Goal: Task Accomplishment & Management: Manage account settings

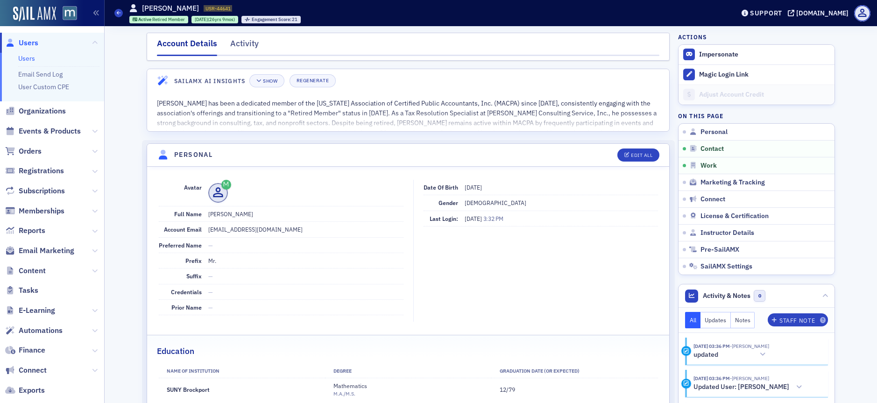
scroll to position [501, 0]
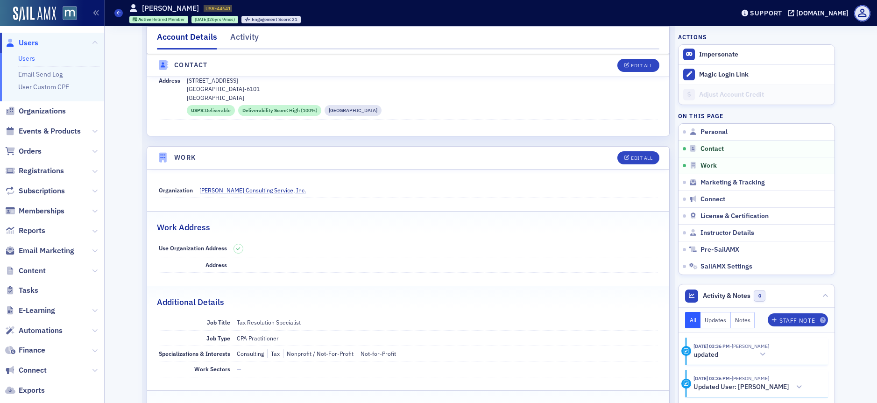
click at [24, 42] on span "Users" at bounding box center [29, 43] width 20 height 10
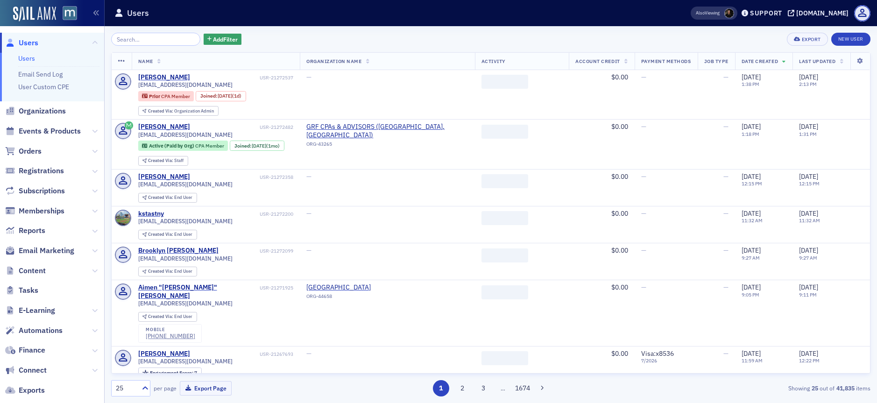
click at [135, 39] on input "search" at bounding box center [155, 39] width 89 height 13
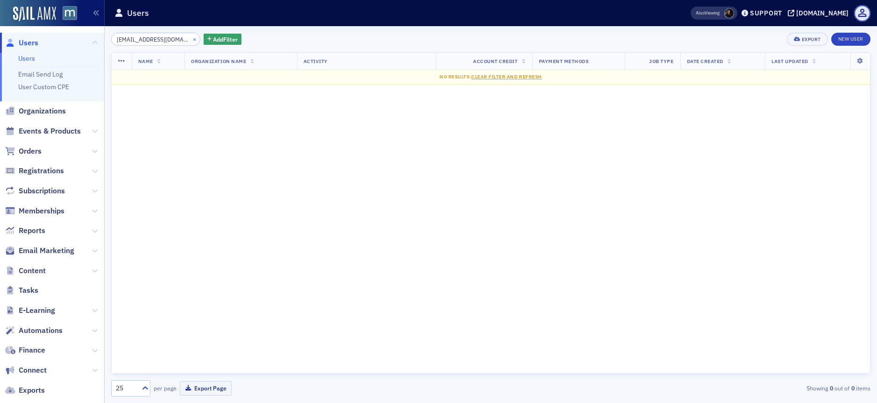
type input "[EMAIL_ADDRESS][DOMAIN_NAME]"
click at [191, 36] on button "×" at bounding box center [195, 39] width 8 height 8
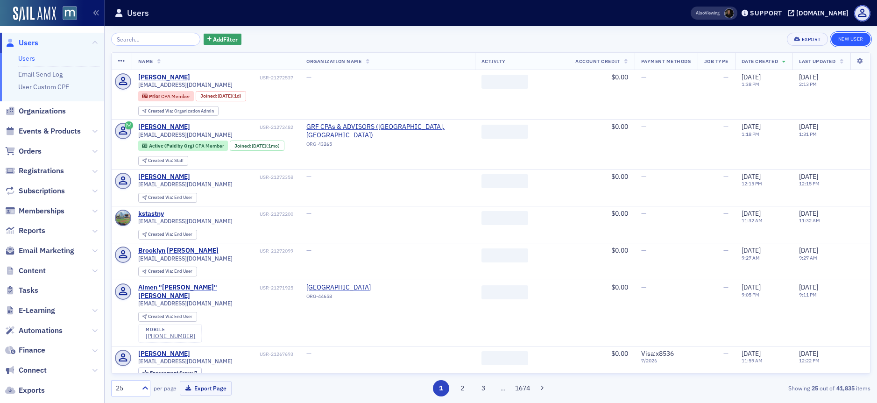
click at [856, 44] on link "New User" at bounding box center [850, 39] width 39 height 13
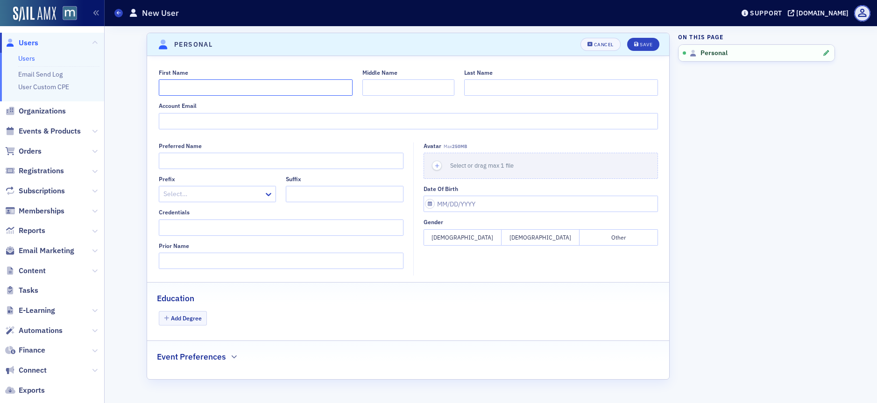
click at [255, 89] on input "First Name" at bounding box center [256, 87] width 194 height 16
paste input "Mark Angelo V."
type input "Mark Angelo"
click at [404, 86] on input "Middle Name" at bounding box center [408, 87] width 92 height 16
type input "V"
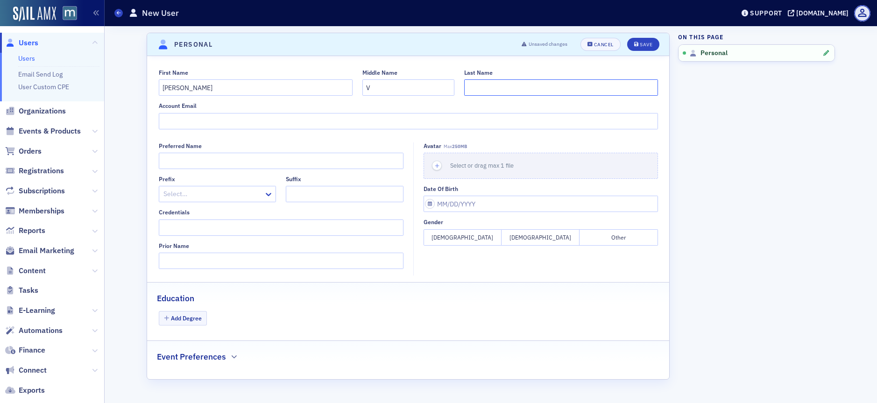
paste input "De Leon"
type input "De Leon"
click at [230, 121] on input "Account Email" at bounding box center [408, 121] width 499 height 16
paste input "[EMAIL_ADDRESS][DOMAIN_NAME]"
type input "[EMAIL_ADDRESS][DOMAIN_NAME]"
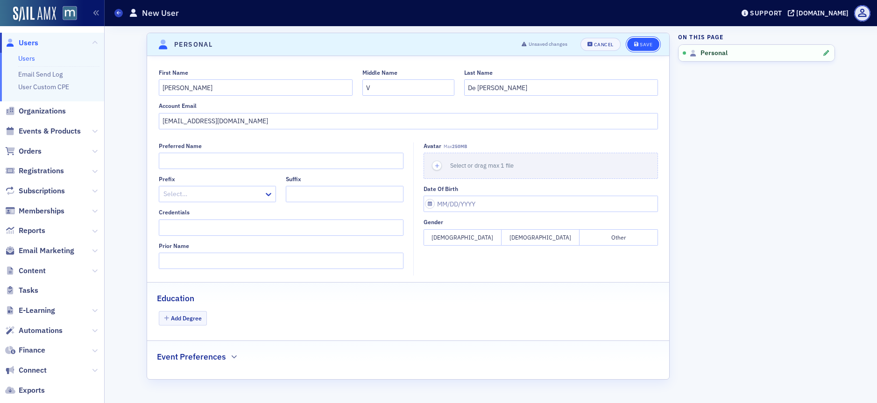
click at [654, 42] on button "Save" at bounding box center [643, 44] width 32 height 13
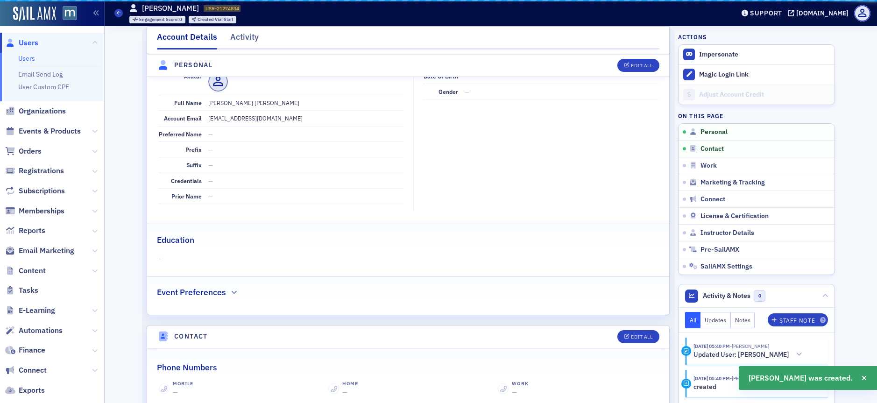
scroll to position [113, 0]
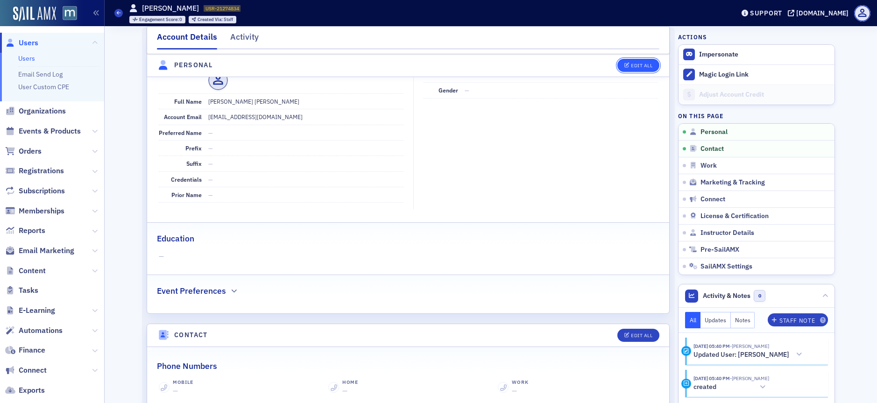
click at [640, 61] on button "Edit All" at bounding box center [638, 65] width 42 height 13
select select "US"
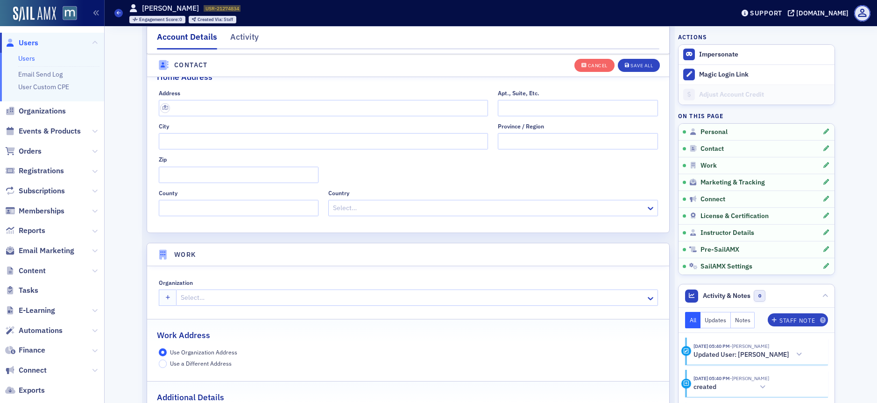
scroll to position [570, 0]
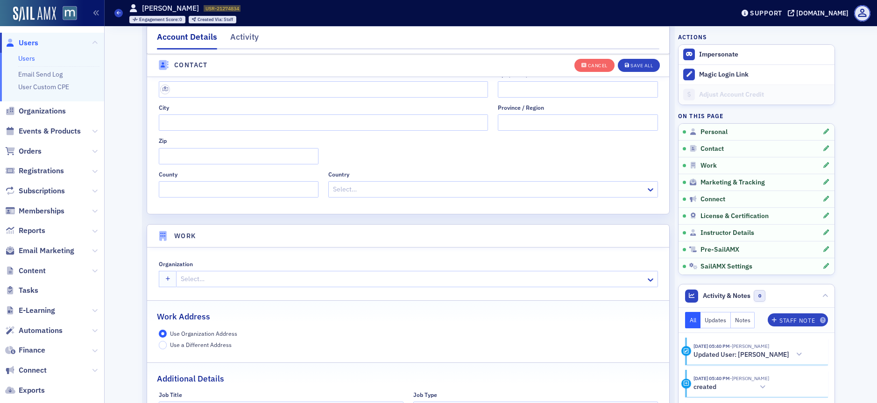
click at [193, 278] on div at bounding box center [412, 279] width 465 height 12
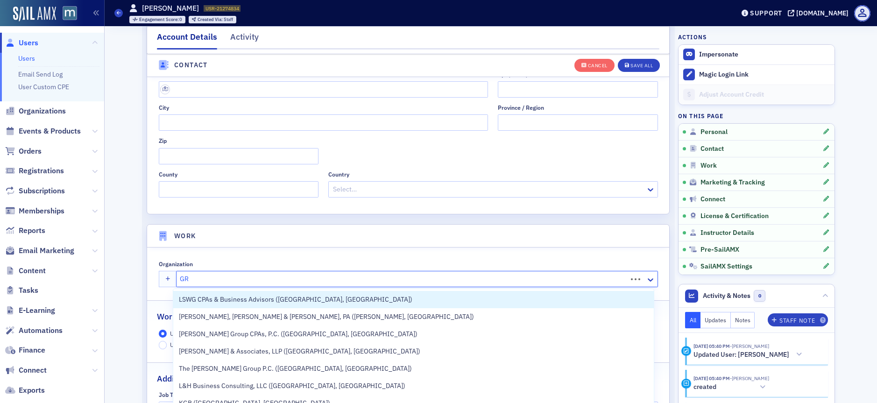
type input "GRF"
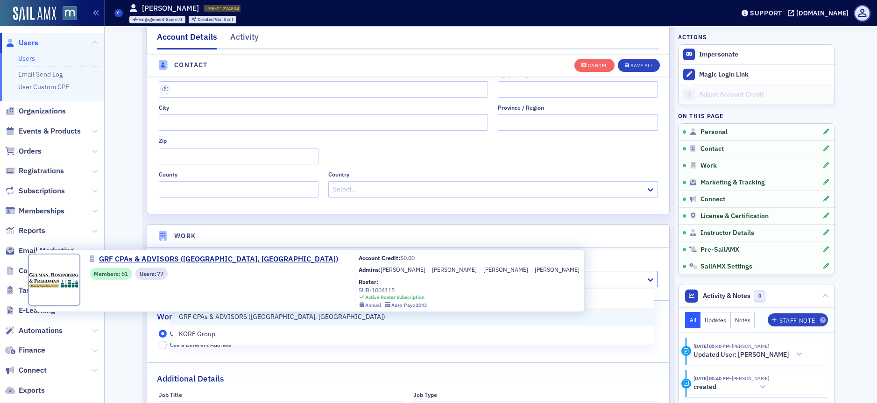
click at [202, 321] on span "GRF CPAs & ADVISORS ([GEOGRAPHIC_DATA], [GEOGRAPHIC_DATA])" at bounding box center [282, 317] width 206 height 10
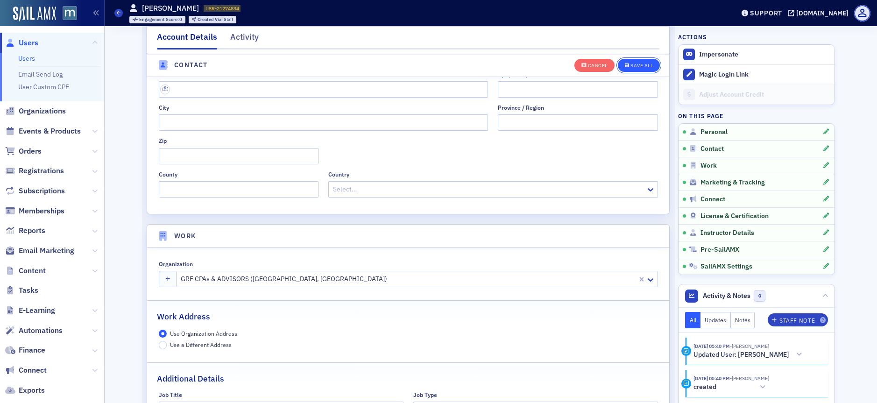
click at [641, 66] on div "Save All" at bounding box center [641, 65] width 22 height 5
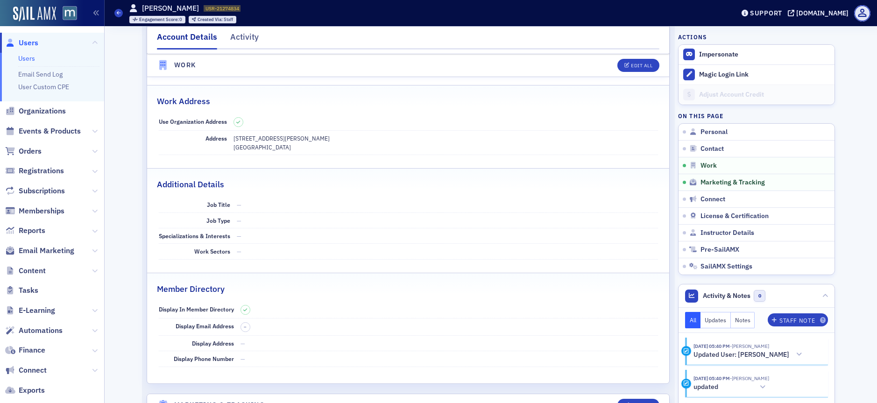
click at [26, 42] on span "Users" at bounding box center [29, 43] width 20 height 10
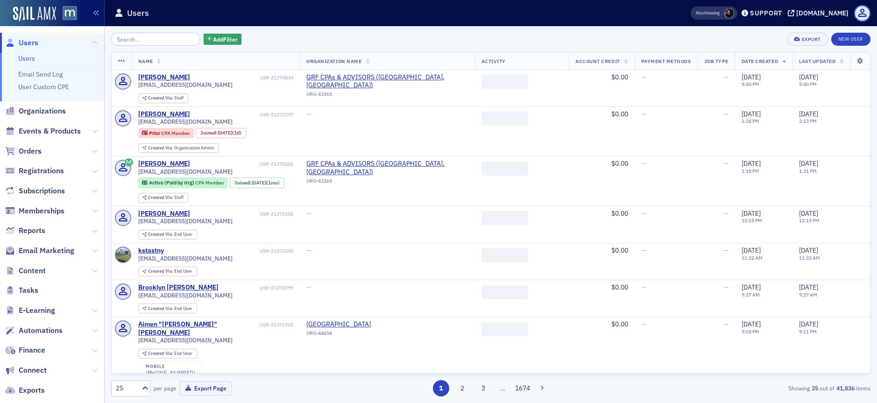
click at [177, 38] on input "search" at bounding box center [155, 39] width 89 height 13
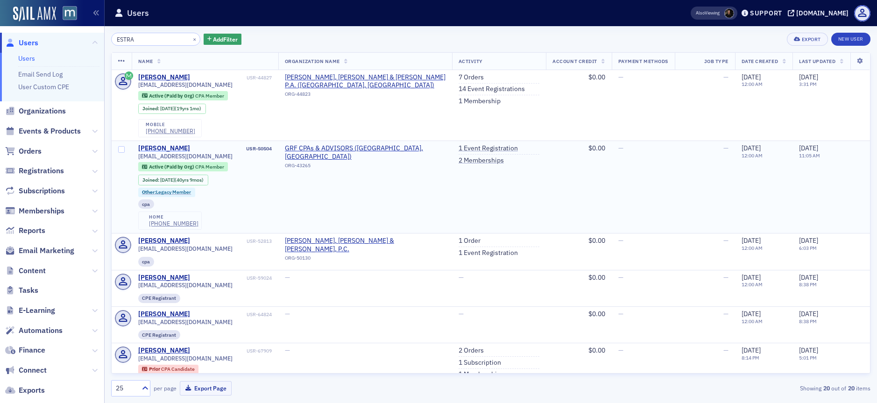
type input "ESTRA"
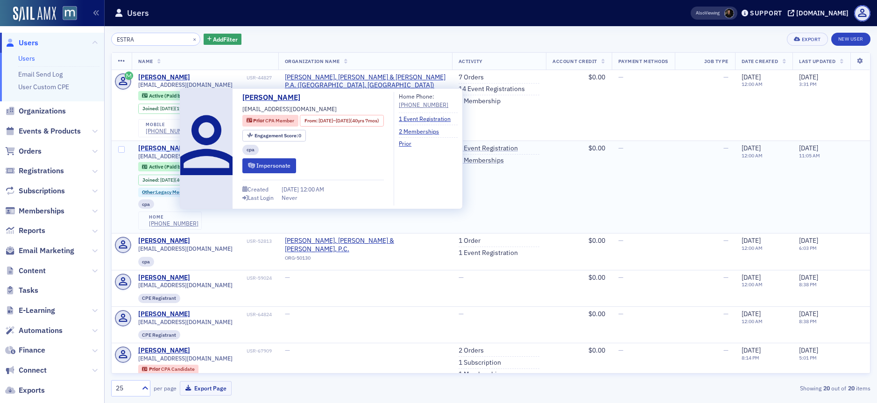
click at [164, 145] on div "Jorge Estrada" at bounding box center [164, 148] width 52 height 8
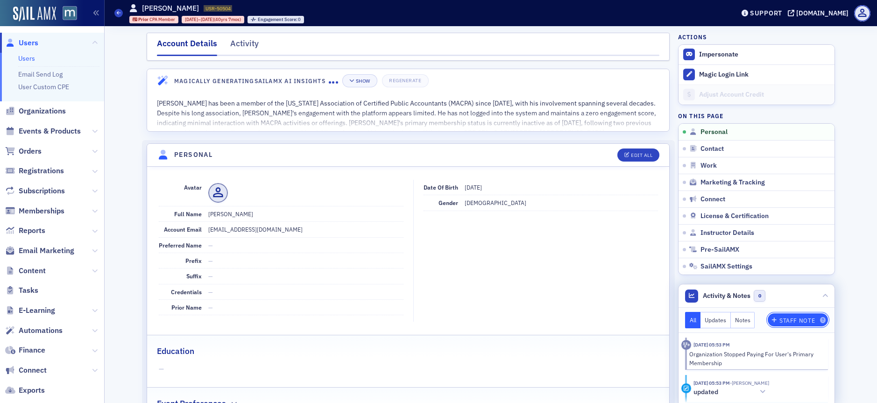
click at [779, 322] on div "Staff Note" at bounding box center [796, 320] width 35 height 5
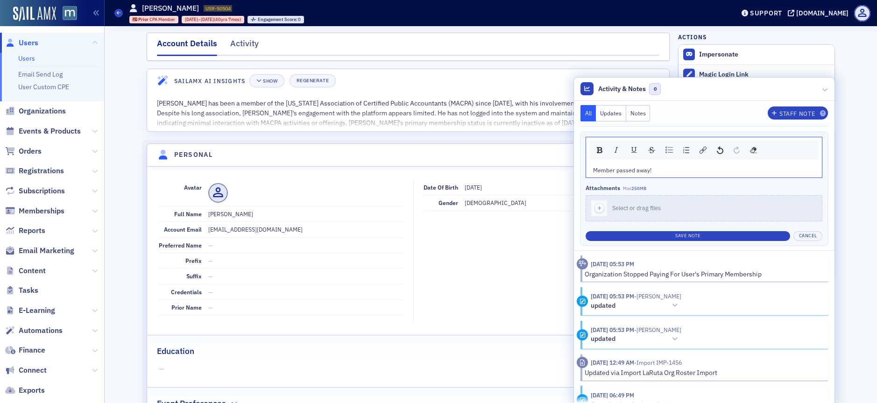
click at [593, 169] on span "Member passed away!" at bounding box center [622, 169] width 58 height 7
drag, startPoint x: 653, startPoint y: 169, endPoint x: 662, endPoint y: 164, distance: 10.2
click at [654, 168] on div "**Member passed away!" at bounding box center [704, 170] width 222 height 8
click at [679, 240] on button "Save Note" at bounding box center [688, 236] width 205 height 10
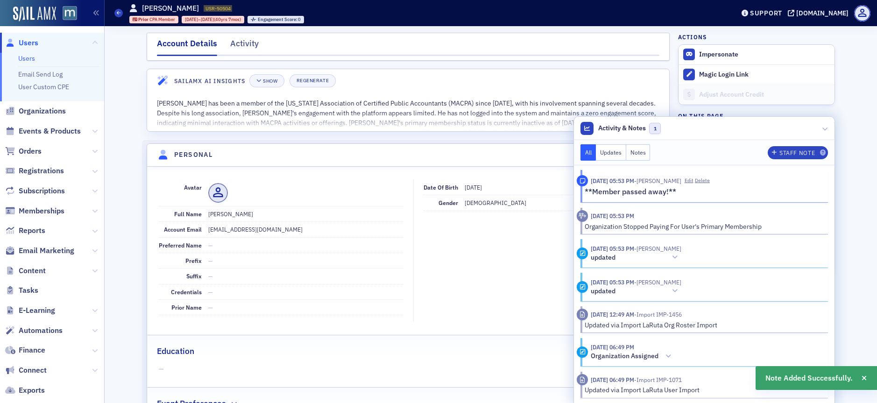
click at [20, 44] on span "Users" at bounding box center [29, 43] width 20 height 10
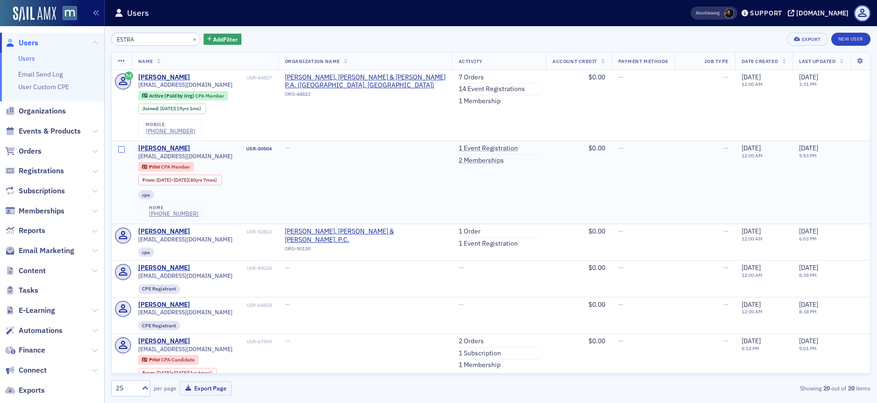
click at [121, 148] on input "checkbox" at bounding box center [121, 149] width 7 height 7
checkbox input "true"
click at [119, 150] on input "checkbox" at bounding box center [121, 149] width 7 height 7
click at [467, 158] on link "2 Memberships" at bounding box center [481, 160] width 45 height 8
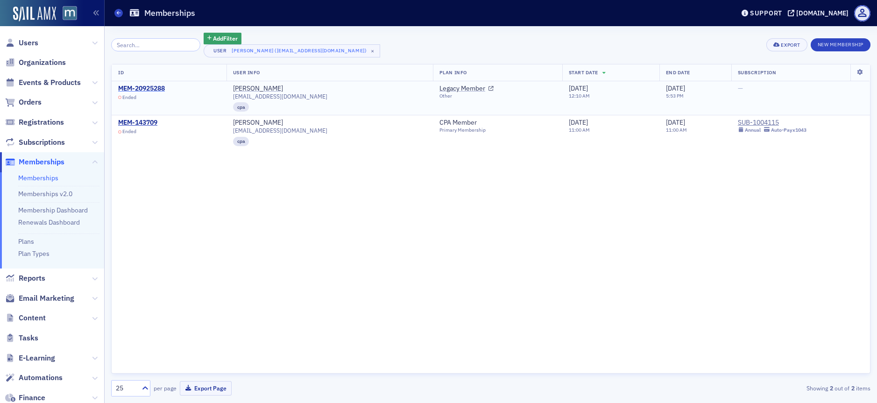
click at [148, 87] on div "MEM-20925288" at bounding box center [141, 89] width 47 height 8
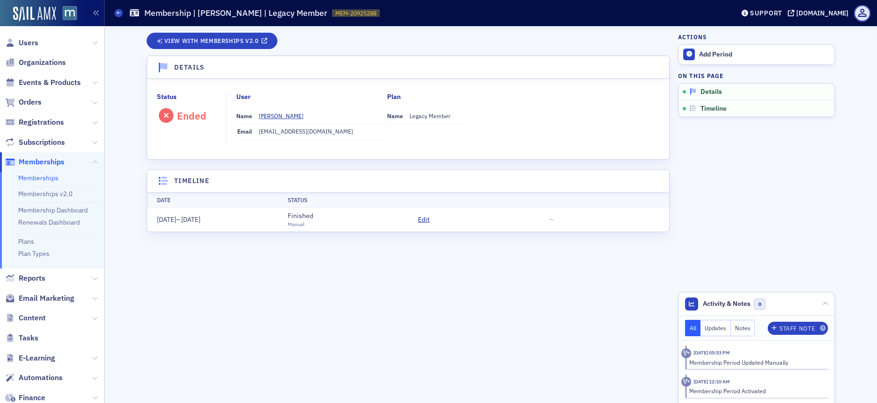
click at [714, 94] on span "Details" at bounding box center [710, 92] width 21 height 8
click at [426, 220] on span "Edit" at bounding box center [424, 220] width 12 height 10
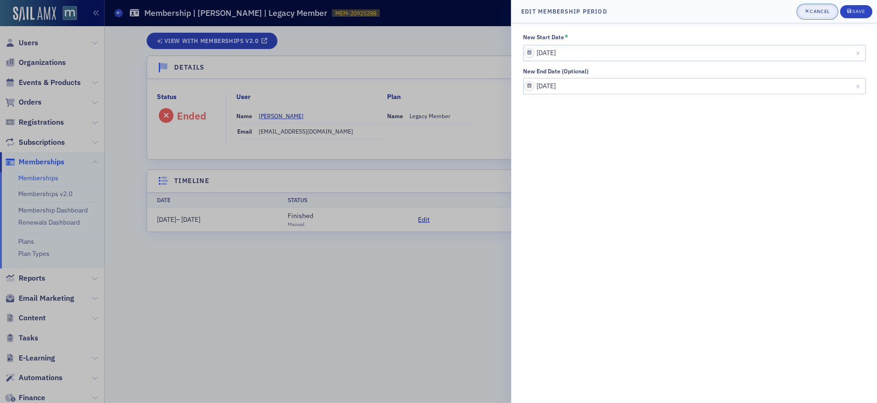
click at [825, 12] on div "Cancel" at bounding box center [820, 11] width 20 height 5
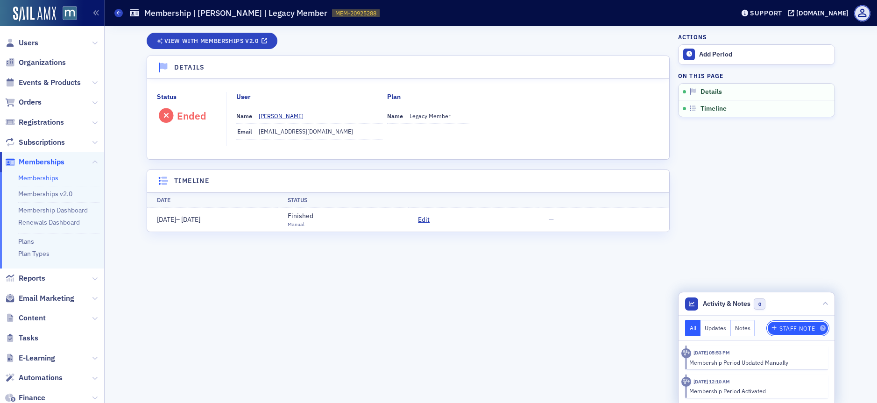
click at [796, 330] on div "Staff Note" at bounding box center [796, 328] width 35 height 5
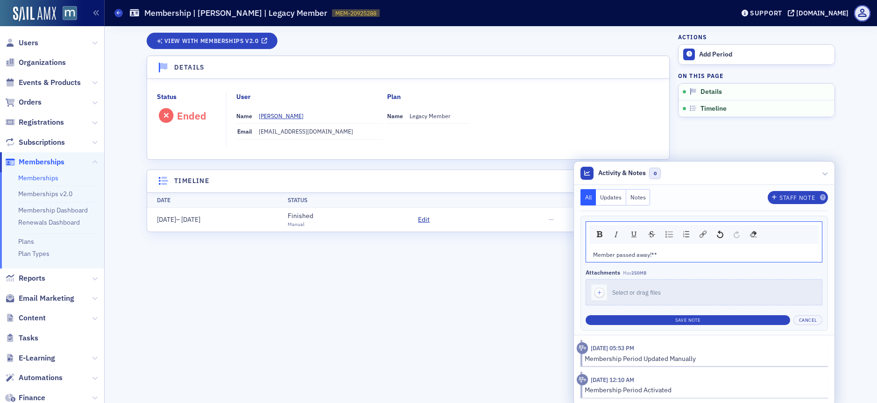
click at [593, 254] on span "Member passed away!**" at bounding box center [625, 254] width 64 height 7
click at [720, 316] on button "Save Note" at bounding box center [688, 320] width 205 height 10
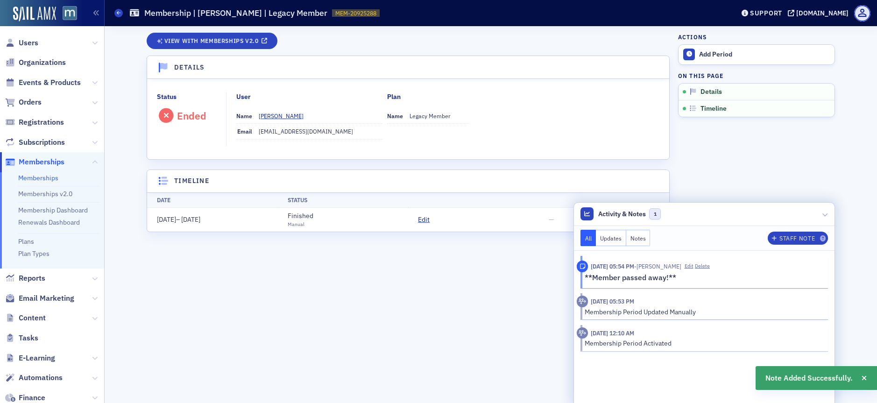
drag, startPoint x: 766, startPoint y: 185, endPoint x: 774, endPoint y: 199, distance: 16.1
click at [766, 185] on aside "Actions Add Period On this page Details Timeline Activity & Notes 1 All Updates…" at bounding box center [756, 214] width 157 height 377
click at [836, 214] on div "View with Memberships v2.0 Details Status Ended User Name Jorge Estrada Email j…" at bounding box center [490, 214] width 759 height 377
click at [825, 214] on icon at bounding box center [825, 215] width 6 height 6
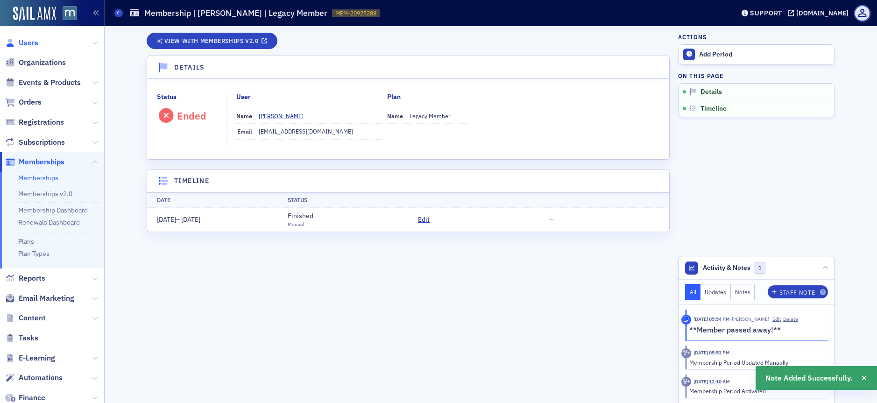
click at [34, 42] on span "Users" at bounding box center [29, 43] width 20 height 10
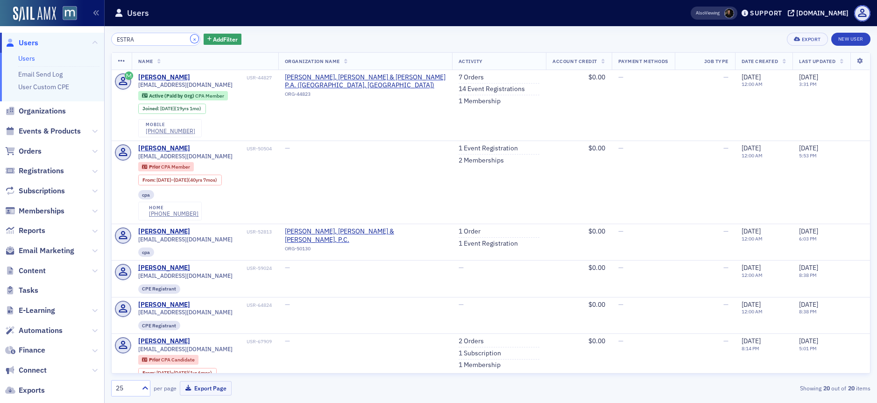
click at [191, 40] on button "×" at bounding box center [195, 39] width 8 height 8
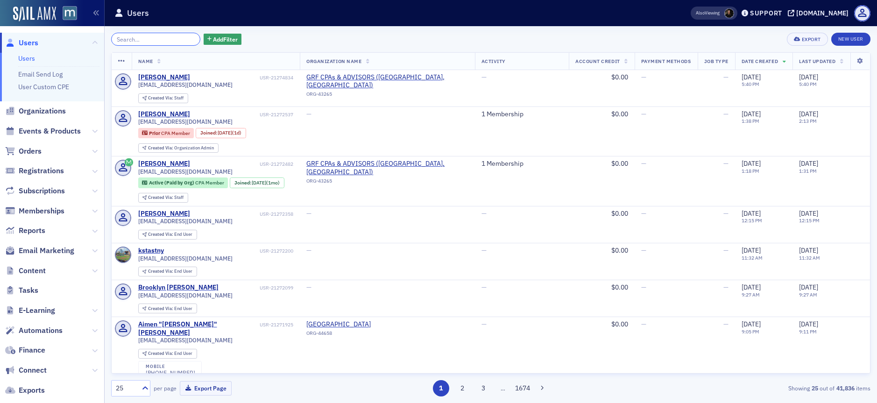
click at [158, 40] on input "search" at bounding box center [155, 39] width 89 height 13
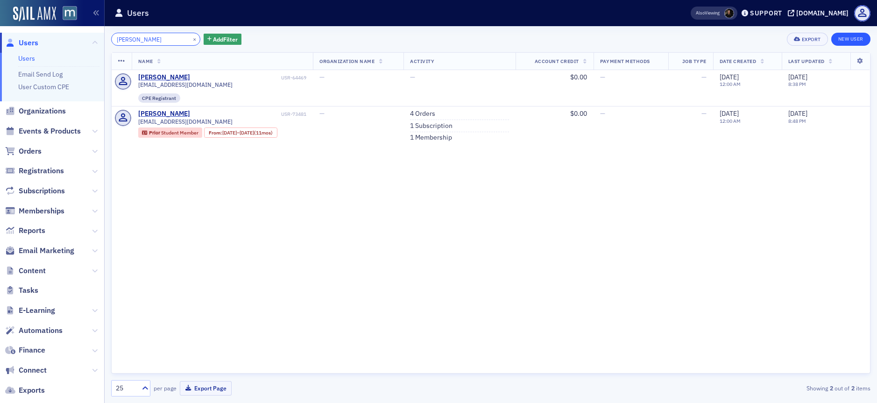
type input "FUNG"
click at [840, 37] on link "New User" at bounding box center [850, 39] width 39 height 13
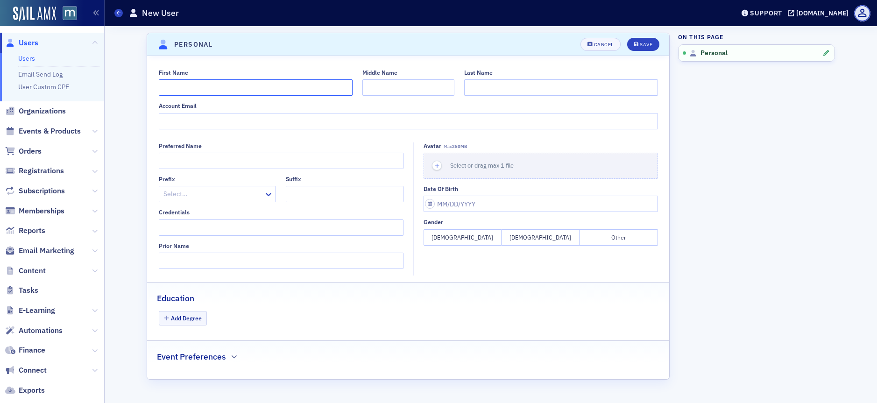
click at [210, 92] on input "First Name" at bounding box center [256, 87] width 194 height 16
type input "Louis"
type input "Fung"
drag, startPoint x: 238, startPoint y: 130, endPoint x: 239, endPoint y: 125, distance: 4.7
click at [238, 128] on fieldset "First Name Louis Middle Name Last Name Fung Account Email" at bounding box center [408, 97] width 522 height 77
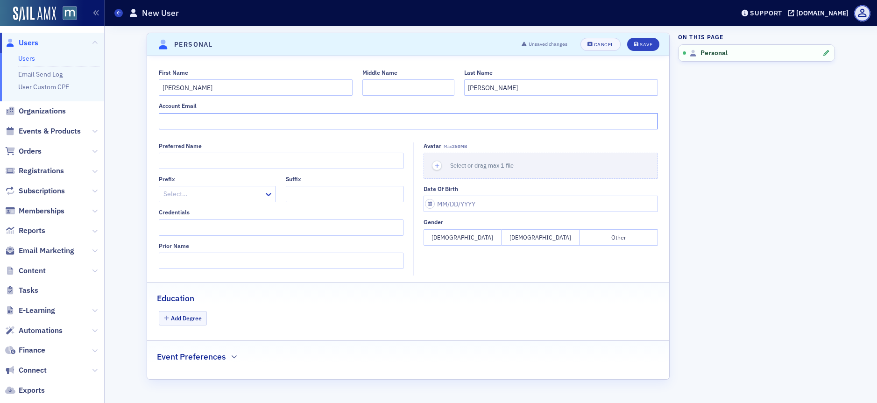
click at [239, 125] on input "Account Email" at bounding box center [408, 121] width 499 height 16
paste input "[EMAIL_ADDRESS][DOMAIN_NAME]"
type input "[EMAIL_ADDRESS][DOMAIN_NAME]"
click at [639, 44] on span "Save" at bounding box center [643, 44] width 18 height 5
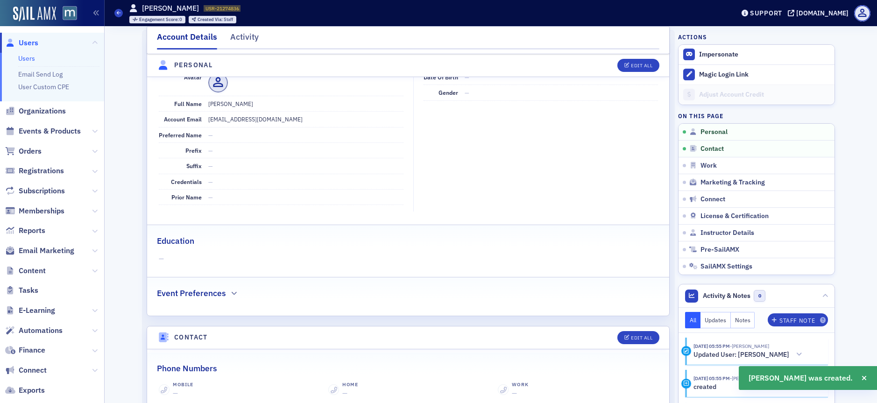
scroll to position [113, 0]
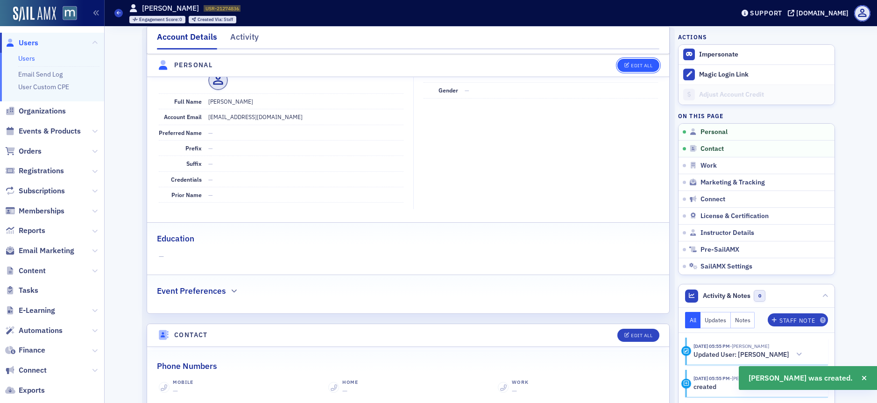
click at [624, 64] on icon "button" at bounding box center [627, 65] width 6 height 5
select select "US"
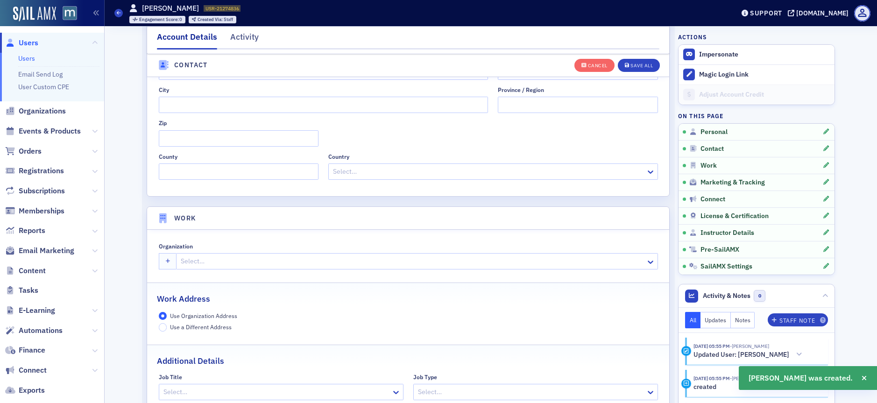
scroll to position [588, 0]
click at [200, 262] on div at bounding box center [412, 261] width 465 height 12
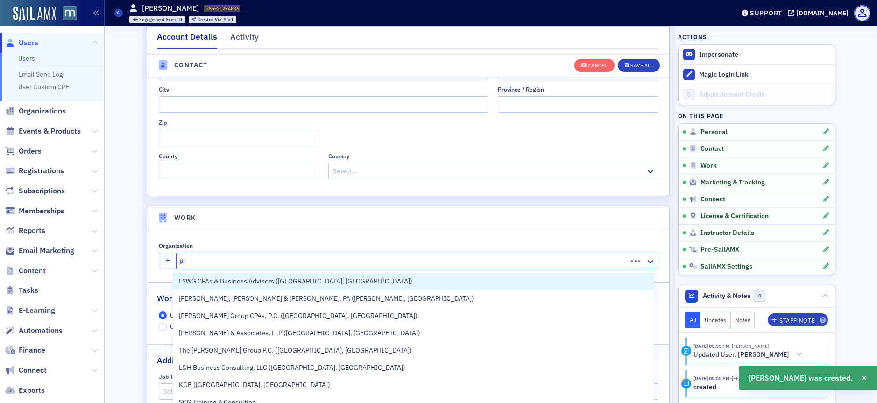
type input "grf"
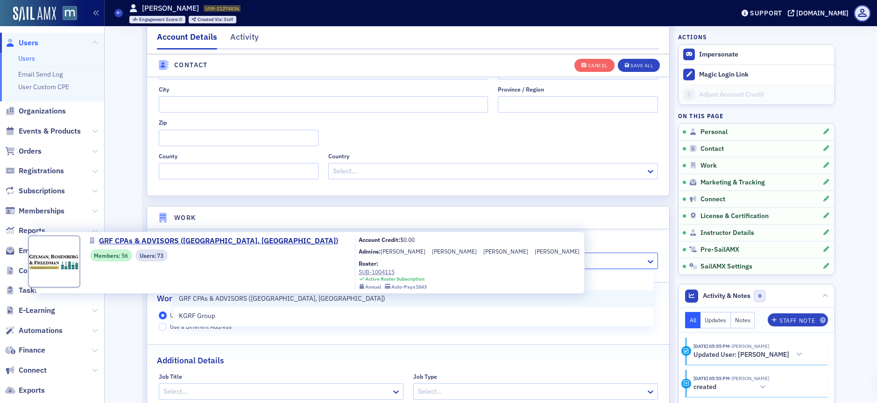
click at [246, 296] on span "GRF CPAs & ADVISORS ([GEOGRAPHIC_DATA], [GEOGRAPHIC_DATA])" at bounding box center [282, 299] width 206 height 10
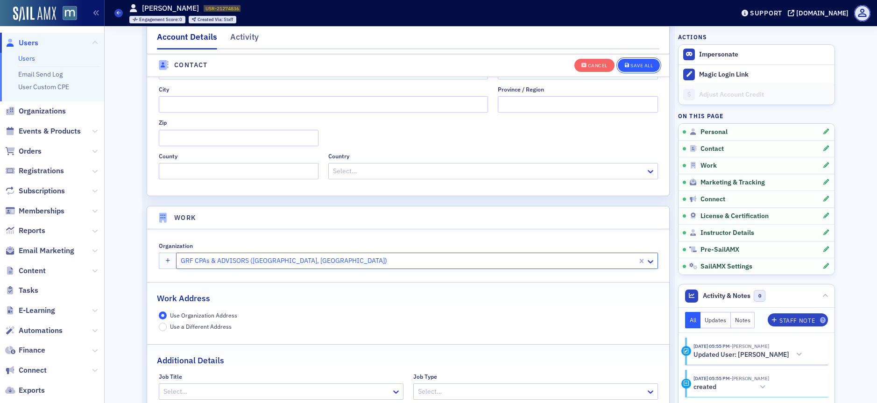
click at [639, 61] on button "Save All" at bounding box center [639, 64] width 42 height 13
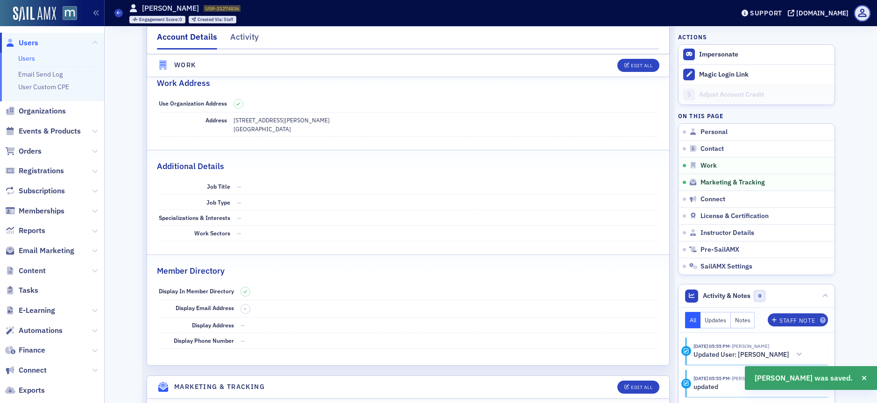
click at [28, 41] on span "Users" at bounding box center [29, 43] width 20 height 10
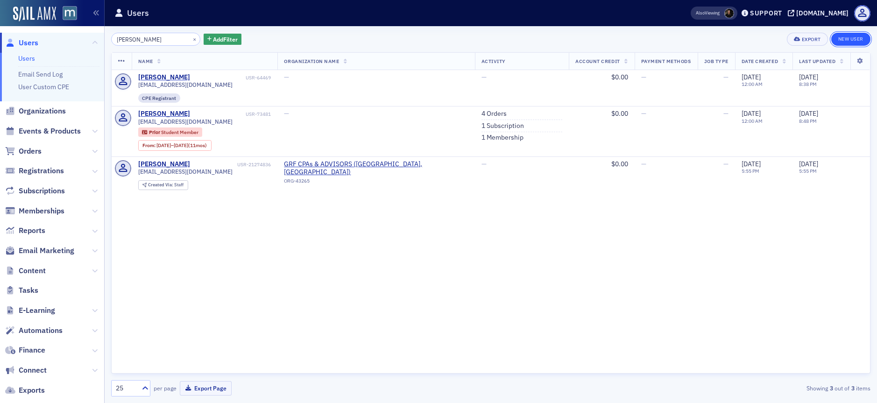
click at [851, 41] on link "New User" at bounding box center [850, 39] width 39 height 13
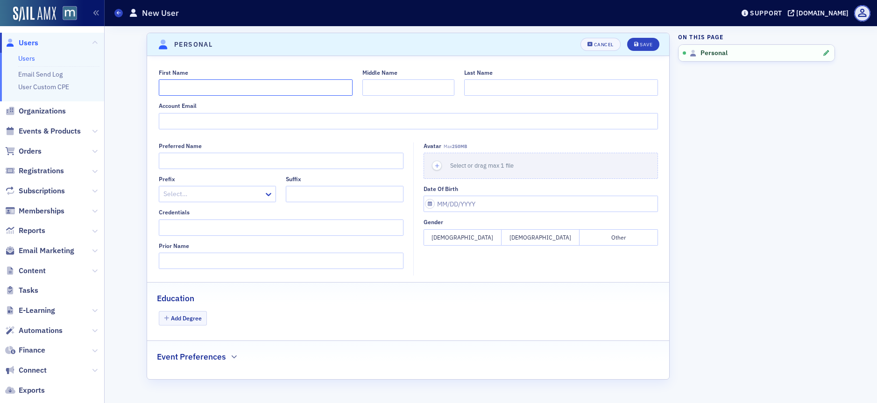
click at [205, 85] on input "First Name" at bounding box center [256, 87] width 194 height 16
type input "[PERSON_NAME]"
type input "Ham"
click at [262, 120] on input "Account Email" at bounding box center [408, 121] width 499 height 16
paste input "[EMAIL_ADDRESS][DOMAIN_NAME]"
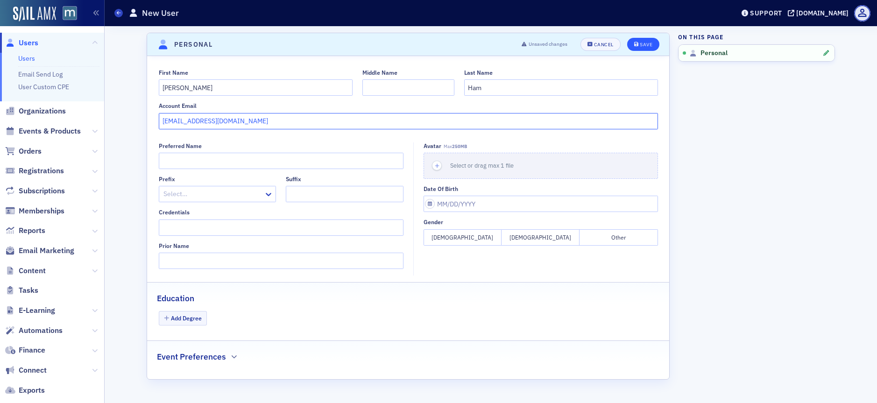
type input "[EMAIL_ADDRESS][DOMAIN_NAME]"
click at [649, 43] on div "Save" at bounding box center [646, 44] width 13 height 5
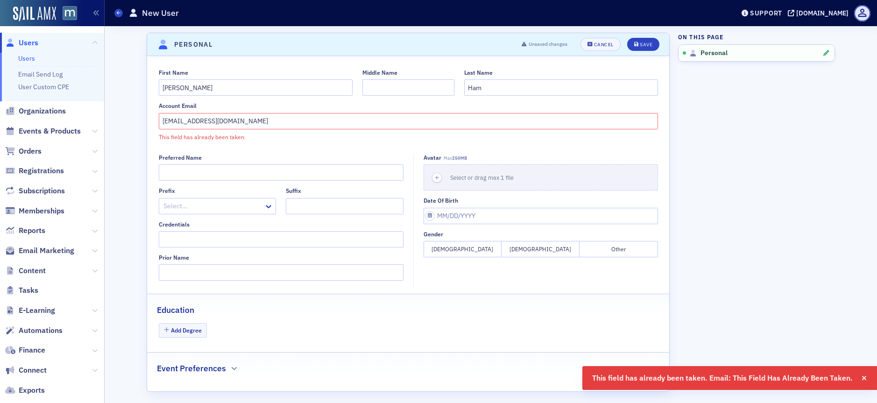
click at [21, 42] on span "Users" at bounding box center [29, 43] width 20 height 10
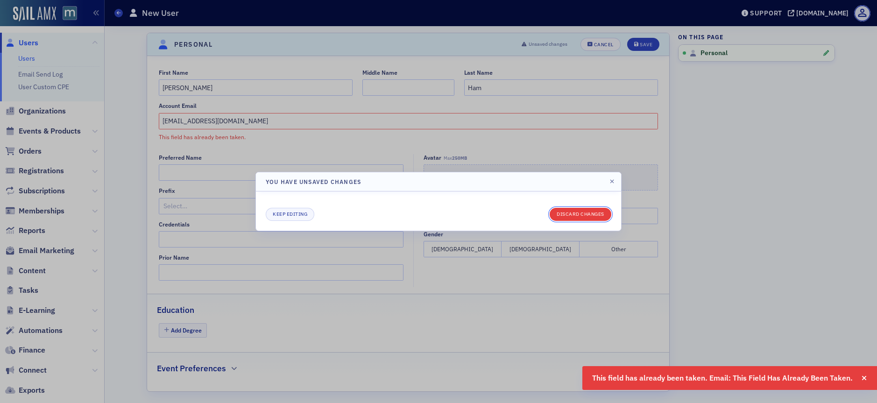
click at [577, 208] on div "Keep editing Discard changes" at bounding box center [439, 214] width 346 height 13
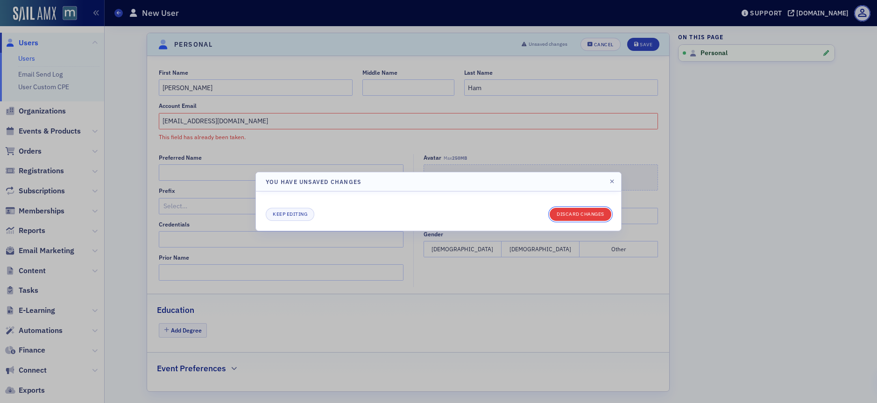
click at [576, 215] on button "Discard changes" at bounding box center [581, 214] width 62 height 13
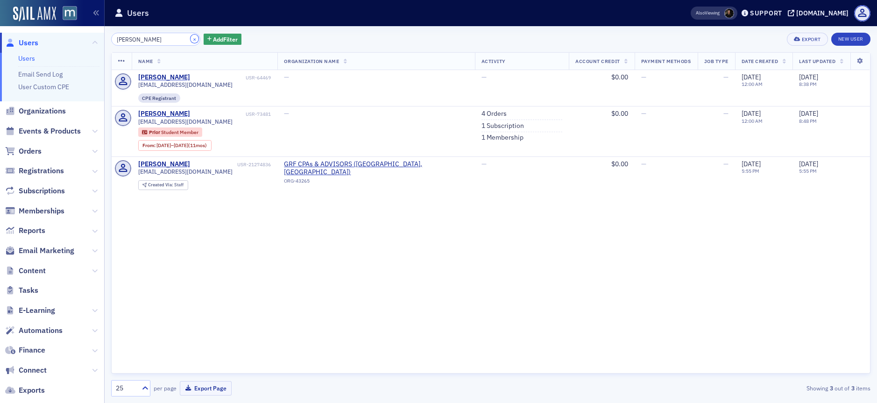
click at [191, 40] on button "×" at bounding box center [195, 39] width 8 height 8
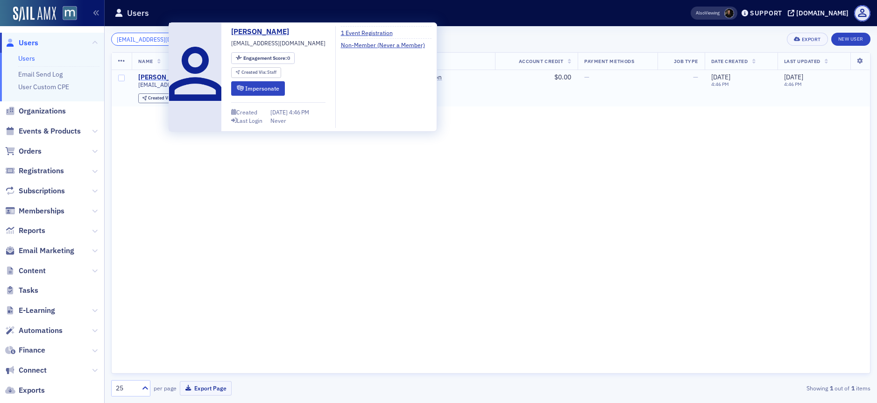
type input "[EMAIL_ADDRESS][DOMAIN_NAME]"
click at [162, 76] on div "[PERSON_NAME]" at bounding box center [164, 77] width 52 height 8
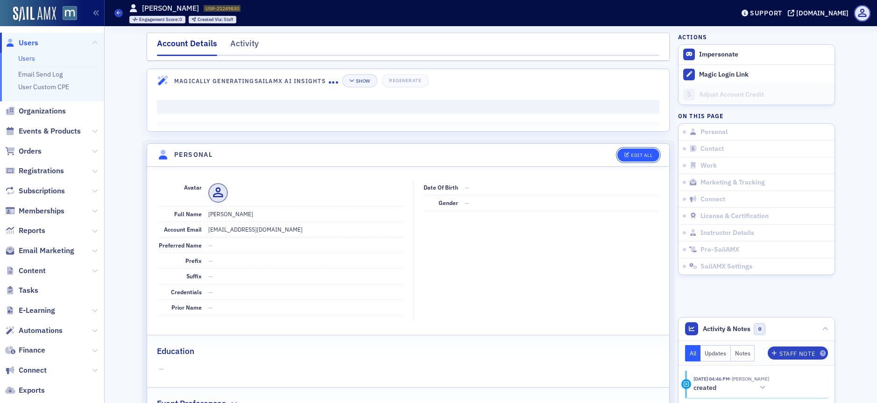
click at [618, 154] on button "Edit All" at bounding box center [638, 154] width 42 height 13
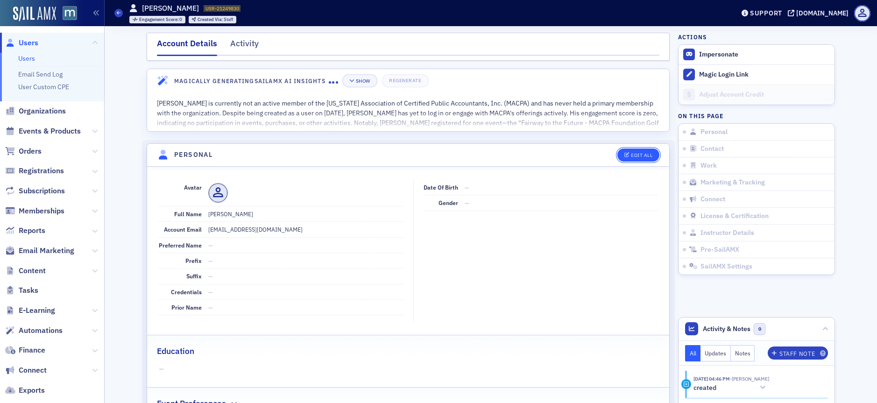
click at [648, 148] on button "Edit All" at bounding box center [638, 154] width 42 height 13
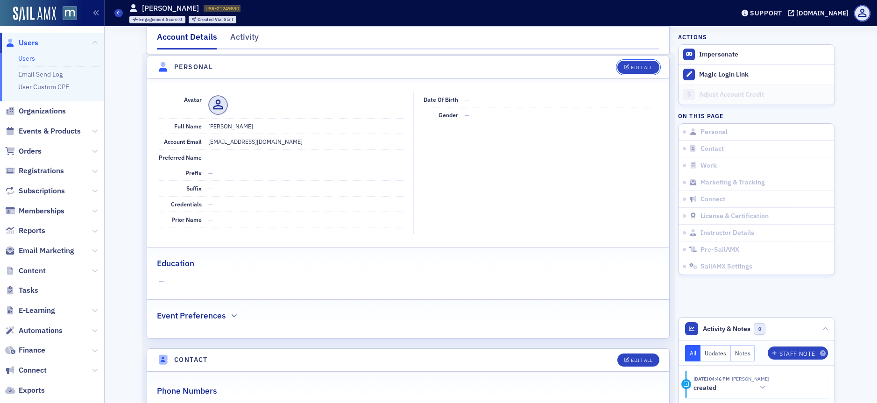
scroll to position [89, 0]
click at [633, 64] on div "Edit All" at bounding box center [641, 66] width 21 height 5
click at [644, 358] on div "Edit All" at bounding box center [641, 358] width 21 height 5
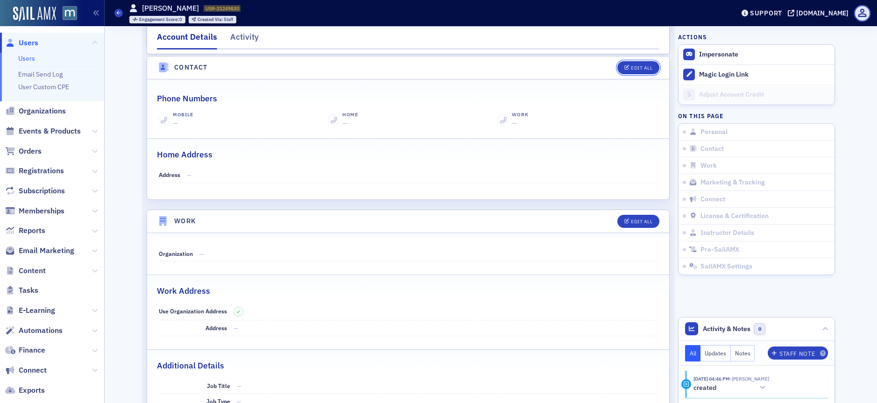
scroll to position [382, 0]
click at [621, 58] on header "Contact Edit All" at bounding box center [408, 66] width 522 height 23
click at [626, 63] on button "Edit All" at bounding box center [638, 65] width 42 height 13
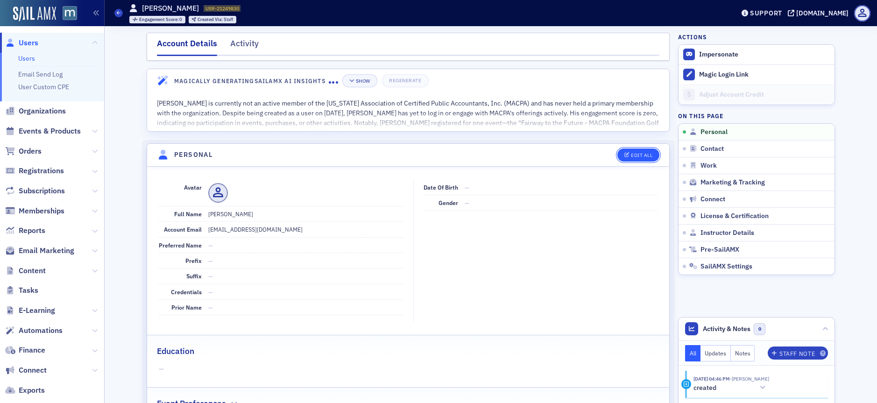
click at [645, 157] on div "Edit All" at bounding box center [641, 155] width 21 height 5
select select "US"
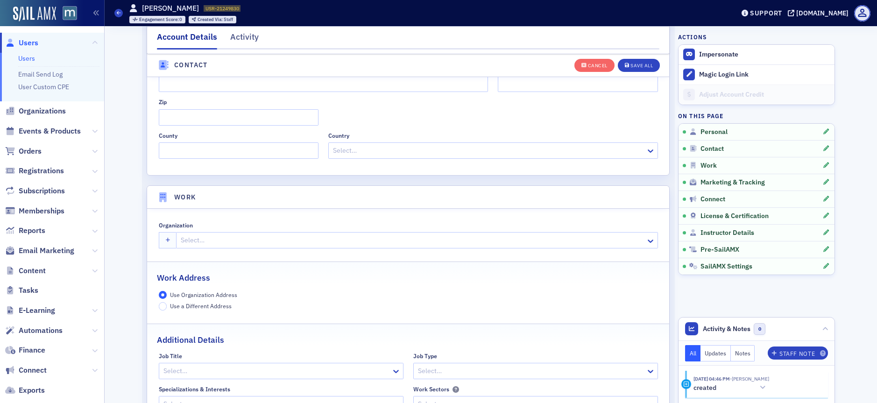
scroll to position [715, 0]
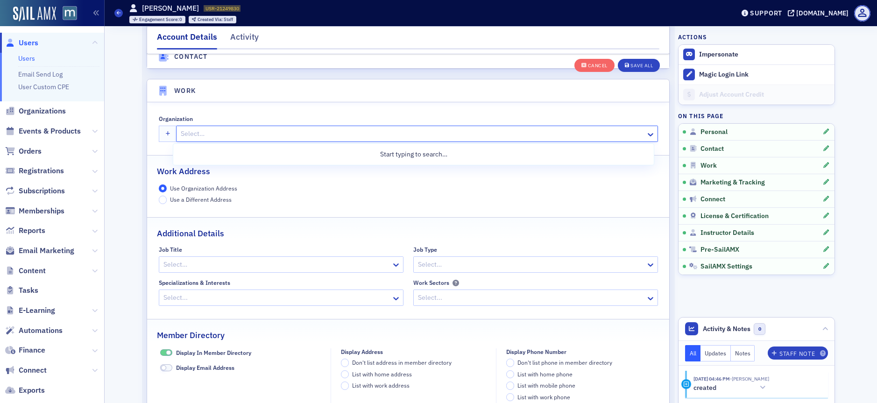
click at [189, 129] on div at bounding box center [412, 134] width 465 height 12
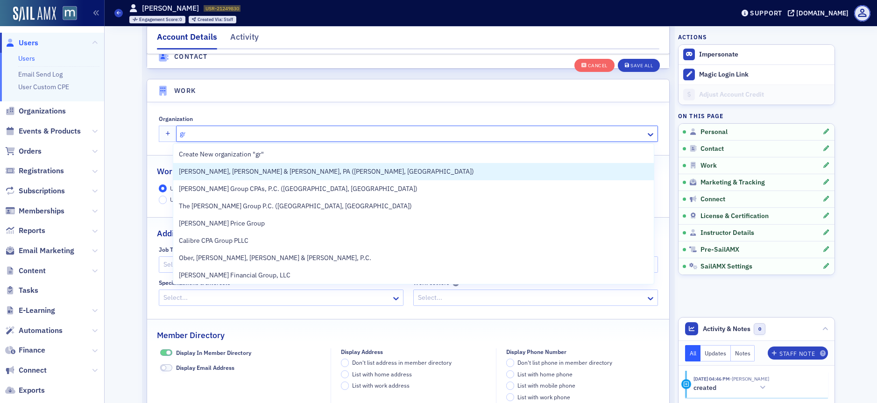
type input "grf"
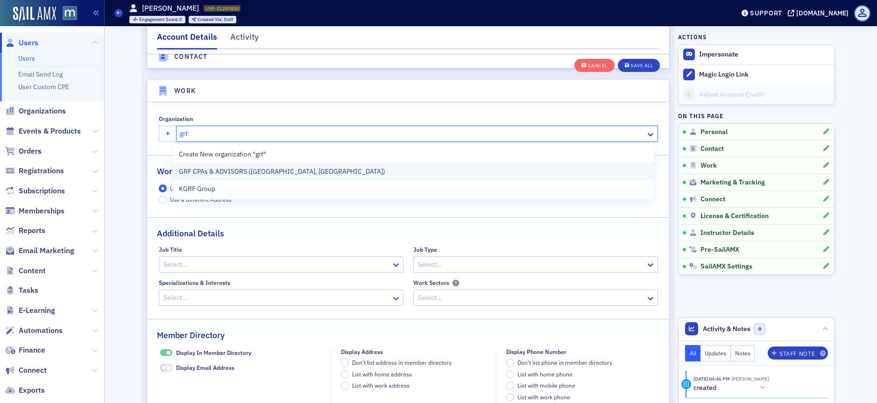
click at [270, 169] on span "GRF CPAs & ADVISORS ([GEOGRAPHIC_DATA], [GEOGRAPHIC_DATA])" at bounding box center [282, 172] width 206 height 10
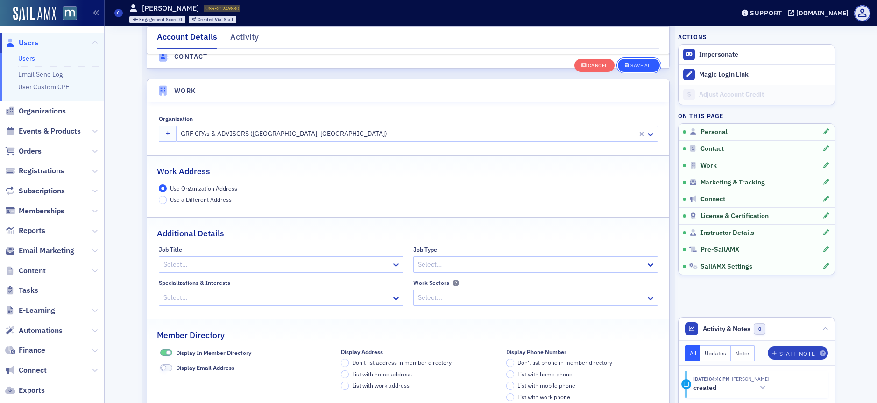
click at [644, 69] on button "Save All" at bounding box center [639, 64] width 42 height 13
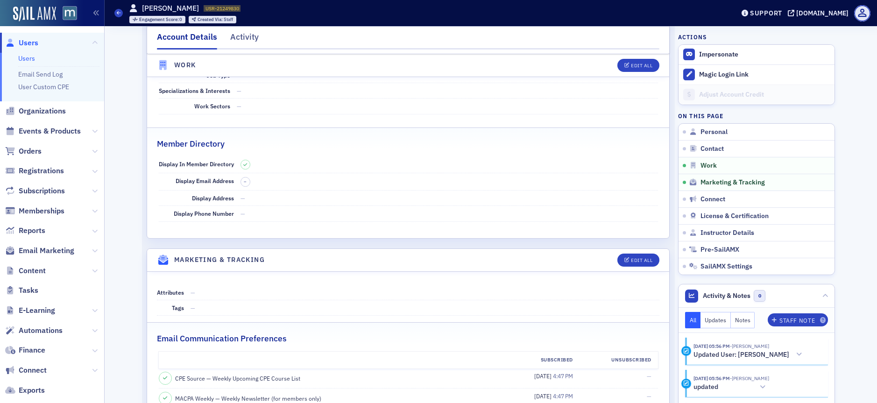
click at [26, 39] on span "Users" at bounding box center [29, 43] width 20 height 10
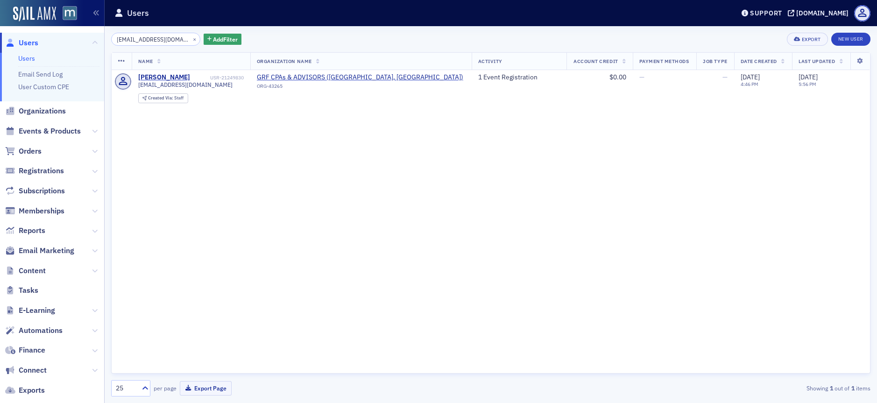
click at [37, 39] on span "Users" at bounding box center [29, 43] width 20 height 10
click at [852, 37] on link "New User" at bounding box center [850, 39] width 39 height 13
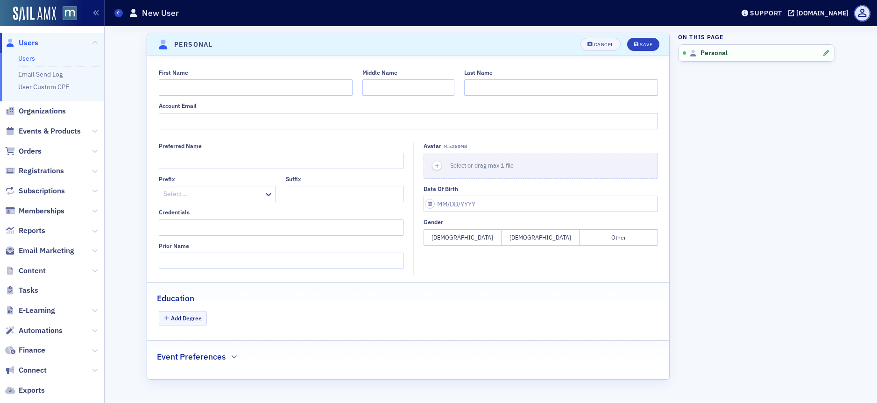
drag, startPoint x: 36, startPoint y: 39, endPoint x: 92, endPoint y: 32, distance: 56.5
click at [36, 39] on span "Users" at bounding box center [29, 43] width 20 height 10
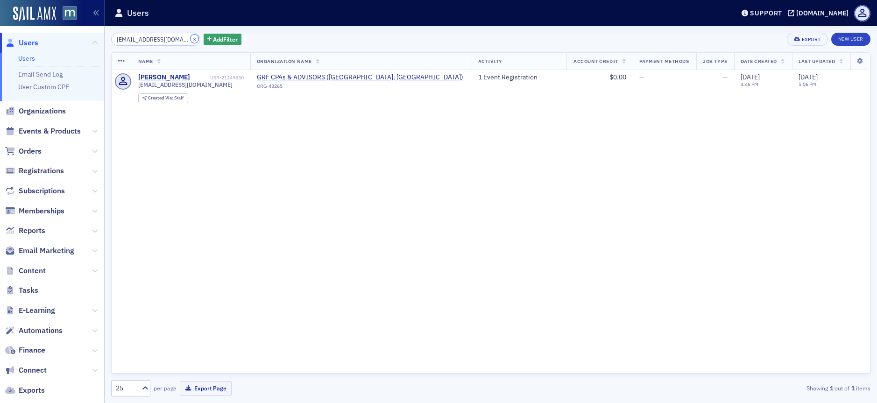
click at [191, 38] on button "×" at bounding box center [195, 39] width 8 height 8
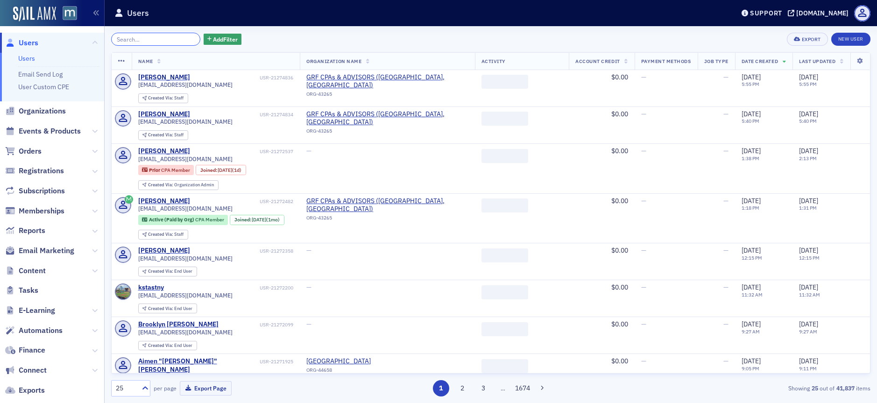
paste input "[EMAIL_ADDRESS][DOMAIN_NAME]"
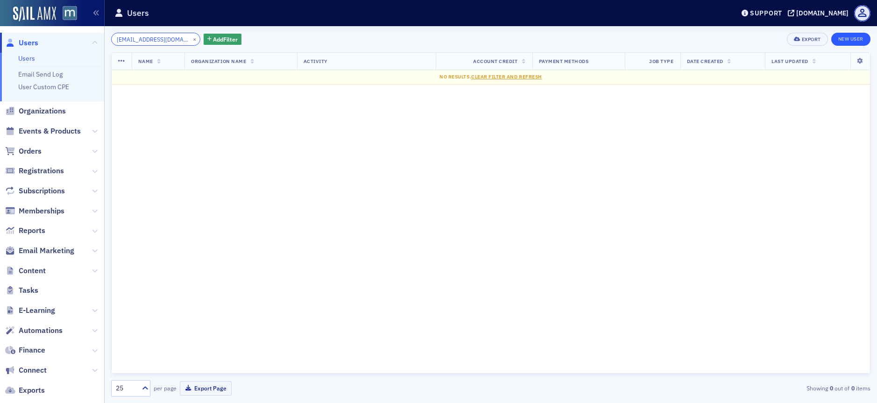
type input "[EMAIL_ADDRESS][DOMAIN_NAME]"
click at [846, 39] on link "New User" at bounding box center [850, 39] width 39 height 13
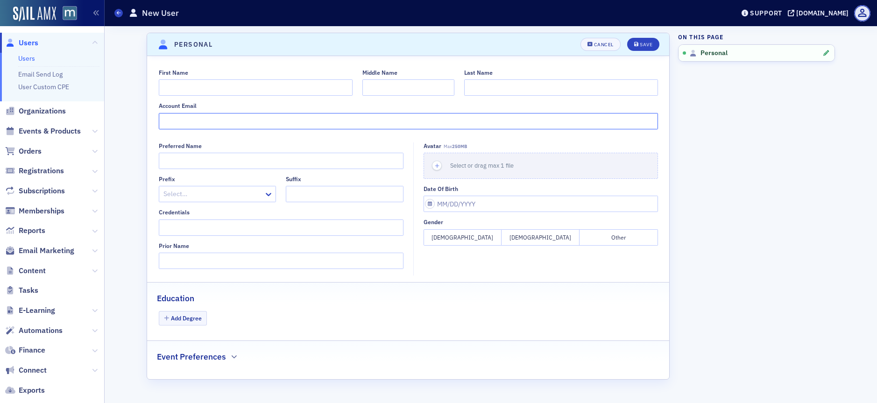
paste input "[EMAIL_ADDRESS][DOMAIN_NAME]"
type input "[EMAIL_ADDRESS][DOMAIN_NAME]"
paste input "[PERSON_NAME]"
type input "[PERSON_NAME]"
click at [509, 88] on input "Last Name" at bounding box center [561, 87] width 194 height 16
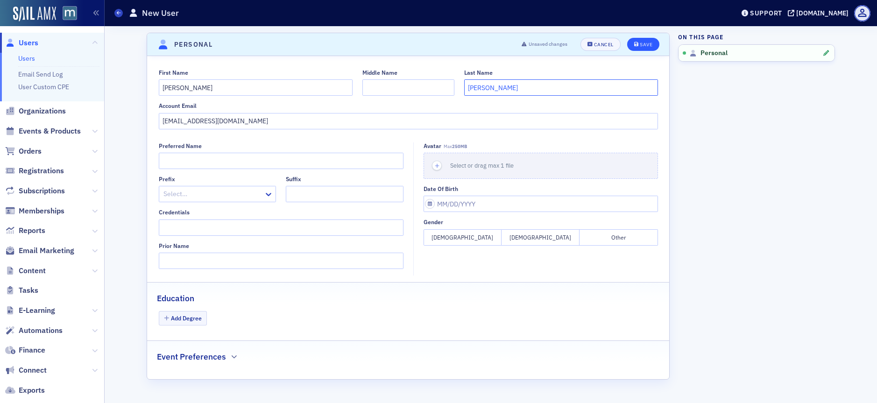
type input "[PERSON_NAME]"
click at [646, 40] on button "Save" at bounding box center [643, 44] width 32 height 13
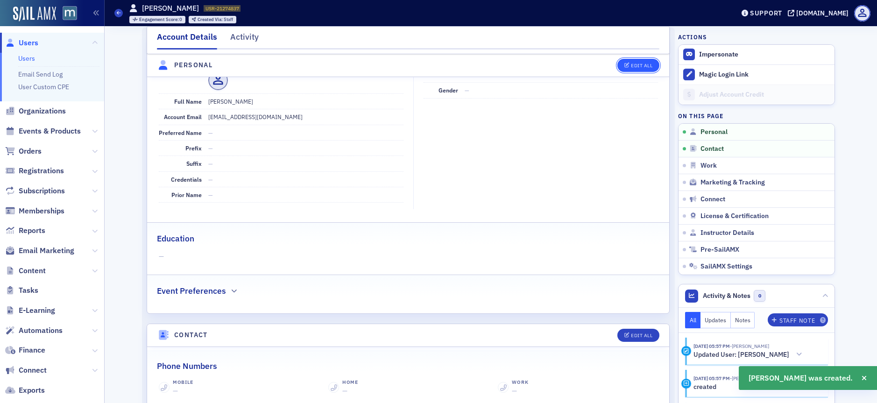
click at [644, 63] on div "Edit All" at bounding box center [641, 65] width 21 height 5
select select "US"
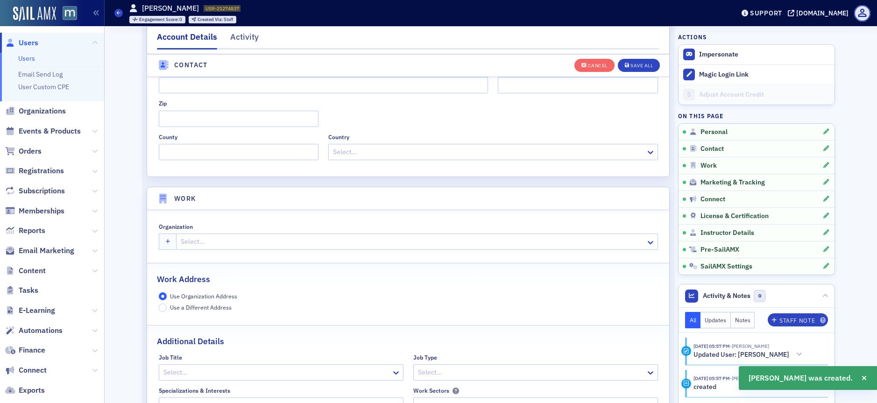
scroll to position [740, 0]
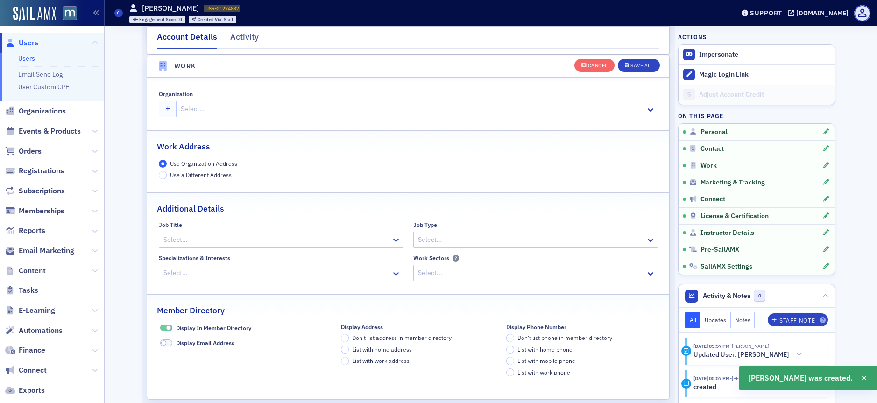
click at [213, 107] on div at bounding box center [412, 109] width 465 height 12
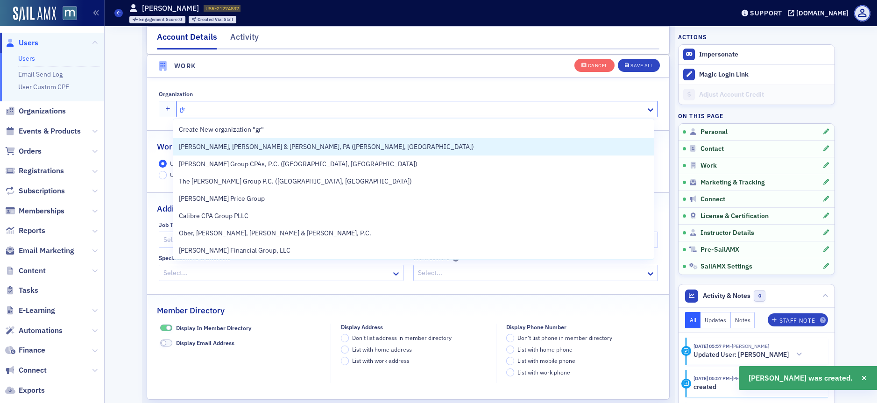
type input "grf"
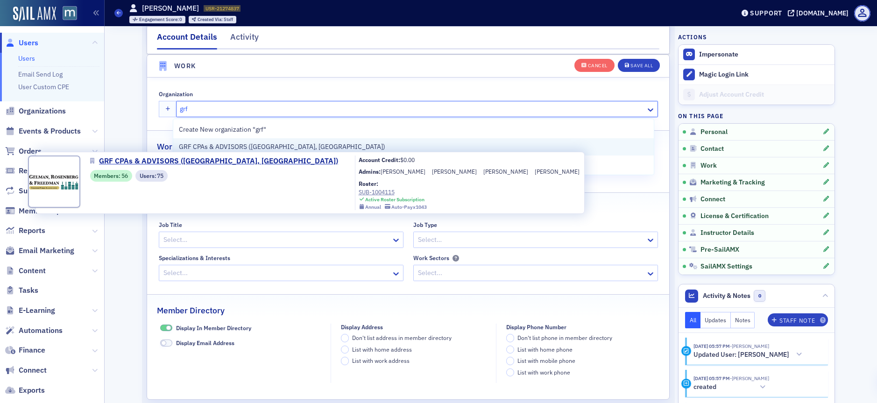
click at [235, 144] on span "GRF CPAs & ADVISORS ([GEOGRAPHIC_DATA], [GEOGRAPHIC_DATA])" at bounding box center [282, 147] width 206 height 10
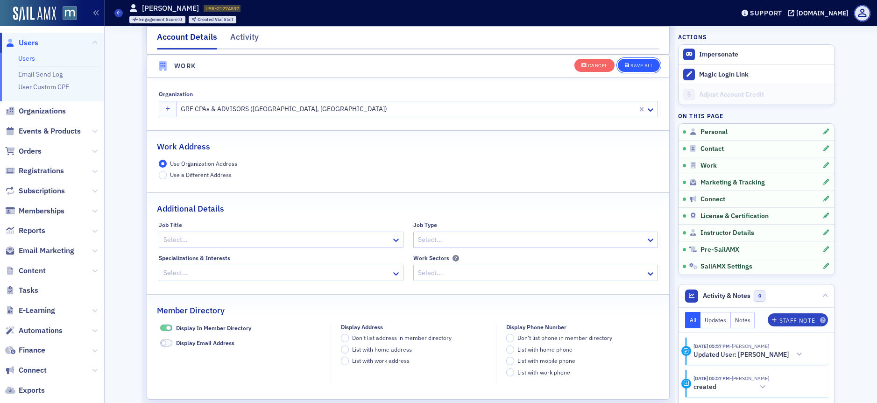
click at [631, 67] on div "Save All" at bounding box center [641, 65] width 22 height 5
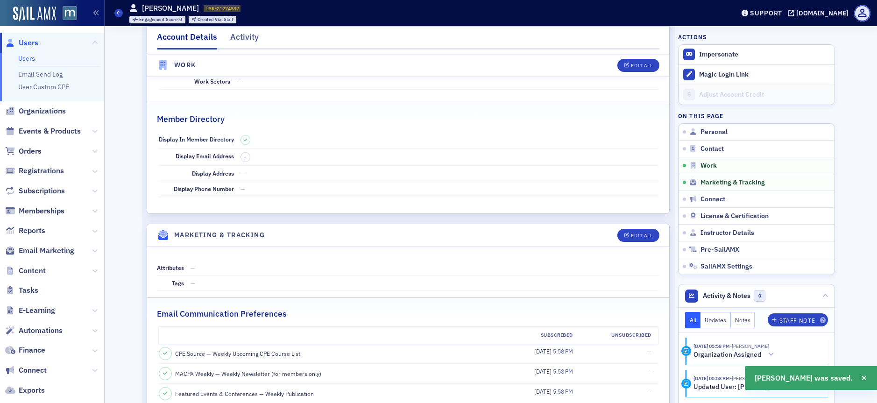
click at [30, 41] on span "Users" at bounding box center [29, 43] width 20 height 10
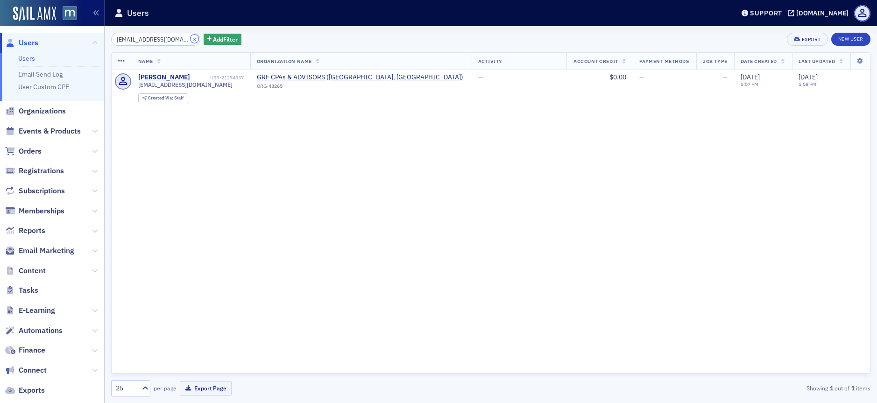
click at [191, 36] on button "×" at bounding box center [195, 39] width 8 height 8
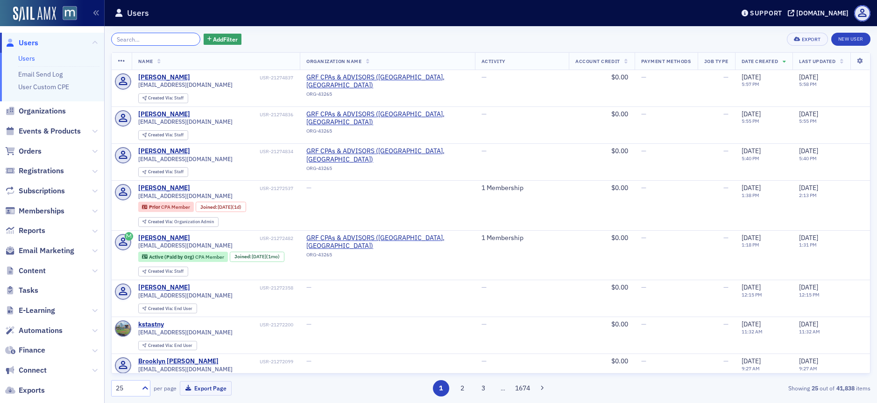
drag, startPoint x: 180, startPoint y: 42, endPoint x: 152, endPoint y: 40, distance: 27.6
click at [176, 42] on input "search" at bounding box center [155, 39] width 89 height 13
paste input "[EMAIL_ADDRESS][DOMAIN_NAME]"
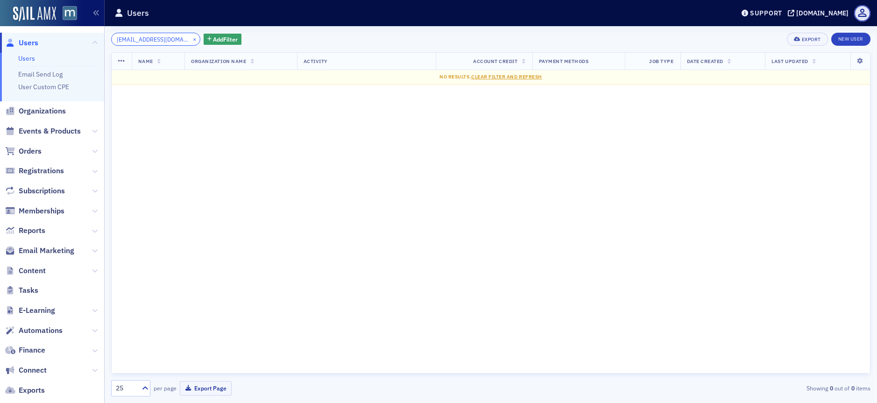
type input "[EMAIL_ADDRESS][DOMAIN_NAME]"
click at [191, 41] on button "×" at bounding box center [195, 39] width 8 height 8
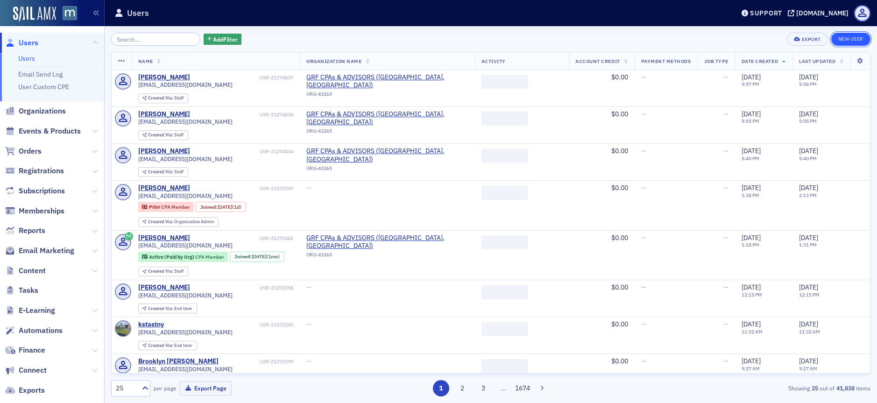
click at [855, 41] on link "New User" at bounding box center [850, 39] width 39 height 13
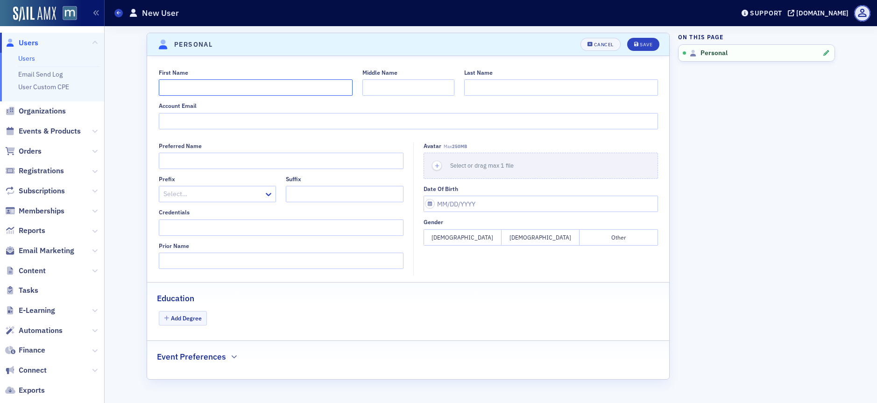
click at [235, 90] on input "First Name" at bounding box center [256, 87] width 194 height 16
click at [194, 120] on input "Account Email" at bounding box center [408, 121] width 499 height 16
paste input "[EMAIL_ADDRESS][DOMAIN_NAME]"
type input "[EMAIL_ADDRESS][DOMAIN_NAME]"
click at [183, 88] on input "First Name" at bounding box center [256, 87] width 194 height 16
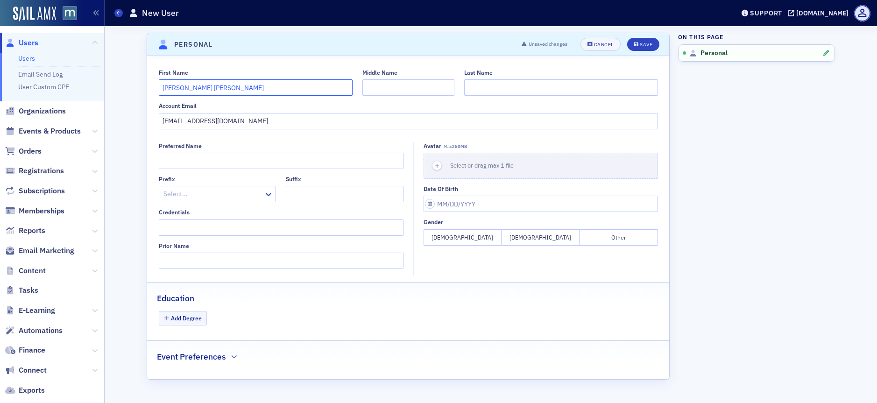
type input "[PERSON_NAME] [PERSON_NAME]"
type input "Hill"
click at [645, 48] on button "Save" at bounding box center [643, 44] width 32 height 13
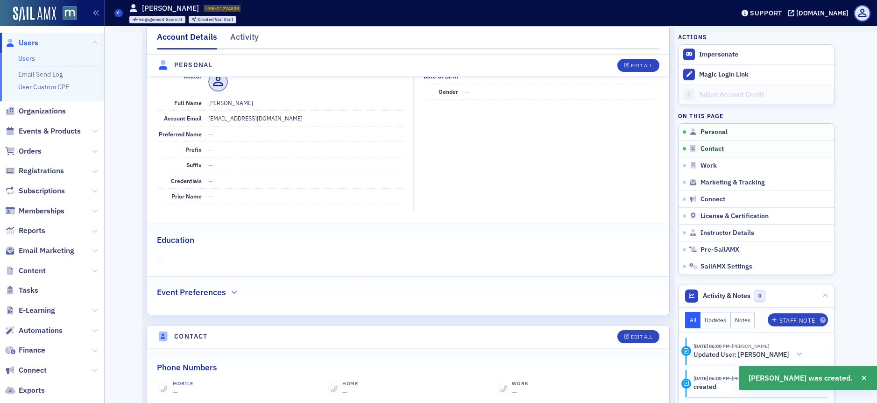
scroll to position [113, 0]
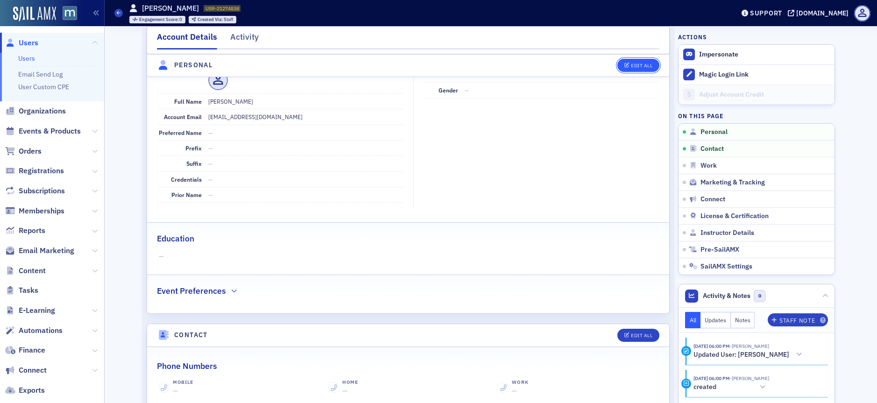
click at [648, 64] on div "Edit All" at bounding box center [641, 65] width 21 height 5
select select "US"
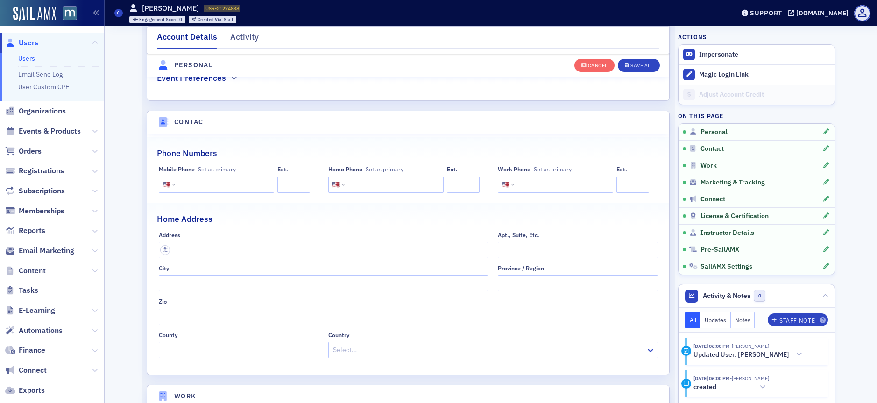
scroll to position [585, 0]
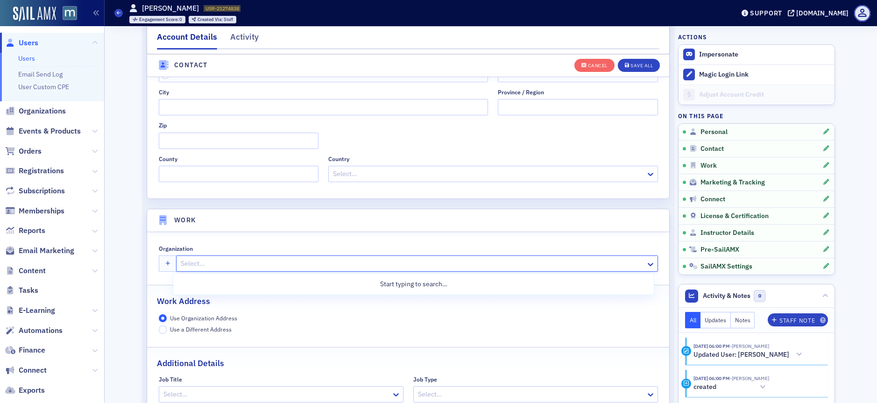
click at [216, 267] on div at bounding box center [412, 264] width 465 height 12
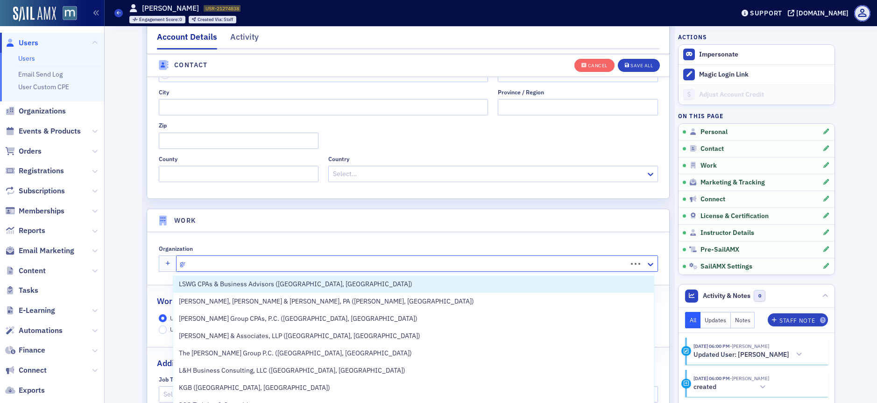
type input "grf"
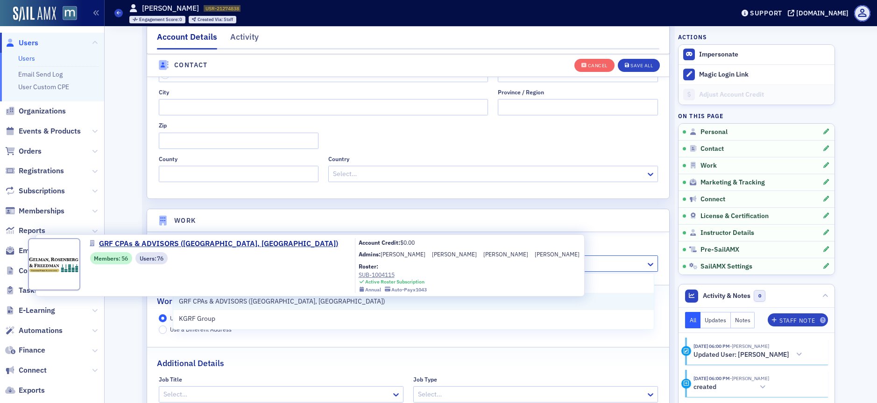
click at [226, 304] on span "GRF CPAs & ADVISORS ([GEOGRAPHIC_DATA], [GEOGRAPHIC_DATA])" at bounding box center [282, 301] width 206 height 10
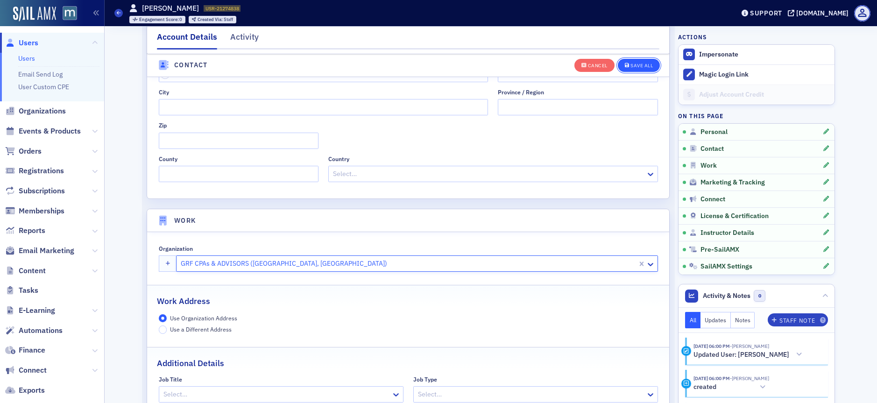
click at [634, 67] on div "Save All" at bounding box center [641, 65] width 22 height 5
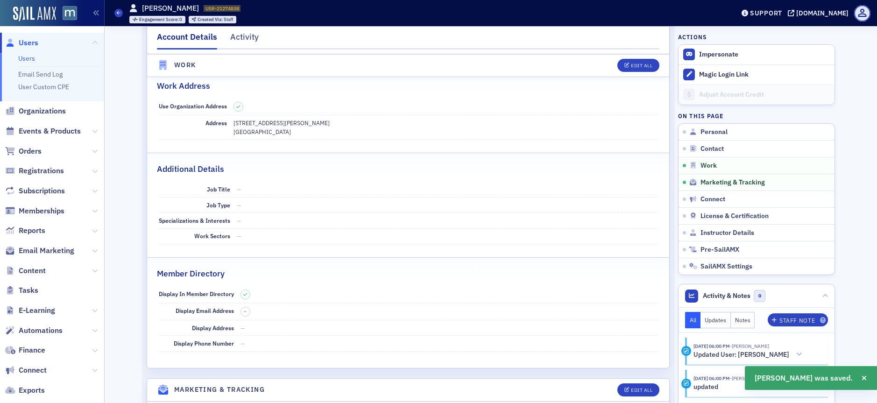
click at [34, 42] on span "Users" at bounding box center [29, 43] width 20 height 10
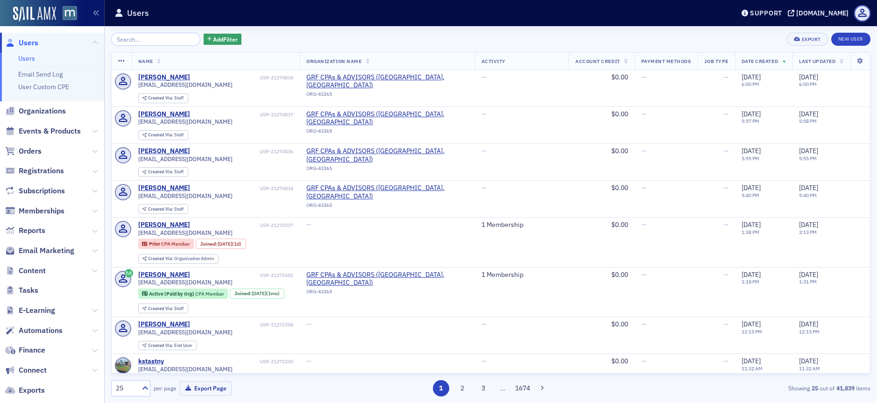
click at [137, 35] on input "search" at bounding box center [155, 39] width 89 height 13
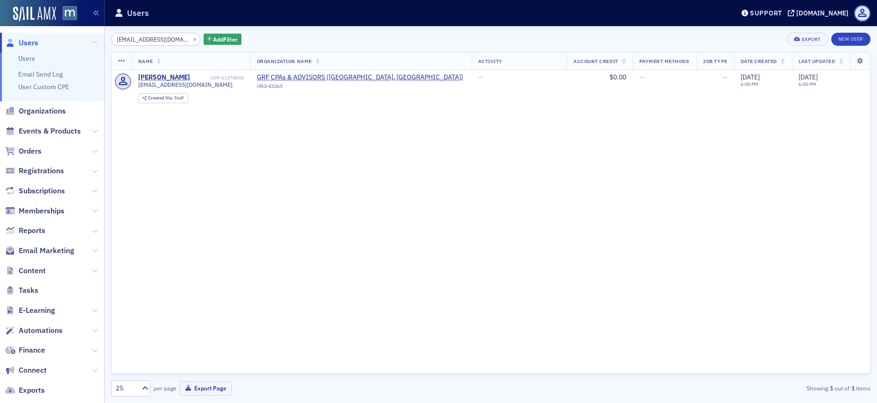
type input "[EMAIL_ADDRESS][DOMAIN_NAME]"
click at [191, 39] on button "×" at bounding box center [195, 39] width 8 height 8
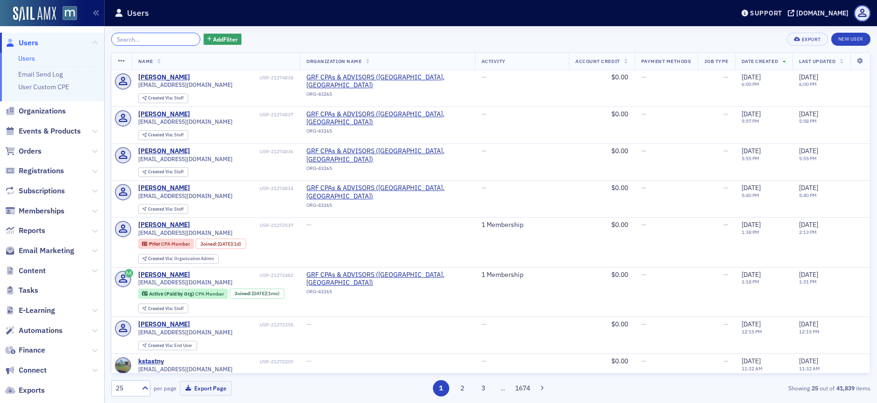
paste input "[EMAIL_ADDRESS][DOMAIN_NAME]"
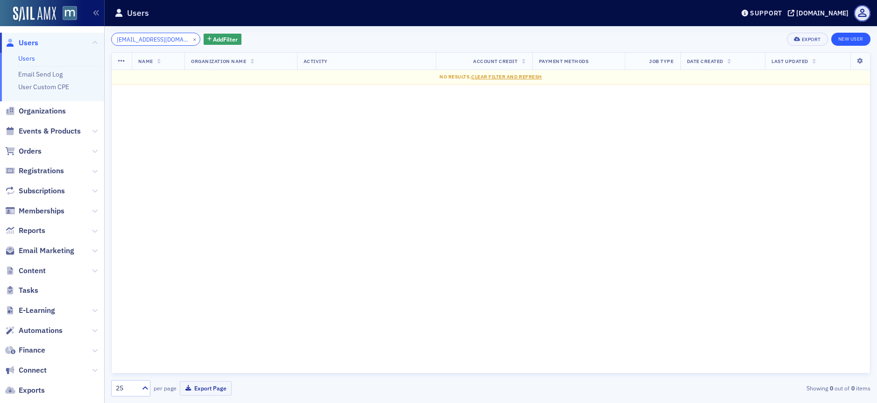
type input "[EMAIL_ADDRESS][DOMAIN_NAME]"
click at [848, 42] on link "New User" at bounding box center [850, 39] width 39 height 13
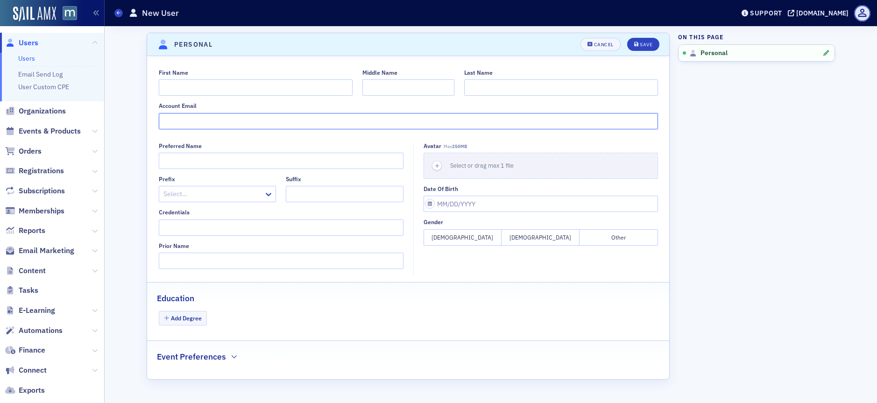
click at [187, 121] on input "Account Email" at bounding box center [408, 121] width 499 height 16
paste input "[EMAIL_ADDRESS][DOMAIN_NAME]"
type input "[EMAIL_ADDRESS][DOMAIN_NAME]"
click at [197, 89] on input "First Name" at bounding box center [256, 87] width 194 height 16
type input "[PERSON_NAME]"
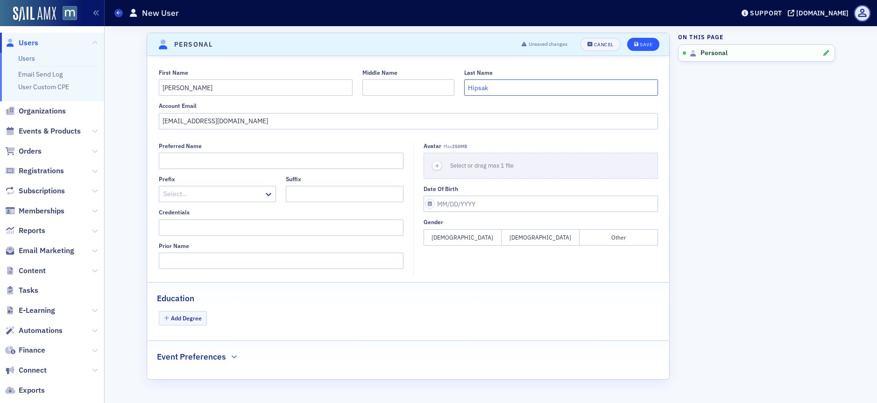
type input "Hipsak"
click at [642, 45] on div "Save" at bounding box center [646, 44] width 13 height 5
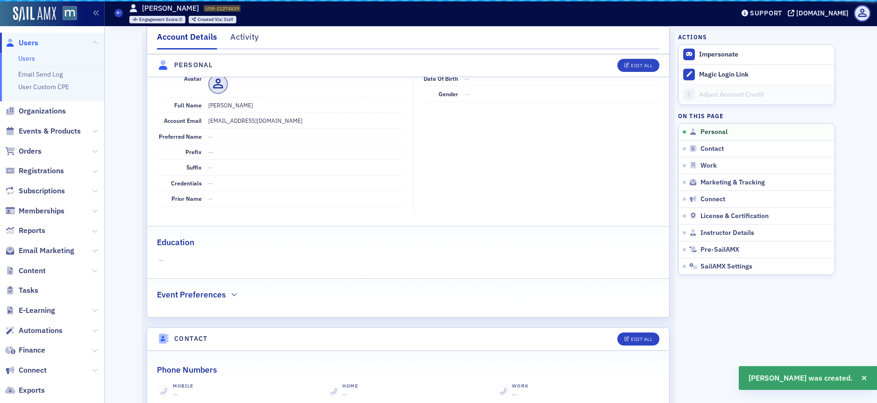
scroll to position [113, 0]
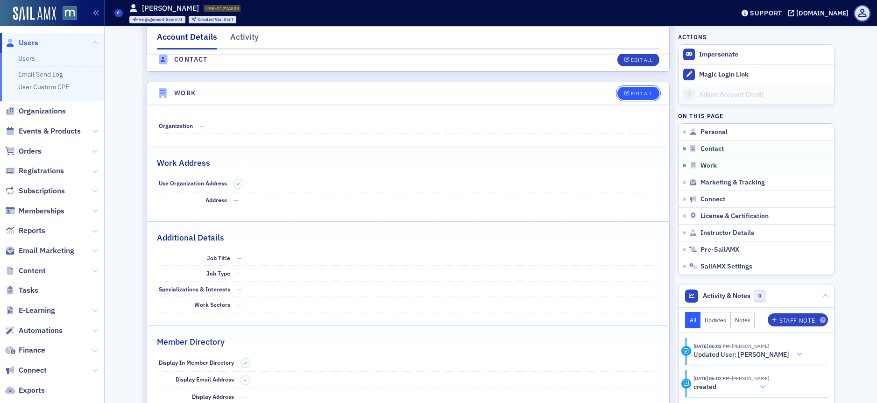
click at [640, 91] on div "Edit All" at bounding box center [641, 93] width 21 height 5
select select "US"
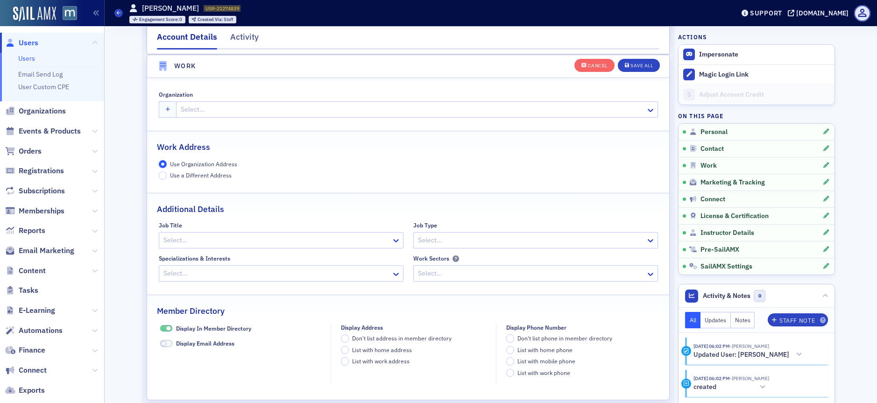
scroll to position [740, 0]
click at [209, 107] on div at bounding box center [412, 109] width 465 height 12
type input "grf"
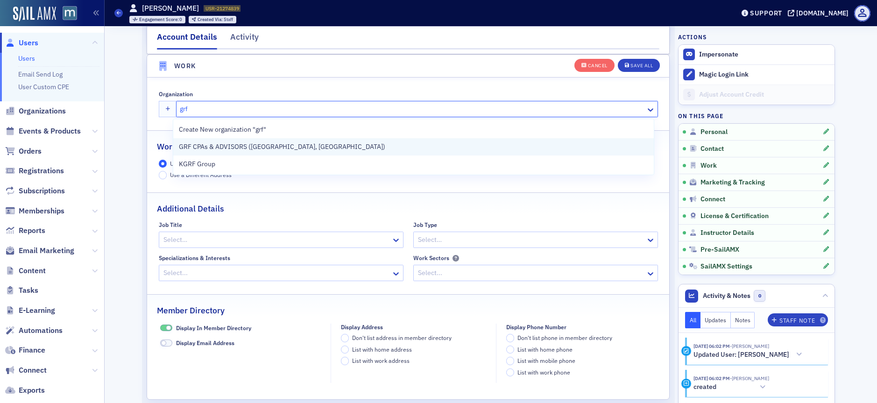
click at [227, 148] on span "GRF CPAs & ADVISORS ([GEOGRAPHIC_DATA], [GEOGRAPHIC_DATA])" at bounding box center [282, 147] width 206 height 10
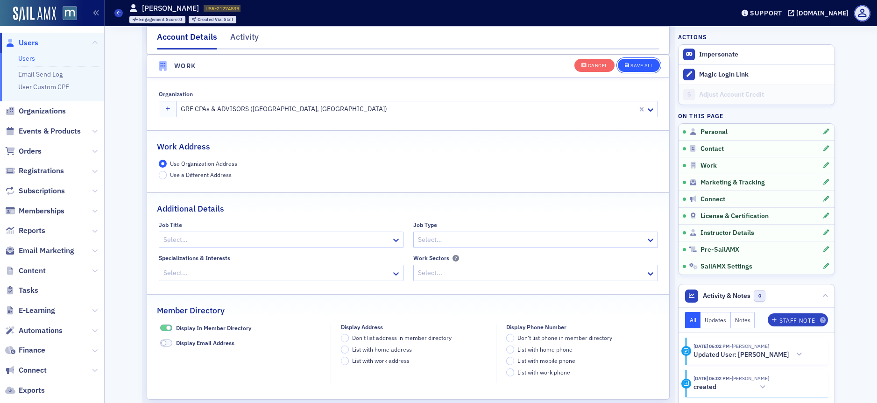
click at [642, 60] on button "Save All" at bounding box center [639, 64] width 42 height 13
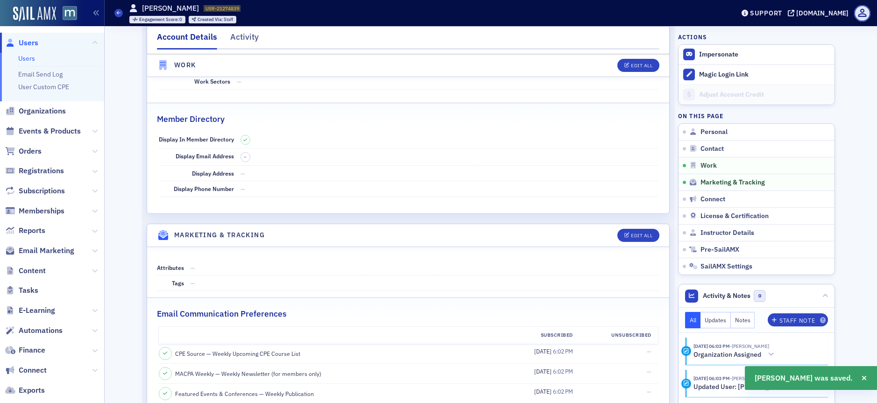
click at [35, 42] on span "Users" at bounding box center [29, 43] width 20 height 10
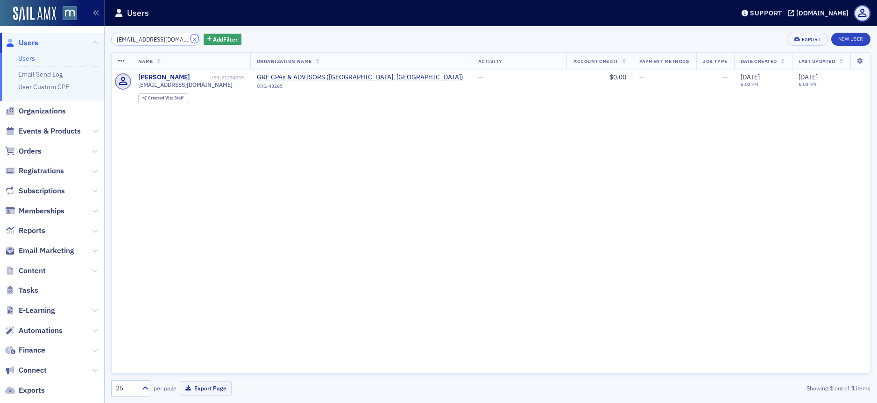
click at [191, 38] on button "×" at bounding box center [195, 39] width 8 height 8
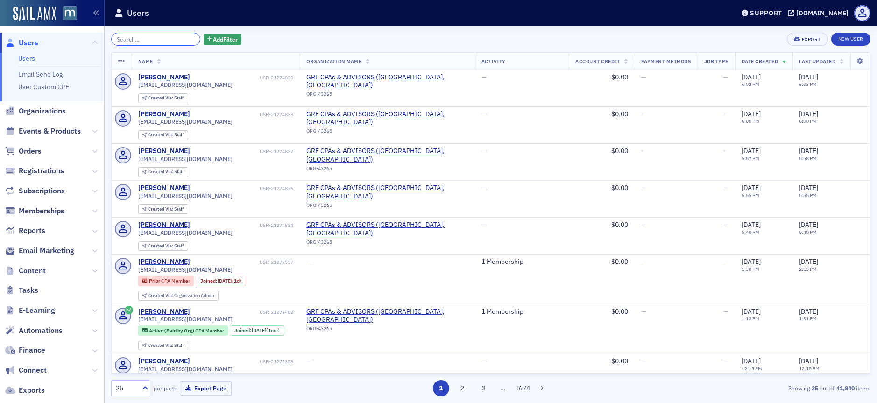
click at [162, 40] on input "search" at bounding box center [155, 39] width 89 height 13
paste input "[EMAIL_ADDRESS][DOMAIN_NAME]"
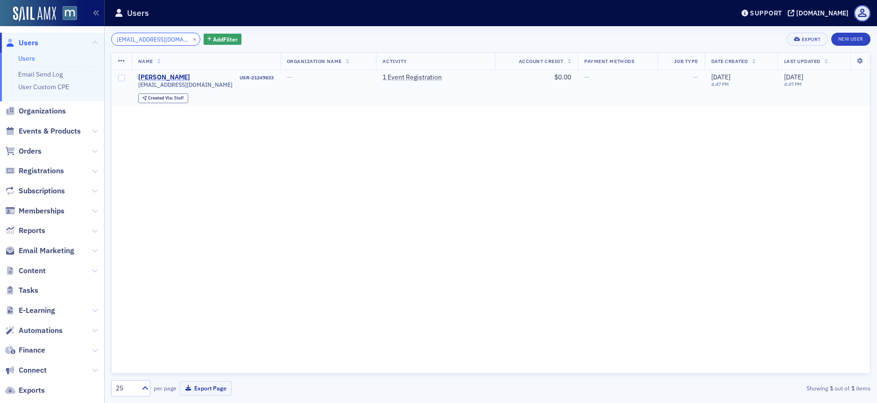
type input "[EMAIL_ADDRESS][DOMAIN_NAME]"
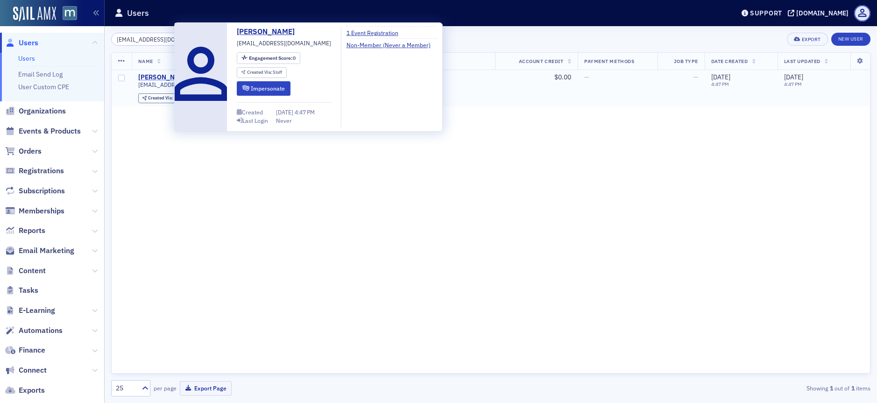
click at [163, 75] on div "[PERSON_NAME]" at bounding box center [164, 77] width 52 height 8
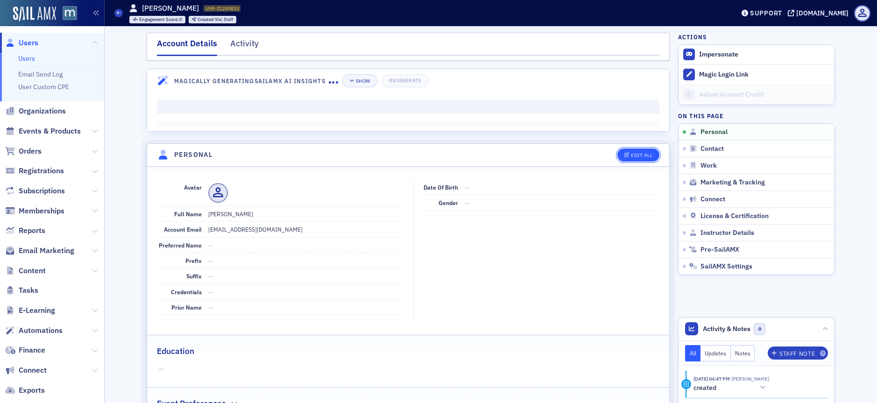
click at [646, 153] on div "Edit All" at bounding box center [641, 155] width 21 height 5
select select "US"
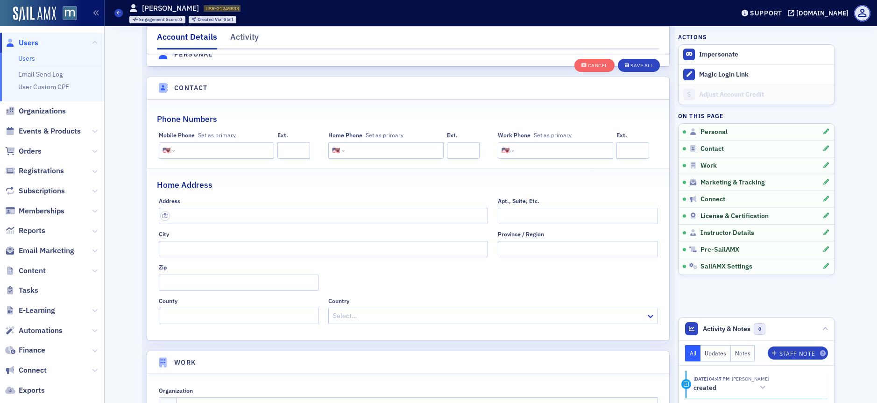
scroll to position [628, 0]
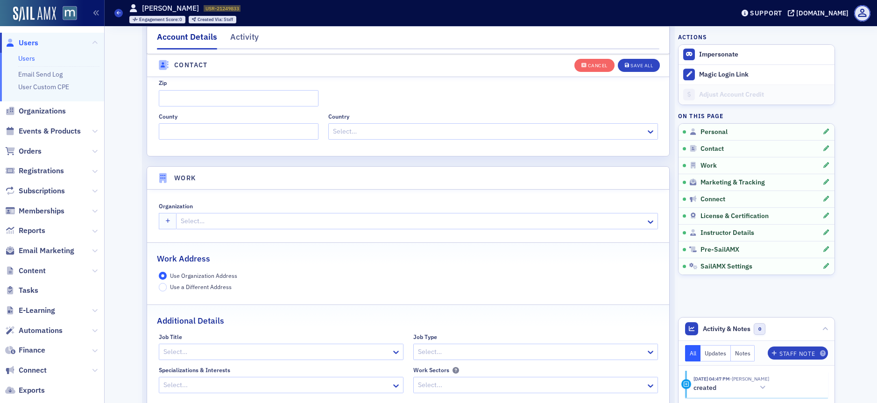
click at [211, 223] on div at bounding box center [412, 221] width 465 height 12
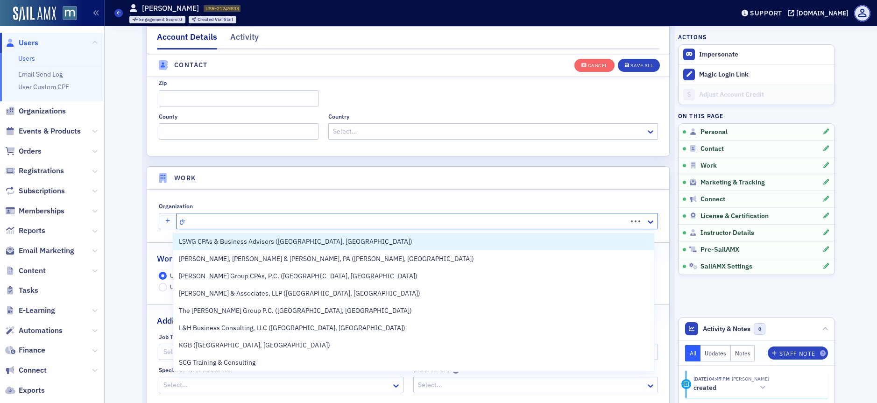
type input "grf"
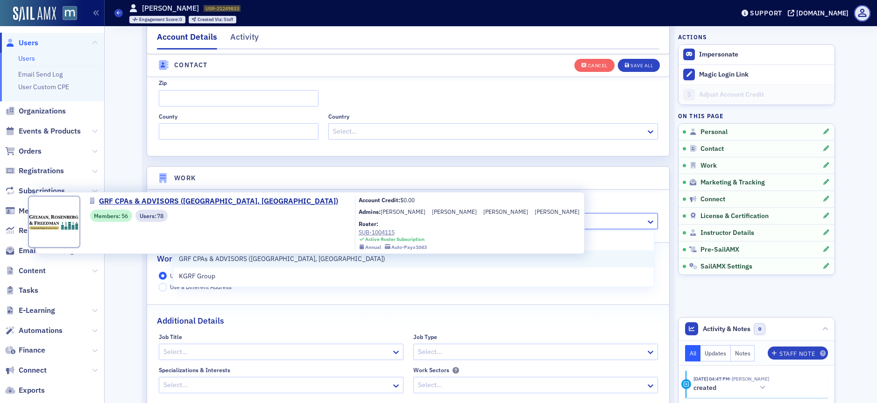
click at [249, 254] on span "GRF CPAs & ADVISORS ([GEOGRAPHIC_DATA], [GEOGRAPHIC_DATA])" at bounding box center [282, 259] width 206 height 10
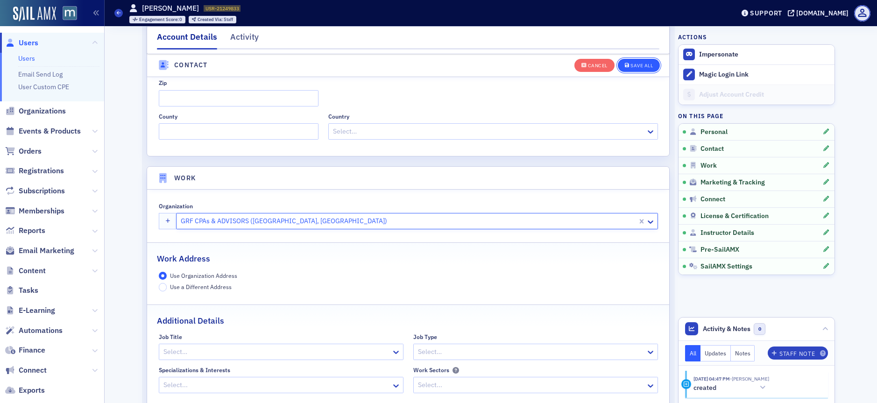
click at [642, 67] on div "Save All" at bounding box center [641, 65] width 22 height 5
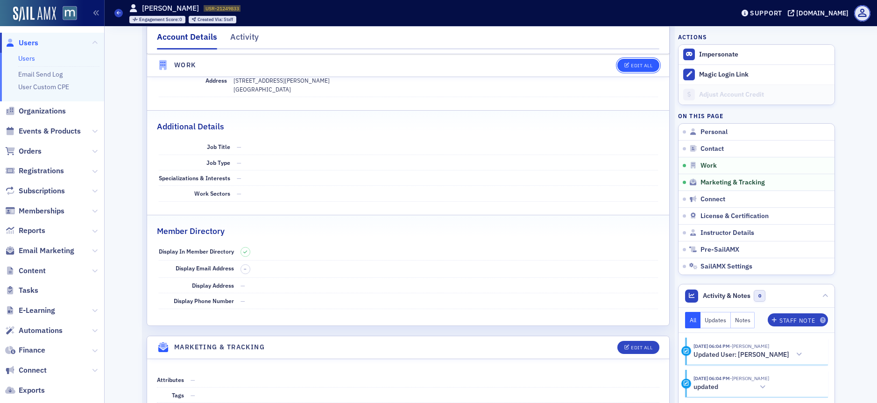
click at [628, 59] on button "Edit All" at bounding box center [638, 65] width 42 height 13
select select "US"
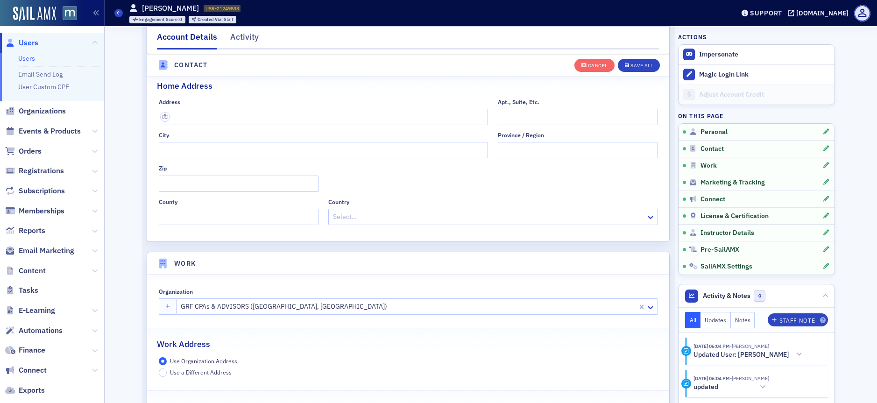
scroll to position [543, 0]
click at [640, 64] on div "Save All" at bounding box center [641, 65] width 22 height 5
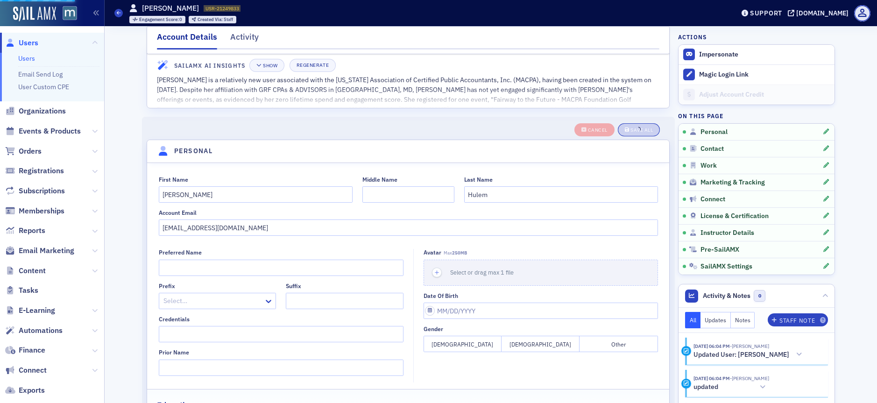
scroll to position [0, 0]
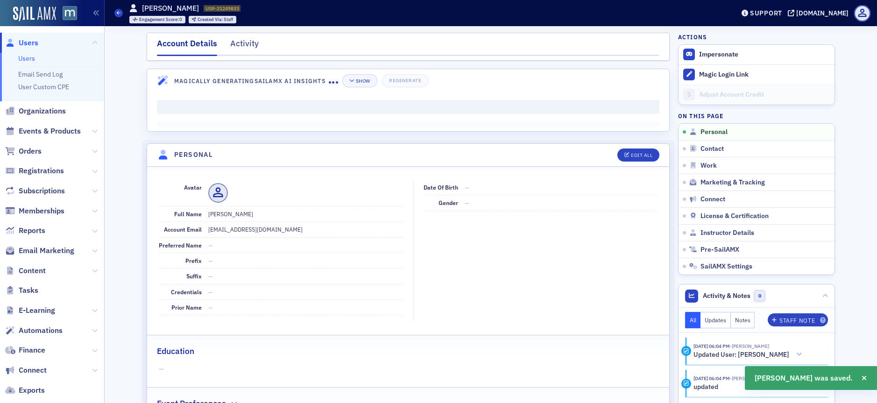
click at [21, 43] on span "Users" at bounding box center [29, 43] width 20 height 10
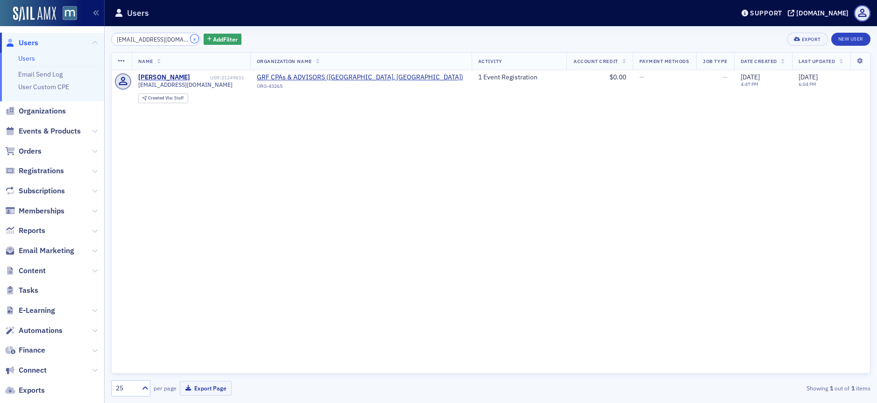
click at [191, 36] on button "×" at bounding box center [195, 39] width 8 height 8
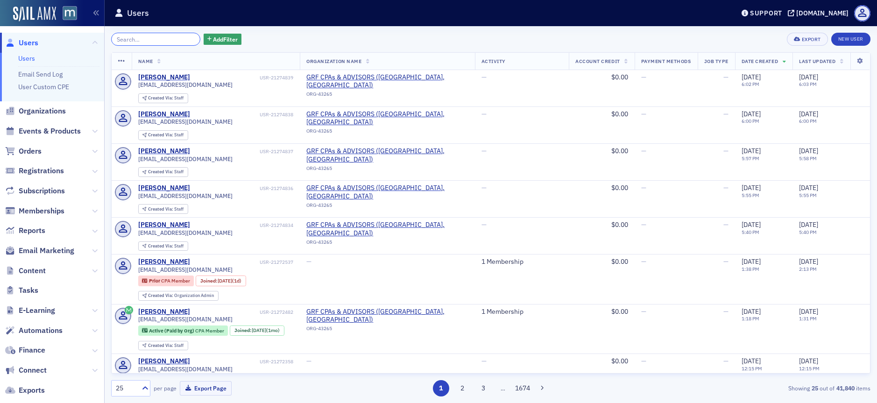
click at [164, 43] on input "search" at bounding box center [155, 39] width 89 height 13
paste input "[EMAIL_ADDRESS][DOMAIN_NAME]"
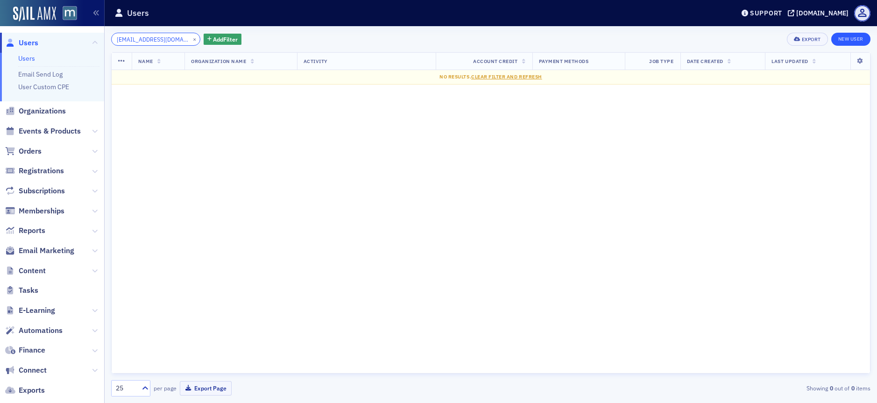
type input "[EMAIL_ADDRESS][DOMAIN_NAME]"
click at [846, 37] on link "New User" at bounding box center [850, 39] width 39 height 13
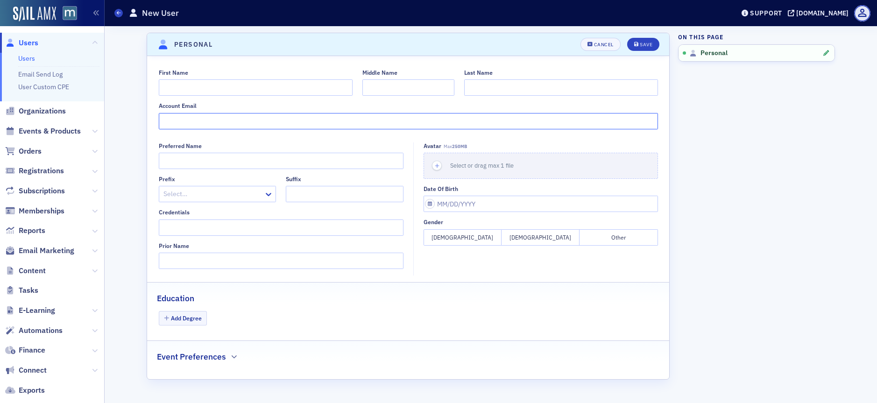
click at [214, 120] on input "Account Email" at bounding box center [408, 121] width 499 height 16
paste input "[EMAIL_ADDRESS][DOMAIN_NAME]"
type input "[EMAIL_ADDRESS][DOMAIN_NAME]"
click at [206, 89] on input "First Name" at bounding box center [256, 87] width 194 height 16
type input "Yiwei"
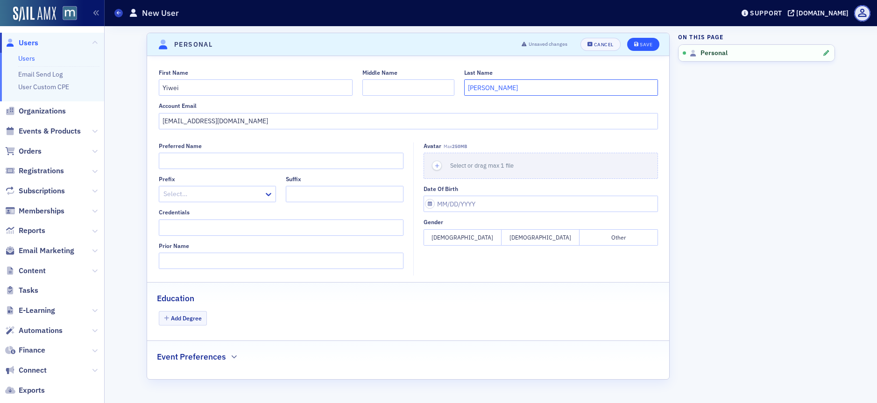
type input "[PERSON_NAME]"
click at [632, 47] on button "Save" at bounding box center [643, 44] width 32 height 13
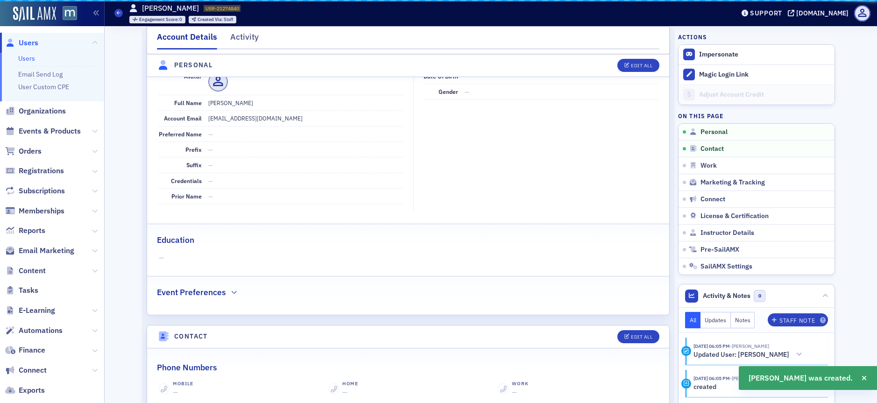
scroll to position [113, 0]
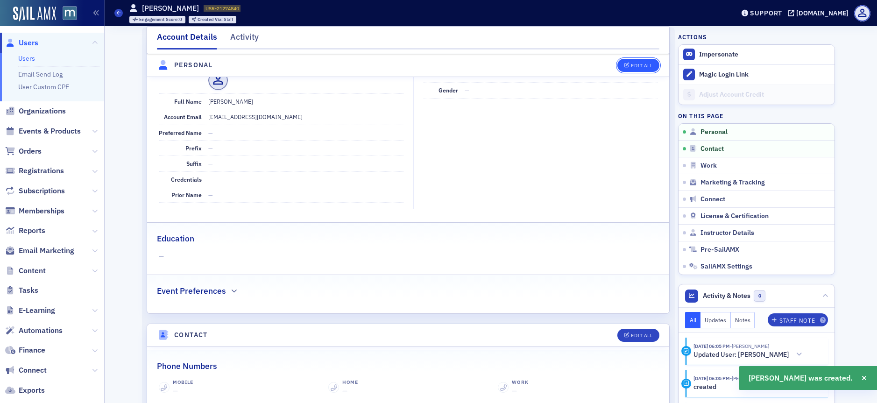
click at [642, 65] on div "Edit All" at bounding box center [641, 65] width 21 height 5
select select "US"
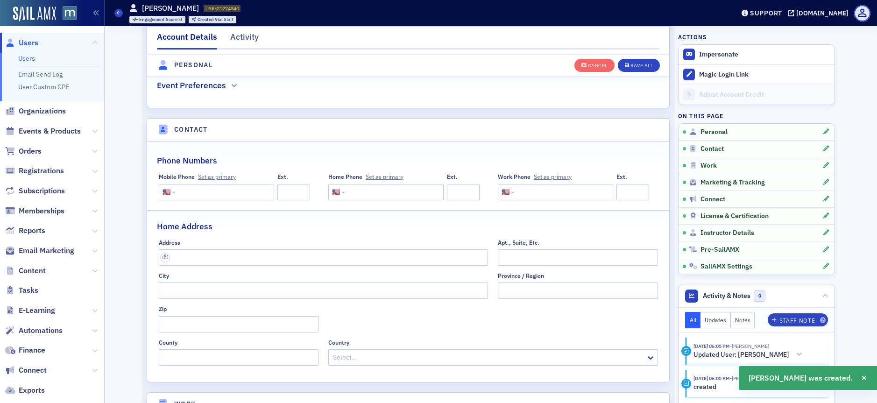
scroll to position [610, 0]
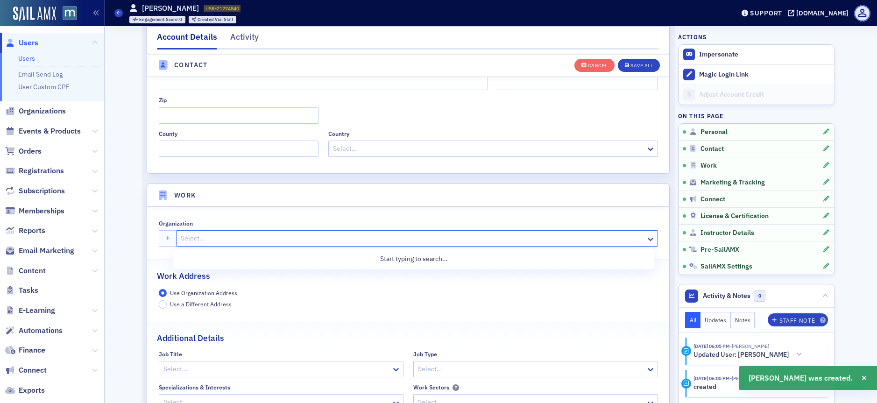
click at [206, 242] on div at bounding box center [412, 239] width 465 height 12
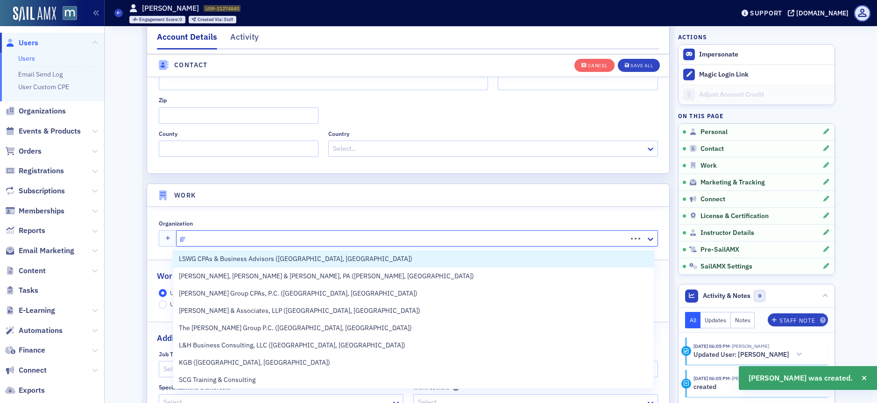
type input "grf"
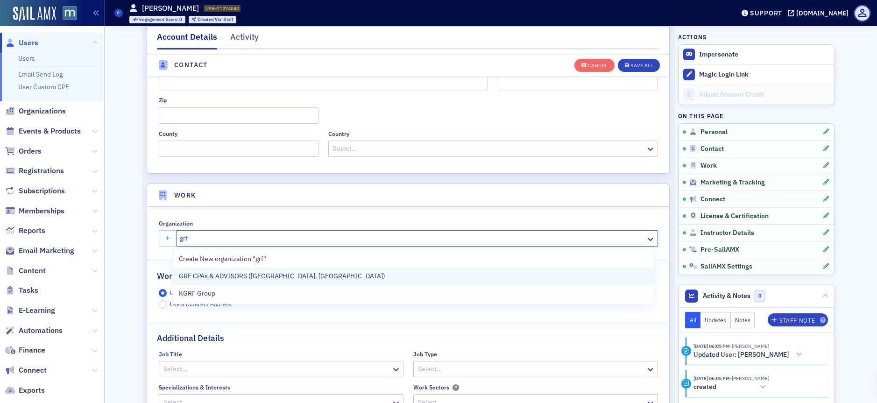
click at [252, 279] on span "GRF CPAs & ADVISORS ([GEOGRAPHIC_DATA], [GEOGRAPHIC_DATA])" at bounding box center [282, 276] width 206 height 10
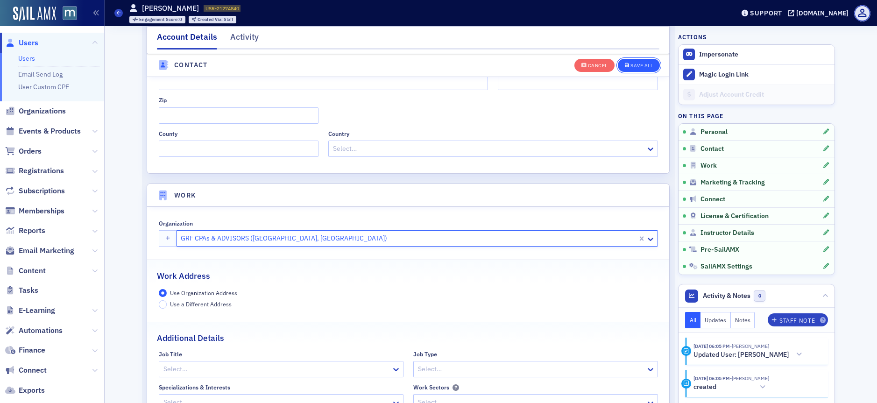
click at [638, 59] on button "Save All" at bounding box center [639, 64] width 42 height 13
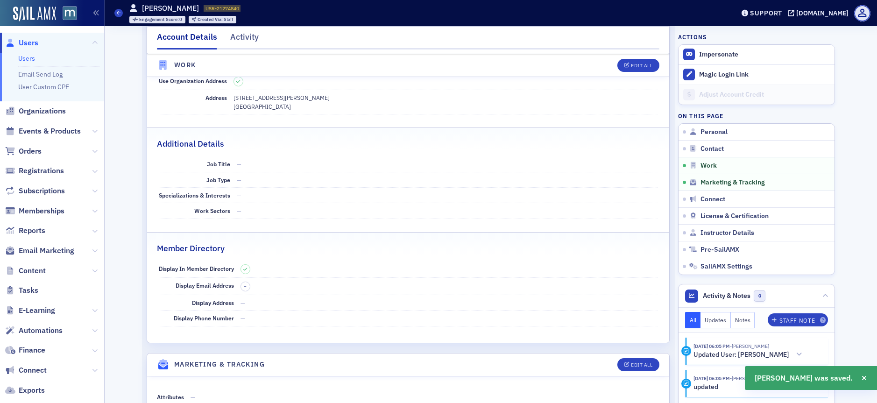
click at [32, 41] on span "Users" at bounding box center [29, 43] width 20 height 10
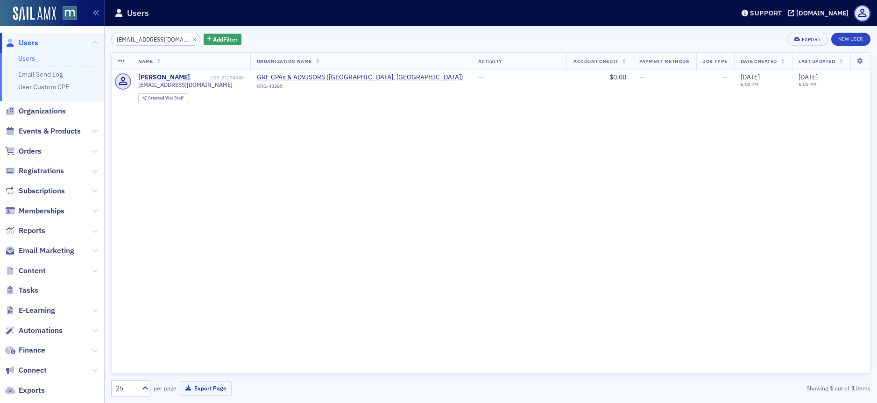
click at [188, 39] on div "[EMAIL_ADDRESS][DOMAIN_NAME] × Add Filter" at bounding box center [176, 39] width 130 height 13
click at [191, 40] on button "×" at bounding box center [195, 39] width 8 height 8
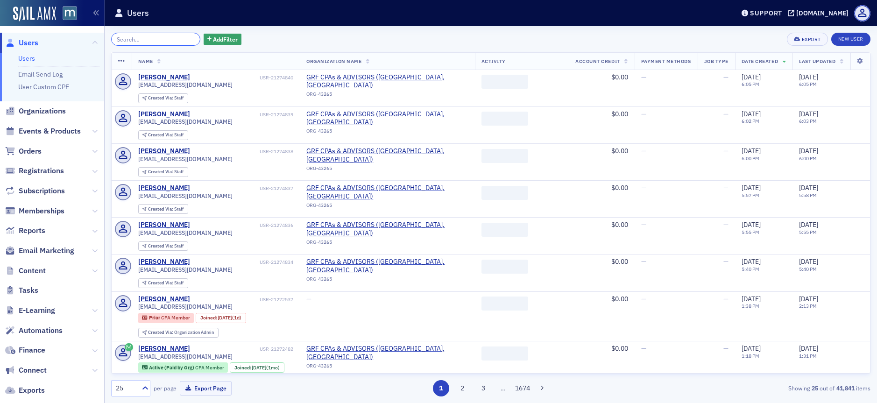
click at [170, 40] on input "search" at bounding box center [155, 39] width 89 height 13
click at [151, 38] on input "search" at bounding box center [155, 39] width 89 height 13
paste input "[EMAIL_ADDRESS][DOMAIN_NAME]"
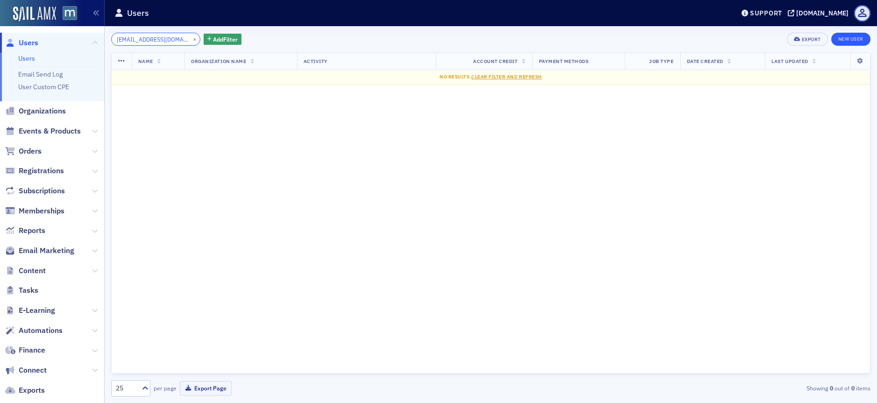
type input "[EMAIL_ADDRESS][DOMAIN_NAME]"
click at [848, 37] on link "New User" at bounding box center [850, 39] width 39 height 13
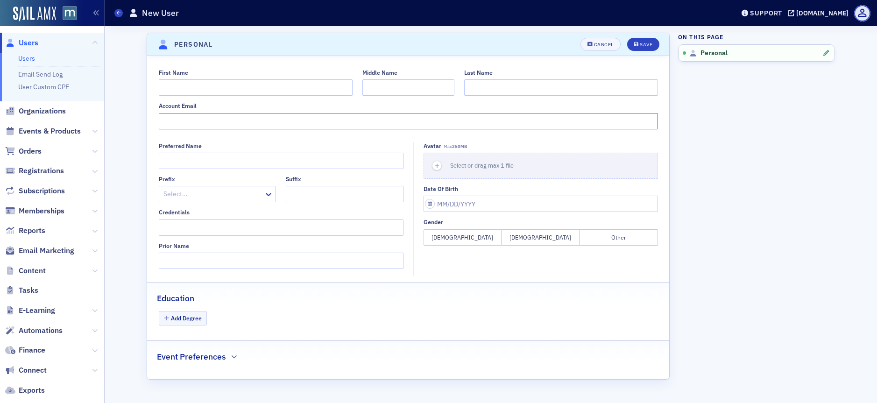
click at [185, 122] on input "Account Email" at bounding box center [408, 121] width 499 height 16
paste input "[EMAIL_ADDRESS][DOMAIN_NAME]"
type input "[EMAIL_ADDRESS][DOMAIN_NAME]"
click at [186, 89] on input "First Name" at bounding box center [256, 87] width 194 height 16
type input "[PERSON_NAME]"
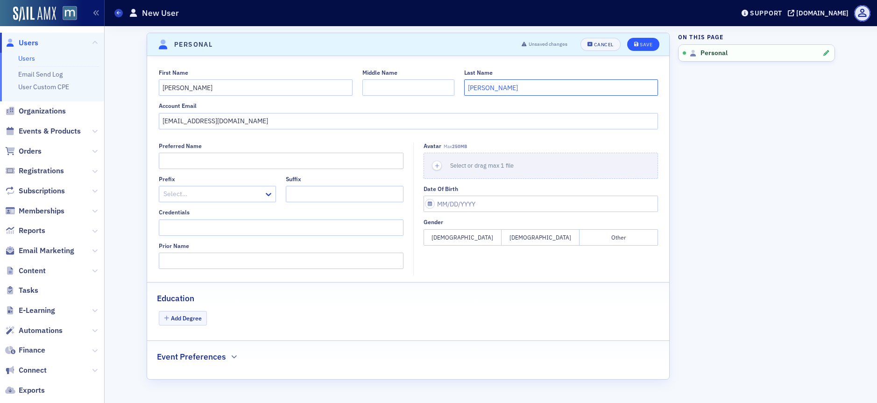
type input "[PERSON_NAME]"
click at [640, 44] on div "Save" at bounding box center [646, 44] width 13 height 5
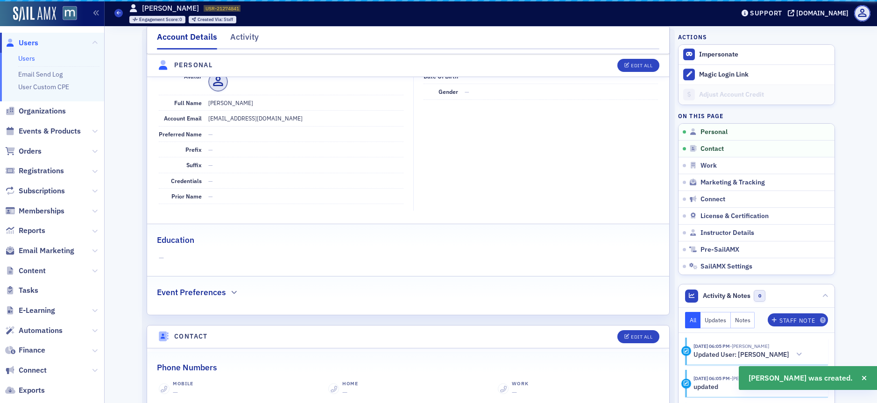
scroll to position [113, 0]
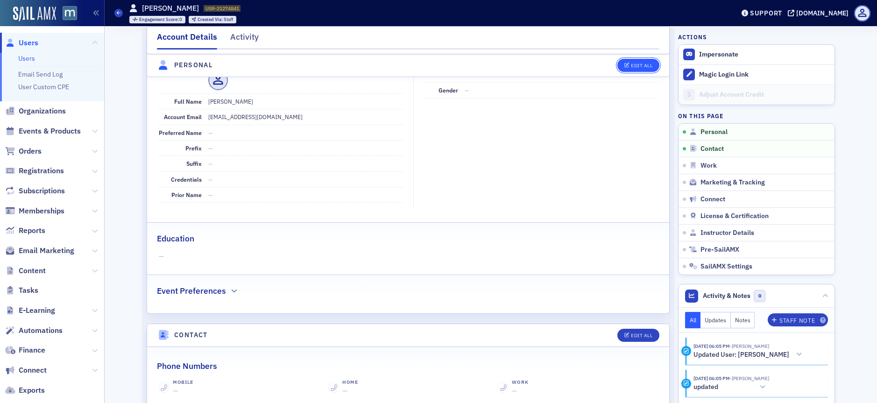
click at [641, 64] on div "Edit All" at bounding box center [641, 65] width 21 height 5
select select "US"
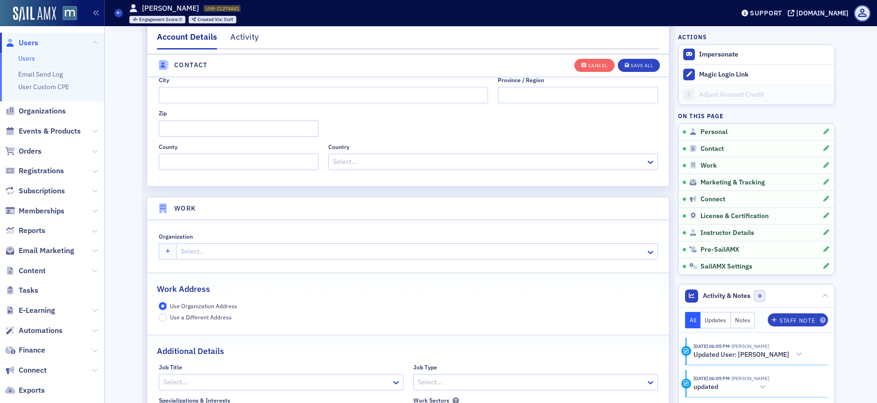
scroll to position [608, 0]
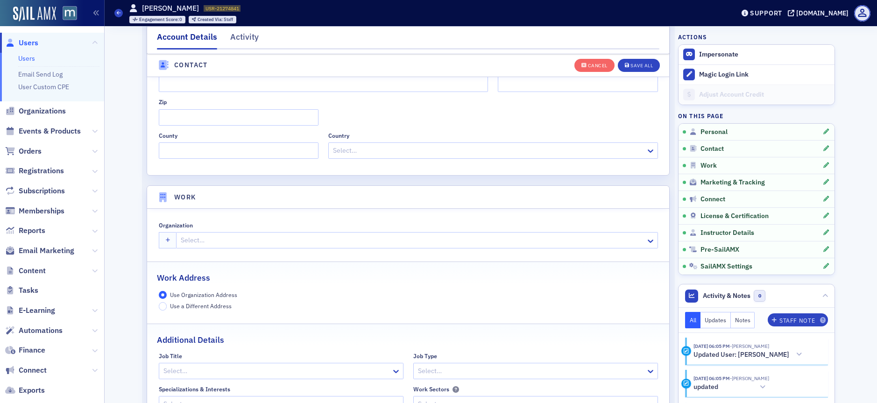
click at [202, 245] on div at bounding box center [412, 240] width 465 height 12
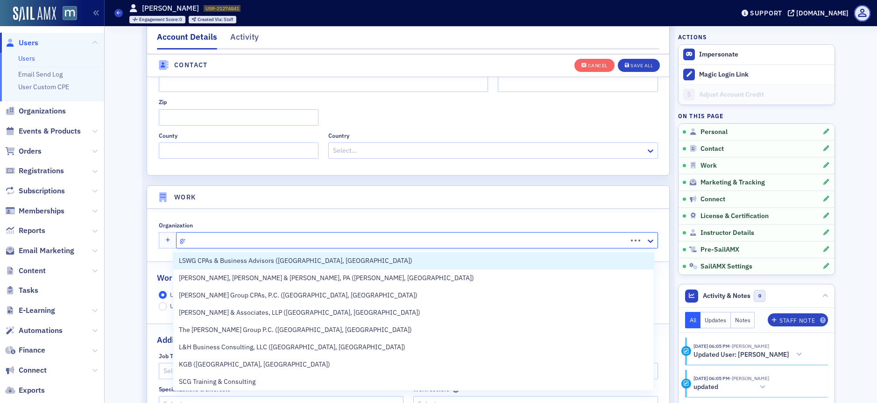
type input "grf"
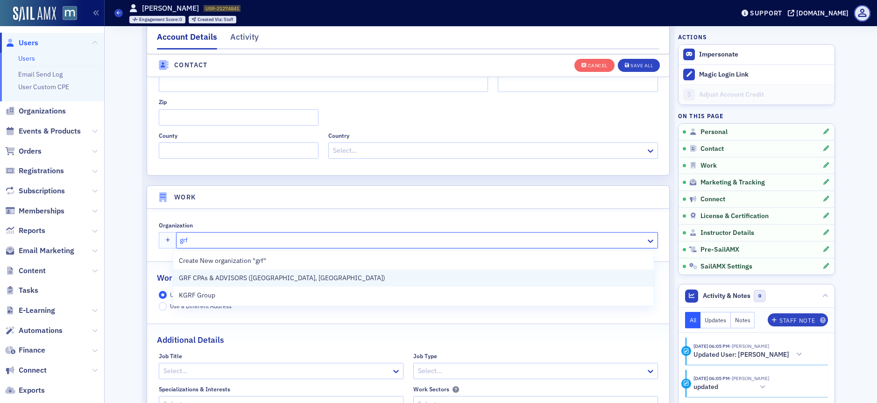
click at [244, 277] on span "GRF CPAs & ADVISORS ([GEOGRAPHIC_DATA], [GEOGRAPHIC_DATA])" at bounding box center [282, 278] width 206 height 10
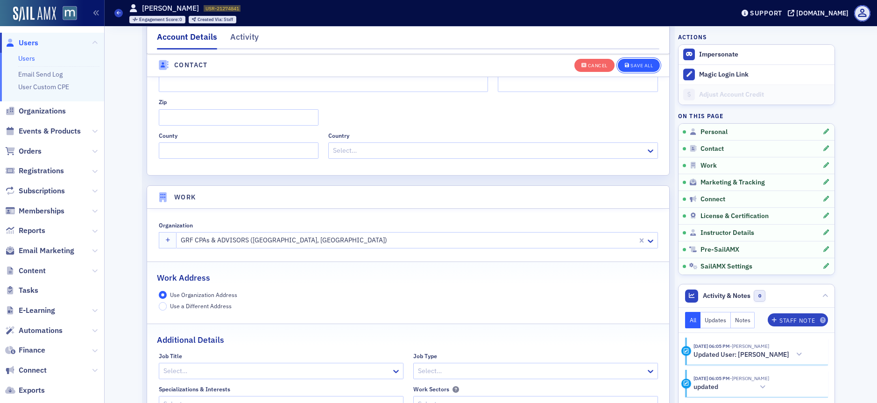
click at [630, 68] on div "Save All" at bounding box center [641, 65] width 22 height 5
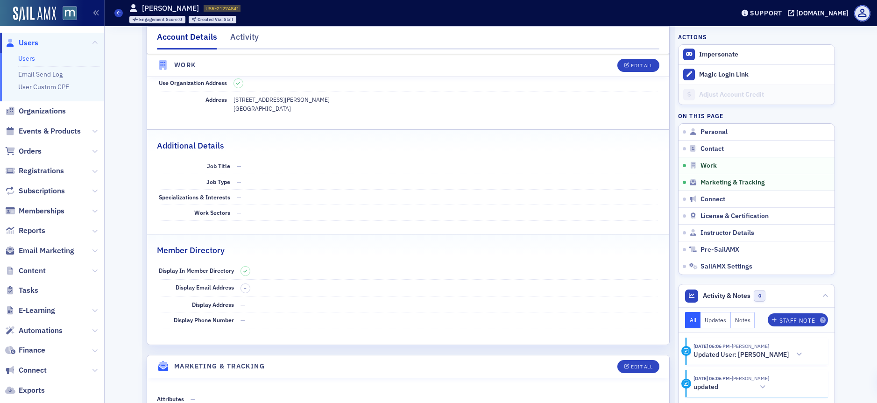
click at [27, 43] on span "Users" at bounding box center [29, 43] width 20 height 10
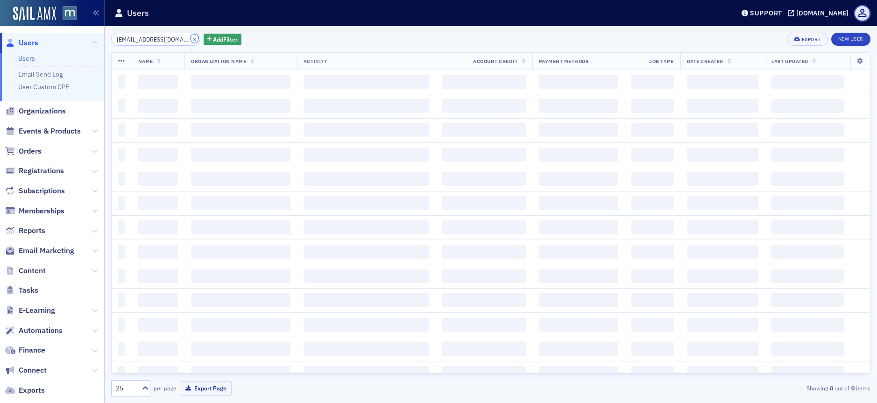
click at [191, 38] on button "×" at bounding box center [195, 39] width 8 height 8
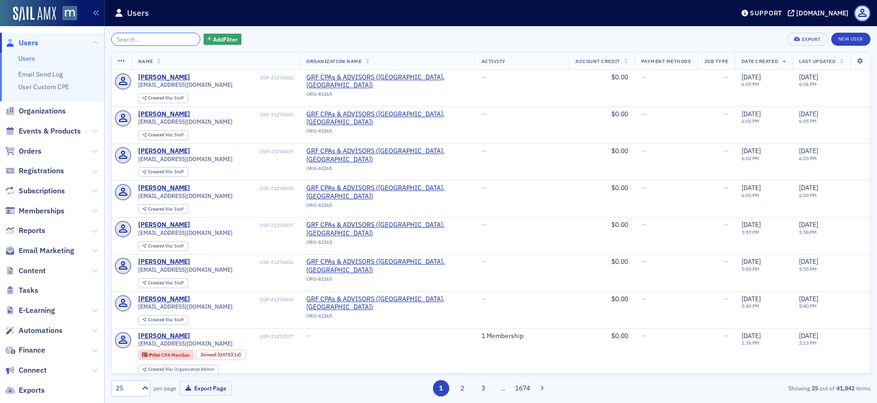
click at [147, 41] on input "search" at bounding box center [155, 39] width 89 height 13
paste input "[EMAIL_ADDRESS][DOMAIN_NAME]"
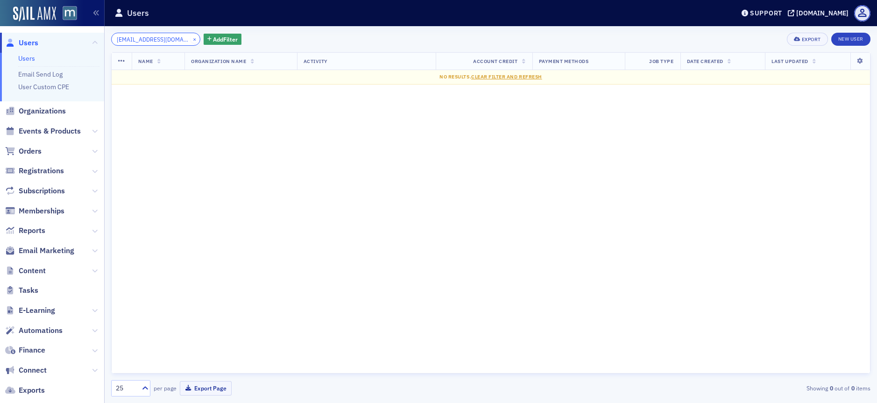
type input "[EMAIL_ADDRESS][DOMAIN_NAME]"
click at [191, 36] on button "×" at bounding box center [195, 39] width 8 height 8
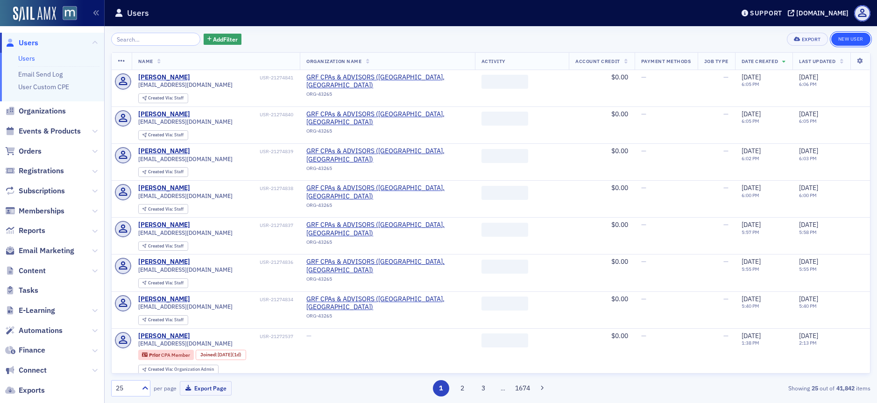
click at [861, 38] on link "New User" at bounding box center [850, 39] width 39 height 13
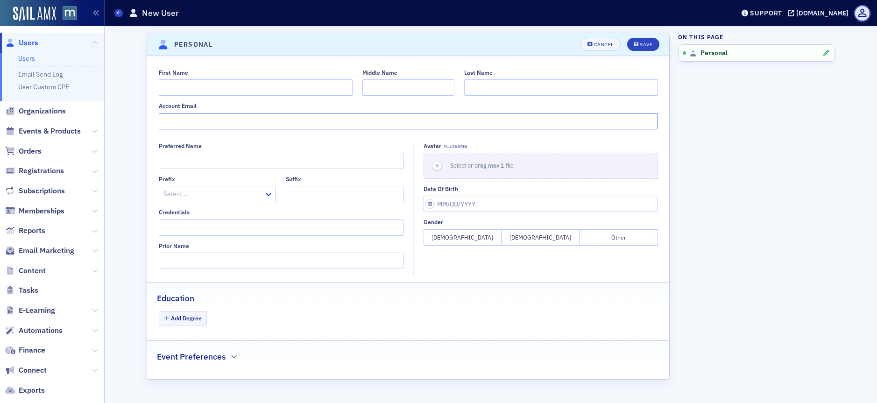
click at [183, 123] on input "Account Email" at bounding box center [408, 121] width 499 height 16
paste input "[EMAIL_ADDRESS][DOMAIN_NAME]"
type input "[EMAIL_ADDRESS][DOMAIN_NAME]"
click at [207, 92] on input "First Name" at bounding box center [256, 87] width 194 height 16
type input "Sang"
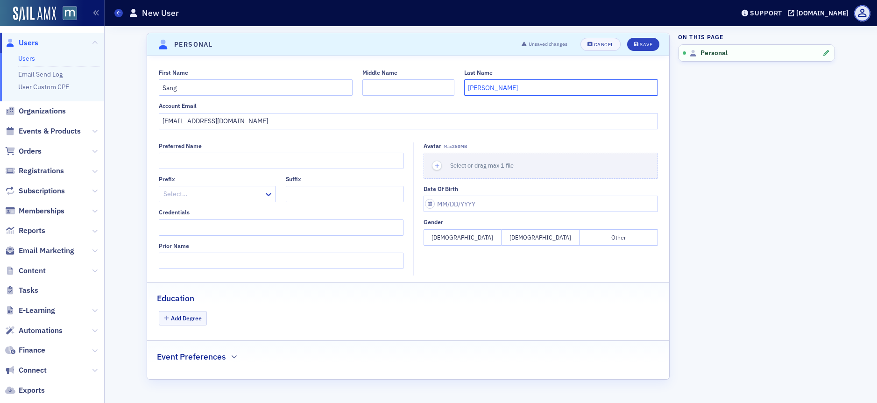
type input "[PERSON_NAME]"
drag, startPoint x: 659, startPoint y: 42, endPoint x: 649, endPoint y: 41, distance: 9.8
click at [654, 41] on div "Unsaved changes Cancel Save" at bounding box center [587, 44] width 144 height 13
click at [649, 42] on div "Save" at bounding box center [646, 44] width 13 height 5
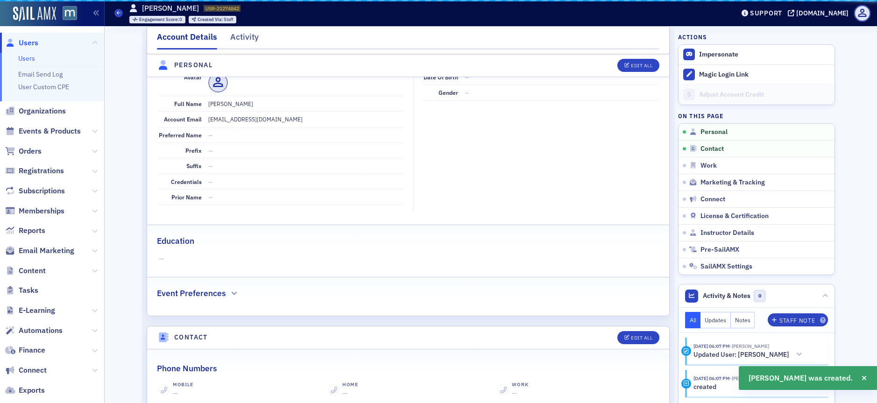
scroll to position [113, 0]
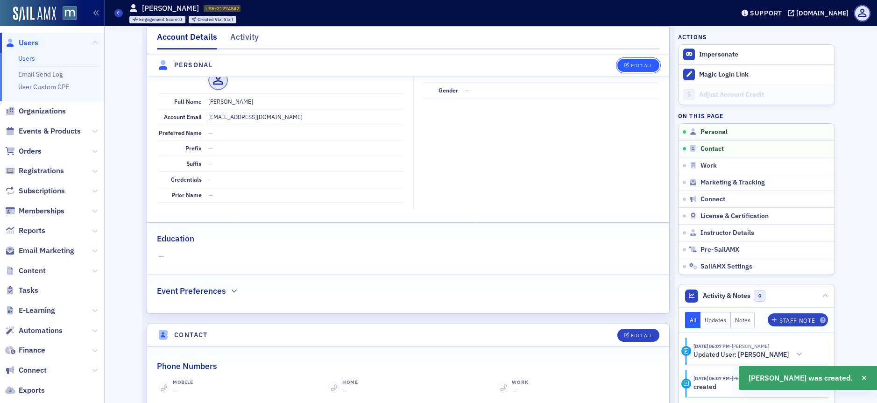
click at [631, 63] on div "Edit All" at bounding box center [641, 65] width 21 height 5
select select "US"
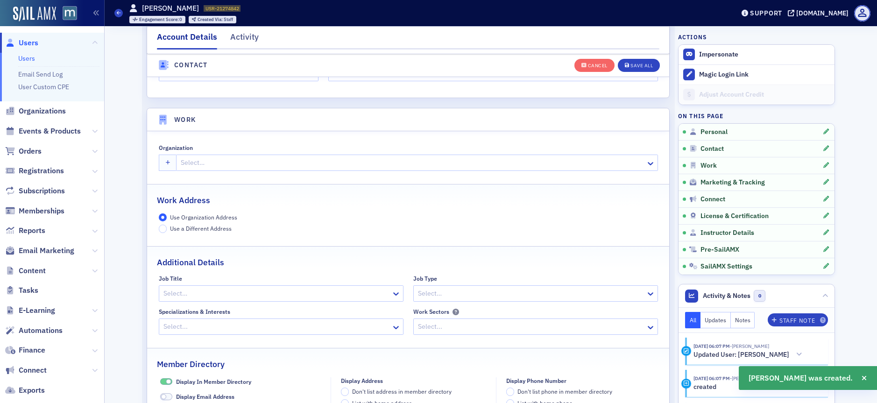
scroll to position [687, 0]
click at [194, 158] on div at bounding box center [412, 162] width 465 height 12
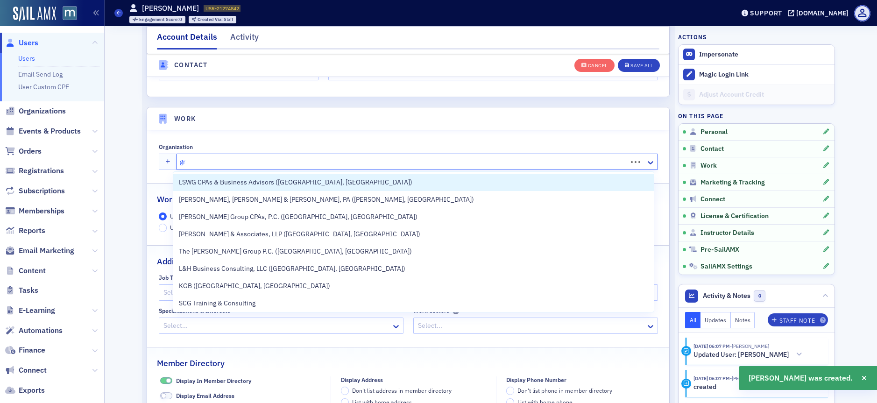
type input "grf"
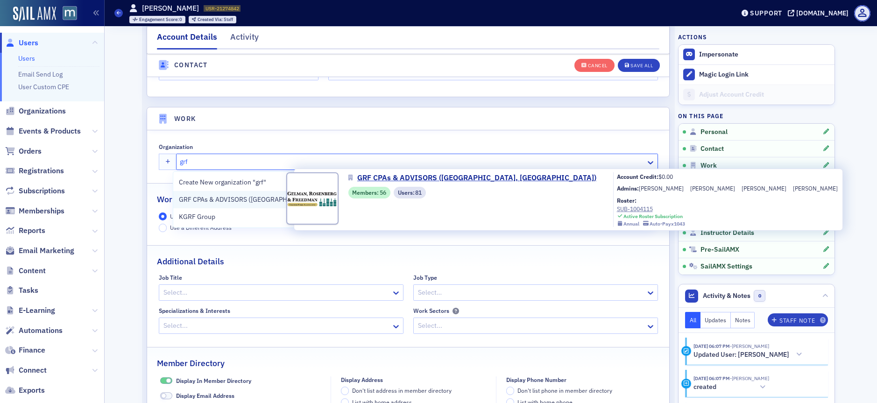
click at [233, 196] on span "GRF CPAs & ADVISORS ([GEOGRAPHIC_DATA], [GEOGRAPHIC_DATA])" at bounding box center [282, 200] width 206 height 10
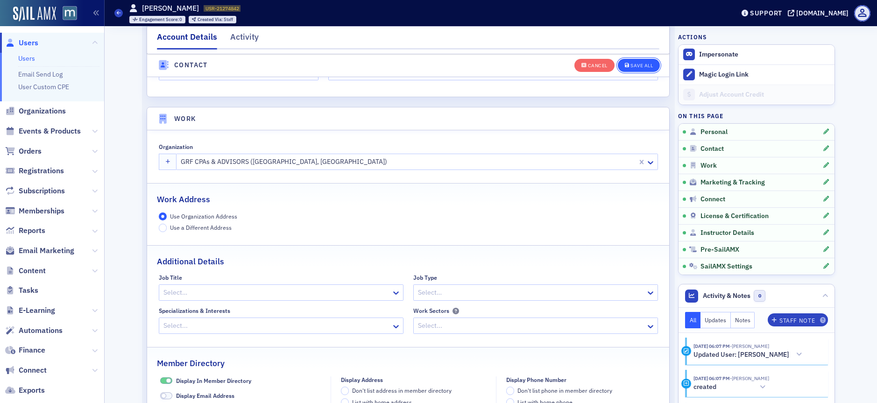
click at [641, 64] on div "Save All" at bounding box center [641, 65] width 22 height 5
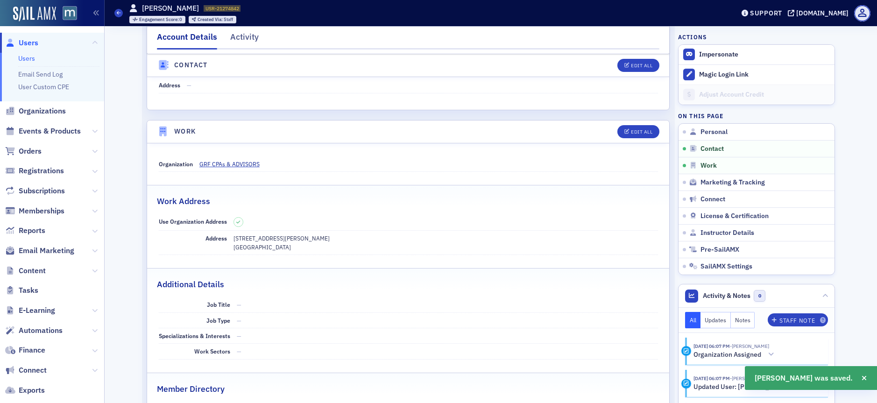
scroll to position [463, 0]
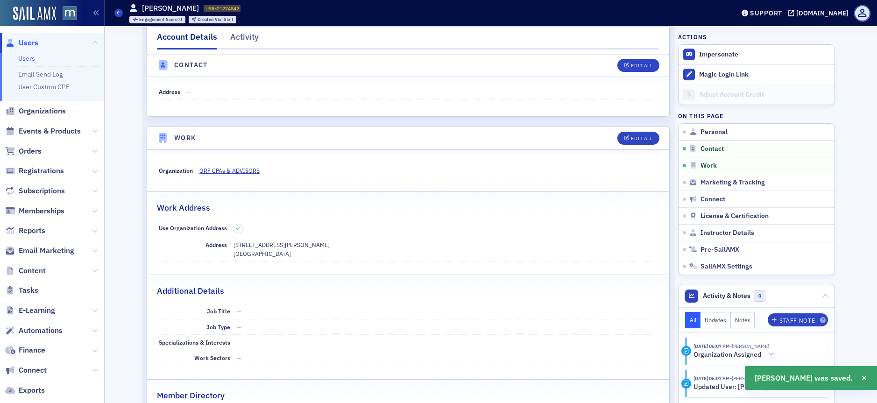
click at [26, 36] on span "Users" at bounding box center [52, 43] width 104 height 20
click at [28, 43] on span "Users" at bounding box center [29, 43] width 20 height 10
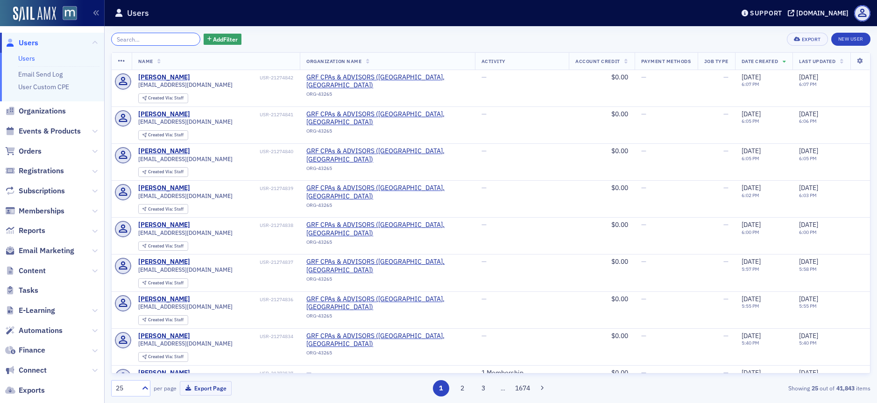
click at [141, 40] on input "search" at bounding box center [155, 39] width 89 height 13
paste input "[EMAIL_ADDRESS][DOMAIN_NAME]"
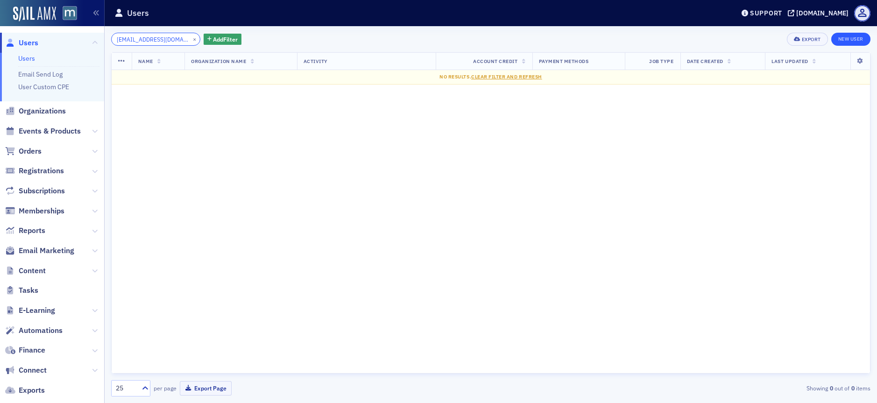
type input "[EMAIL_ADDRESS][DOMAIN_NAME]"
click at [850, 38] on link "New User" at bounding box center [850, 39] width 39 height 13
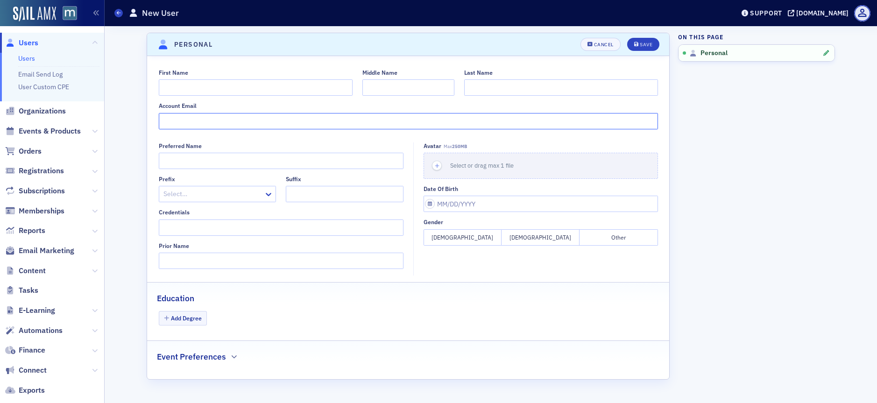
click at [186, 123] on input "Account Email" at bounding box center [408, 121] width 499 height 16
paste input "[EMAIL_ADDRESS][DOMAIN_NAME]"
type input "[EMAIL_ADDRESS][DOMAIN_NAME]"
click at [195, 76] on div "First Name" at bounding box center [256, 72] width 194 height 7
click at [194, 84] on input "First Name" at bounding box center [256, 87] width 194 height 16
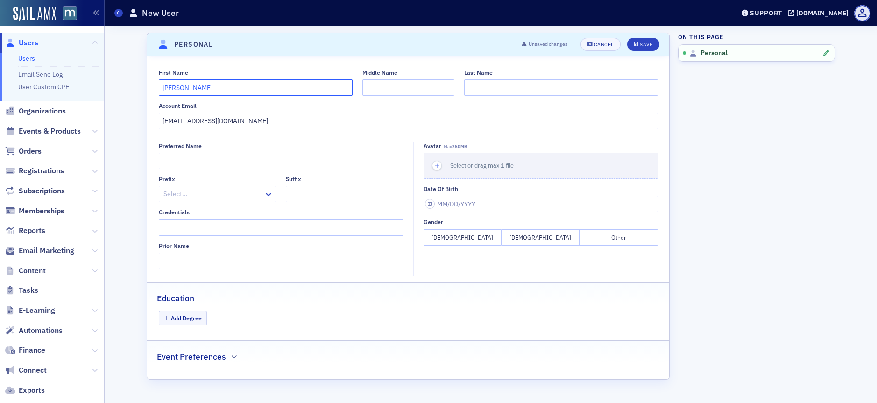
type input "[PERSON_NAME]"
click at [641, 50] on button "Save" at bounding box center [643, 44] width 32 height 13
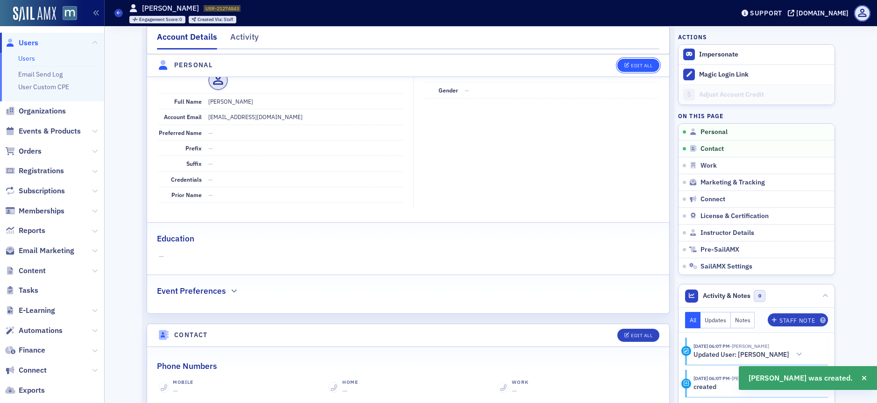
click at [639, 67] on div "Edit All" at bounding box center [641, 65] width 21 height 5
select select "US"
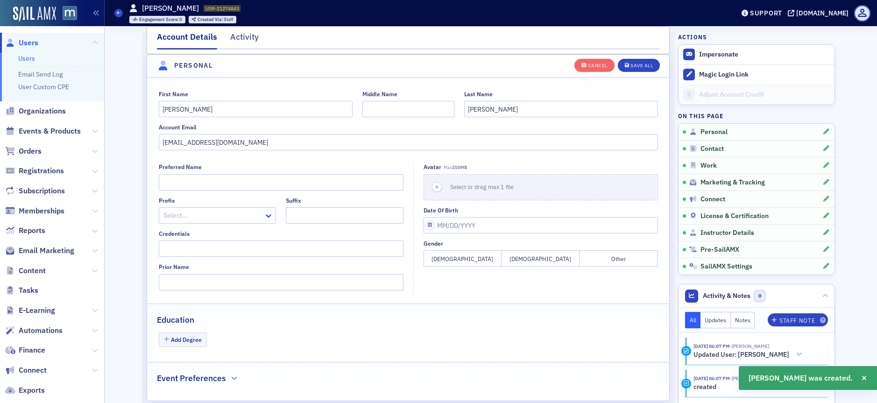
scroll to position [550, 0]
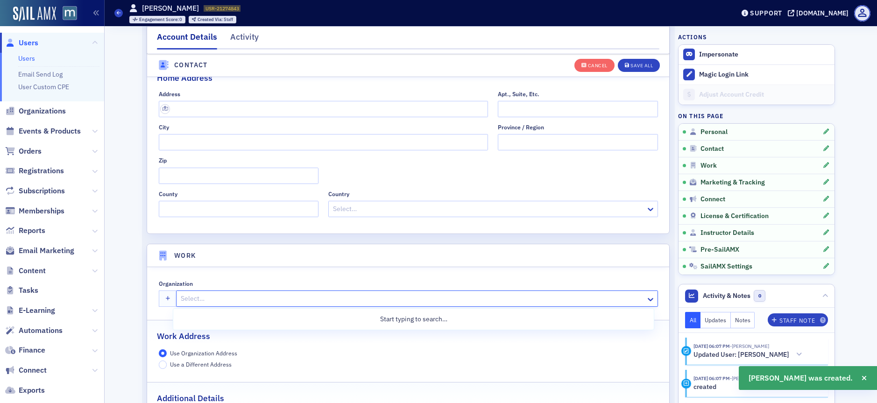
click at [221, 301] on div at bounding box center [412, 299] width 465 height 12
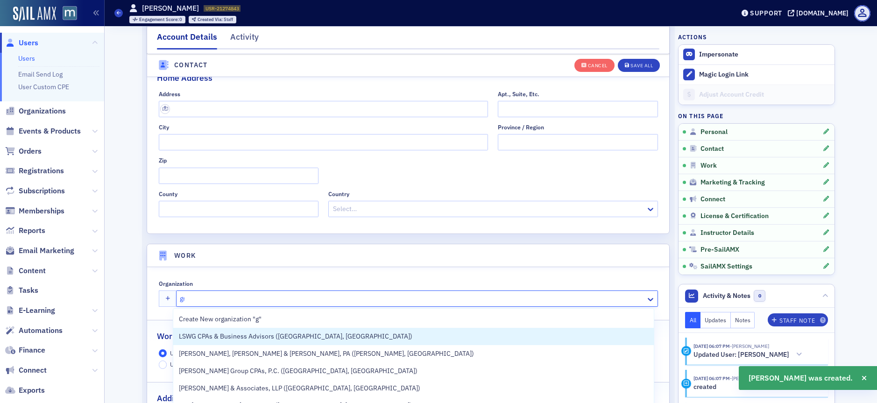
type input "grf"
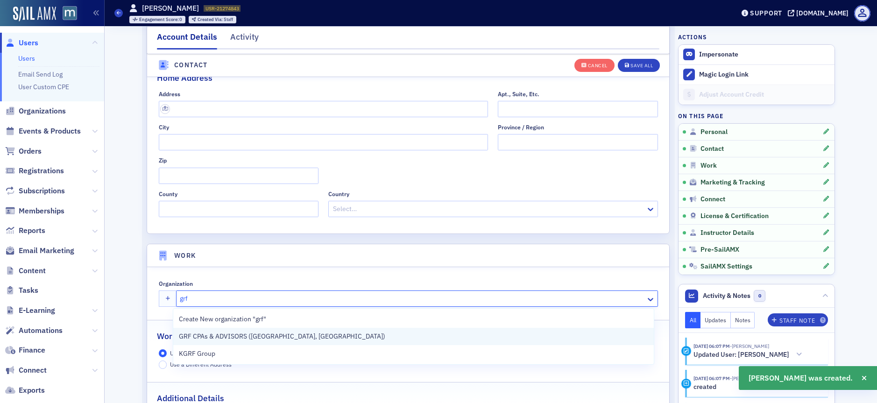
click at [227, 334] on span "GRF CPAs & ADVISORS ([GEOGRAPHIC_DATA], [GEOGRAPHIC_DATA])" at bounding box center [282, 337] width 206 height 10
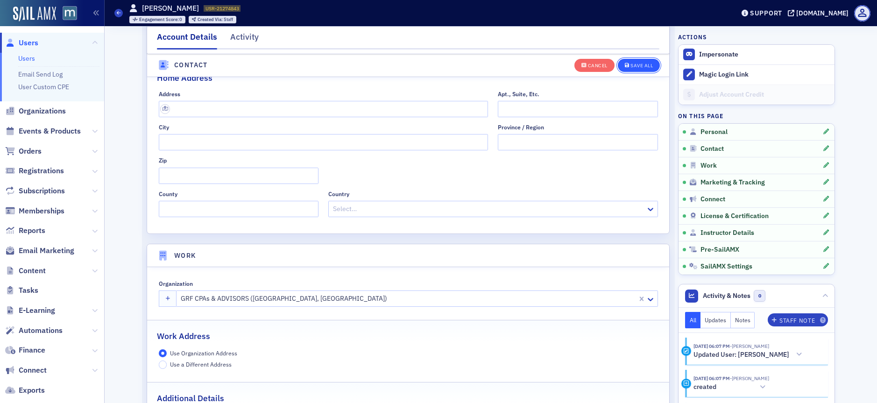
click at [635, 65] on div "Save All" at bounding box center [641, 65] width 22 height 5
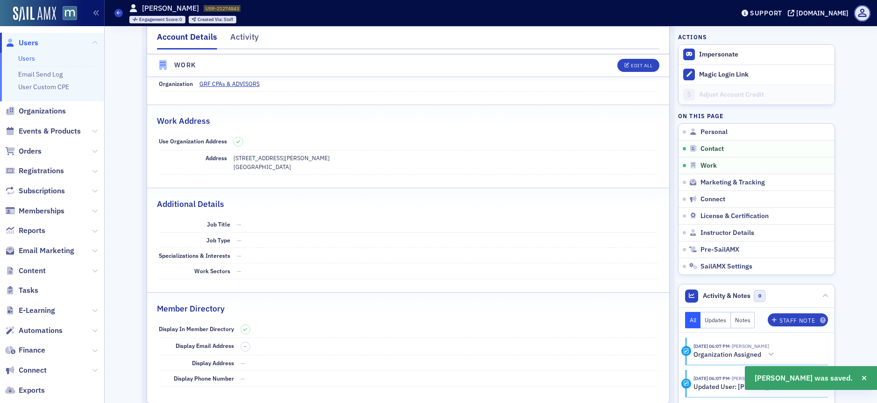
click at [28, 41] on span "Users" at bounding box center [29, 43] width 20 height 10
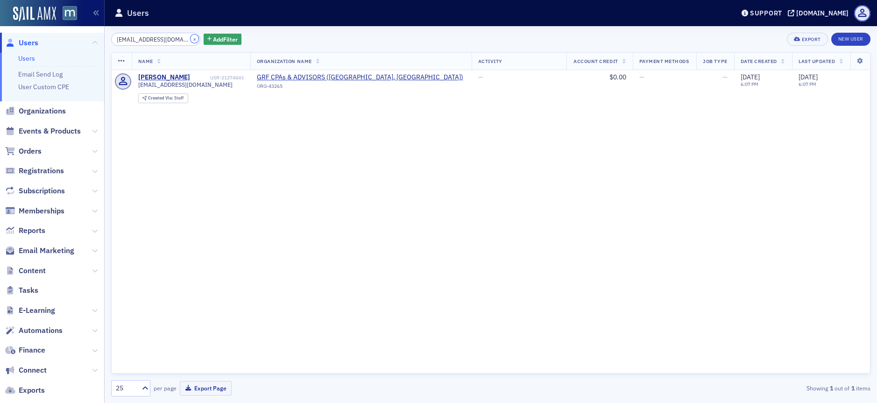
click at [191, 41] on button "×" at bounding box center [195, 39] width 8 height 8
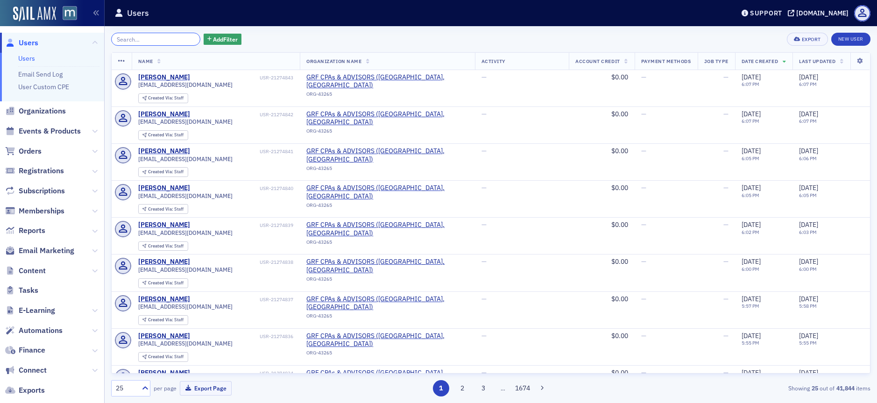
click at [161, 42] on input "search" at bounding box center [155, 39] width 89 height 13
paste input "[EMAIL_ADDRESS][DOMAIN_NAME]"
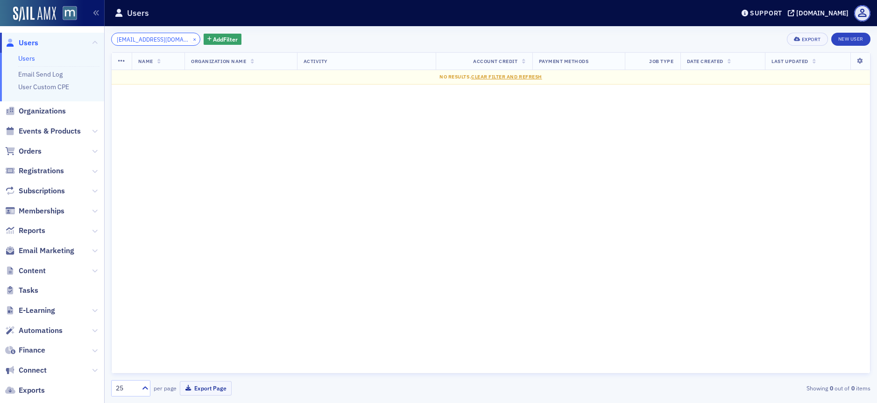
type input "[EMAIL_ADDRESS][DOMAIN_NAME]"
click at [191, 39] on button "×" at bounding box center [195, 39] width 8 height 8
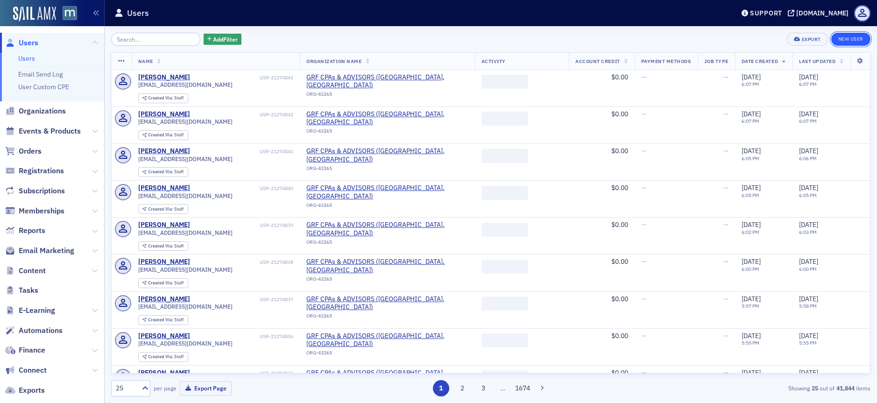
click at [844, 34] on link "New User" at bounding box center [850, 39] width 39 height 13
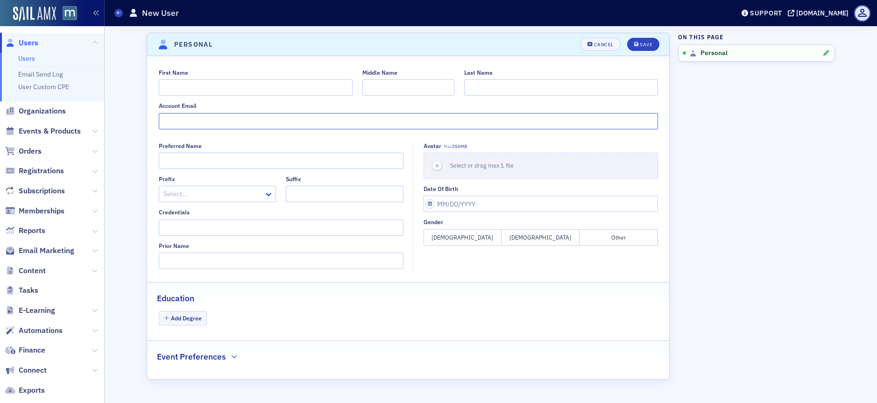
paste input "[EMAIL_ADDRESS][DOMAIN_NAME]"
type input "[EMAIL_ADDRESS][DOMAIN_NAME]"
click at [199, 86] on input "First Name" at bounding box center [256, 87] width 194 height 16
paste input "[PERSON_NAME]"
type input "[PERSON_NAME]"
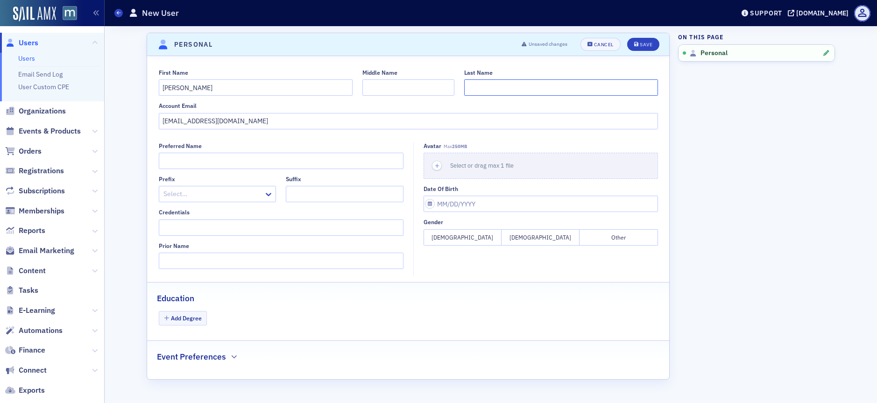
click at [492, 85] on input "Last Name" at bounding box center [561, 87] width 194 height 16
type input "Longwood"
click at [657, 43] on button "Save" at bounding box center [643, 44] width 32 height 13
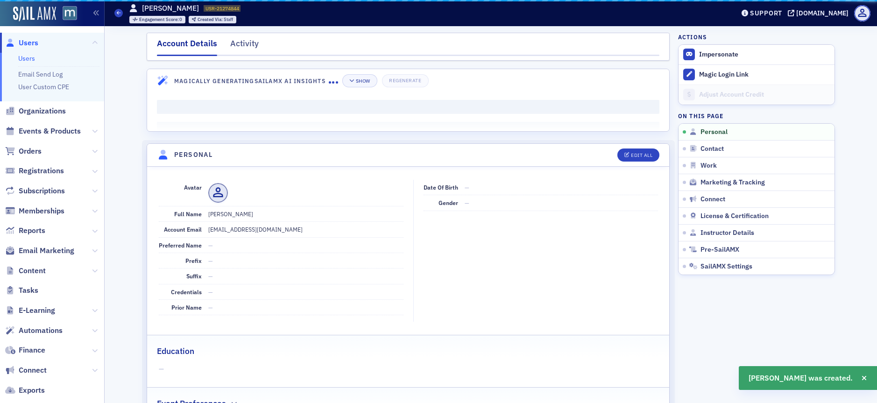
scroll to position [113, 0]
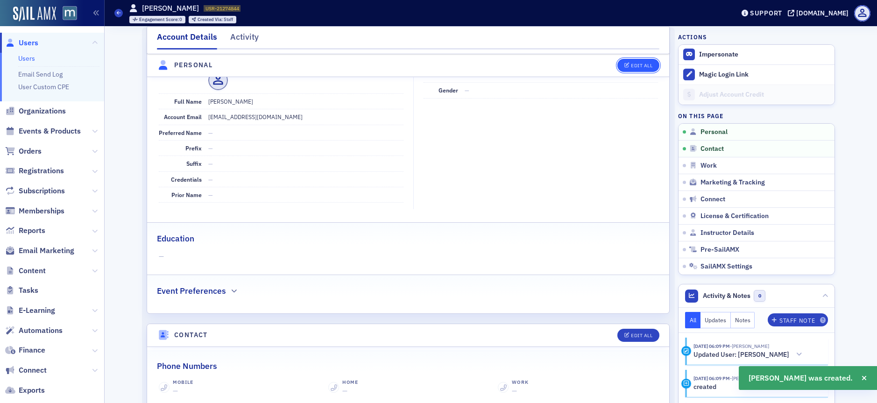
click at [642, 67] on div "Edit All" at bounding box center [641, 65] width 21 height 5
select select "US"
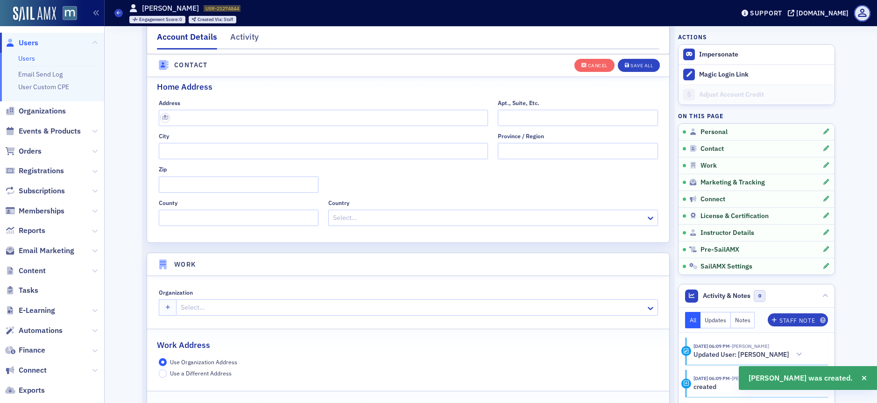
scroll to position [542, 0]
click at [207, 309] on div at bounding box center [412, 307] width 465 height 12
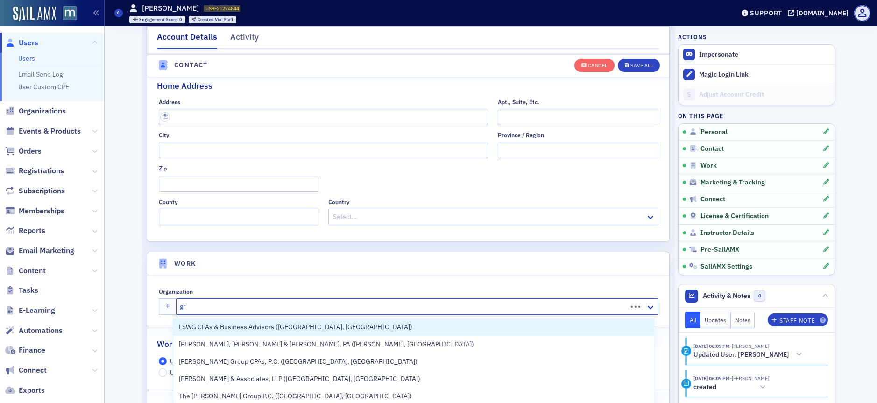
type input "grf"
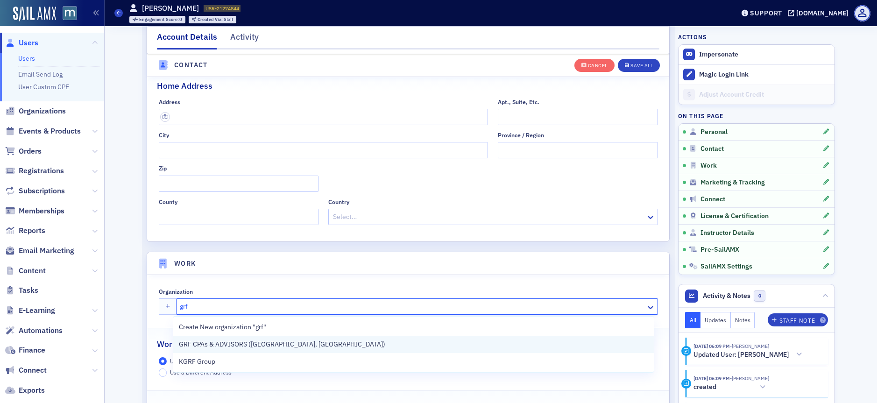
click at [255, 340] on span "GRF CPAs & ADVISORS ([GEOGRAPHIC_DATA], [GEOGRAPHIC_DATA])" at bounding box center [282, 344] width 206 height 10
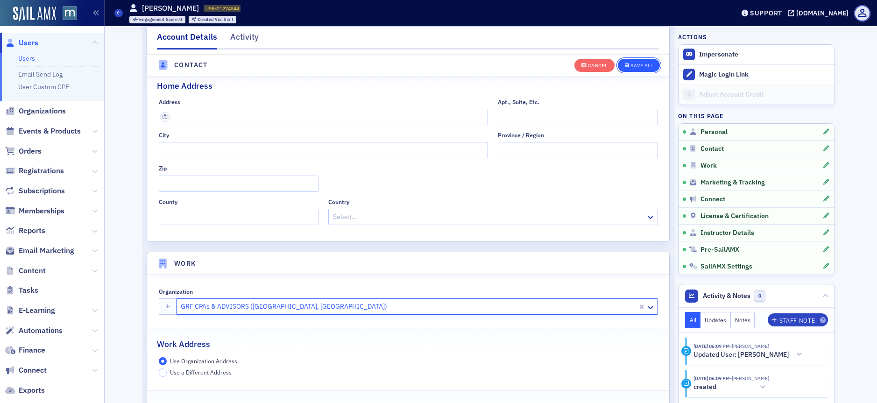
click at [643, 67] on div "Save All" at bounding box center [641, 65] width 22 height 5
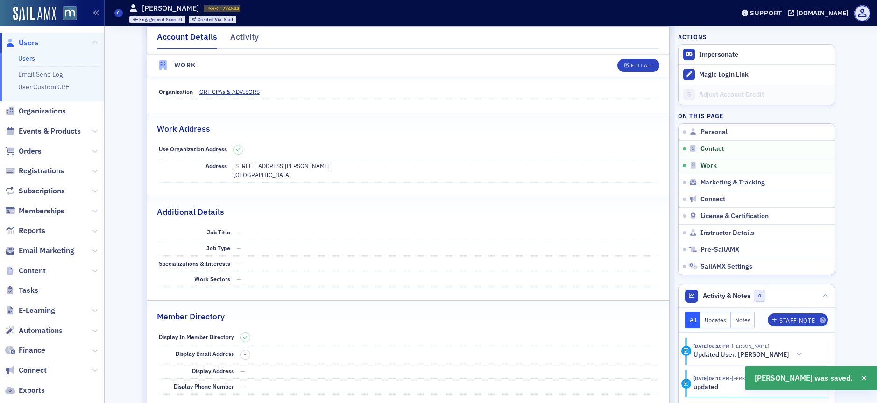
click at [28, 42] on span "Users" at bounding box center [29, 43] width 20 height 10
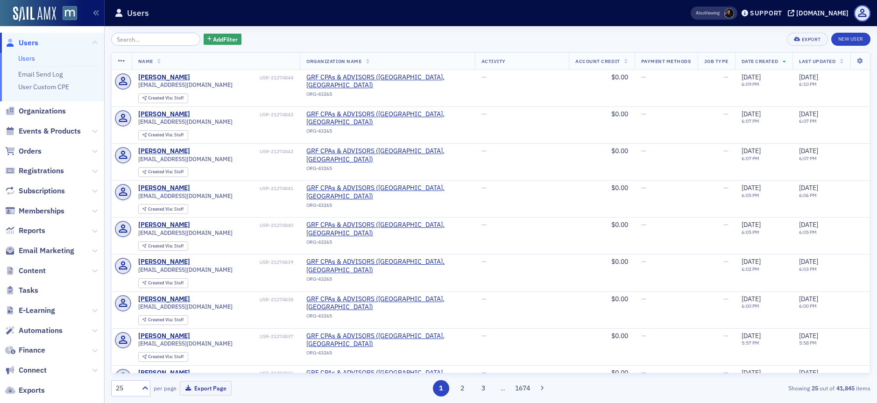
click at [139, 35] on input "search" at bounding box center [155, 39] width 89 height 13
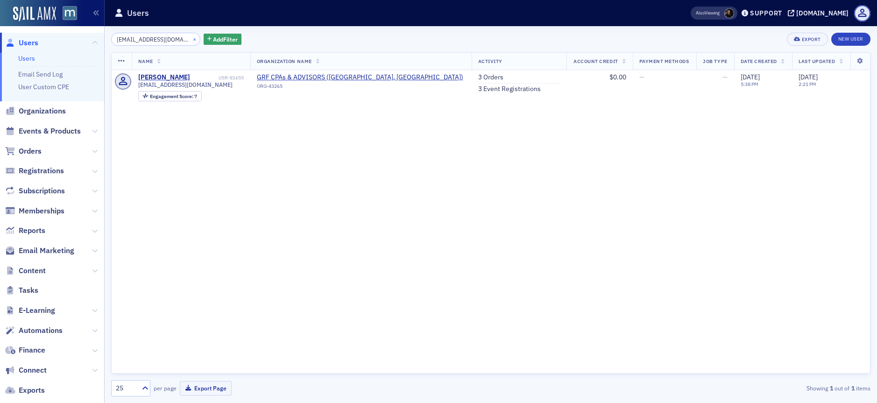
type input "[EMAIL_ADDRESS][DOMAIN_NAME]"
click at [191, 38] on button "×" at bounding box center [195, 39] width 8 height 8
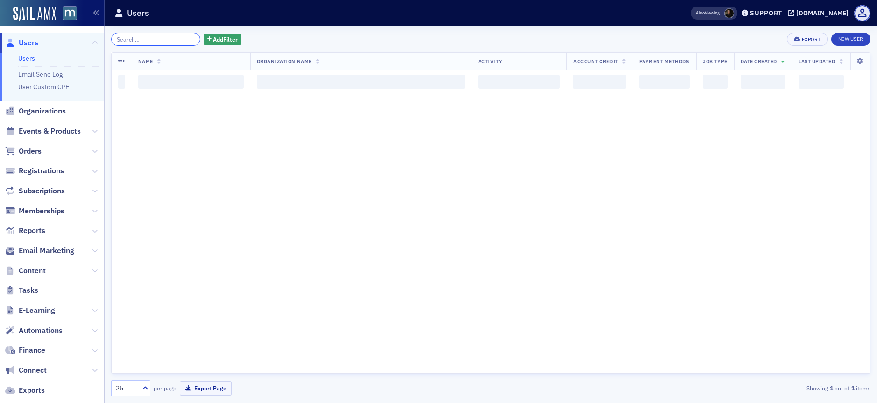
click at [165, 38] on input "search" at bounding box center [155, 39] width 89 height 13
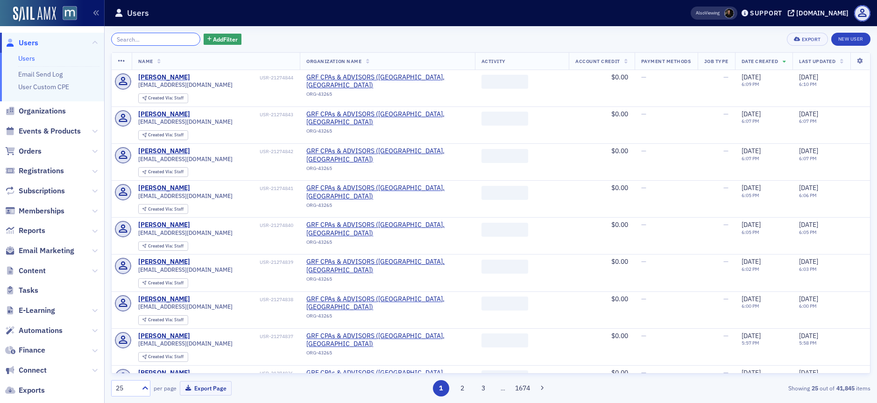
paste input "[EMAIL_ADDRESS][DOMAIN_NAME]"
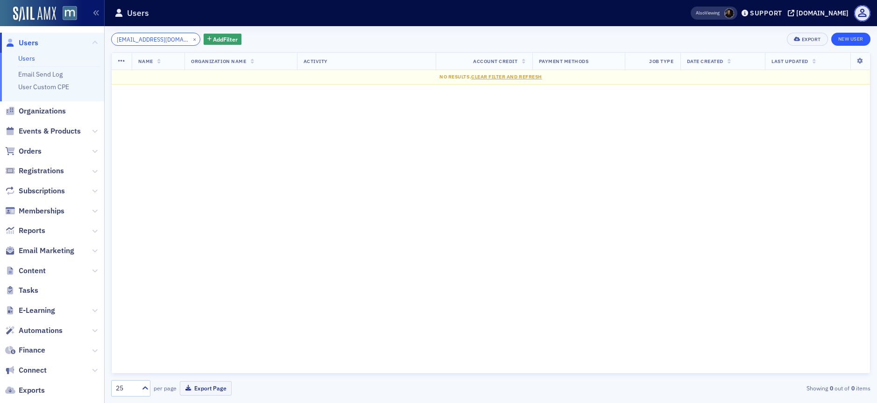
type input "[EMAIL_ADDRESS][DOMAIN_NAME]"
click at [853, 36] on link "New User" at bounding box center [850, 39] width 39 height 13
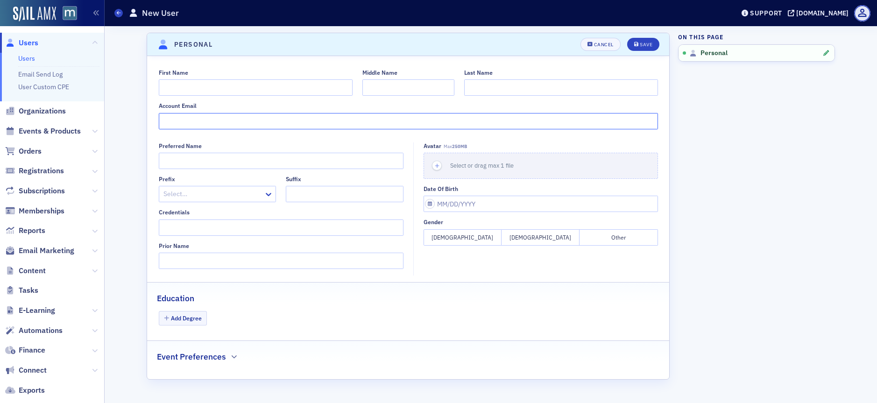
click at [179, 114] on input "Account Email" at bounding box center [408, 121] width 499 height 16
paste input "[EMAIL_ADDRESS][DOMAIN_NAME]"
type input "[EMAIL_ADDRESS][DOMAIN_NAME]"
click at [192, 88] on input "First Name" at bounding box center [256, 87] width 194 height 16
type input "Orane"
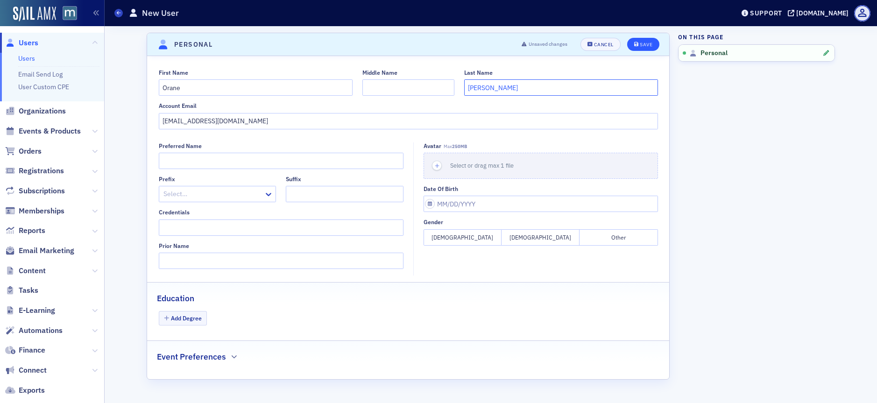
type input "[PERSON_NAME]"
click at [640, 44] on div "Save" at bounding box center [646, 44] width 13 height 5
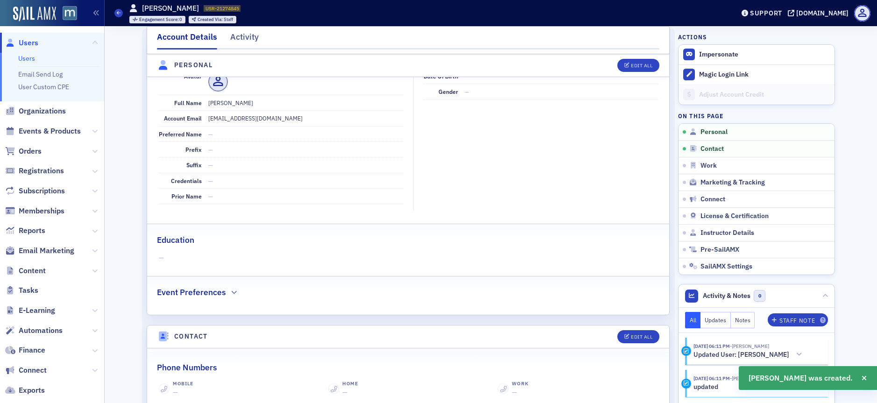
scroll to position [113, 0]
click at [632, 65] on div "Edit All" at bounding box center [641, 65] width 21 height 5
select select "US"
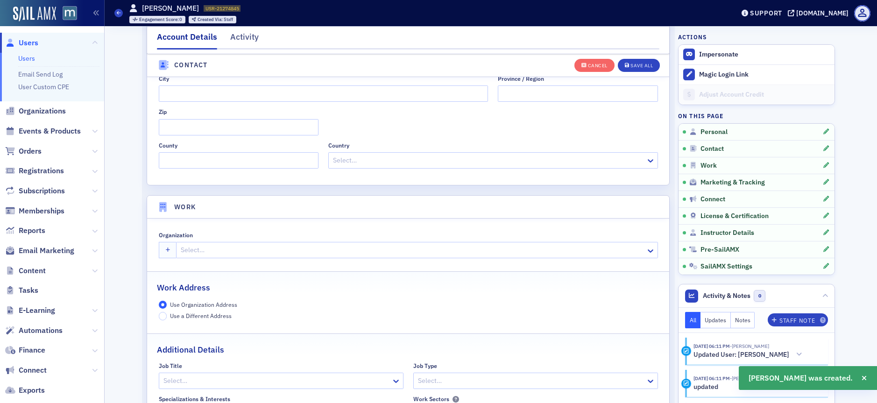
scroll to position [601, 0]
click at [210, 249] on div at bounding box center [412, 247] width 465 height 12
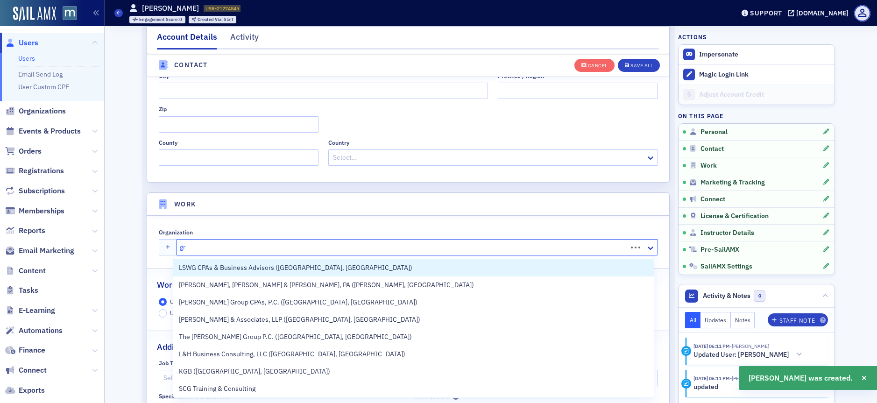
type input "grf"
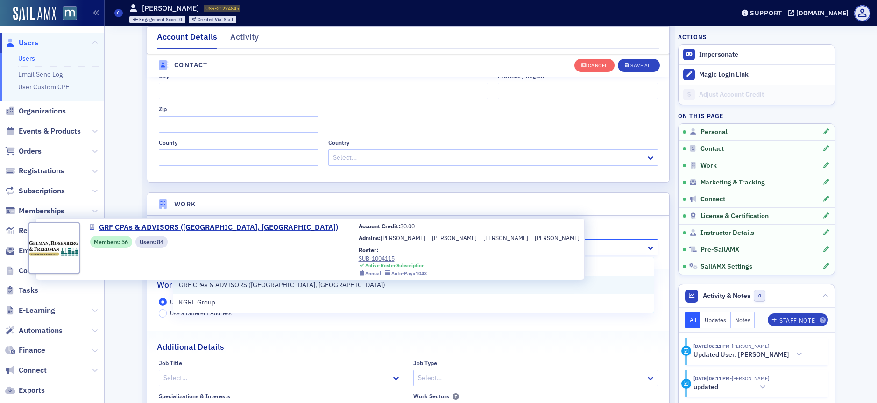
click at [226, 284] on span "GRF CPAs & ADVISORS ([GEOGRAPHIC_DATA], [GEOGRAPHIC_DATA])" at bounding box center [282, 285] width 206 height 10
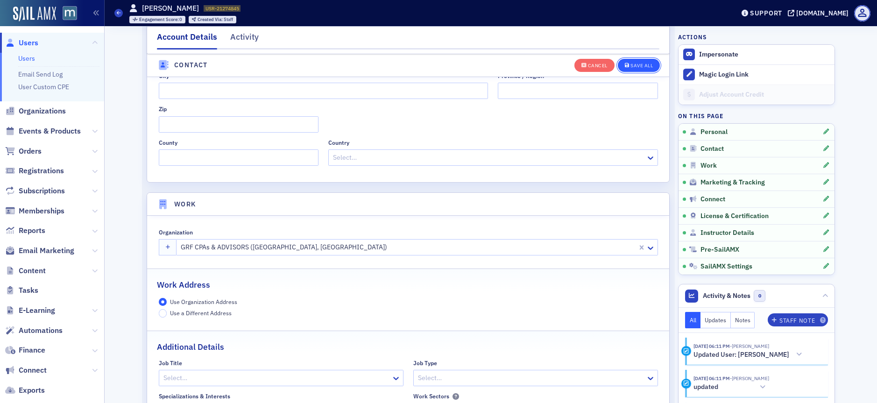
click at [637, 60] on button "Save All" at bounding box center [639, 64] width 42 height 13
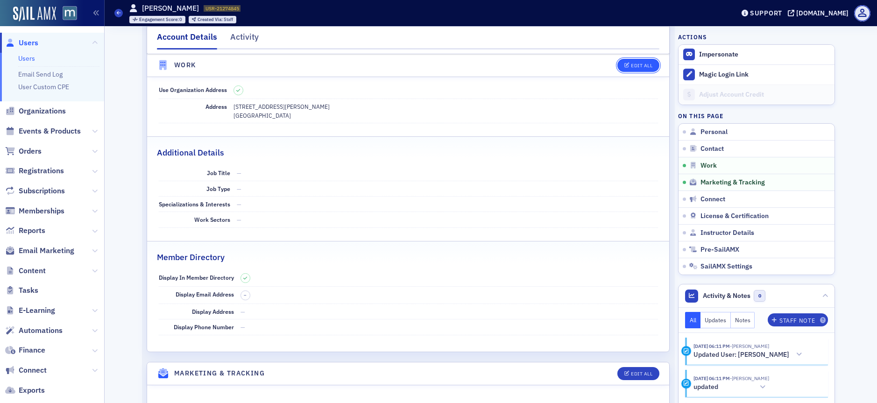
click at [624, 64] on icon "button" at bounding box center [627, 65] width 6 height 5
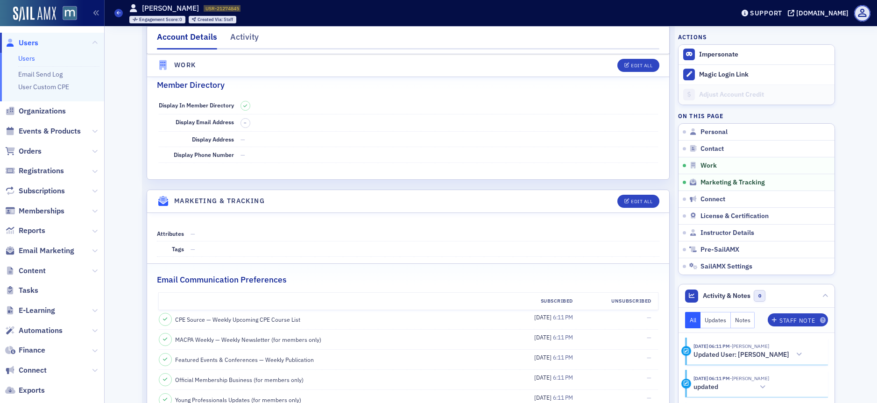
select select "US"
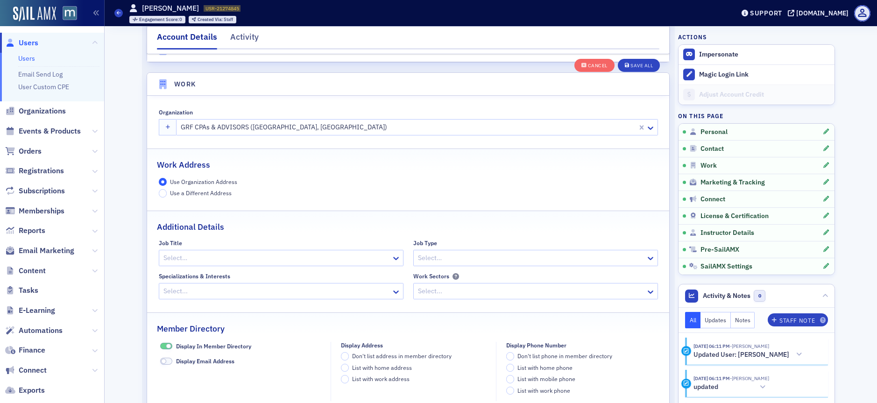
scroll to position [720, 0]
click at [650, 59] on button "Save All" at bounding box center [639, 64] width 42 height 13
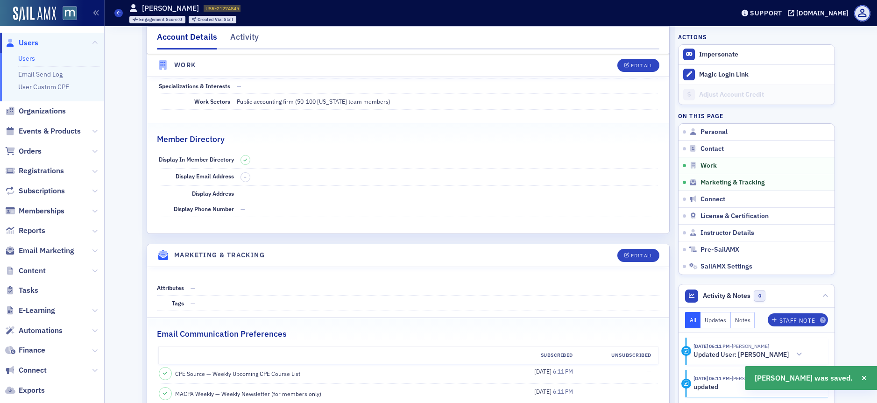
click at [29, 43] on span "Users" at bounding box center [29, 43] width 20 height 10
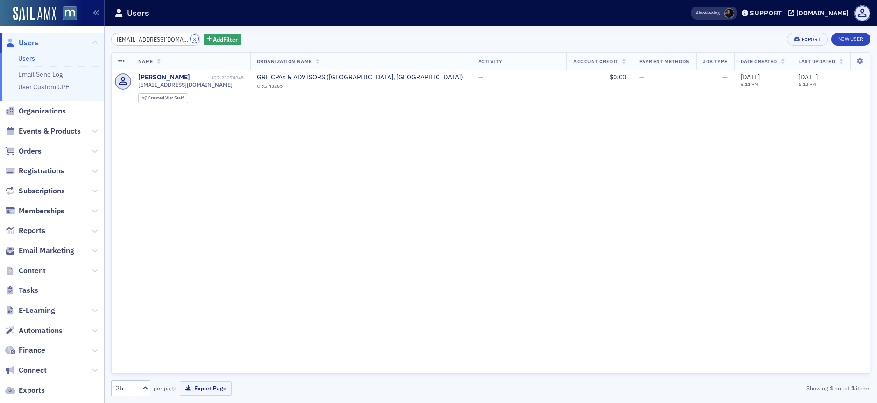
click at [191, 37] on button "×" at bounding box center [195, 39] width 8 height 8
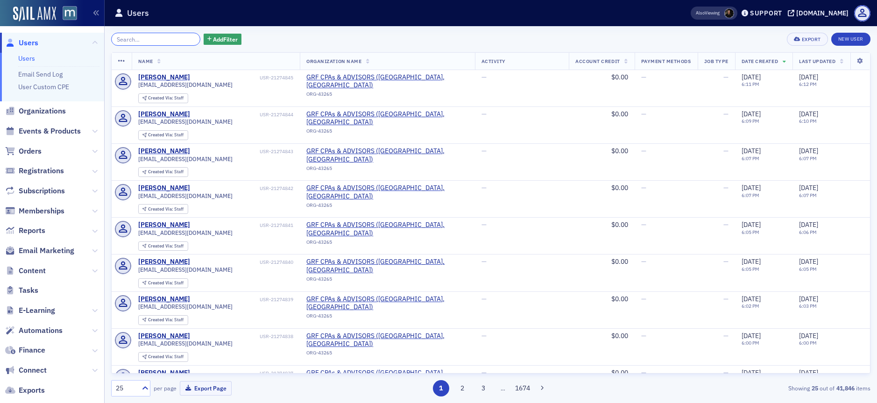
click at [169, 39] on input "search" at bounding box center [155, 39] width 89 height 13
paste input "[EMAIL_ADDRESS][DOMAIN_NAME]"
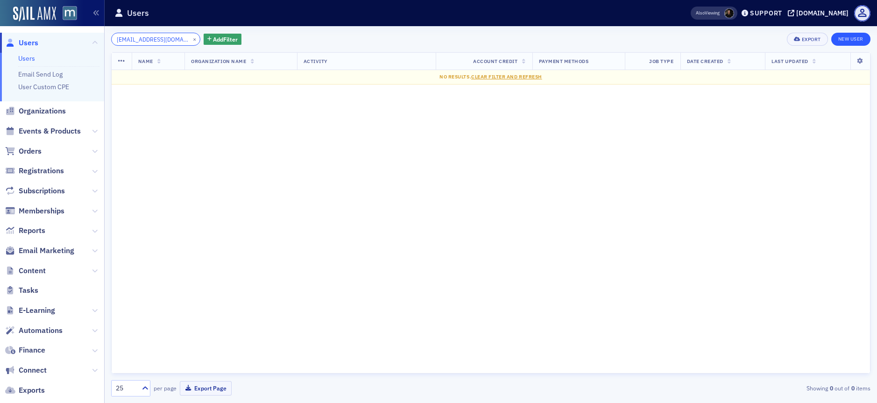
type input "[EMAIL_ADDRESS][DOMAIN_NAME]"
click at [862, 36] on link "New User" at bounding box center [850, 39] width 39 height 13
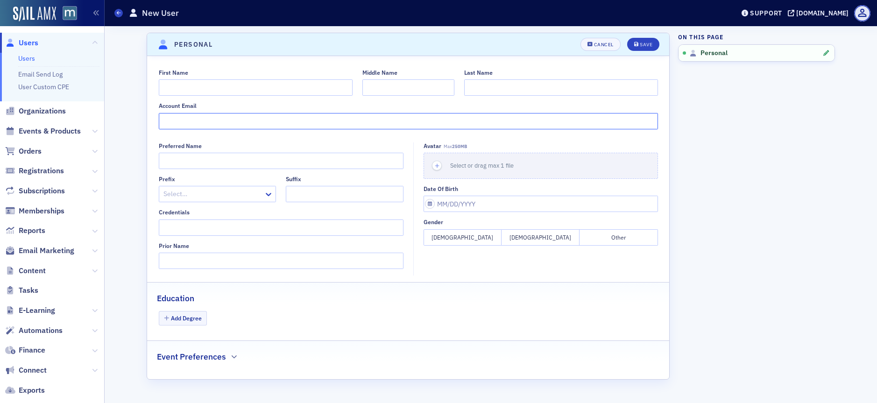
click at [183, 122] on input "Account Email" at bounding box center [408, 121] width 499 height 16
paste input "[EMAIL_ADDRESS][DOMAIN_NAME]"
type input "[EMAIL_ADDRESS][DOMAIN_NAME]"
click at [194, 87] on input "First Name" at bounding box center [256, 87] width 194 height 16
type input "[PERSON_NAME]"
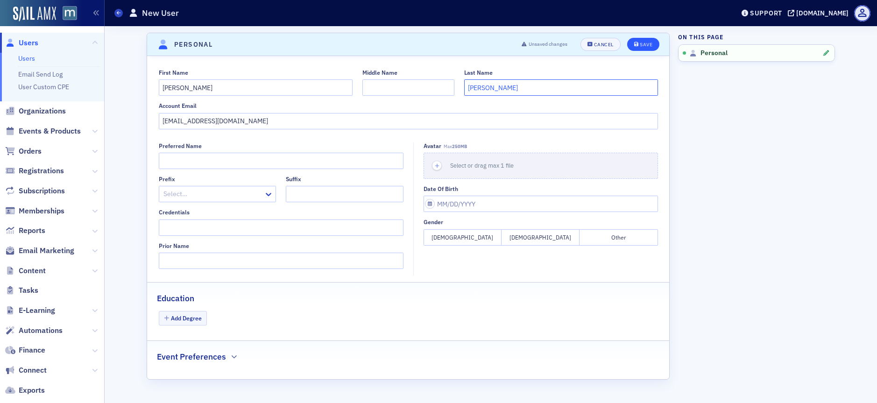
type input "[PERSON_NAME]"
click at [651, 42] on div "Save" at bounding box center [646, 44] width 13 height 5
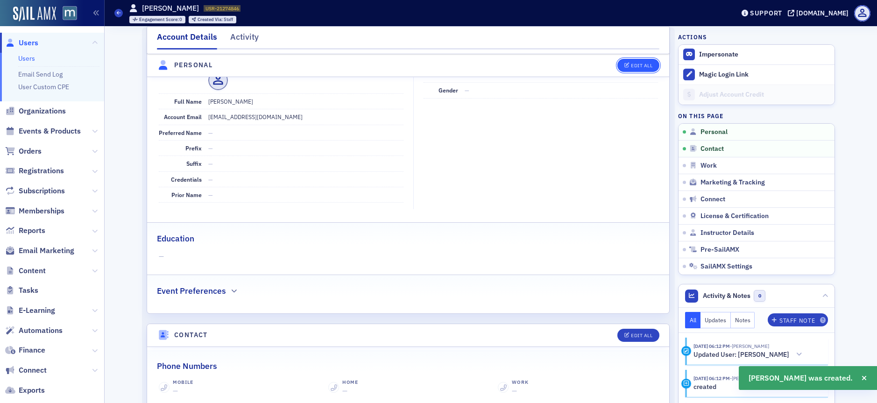
click at [642, 64] on div "Edit All" at bounding box center [641, 65] width 21 height 5
select select "US"
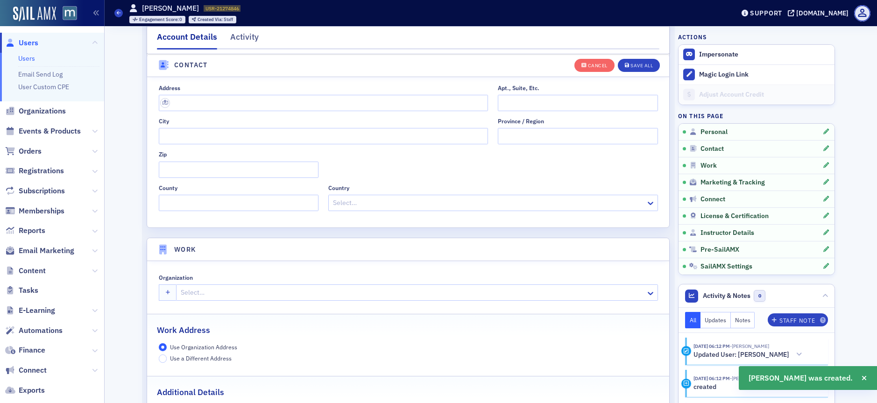
scroll to position [558, 0]
click at [203, 289] on div at bounding box center [412, 291] width 465 height 12
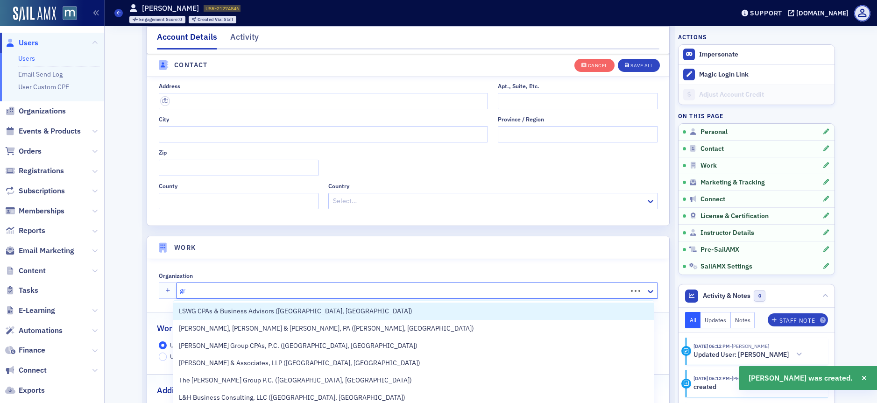
type input "grf"
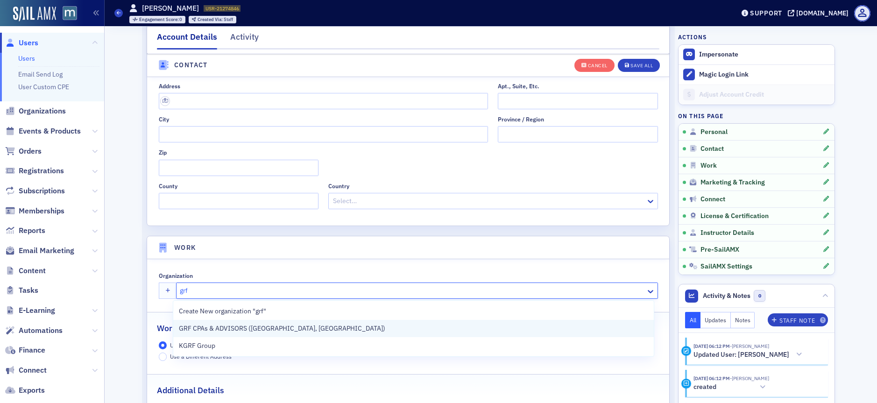
click at [226, 331] on span "GRF CPAs & ADVISORS ([GEOGRAPHIC_DATA], [GEOGRAPHIC_DATA])" at bounding box center [282, 329] width 206 height 10
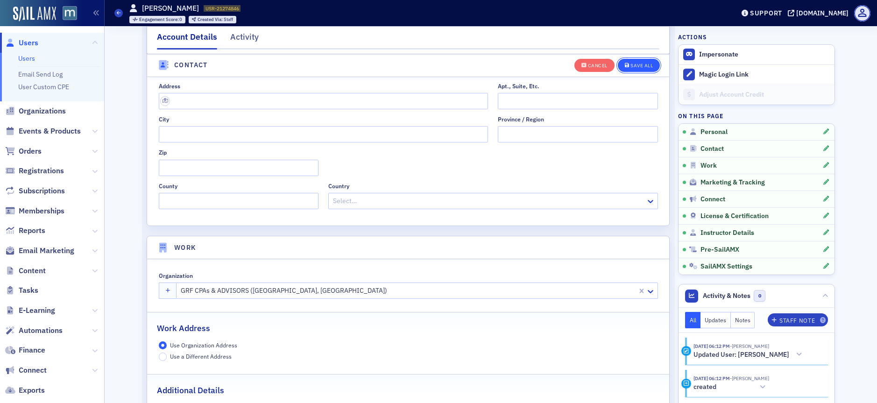
click at [649, 67] on button "Save All" at bounding box center [639, 64] width 42 height 13
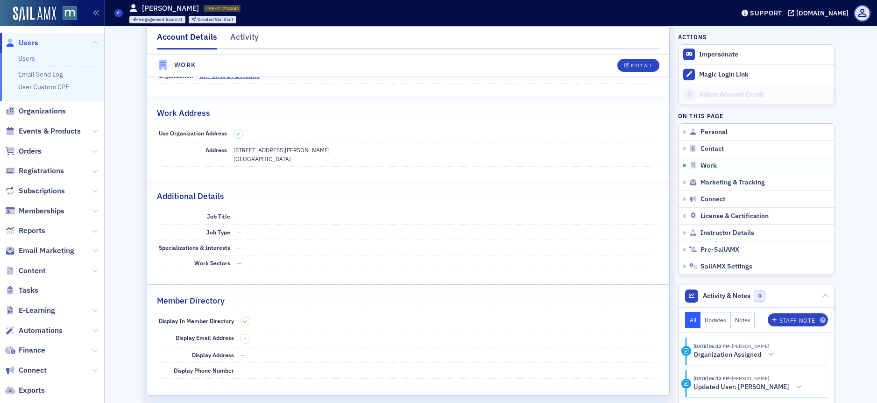
click at [31, 40] on span "Users" at bounding box center [29, 43] width 20 height 10
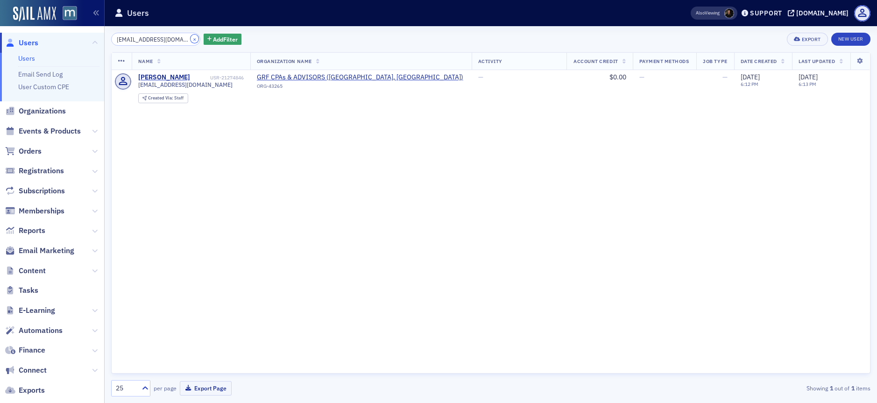
click at [191, 39] on button "×" at bounding box center [195, 39] width 8 height 8
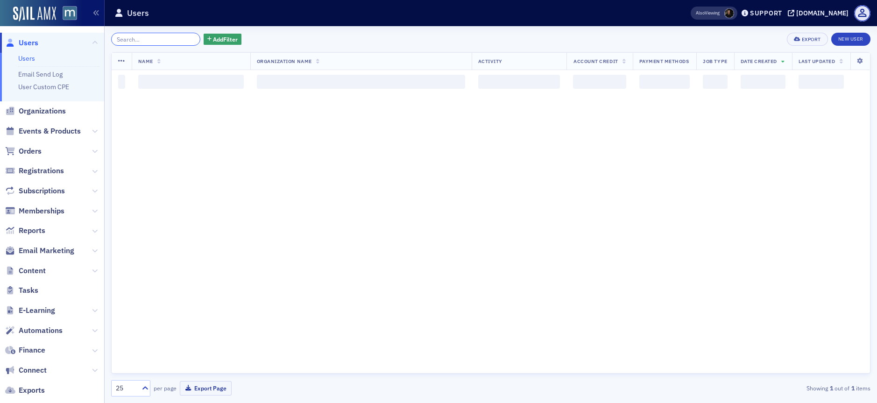
click at [162, 37] on input "search" at bounding box center [155, 39] width 89 height 13
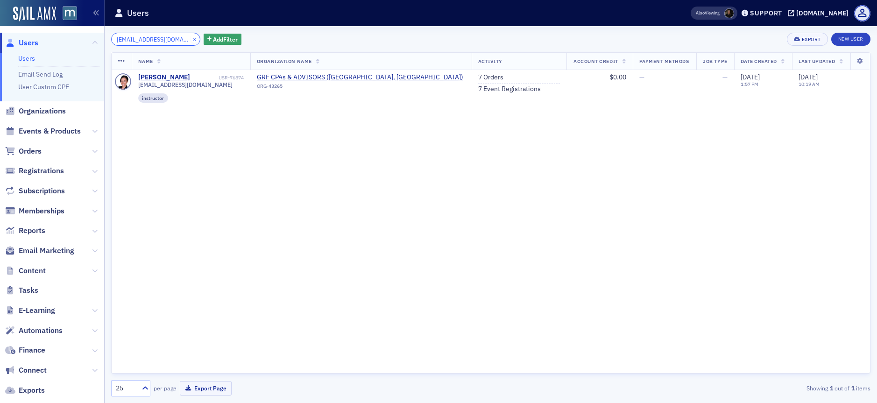
type input "[EMAIL_ADDRESS][DOMAIN_NAME]"
click at [191, 37] on button "×" at bounding box center [195, 39] width 8 height 8
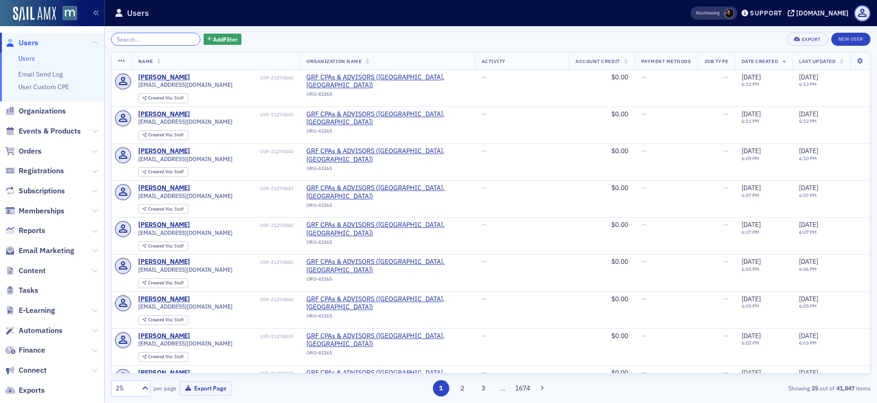
click at [155, 39] on input "search" at bounding box center [155, 39] width 89 height 13
paste input "[EMAIL_ADDRESS]"
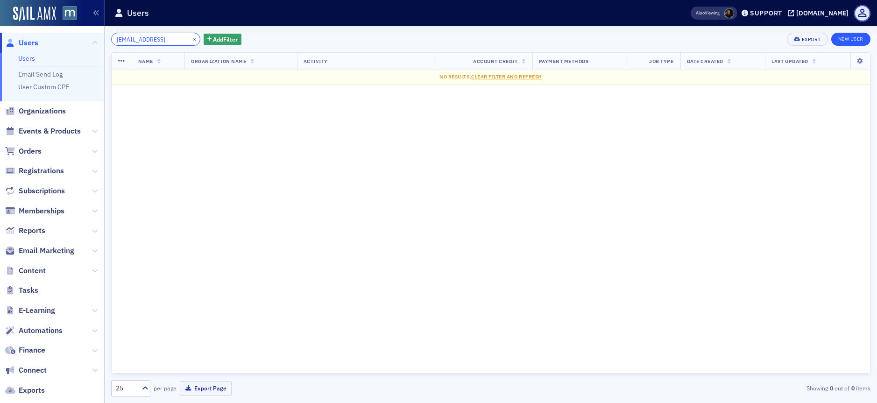
type input "[EMAIL_ADDRESS]"
click at [862, 42] on link "New User" at bounding box center [850, 39] width 39 height 13
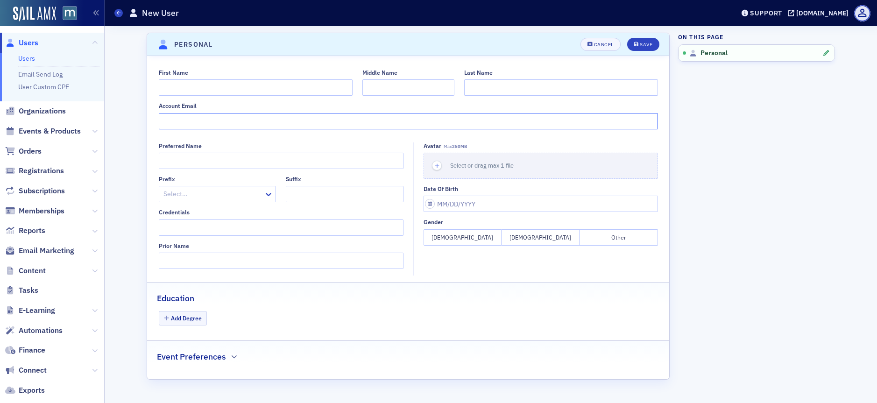
click at [181, 123] on input "Account Email" at bounding box center [408, 121] width 499 height 16
paste input "[EMAIL_ADDRESS]"
type input "[EMAIL_ADDRESS]"
click at [189, 89] on input "First Name" at bounding box center [256, 87] width 194 height 16
type input "Callee"
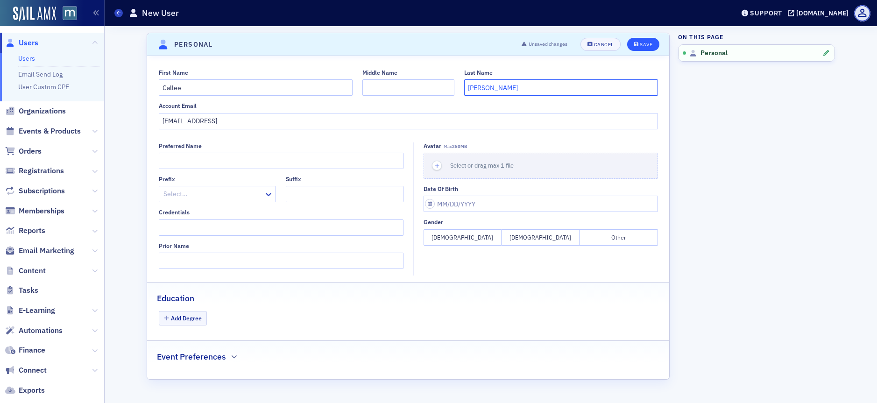
type input "[PERSON_NAME]"
click at [647, 47] on div "Save" at bounding box center [646, 44] width 13 height 5
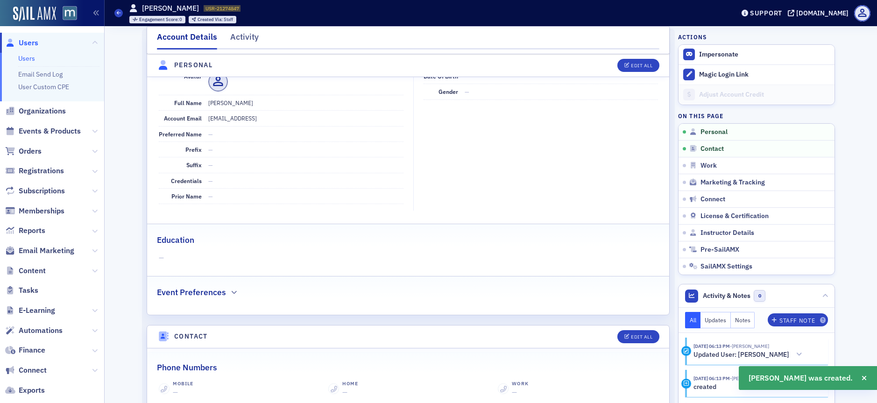
scroll to position [113, 0]
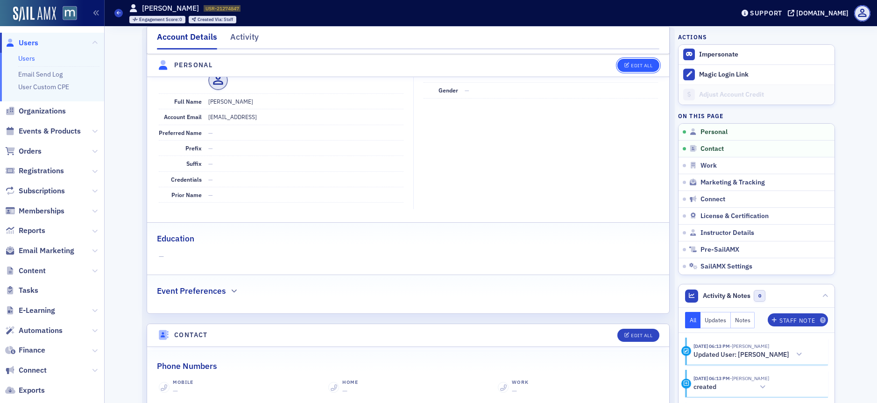
click at [631, 63] on div "Edit All" at bounding box center [641, 65] width 21 height 5
select select "US"
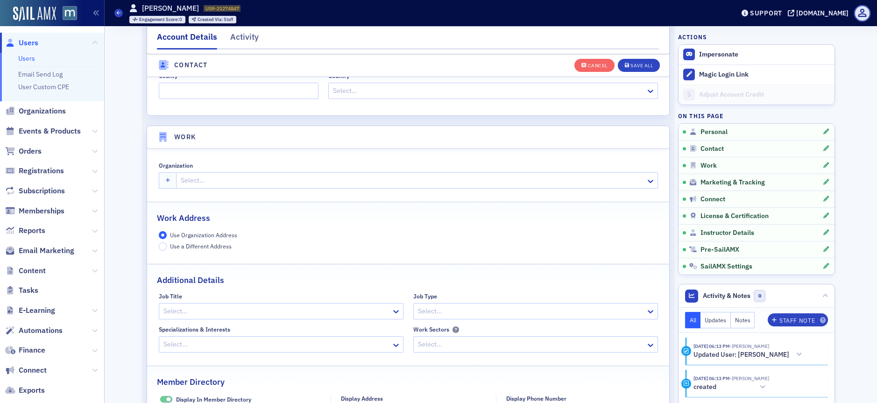
scroll to position [669, 0]
click at [218, 181] on div at bounding box center [412, 180] width 465 height 12
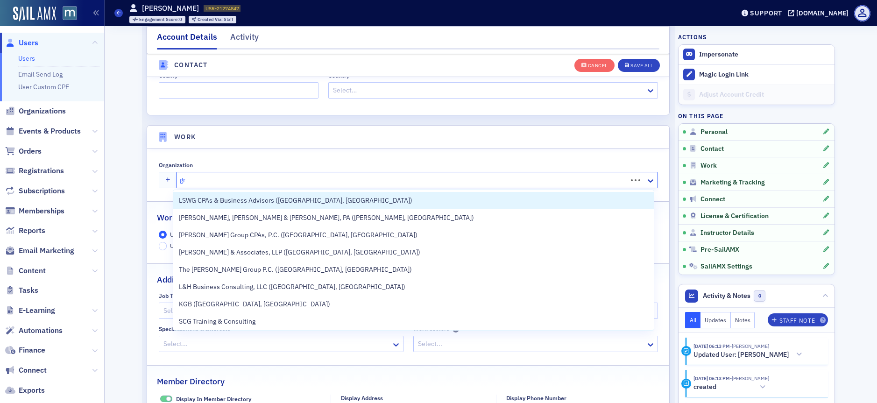
type input "grf"
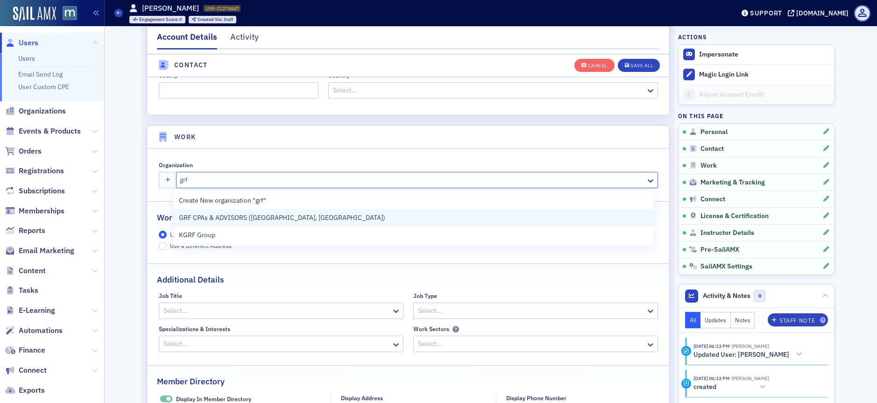
click at [235, 220] on span "GRF CPAs & ADVISORS ([GEOGRAPHIC_DATA], [GEOGRAPHIC_DATA])" at bounding box center [282, 218] width 206 height 10
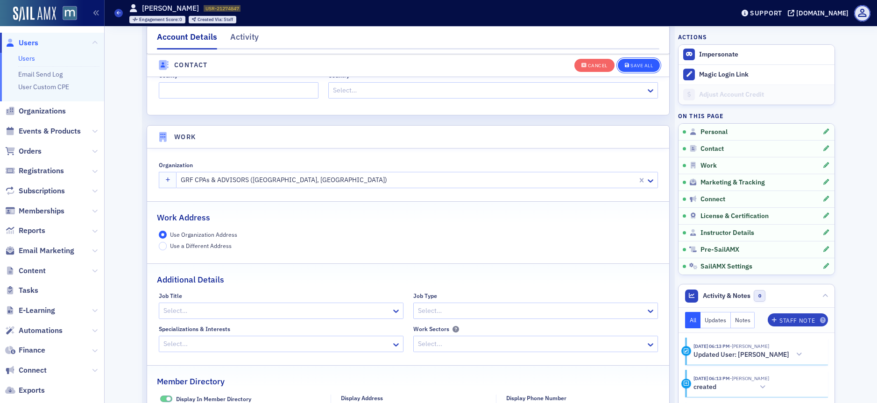
click at [637, 63] on div "Save All" at bounding box center [641, 65] width 22 height 5
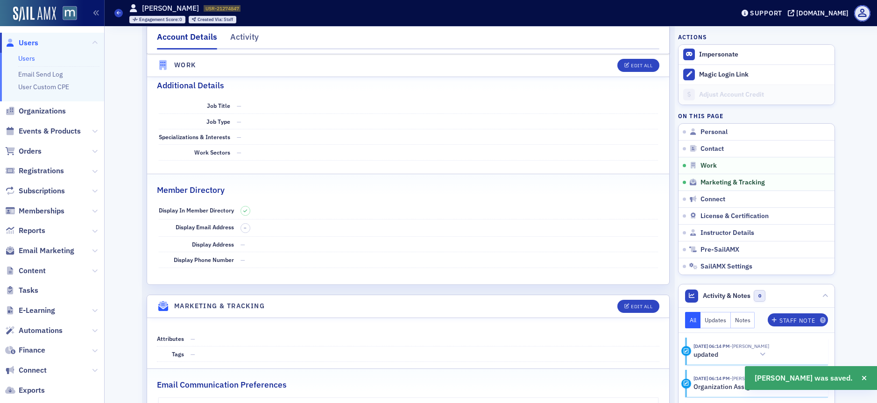
click at [36, 43] on span "Users" at bounding box center [29, 43] width 20 height 10
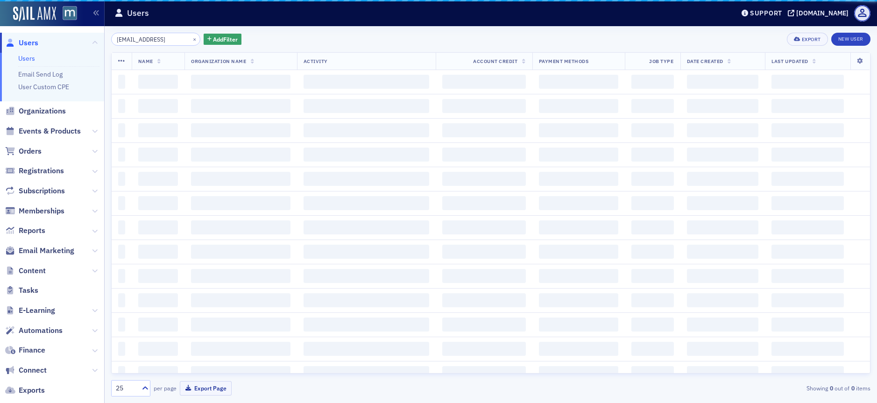
scroll to position [0, 5]
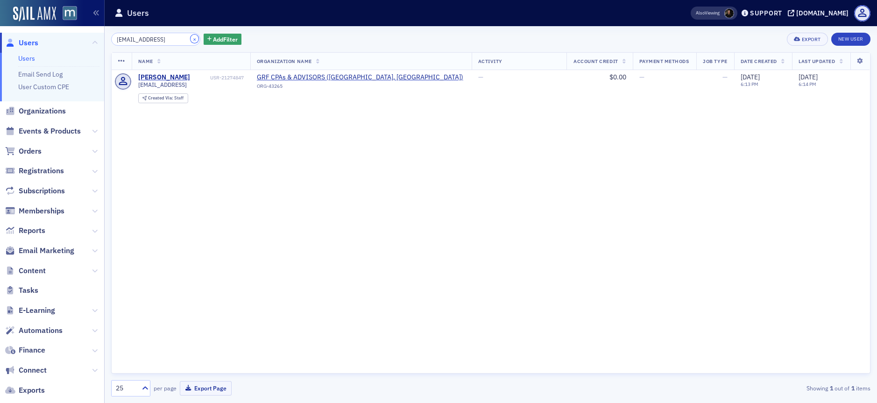
click at [191, 42] on button "×" at bounding box center [195, 39] width 8 height 8
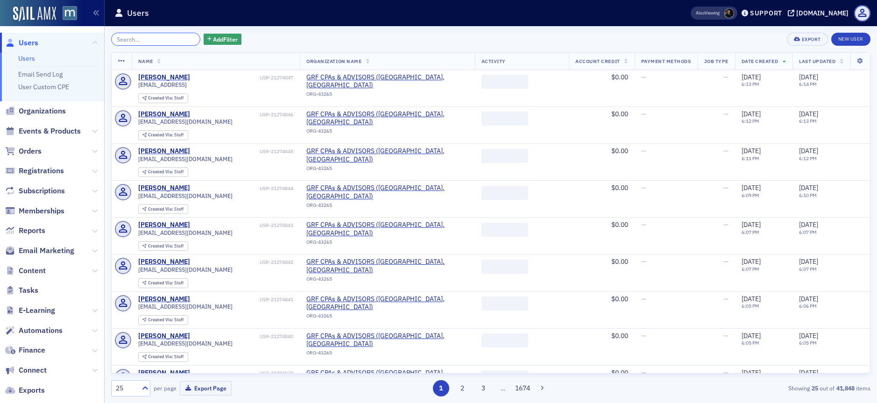
paste input "[EMAIL_ADDRESS][DOMAIN_NAME]"
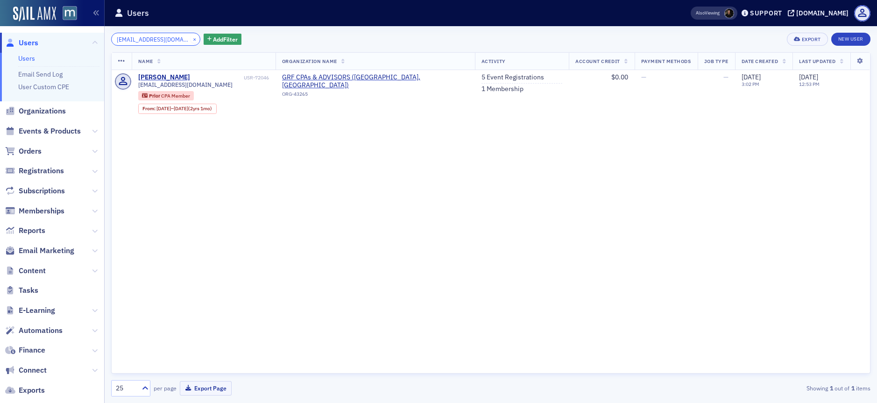
type input "[EMAIL_ADDRESS][DOMAIN_NAME]"
click at [191, 38] on button "×" at bounding box center [195, 39] width 8 height 8
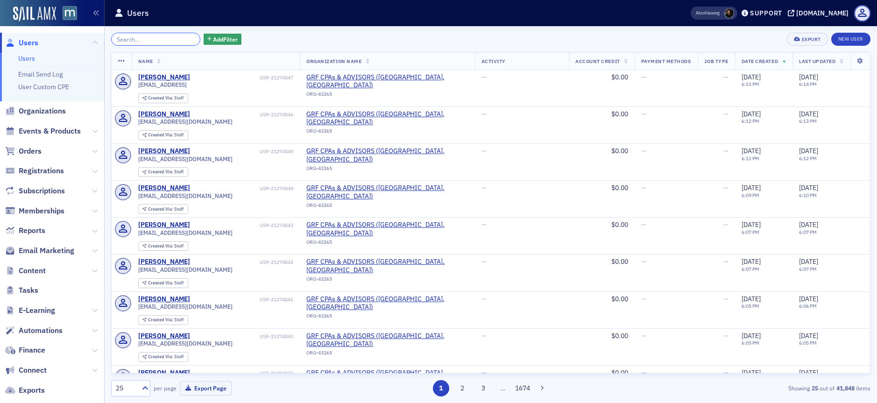
click at [155, 42] on input "search" at bounding box center [155, 39] width 89 height 13
paste input "[EMAIL_ADDRESS][DOMAIN_NAME]"
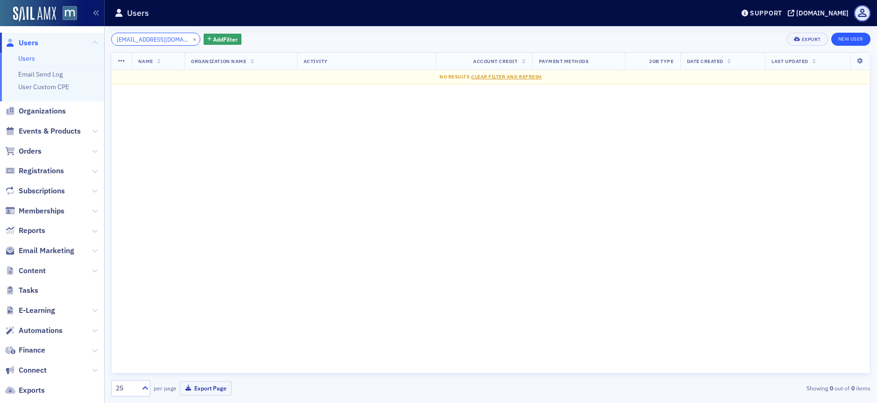
type input "[EMAIL_ADDRESS][DOMAIN_NAME]"
click at [853, 39] on link "New User" at bounding box center [850, 39] width 39 height 13
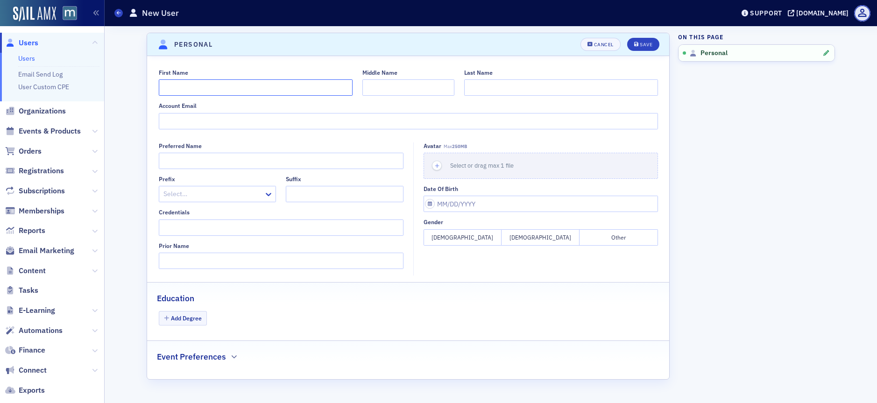
click at [187, 84] on input "First Name" at bounding box center [256, 87] width 194 height 16
click at [184, 121] on input "Account Email" at bounding box center [408, 121] width 499 height 16
paste input "[EMAIL_ADDRESS][DOMAIN_NAME]"
type input "[EMAIL_ADDRESS][DOMAIN_NAME]"
click at [204, 89] on input "First Name" at bounding box center [256, 87] width 194 height 16
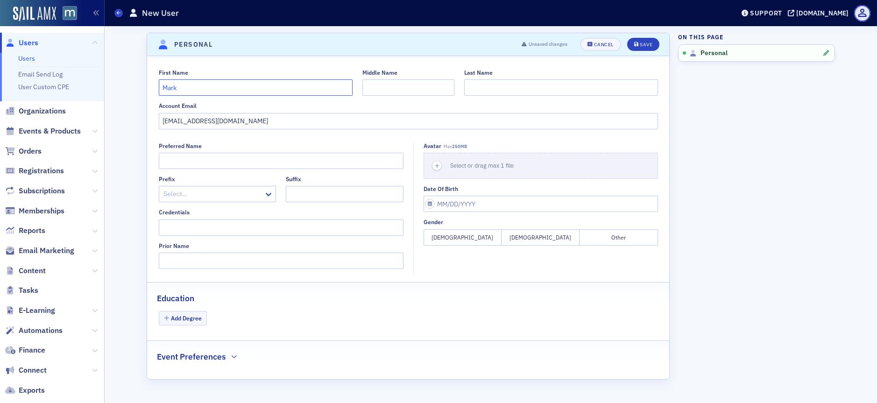
type input "Mark"
type input "Sakats"
click at [635, 49] on button "Save" at bounding box center [643, 44] width 32 height 13
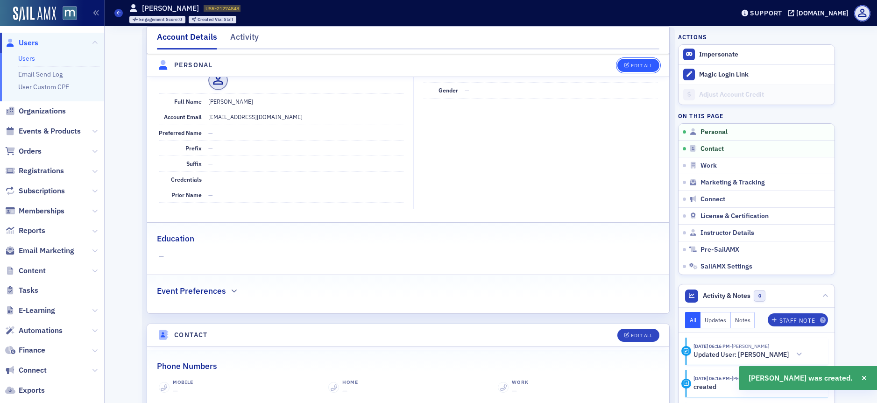
click at [632, 66] on div "Edit All" at bounding box center [641, 65] width 21 height 5
select select "US"
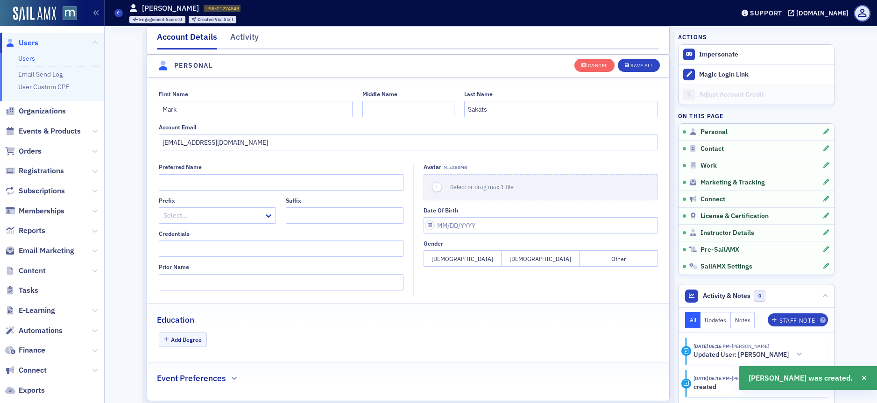
scroll to position [547, 0]
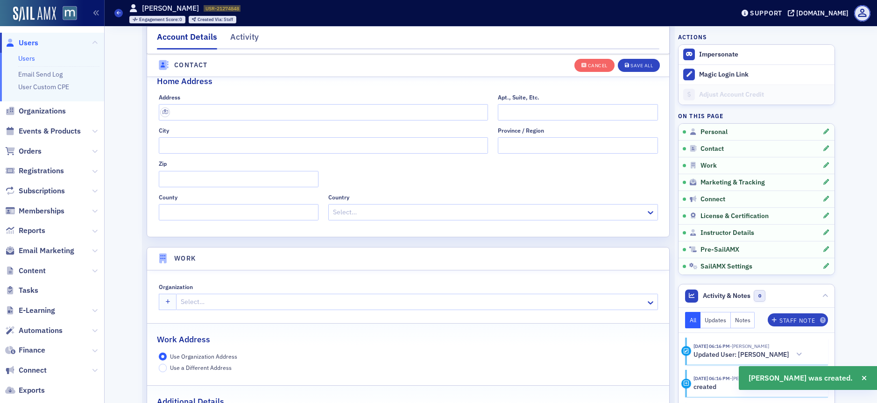
click at [207, 309] on div "Select…" at bounding box center [416, 302] width 481 height 16
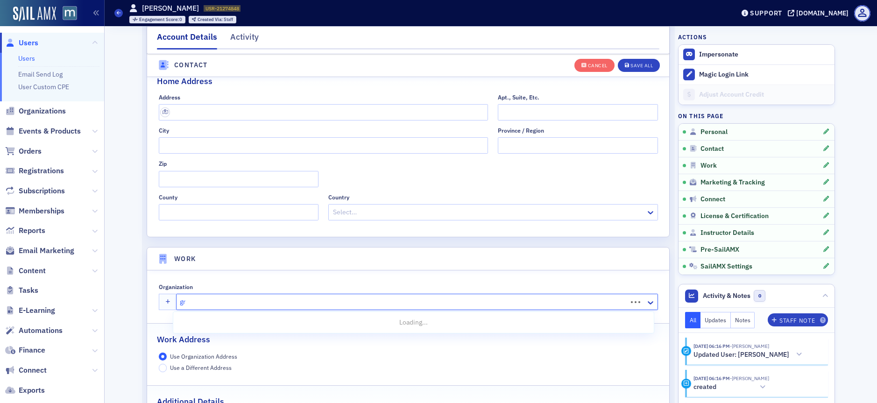
type input "grf"
click at [212, 343] on span "GRF CPAs & ADVISORS ([GEOGRAPHIC_DATA], [GEOGRAPHIC_DATA])" at bounding box center [282, 340] width 206 height 10
click at [635, 66] on div "Save All" at bounding box center [641, 65] width 22 height 5
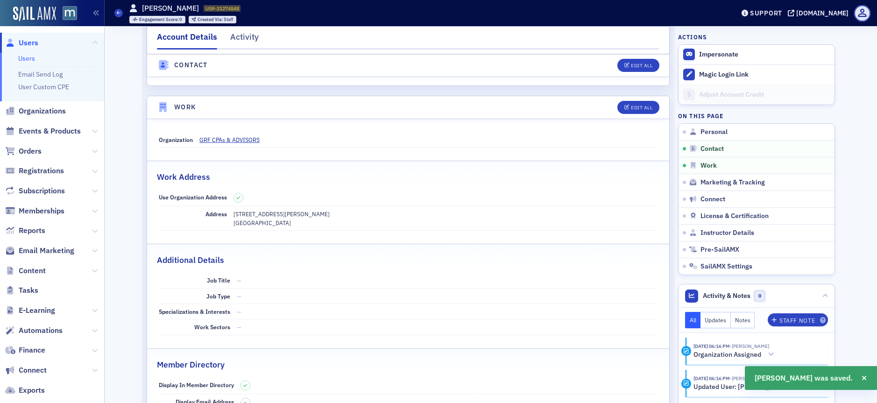
scroll to position [373, 0]
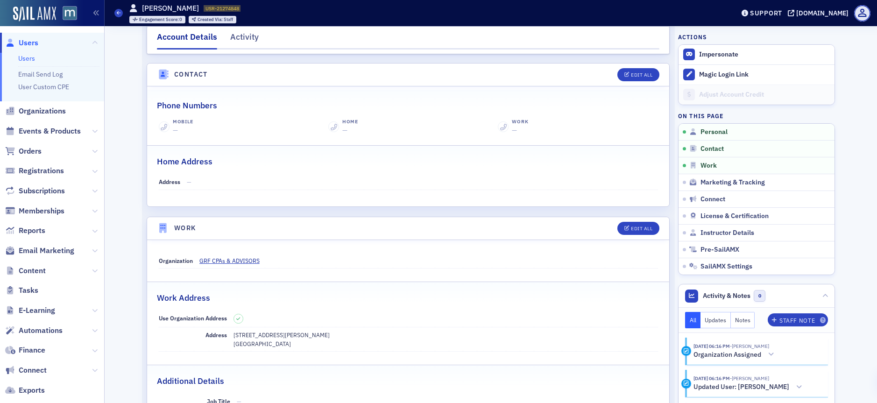
click at [29, 45] on span "Users" at bounding box center [29, 43] width 20 height 10
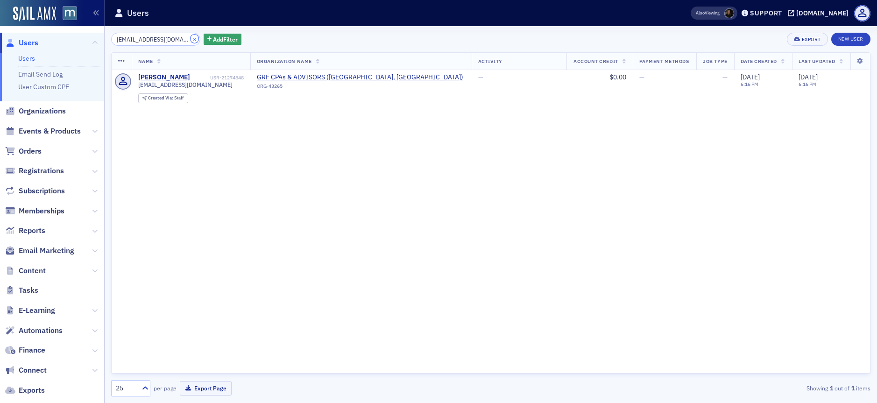
click at [191, 41] on button "×" at bounding box center [195, 39] width 8 height 8
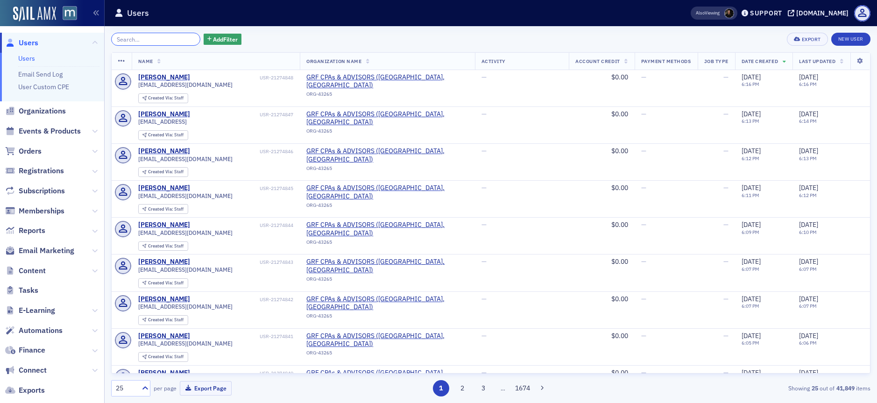
click at [153, 40] on input "search" at bounding box center [155, 39] width 89 height 13
paste input "[EMAIL_ADDRESS][DOMAIN_NAME]"
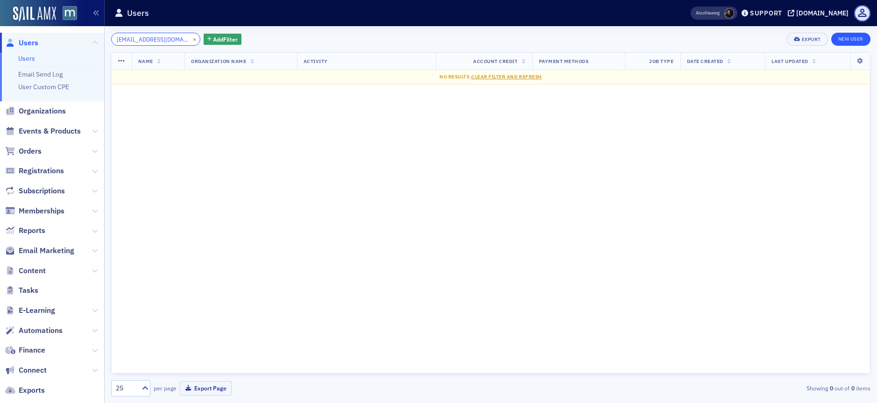
type input "[EMAIL_ADDRESS][DOMAIN_NAME]"
click at [854, 37] on link "New User" at bounding box center [850, 39] width 39 height 13
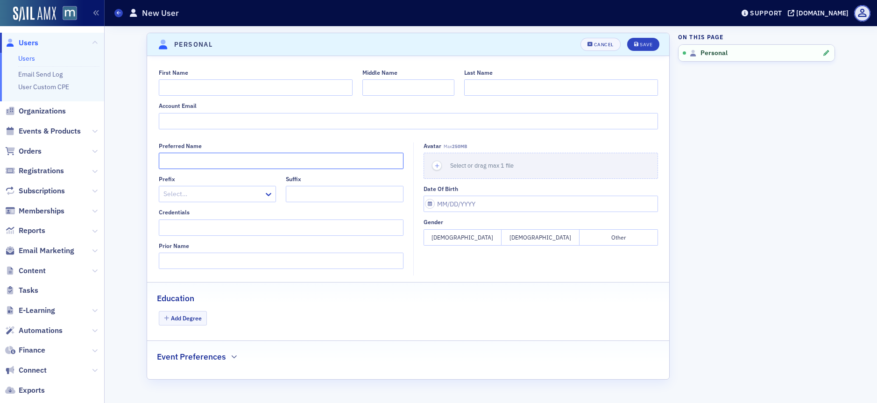
click at [166, 161] on input "Preferred Name" at bounding box center [281, 161] width 245 height 16
click at [168, 119] on input "Account Email" at bounding box center [408, 121] width 499 height 16
paste input "[EMAIL_ADDRESS][DOMAIN_NAME]"
type input "[EMAIL_ADDRESS][DOMAIN_NAME]"
click at [174, 93] on input "First Name" at bounding box center [256, 87] width 194 height 16
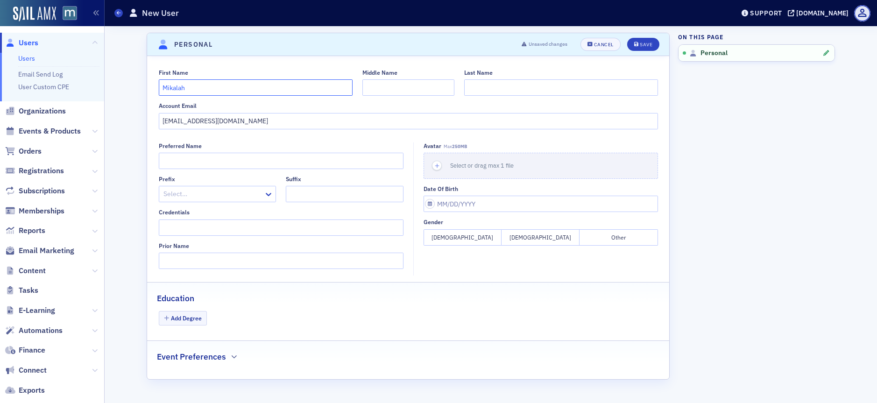
type input "Mikalah"
type input "s"
type input "Sard"
click at [635, 46] on icon "submit" at bounding box center [636, 44] width 5 height 5
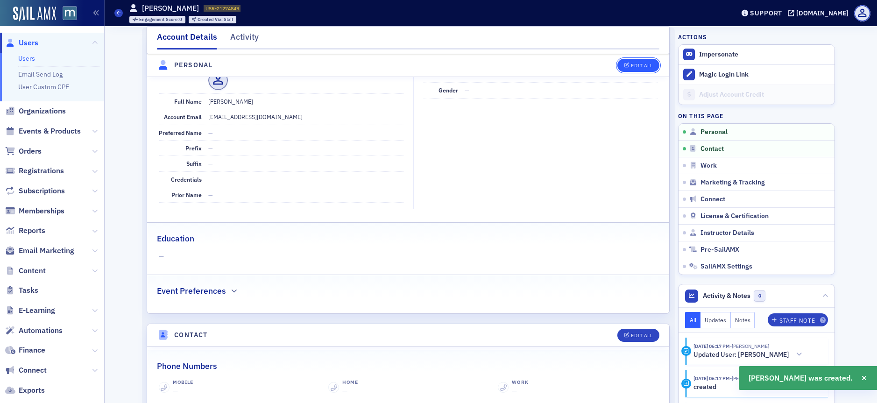
click at [632, 69] on button "Edit All" at bounding box center [638, 65] width 42 height 13
select select "US"
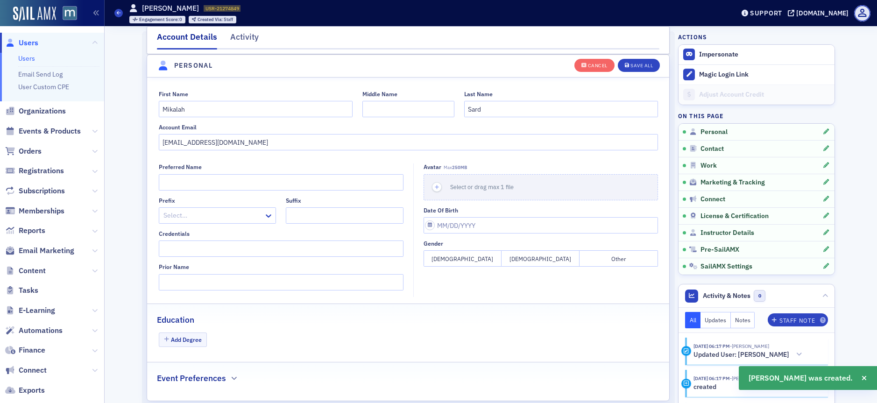
scroll to position [525, 0]
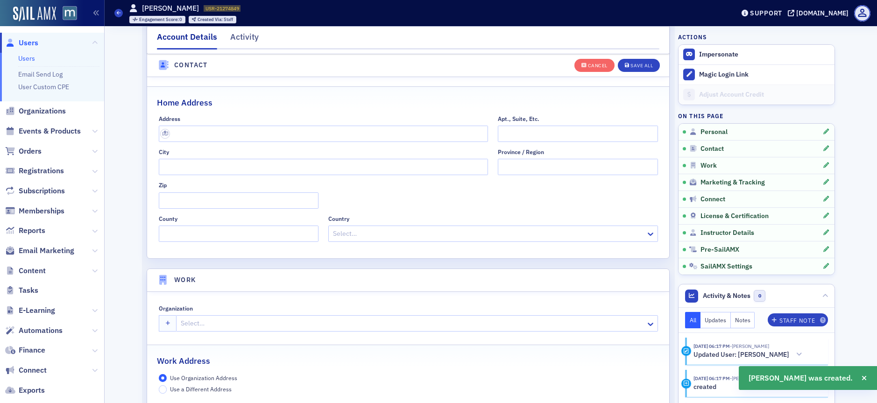
click at [209, 318] on div at bounding box center [412, 324] width 465 height 12
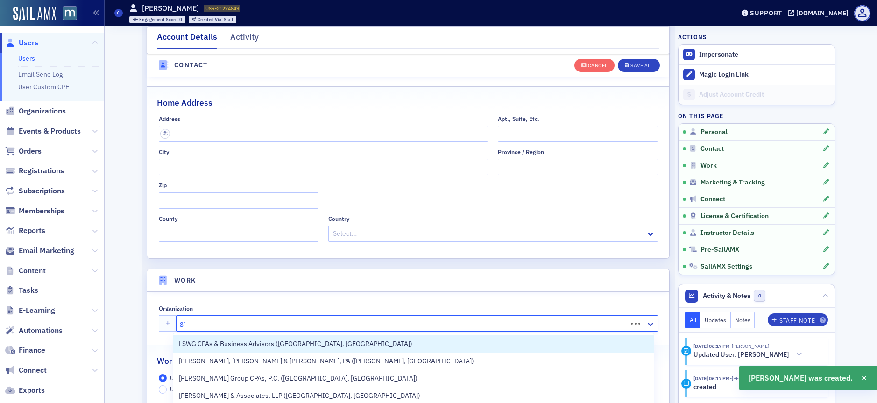
type input "grf"
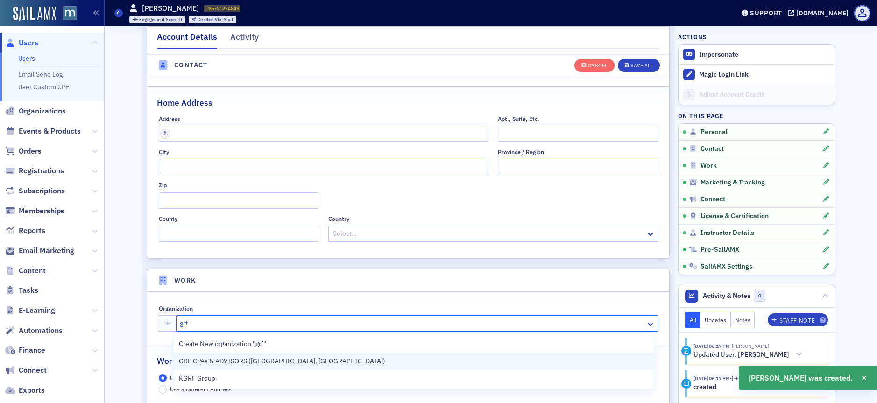
click at [226, 363] on span "GRF CPAs & ADVISORS ([GEOGRAPHIC_DATA], [GEOGRAPHIC_DATA])" at bounding box center [282, 361] width 206 height 10
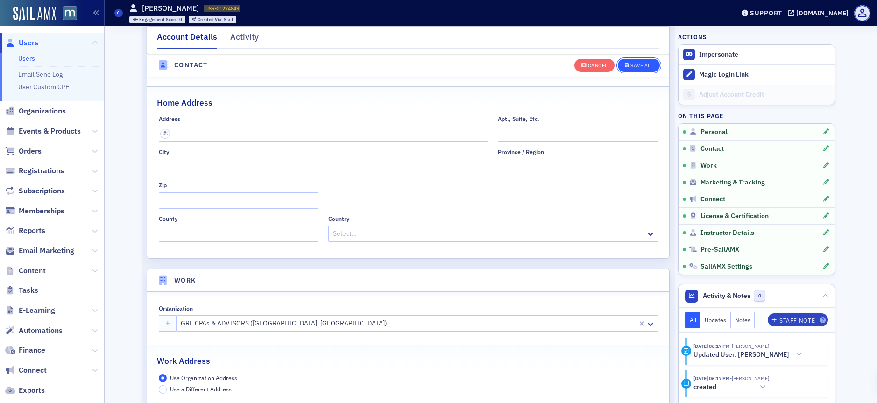
click at [646, 68] on button "Save All" at bounding box center [639, 64] width 42 height 13
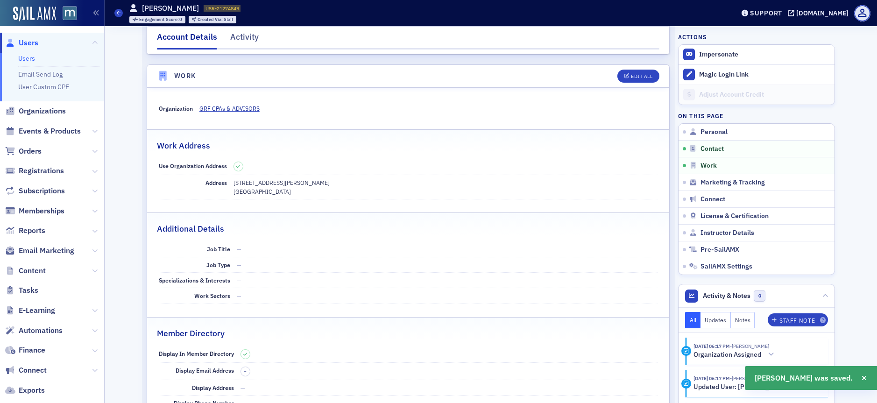
click at [27, 44] on span "Users" at bounding box center [29, 43] width 20 height 10
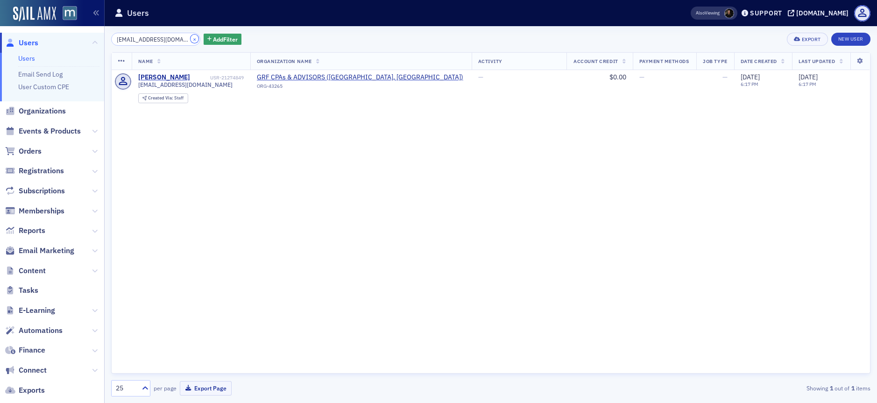
click at [191, 38] on button "×" at bounding box center [195, 39] width 8 height 8
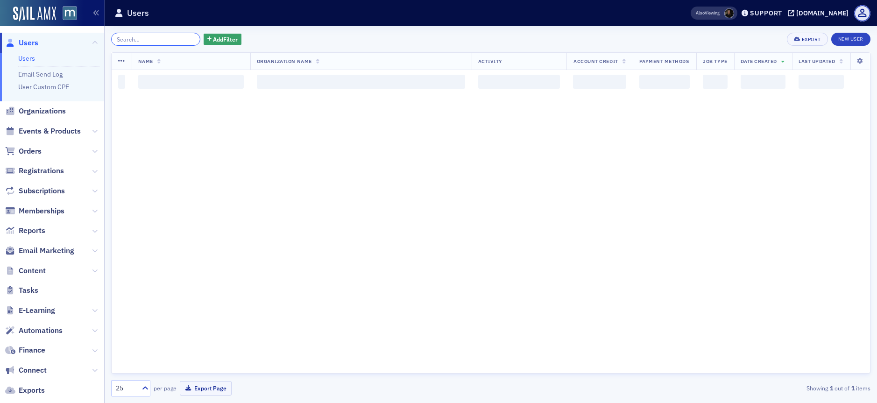
click at [183, 38] on input "search" at bounding box center [155, 39] width 89 height 13
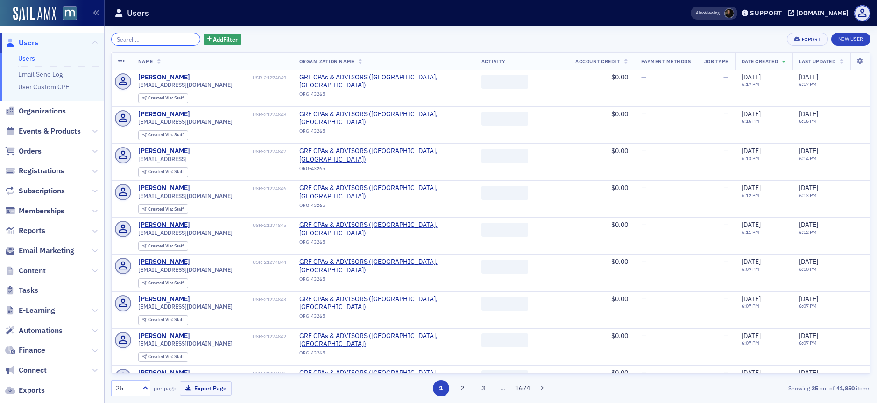
click at [179, 38] on input "search" at bounding box center [155, 39] width 89 height 13
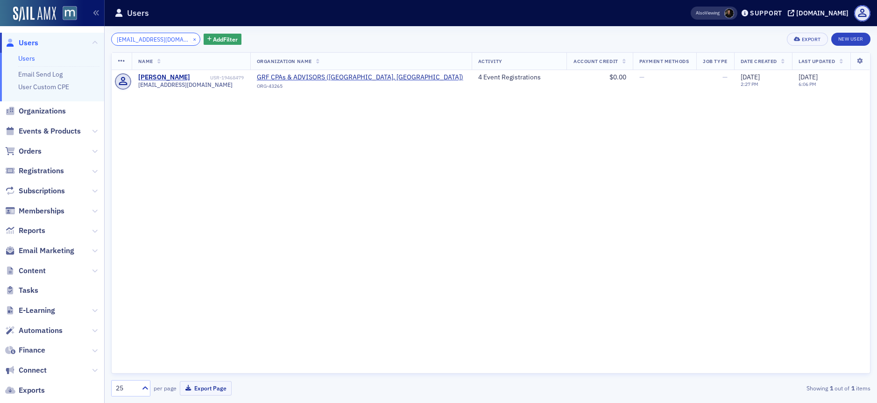
type input "[EMAIL_ADDRESS][DOMAIN_NAME]"
click at [191, 40] on button "×" at bounding box center [195, 39] width 8 height 8
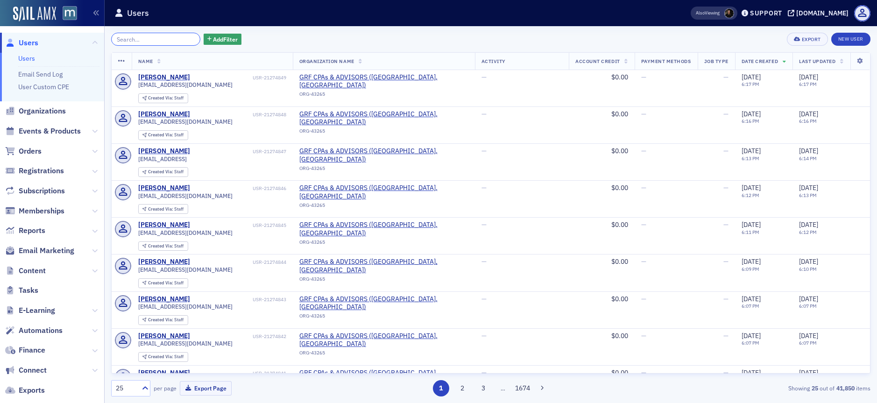
click at [148, 40] on input "search" at bounding box center [155, 39] width 89 height 13
paste input "[EMAIL_ADDRESS][DOMAIN_NAME]"
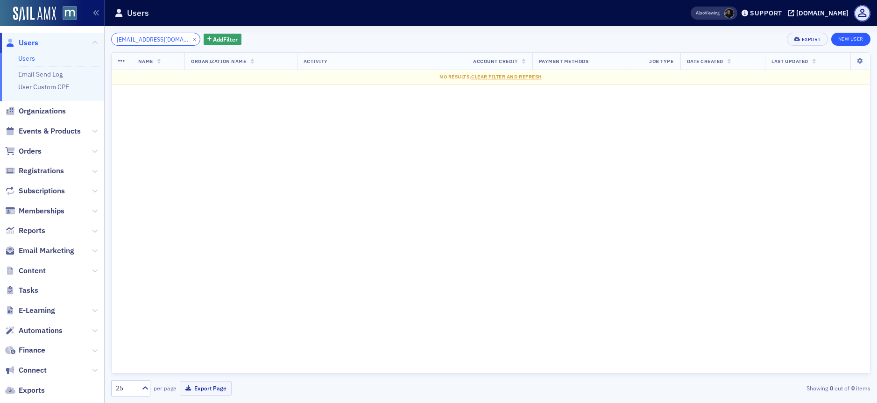
type input "[EMAIL_ADDRESS][DOMAIN_NAME]"
click at [856, 42] on link "New User" at bounding box center [850, 39] width 39 height 13
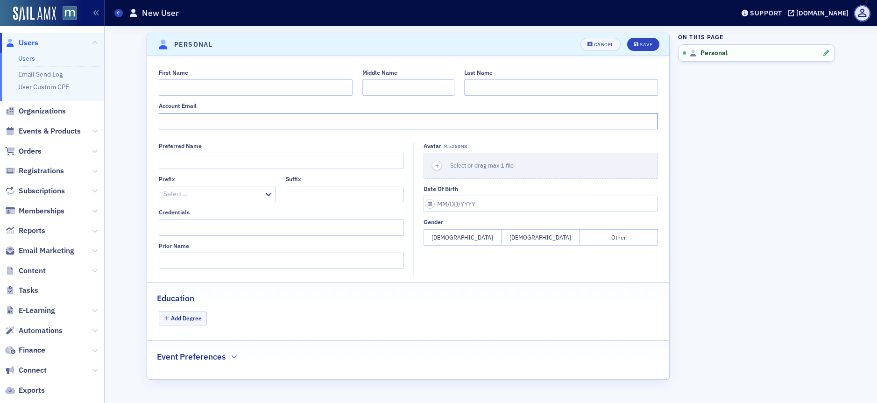
click at [191, 116] on input "Account Email" at bounding box center [408, 121] width 499 height 16
paste input "[EMAIL_ADDRESS][DOMAIN_NAME]"
type input "[EMAIL_ADDRESS][DOMAIN_NAME]"
click at [181, 84] on input "First Name" at bounding box center [256, 87] width 194 height 16
type input "[PERSON_NAME]"
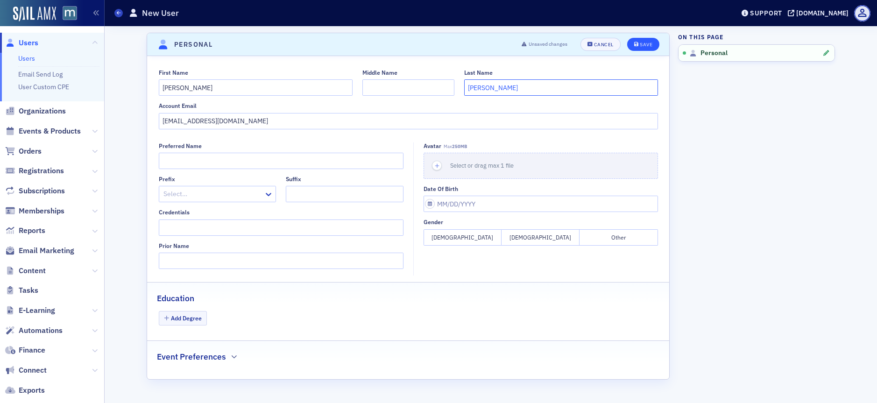
type input "[PERSON_NAME]"
click at [639, 42] on button "Save" at bounding box center [643, 44] width 32 height 13
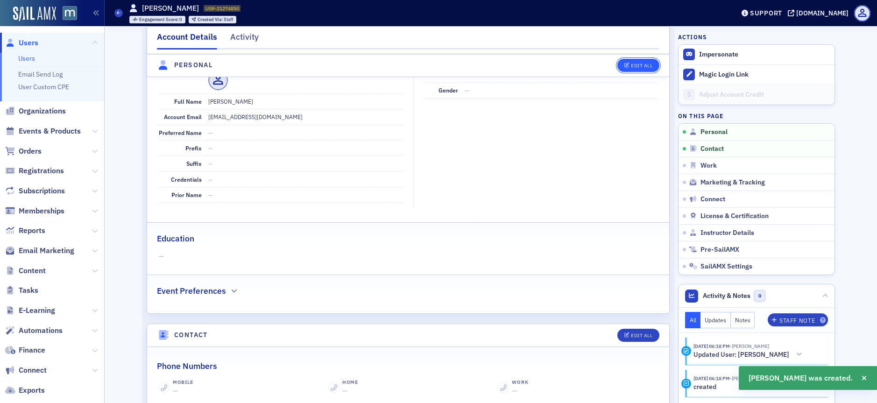
click at [638, 59] on button "Edit All" at bounding box center [638, 65] width 42 height 13
select select "US"
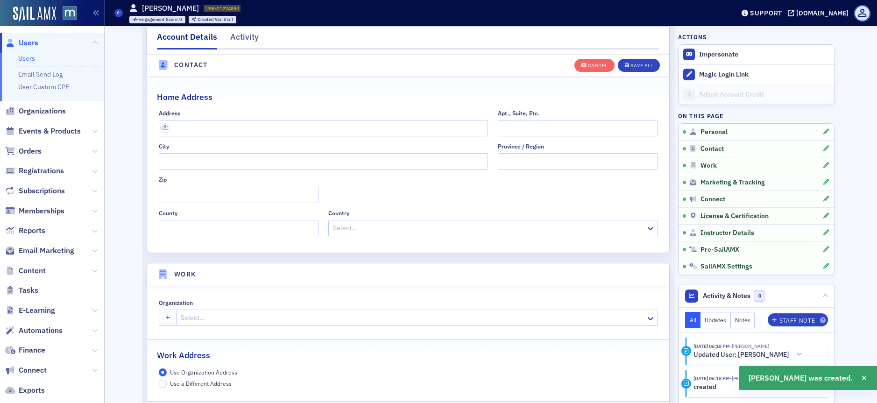
scroll to position [551, 0]
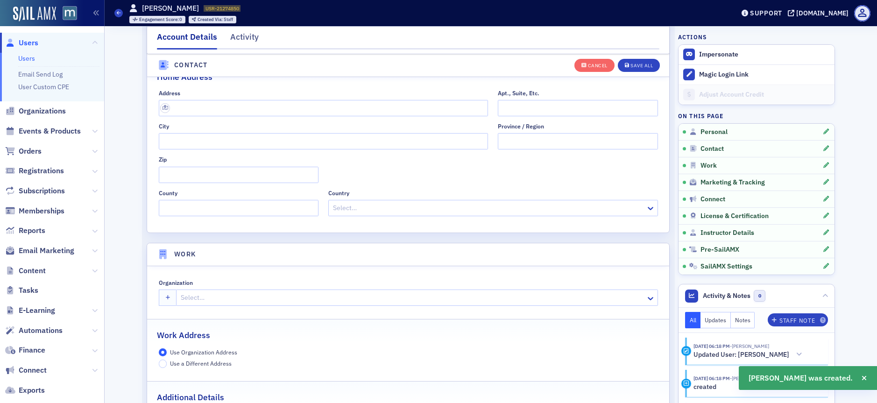
click at [203, 297] on div at bounding box center [412, 298] width 465 height 12
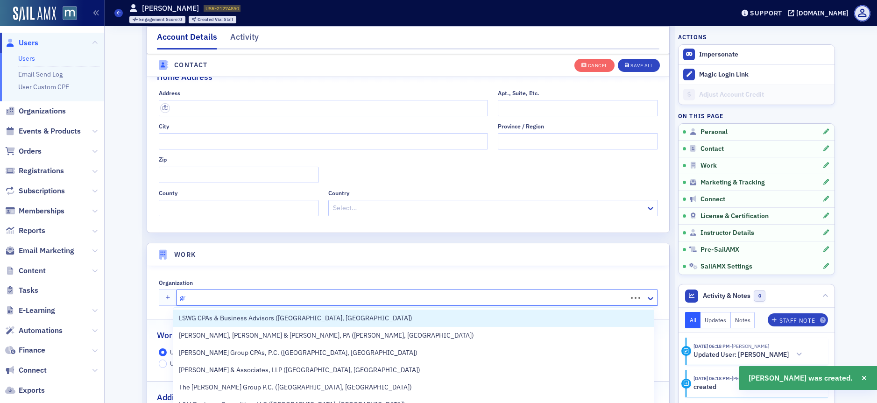
type input "grf"
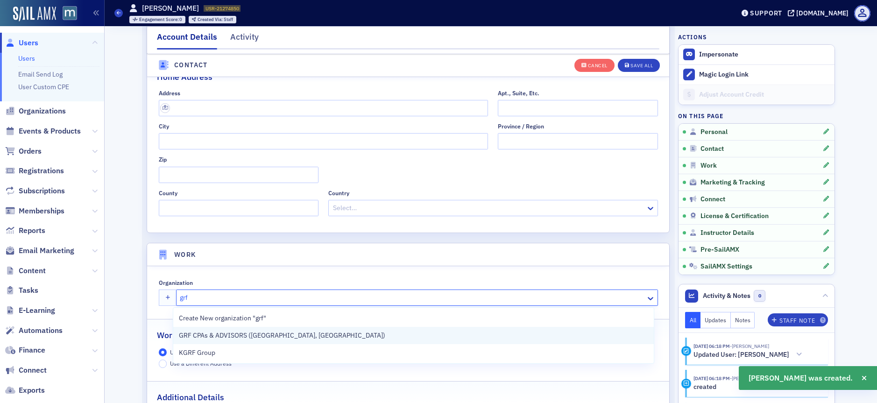
click at [209, 331] on span "GRF CPAs & ADVISORS ([GEOGRAPHIC_DATA], [GEOGRAPHIC_DATA])" at bounding box center [282, 336] width 206 height 10
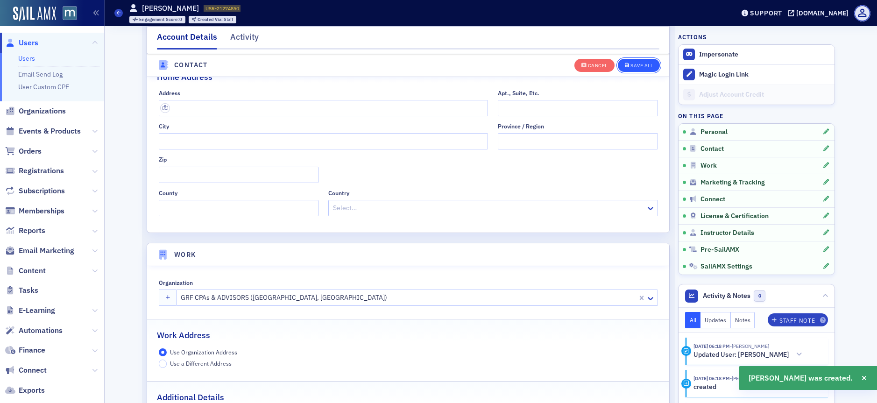
click at [649, 58] on div "Cancel Save All" at bounding box center [617, 65] width 86 height 20
click at [637, 71] on button "Save All" at bounding box center [639, 64] width 42 height 13
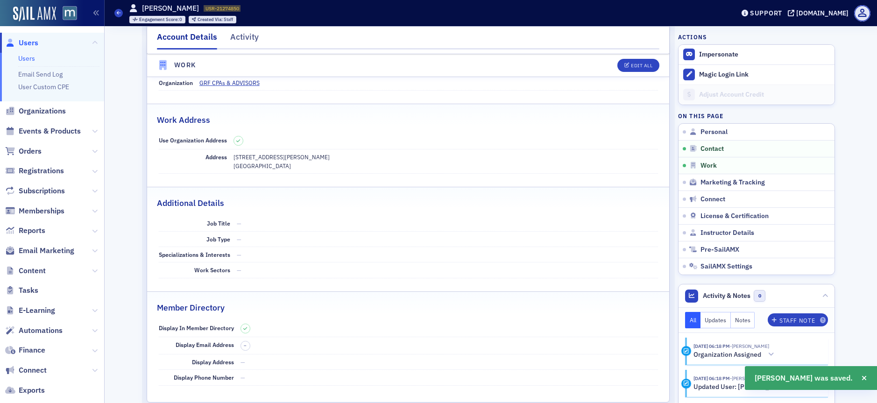
click at [32, 40] on span "Users" at bounding box center [29, 43] width 20 height 10
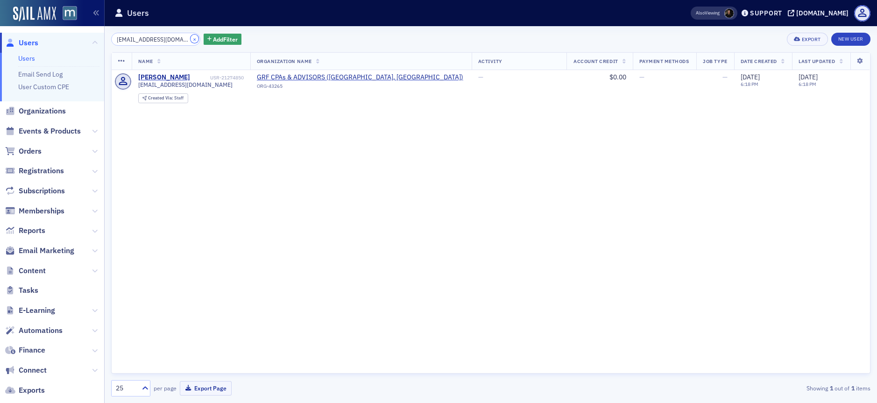
click at [191, 39] on button "×" at bounding box center [195, 39] width 8 height 8
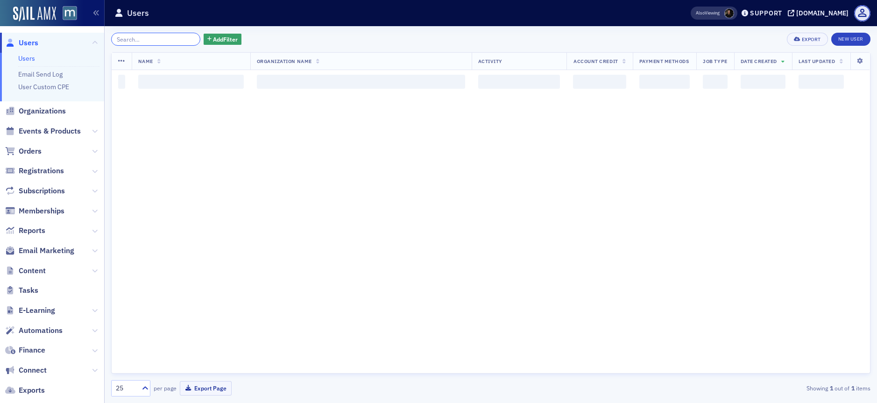
click at [171, 39] on input "search" at bounding box center [155, 39] width 89 height 13
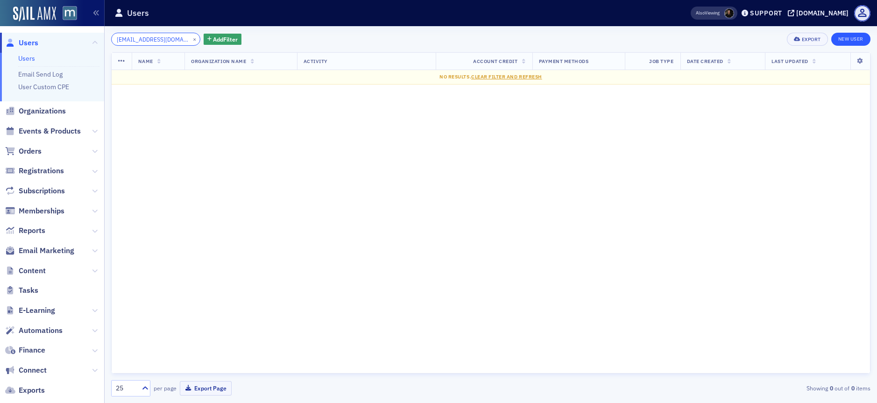
type input "[EMAIL_ADDRESS][DOMAIN_NAME]"
click at [841, 39] on link "New User" at bounding box center [850, 39] width 39 height 13
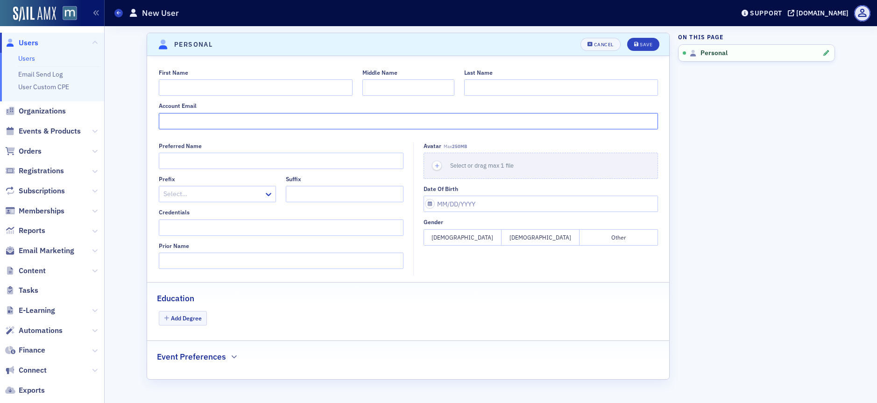
click at [184, 124] on input "Account Email" at bounding box center [408, 121] width 499 height 16
paste input "[EMAIL_ADDRESS][DOMAIN_NAME]"
type input "[EMAIL_ADDRESS][DOMAIN_NAME]"
click at [182, 83] on input "First Name" at bounding box center [256, 87] width 194 height 16
paste input "[DEMOGRAPHIC_DATA]"
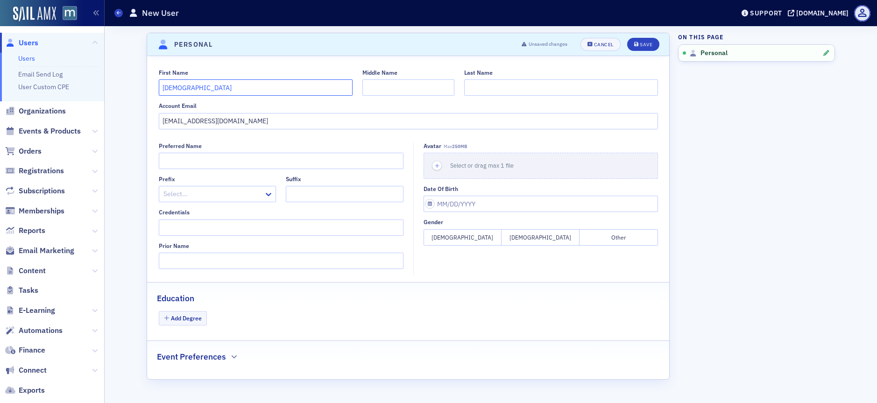
type input "[DEMOGRAPHIC_DATA]"
click at [482, 89] on input "Last Name" at bounding box center [561, 87] width 194 height 16
type input "[PERSON_NAME]"
click at [637, 47] on button "Save" at bounding box center [643, 44] width 32 height 13
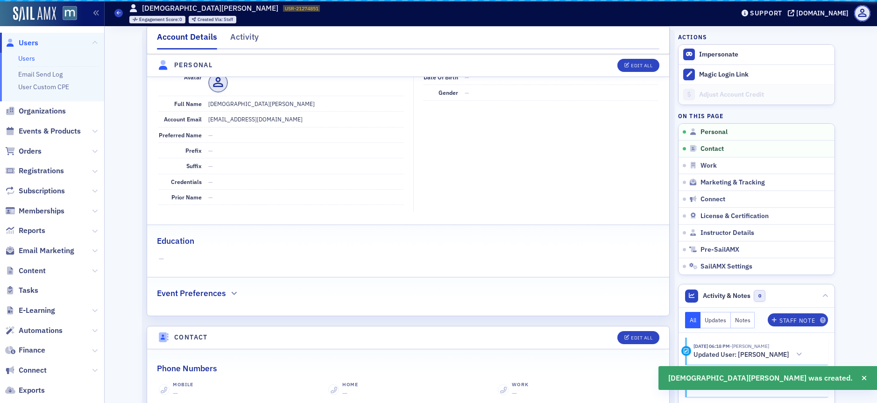
scroll to position [113, 0]
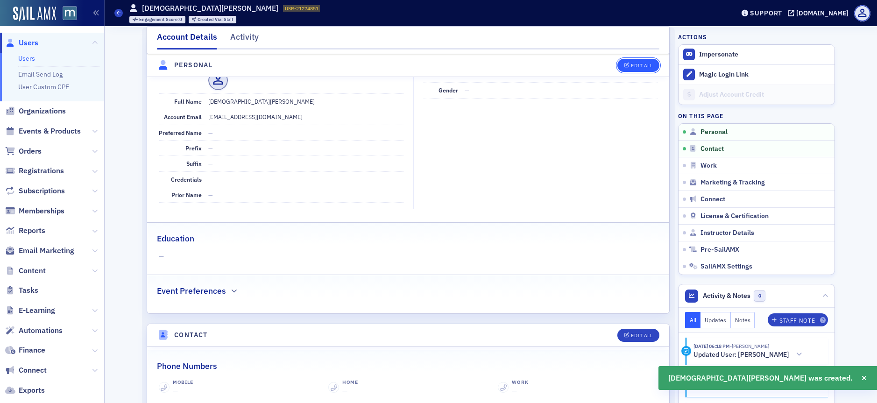
click at [637, 71] on button "Edit All" at bounding box center [638, 65] width 42 height 13
select select "US"
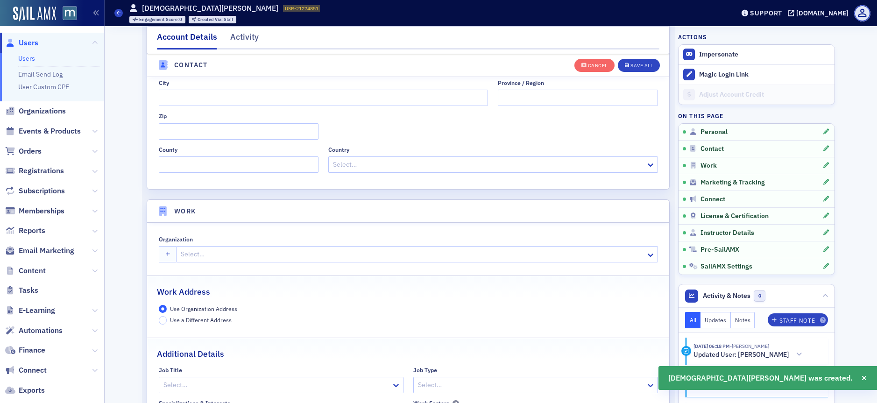
scroll to position [602, 0]
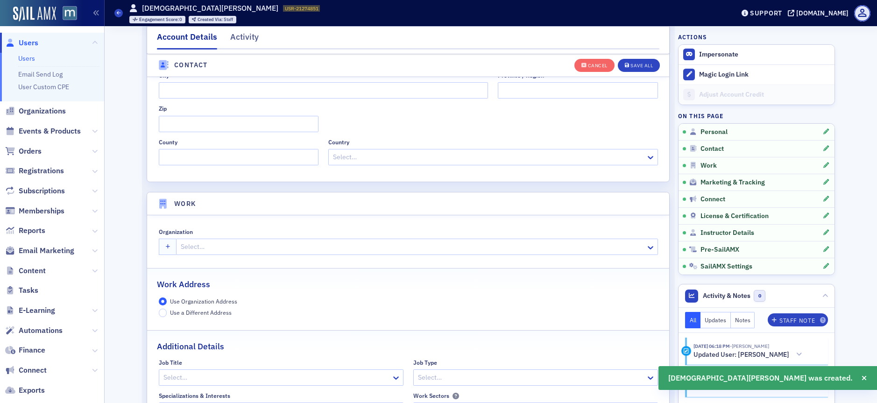
click at [197, 248] on div at bounding box center [412, 247] width 465 height 12
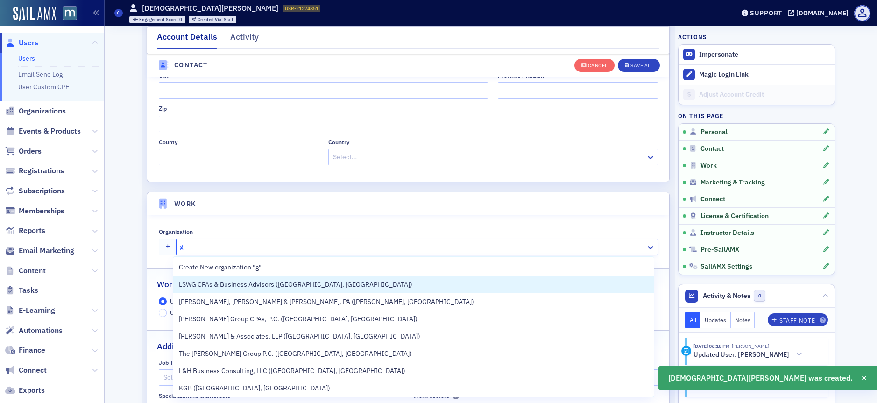
type input "grf"
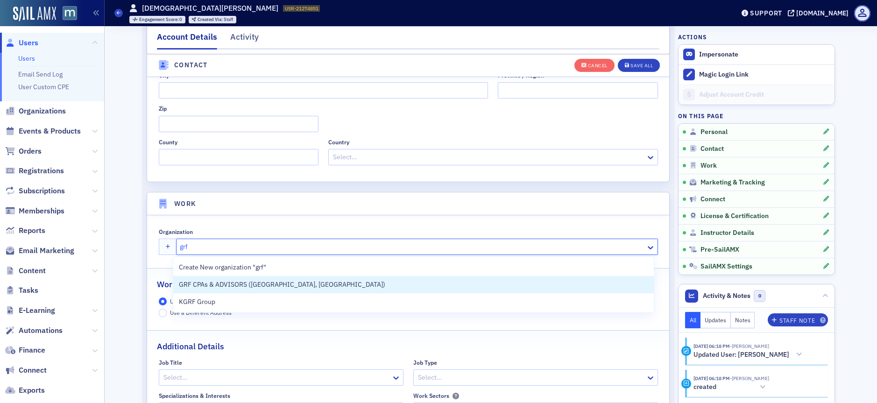
click at [205, 281] on span "GRF CPAs & ADVISORS ([GEOGRAPHIC_DATA], [GEOGRAPHIC_DATA])" at bounding box center [282, 285] width 206 height 10
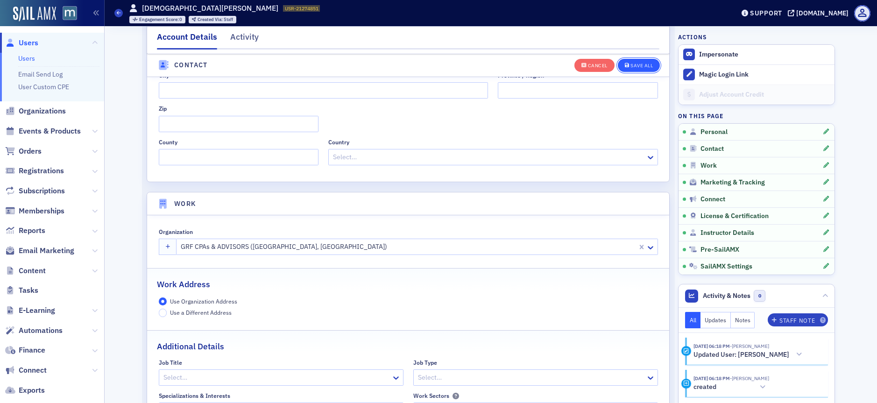
click at [652, 61] on button "Save All" at bounding box center [639, 64] width 42 height 13
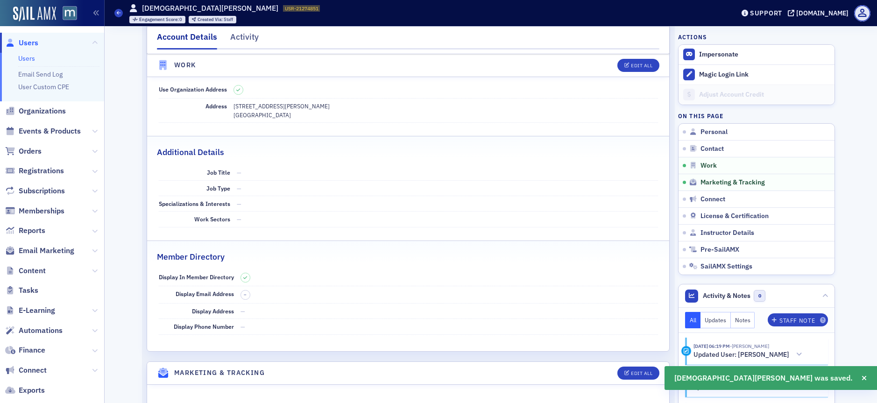
click at [28, 42] on span "Users" at bounding box center [29, 43] width 20 height 10
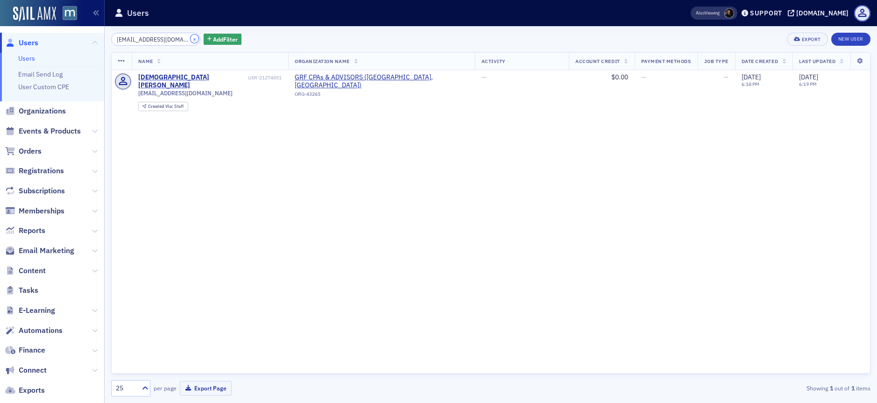
click at [191, 39] on button "×" at bounding box center [195, 39] width 8 height 8
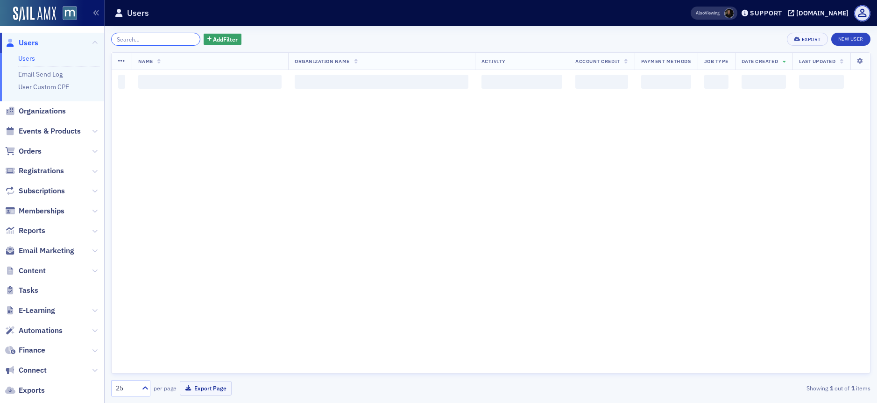
click at [156, 39] on input "search" at bounding box center [155, 39] width 89 height 13
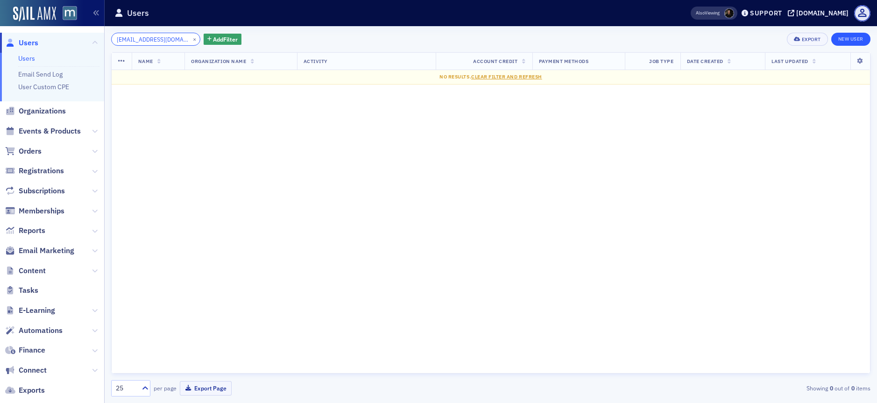
type input "[EMAIL_ADDRESS][DOMAIN_NAME]"
click at [840, 39] on link "New User" at bounding box center [850, 39] width 39 height 13
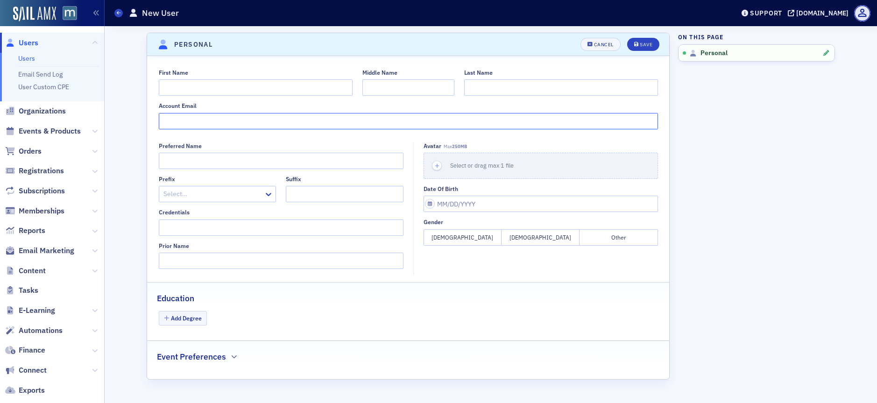
click at [259, 120] on input "Account Email" at bounding box center [408, 121] width 499 height 16
paste input "[EMAIL_ADDRESS][DOMAIN_NAME]"
type input "[EMAIL_ADDRESS][DOMAIN_NAME]"
click at [180, 88] on input "First Name" at bounding box center [256, 87] width 194 height 16
type input "[PERSON_NAME]"
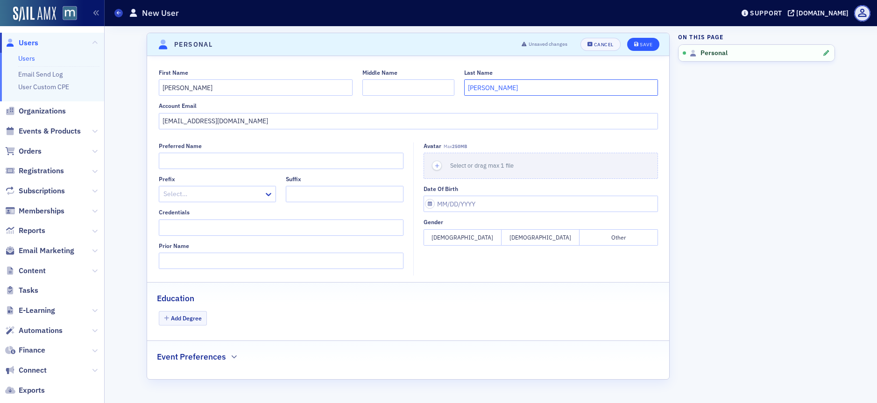
type input "[PERSON_NAME]"
click at [637, 43] on icon "submit" at bounding box center [636, 44] width 5 height 5
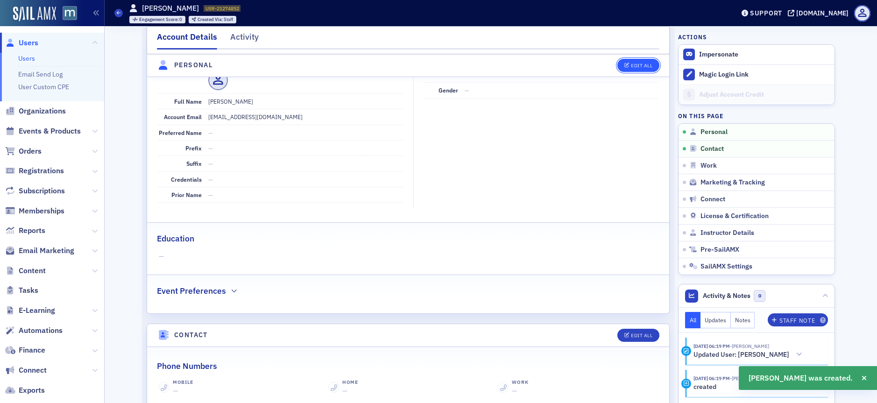
click at [636, 63] on div "Edit All" at bounding box center [641, 65] width 21 height 5
select select "US"
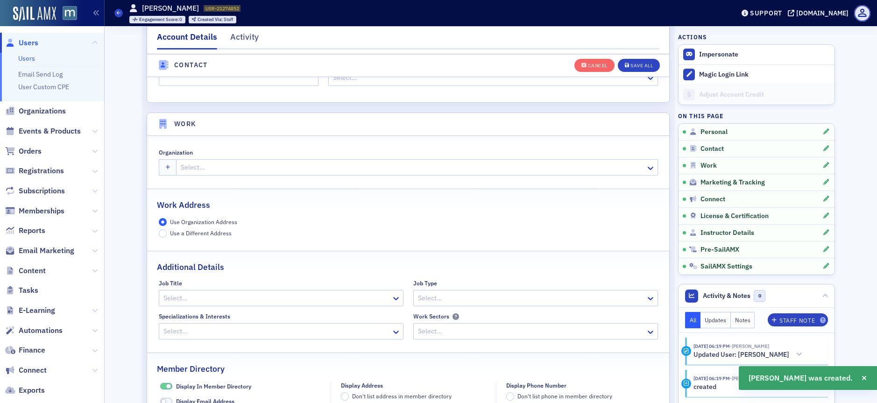
scroll to position [689, 0]
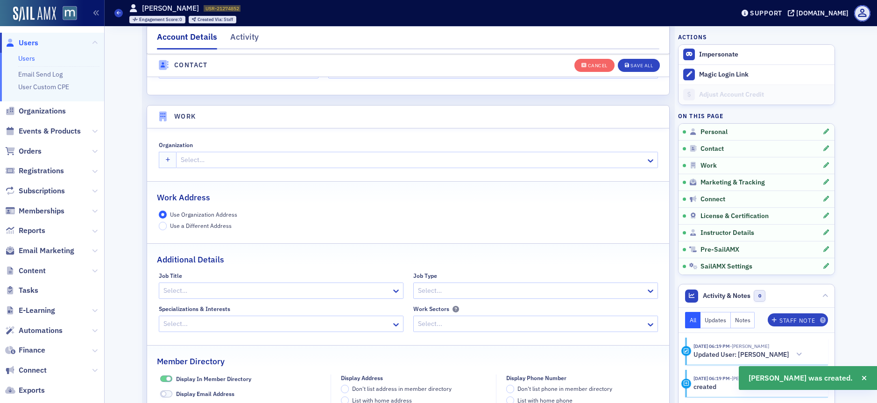
click at [204, 160] on div at bounding box center [412, 160] width 465 height 12
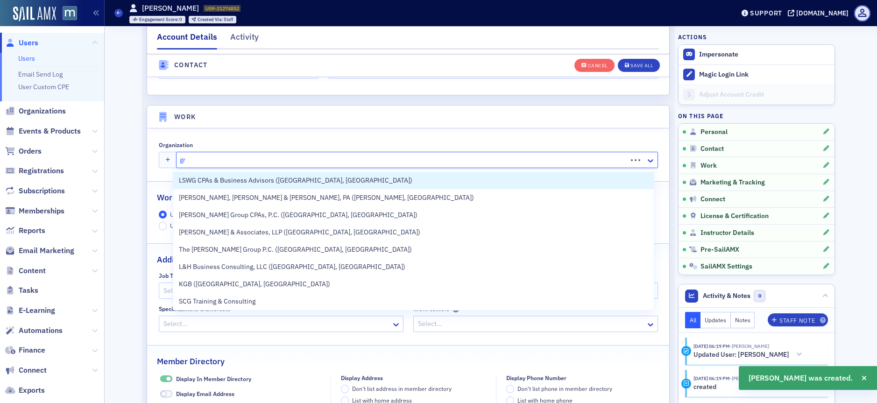
type input "grf"
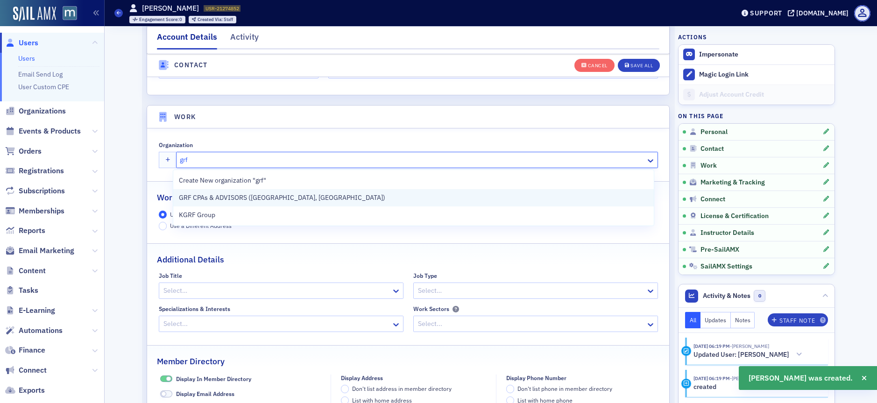
drag, startPoint x: 215, startPoint y: 192, endPoint x: 220, endPoint y: 191, distance: 5.2
click at [216, 192] on div "GRF CPAs & ADVISORS ([GEOGRAPHIC_DATA], [GEOGRAPHIC_DATA])" at bounding box center [413, 197] width 480 height 17
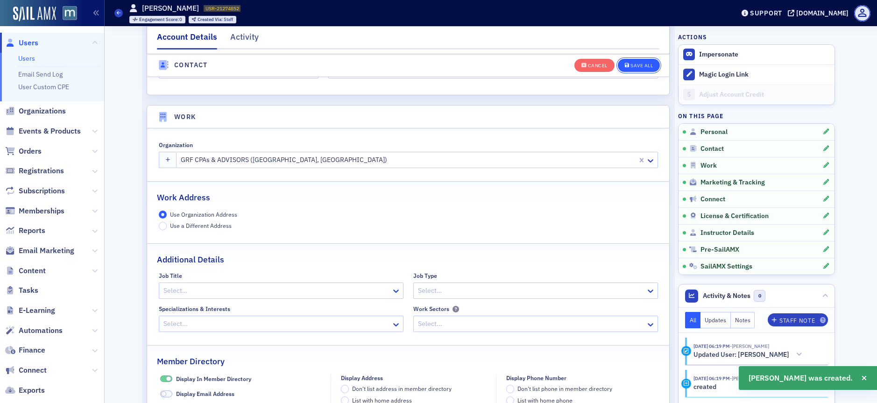
click at [641, 65] on div "Save All" at bounding box center [641, 65] width 22 height 5
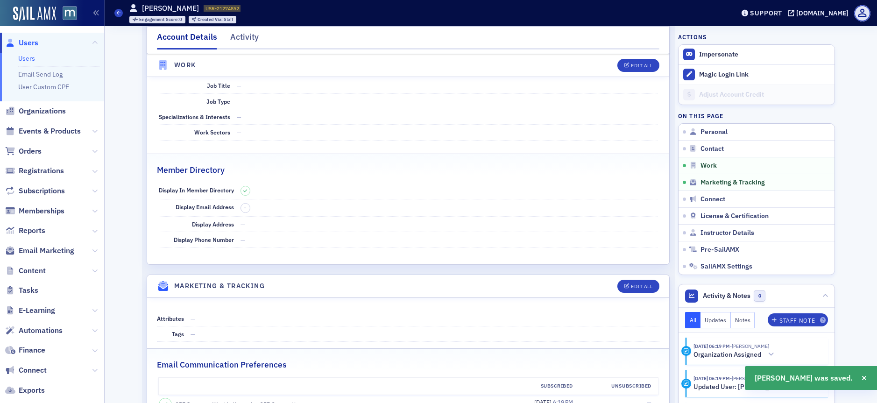
click at [19, 41] on span "Users" at bounding box center [29, 43] width 20 height 10
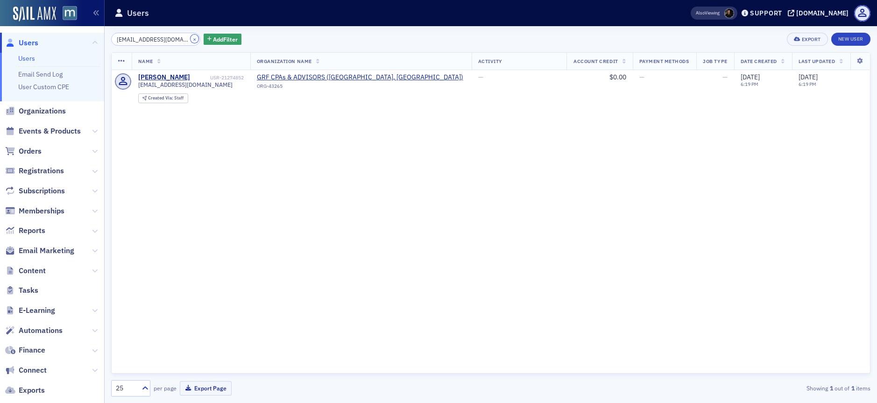
click at [191, 39] on button "×" at bounding box center [195, 39] width 8 height 8
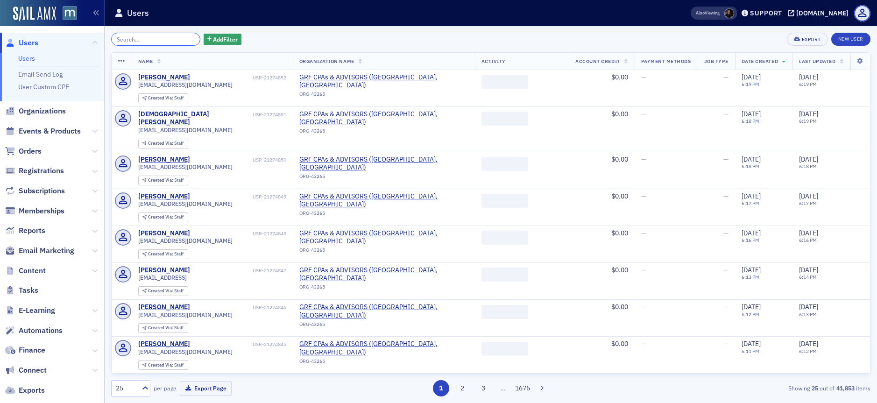
click at [176, 40] on input "search" at bounding box center [155, 39] width 89 height 13
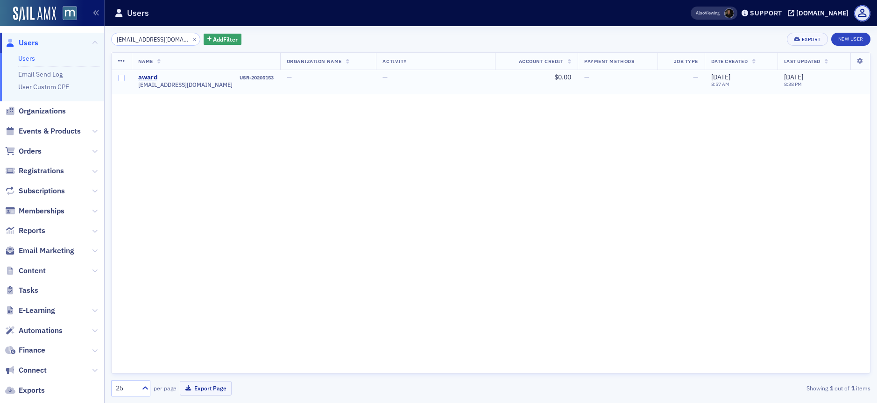
type input "award@grfcpa.com"
click at [140, 77] on div "award" at bounding box center [147, 77] width 19 height 8
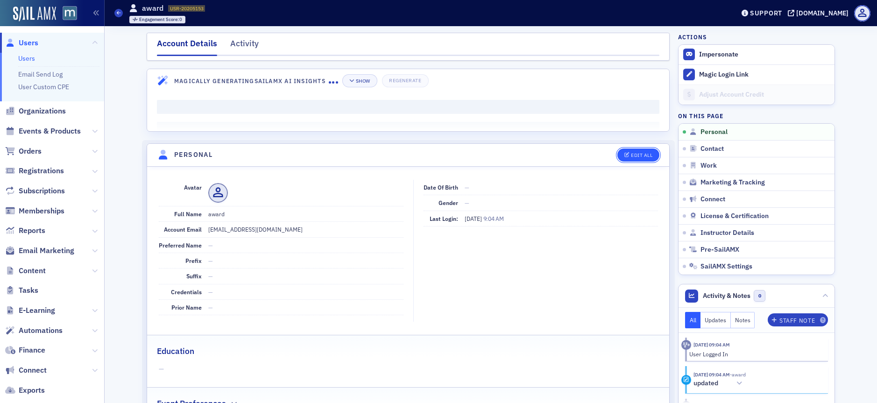
click at [638, 154] on div "Edit All" at bounding box center [641, 155] width 21 height 5
select select "US"
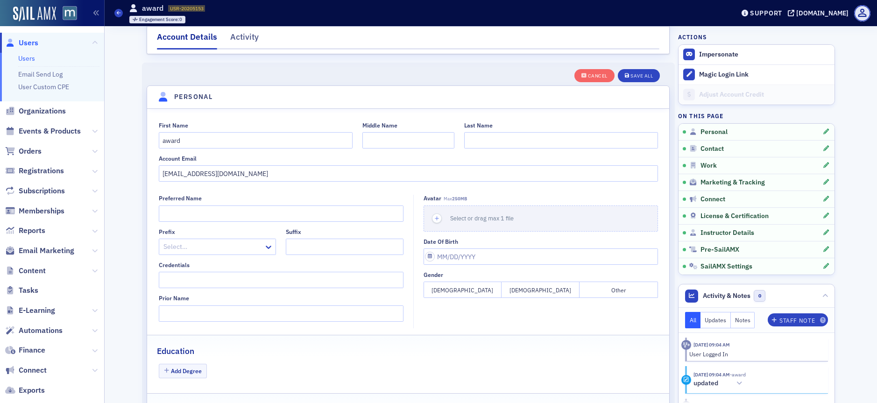
scroll to position [109, 0]
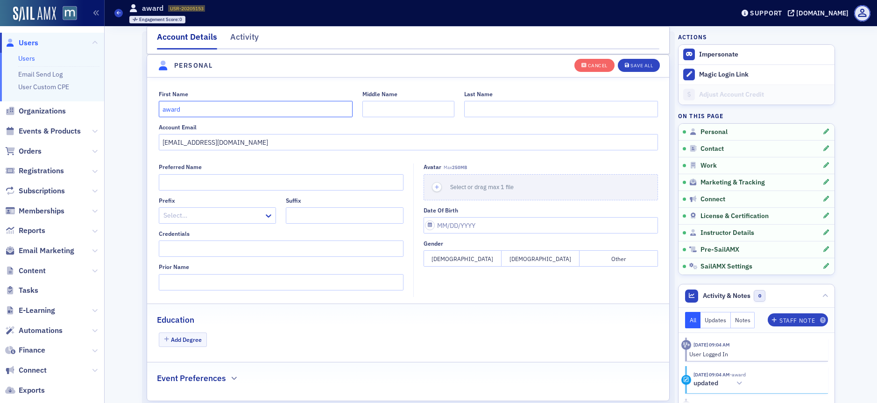
drag, startPoint x: 221, startPoint y: 107, endPoint x: 114, endPoint y: 106, distance: 106.9
type input "Ahkeeia"
type input "Ward"
click at [636, 69] on button "Save All" at bounding box center [639, 64] width 42 height 13
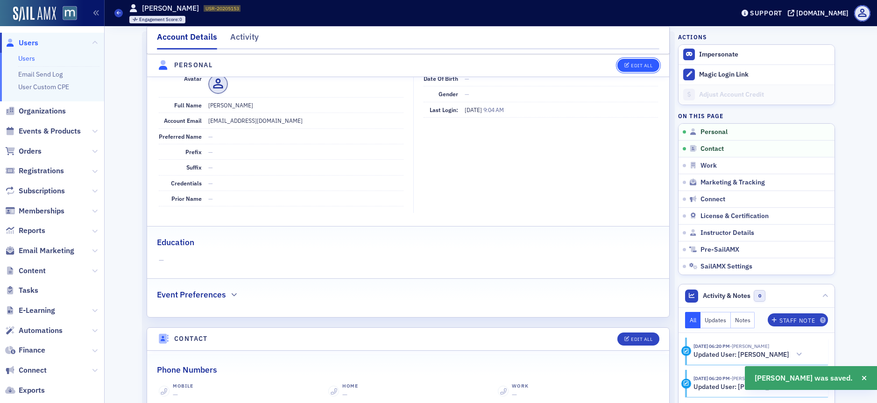
click at [635, 69] on button "Edit All" at bounding box center [638, 65] width 42 height 13
select select "US"
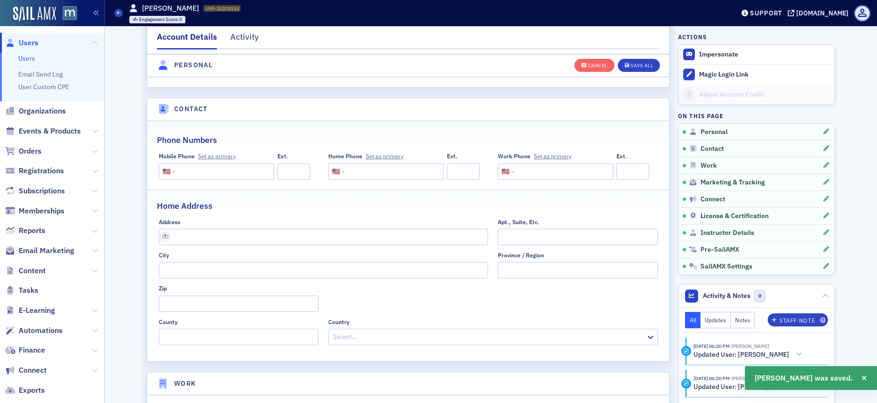
scroll to position [562, 0]
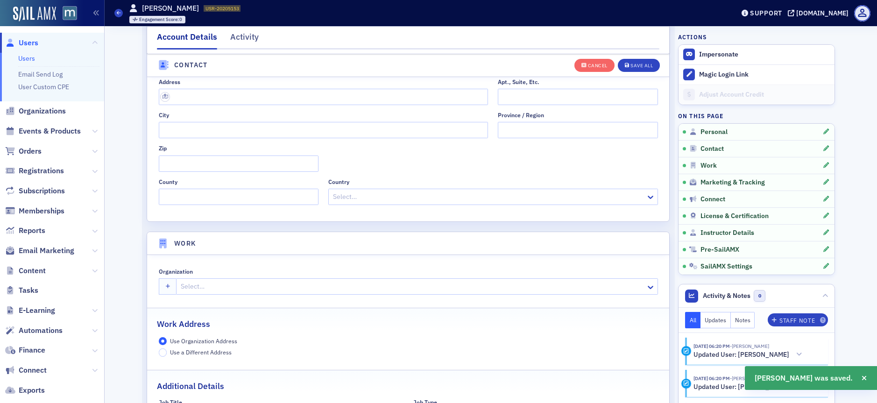
click at [186, 286] on div at bounding box center [412, 287] width 465 height 12
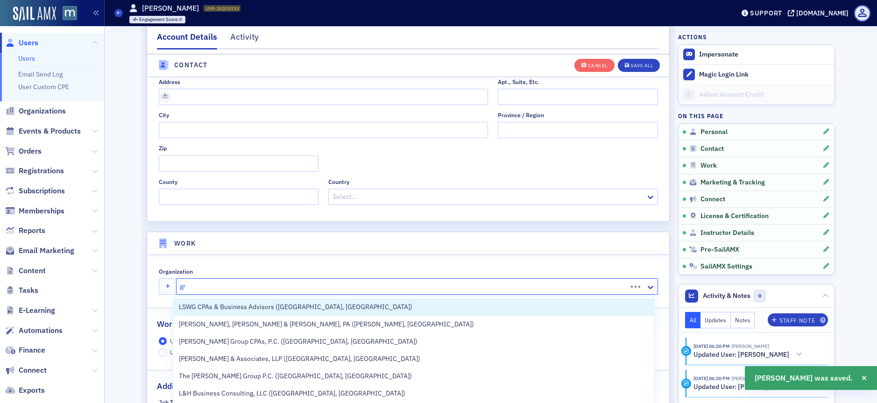
type input "grf"
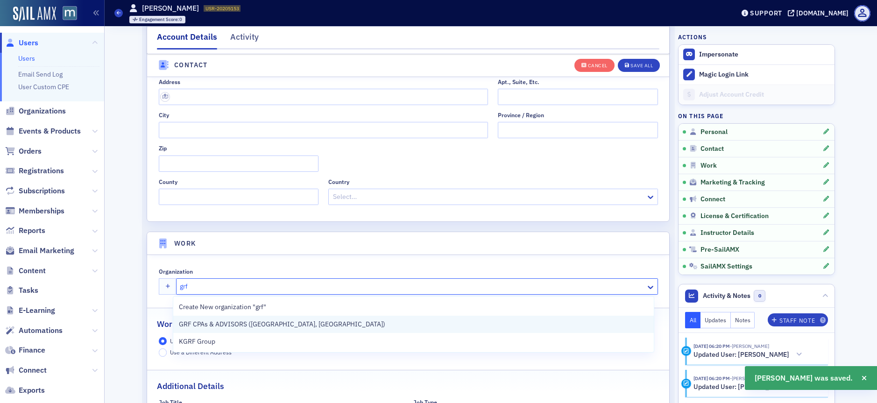
click at [197, 326] on span "GRF CPAs & ADVISORS ([GEOGRAPHIC_DATA], [GEOGRAPHIC_DATA])" at bounding box center [282, 324] width 206 height 10
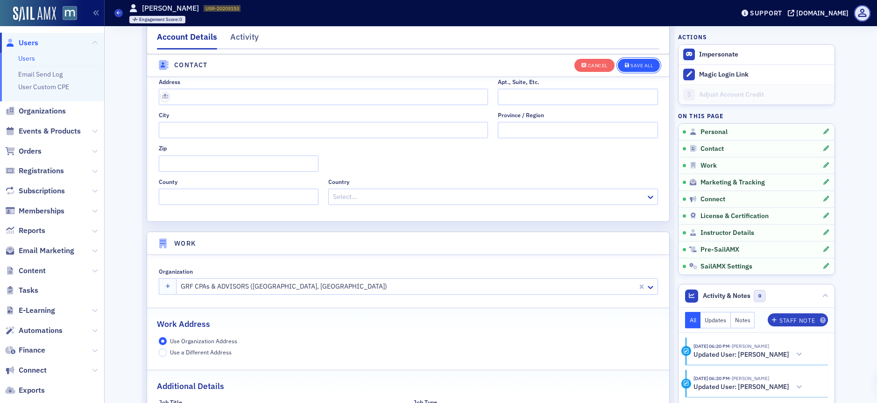
click at [656, 65] on button "Save All" at bounding box center [639, 64] width 42 height 13
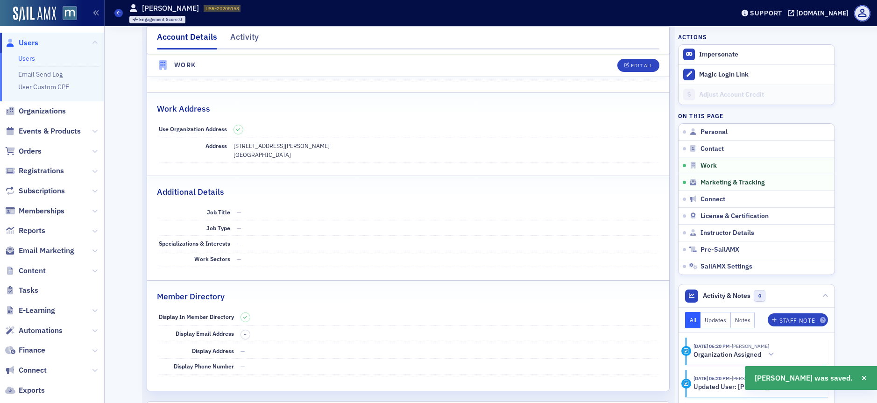
scroll to position [276, 0]
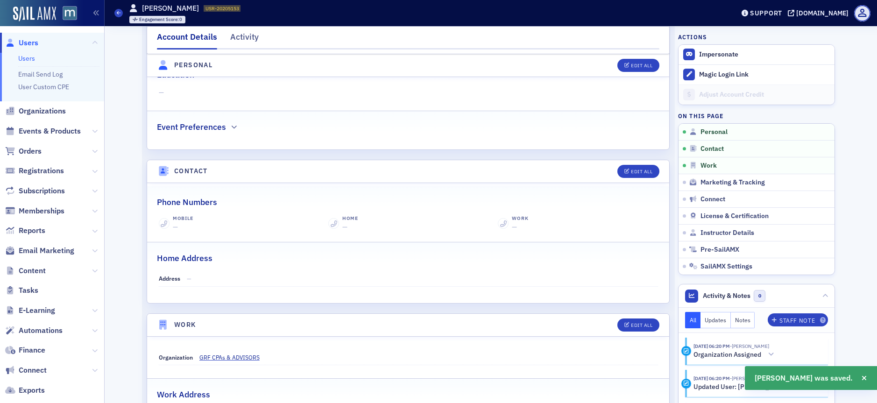
click at [31, 40] on span "Users" at bounding box center [29, 43] width 20 height 10
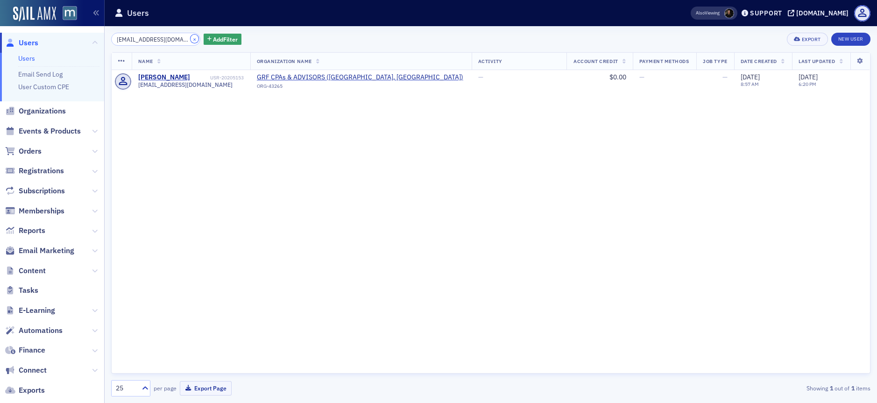
click at [191, 37] on button "×" at bounding box center [195, 39] width 8 height 8
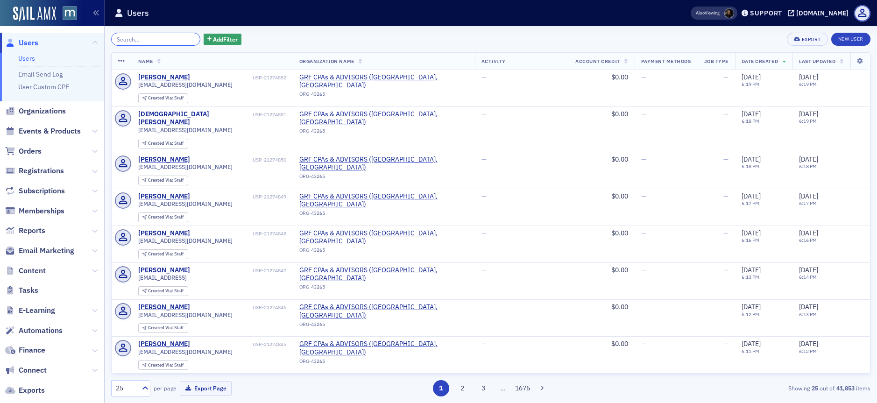
click at [156, 37] on input "search" at bounding box center [155, 39] width 89 height 13
paste input "mwernert@grfcpa.com"
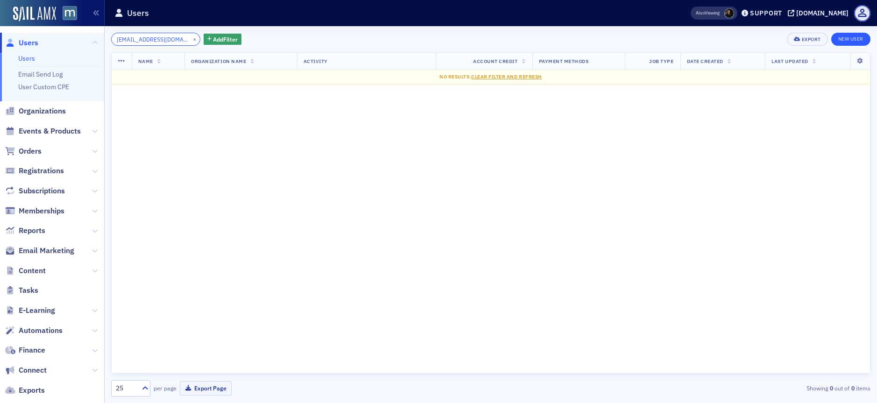
type input "mwernert@grfcpa.com"
click at [844, 37] on link "New User" at bounding box center [850, 39] width 39 height 13
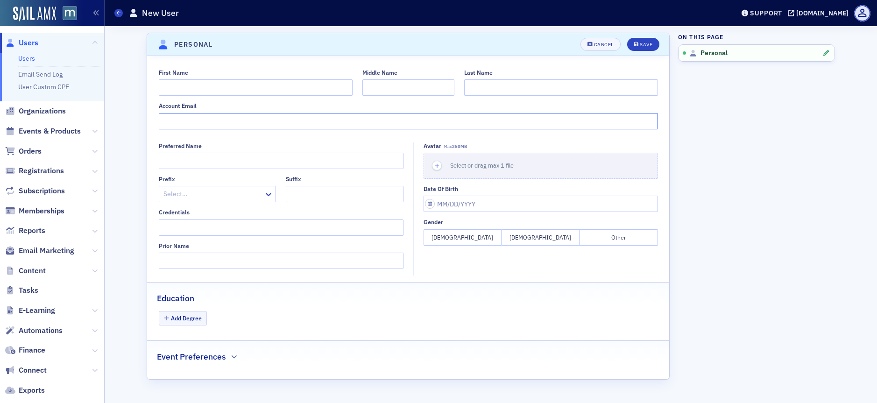
click at [179, 118] on input "Account Email" at bounding box center [408, 121] width 499 height 16
paste input "mwernert@grfcpa.com"
type input "mwernert@grfcpa.com"
click at [198, 91] on input "First Name" at bounding box center [256, 87] width 194 height 16
type input ","
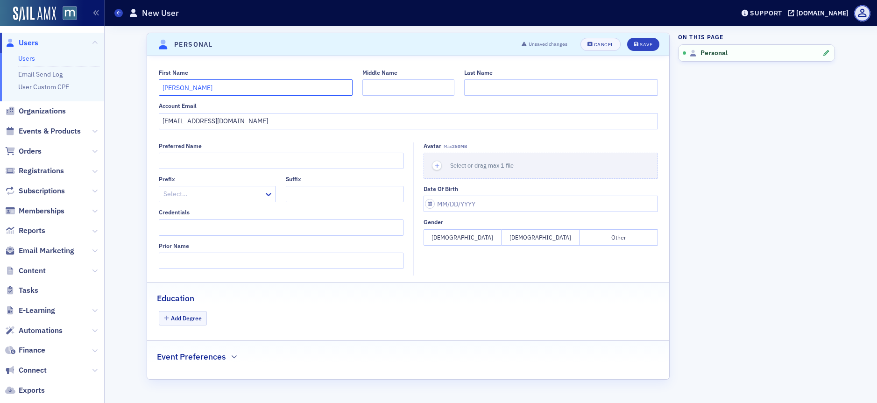
type input "Melane"
type input "Wernert"
click at [637, 49] on button "Save" at bounding box center [643, 44] width 32 height 13
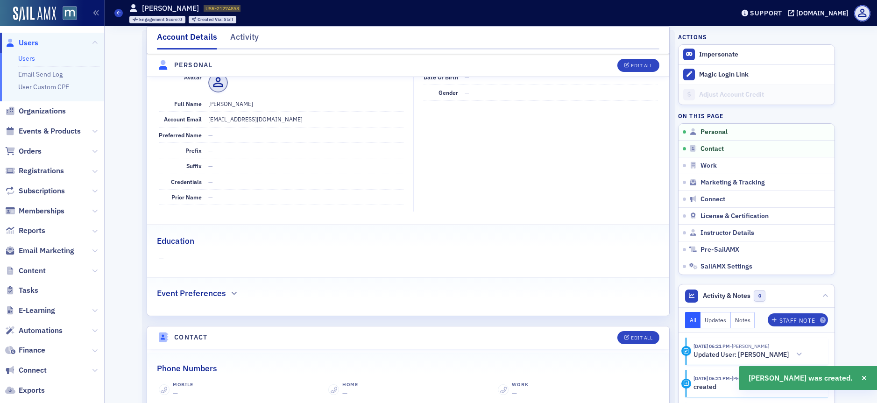
scroll to position [113, 0]
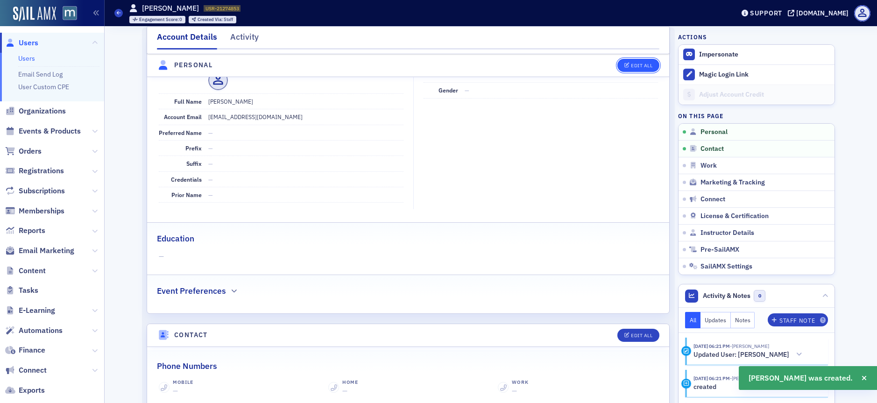
click at [633, 66] on div "Edit All" at bounding box center [641, 65] width 21 height 5
select select "US"
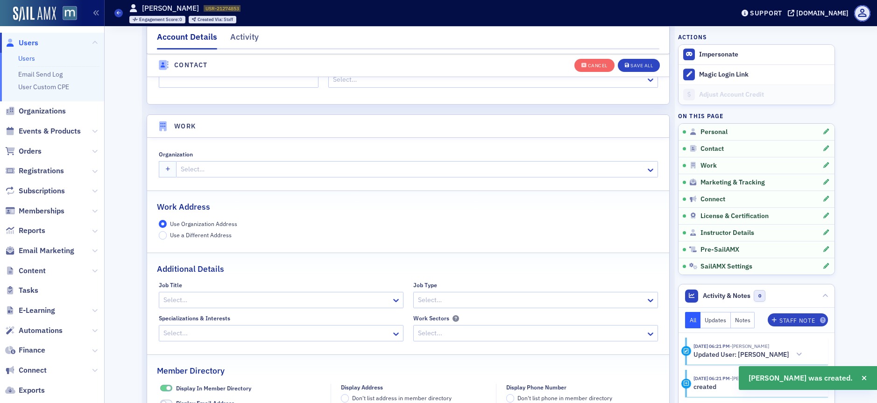
scroll to position [680, 0]
click at [191, 169] on div at bounding box center [412, 168] width 465 height 12
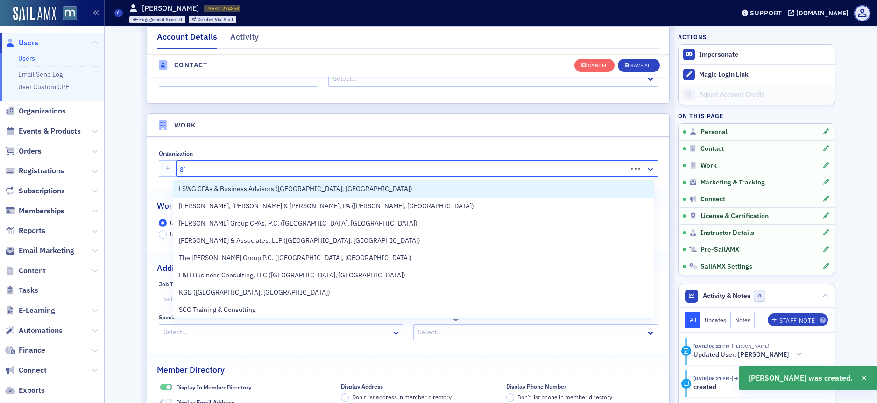
type input "grf"
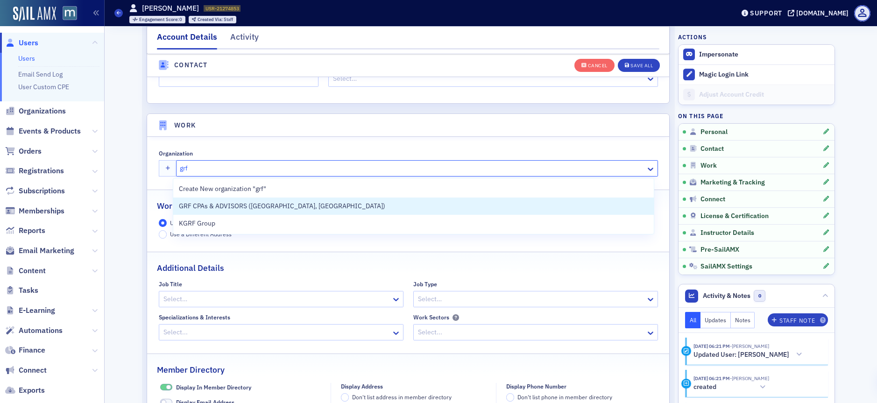
click at [205, 208] on span "GRF CPAs & ADVISORS ([GEOGRAPHIC_DATA], [GEOGRAPHIC_DATA])" at bounding box center [282, 206] width 206 height 10
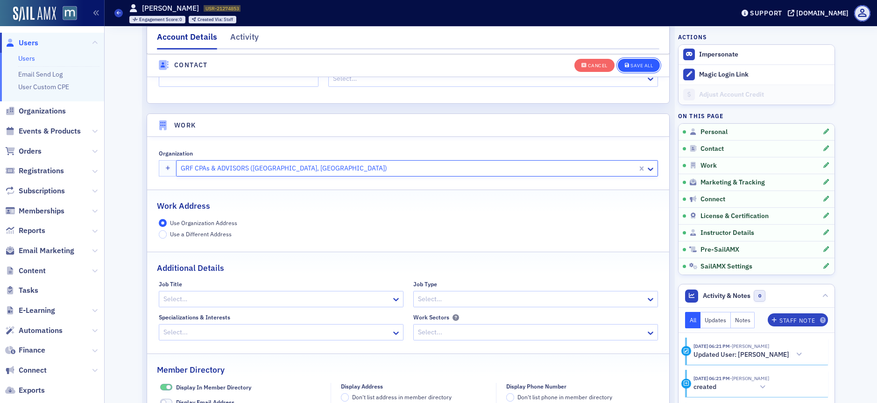
click at [636, 69] on button "Save All" at bounding box center [639, 64] width 42 height 13
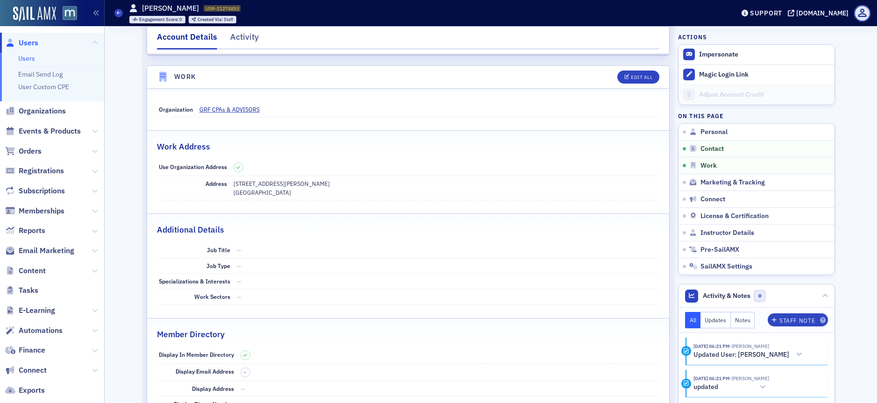
scroll to position [523, 0]
click at [35, 41] on span "Users" at bounding box center [29, 43] width 20 height 10
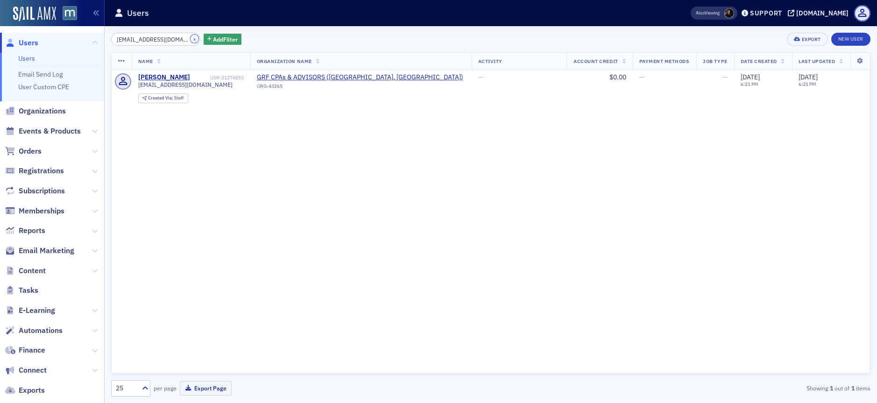
click at [191, 38] on button "×" at bounding box center [195, 39] width 8 height 8
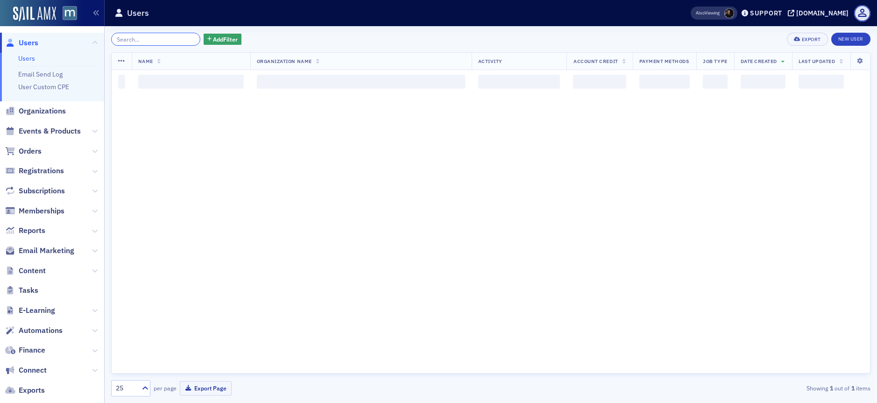
click at [169, 38] on input "search" at bounding box center [155, 39] width 89 height 13
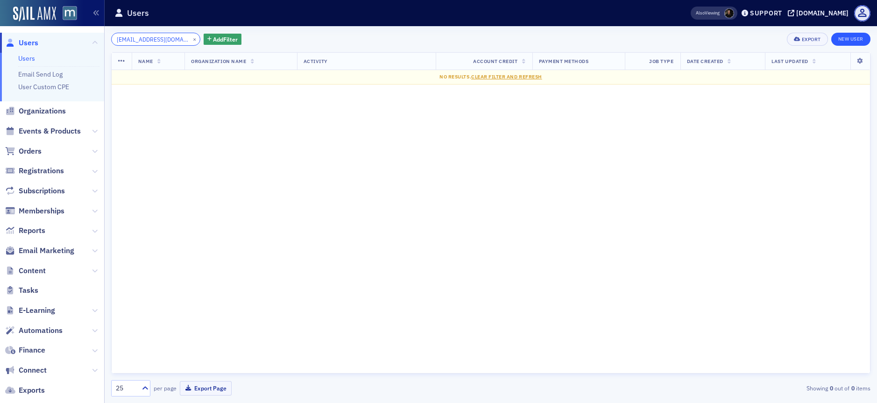
type input "ayoung@grfcpa.com"
click at [848, 37] on link "New User" at bounding box center [850, 39] width 39 height 13
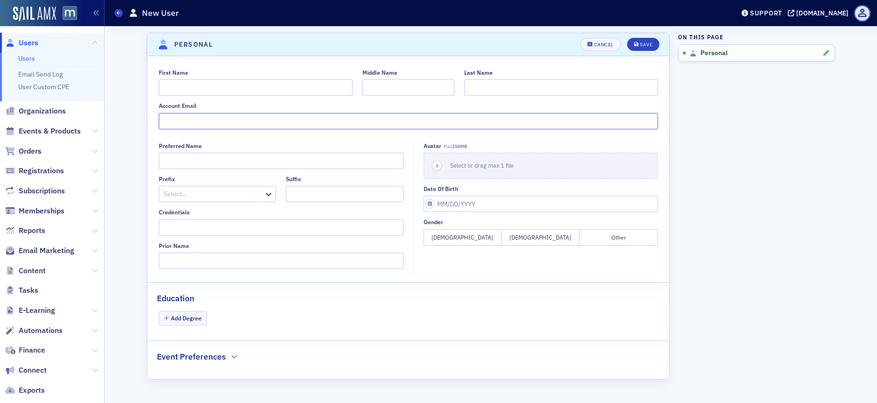
click at [200, 120] on input "Account Email" at bounding box center [408, 121] width 499 height 16
paste input "ayoung@grfcpa.com"
type input "ayoung@grfcpa.com"
click at [182, 85] on input "First Name" at bounding box center [256, 87] width 194 height 16
type input "Ariana"
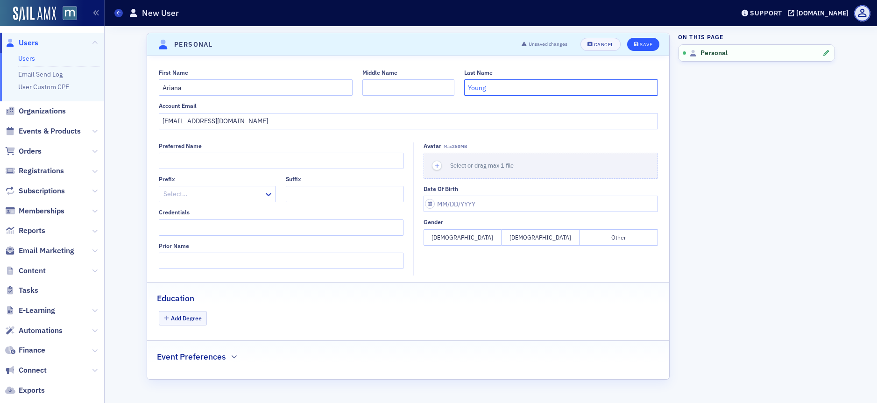
type input "Young"
click at [630, 44] on button "Save" at bounding box center [643, 44] width 32 height 13
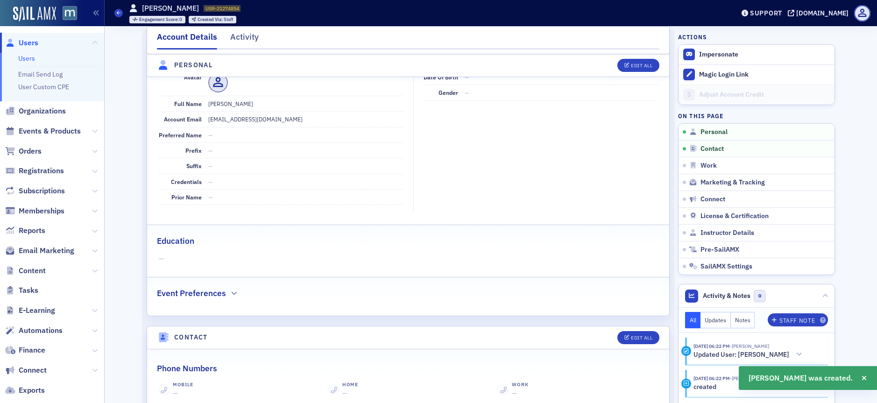
scroll to position [113, 0]
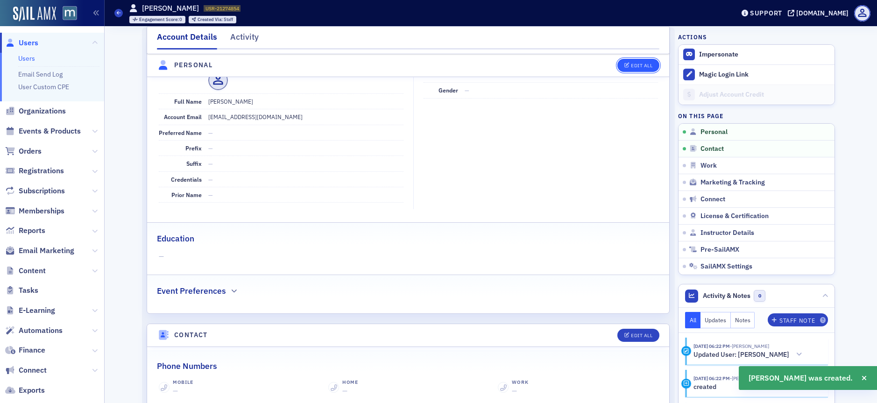
click at [642, 64] on div "Edit All" at bounding box center [641, 65] width 21 height 5
select select "US"
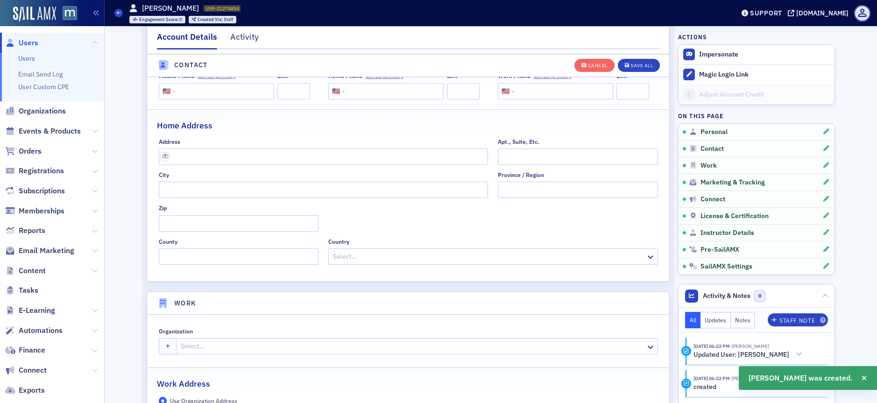
scroll to position [506, 0]
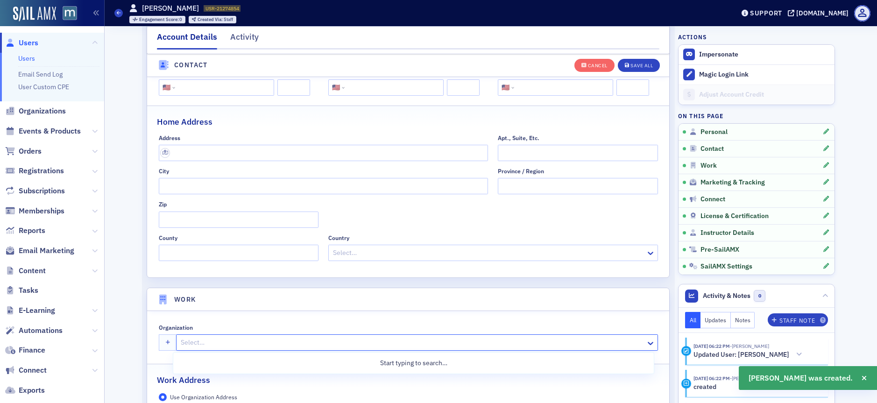
click at [215, 342] on div at bounding box center [412, 343] width 465 height 12
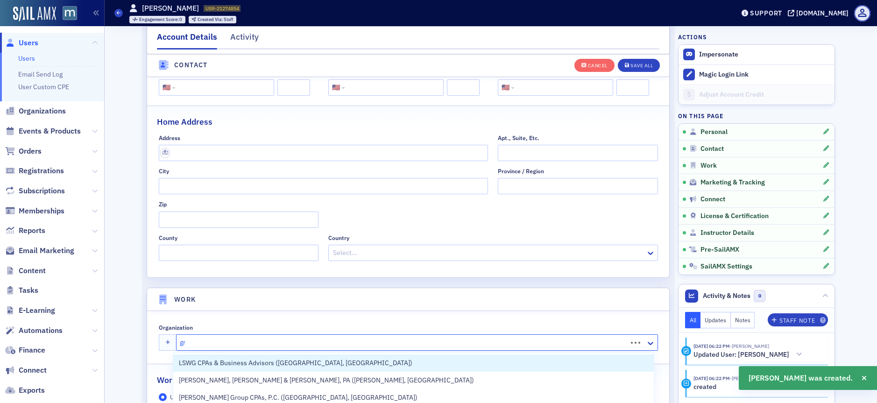
type input "grf"
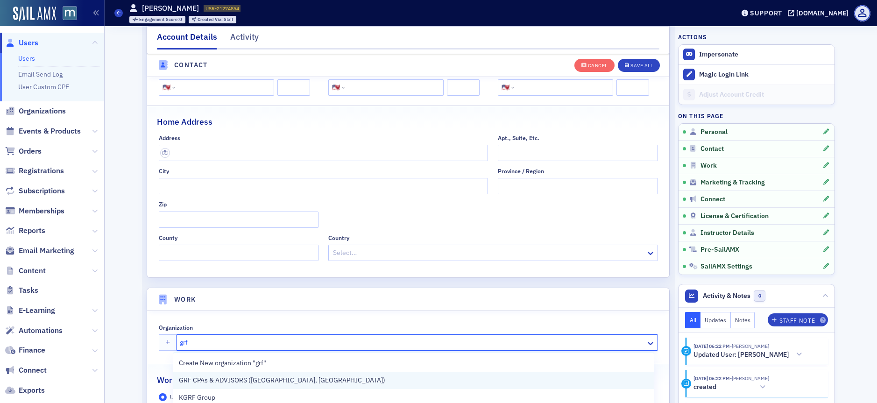
click at [239, 377] on span "GRF CPAs & ADVISORS ([GEOGRAPHIC_DATA], [GEOGRAPHIC_DATA])" at bounding box center [282, 380] width 206 height 10
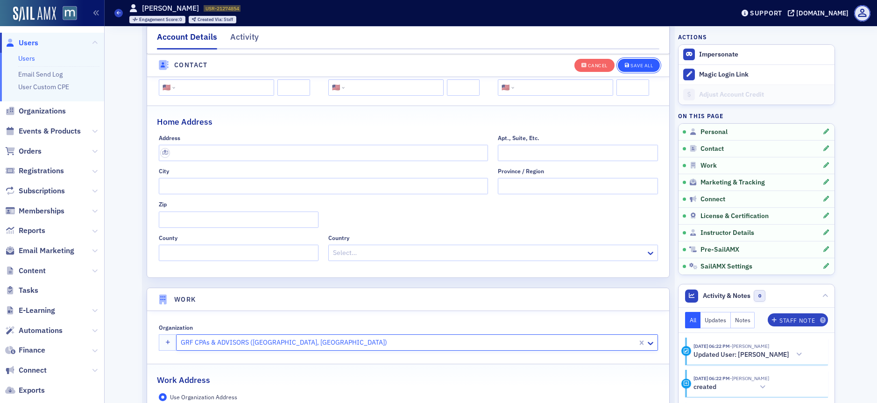
click at [630, 65] on div "Save All" at bounding box center [641, 65] width 22 height 5
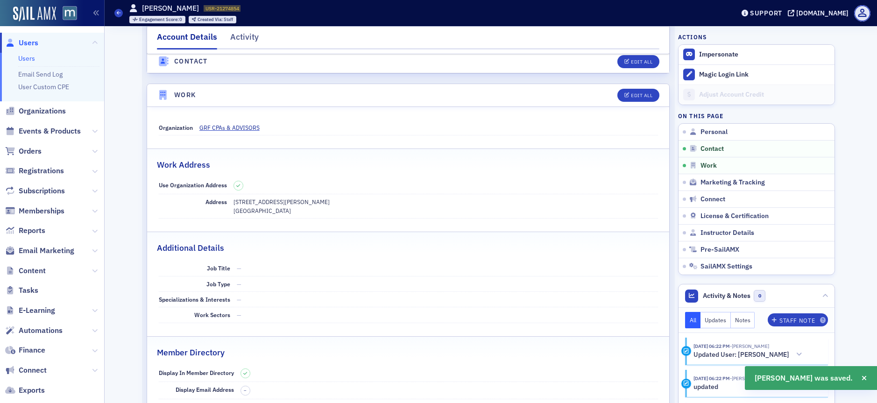
click at [33, 45] on span "Users" at bounding box center [29, 43] width 20 height 10
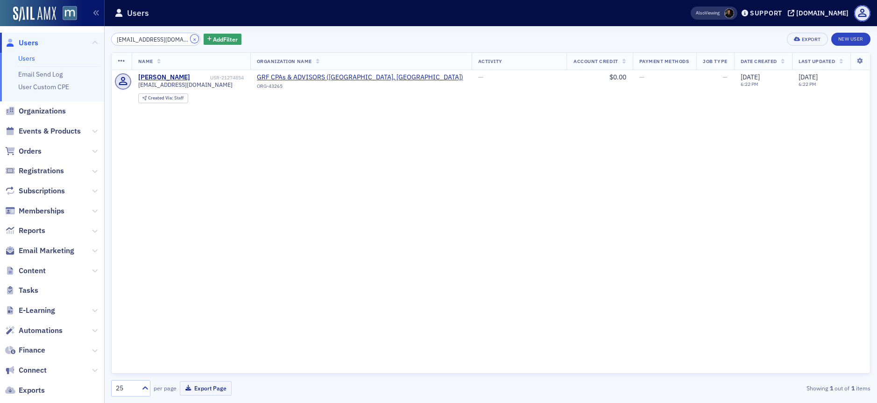
click at [191, 38] on button "×" at bounding box center [195, 39] width 8 height 8
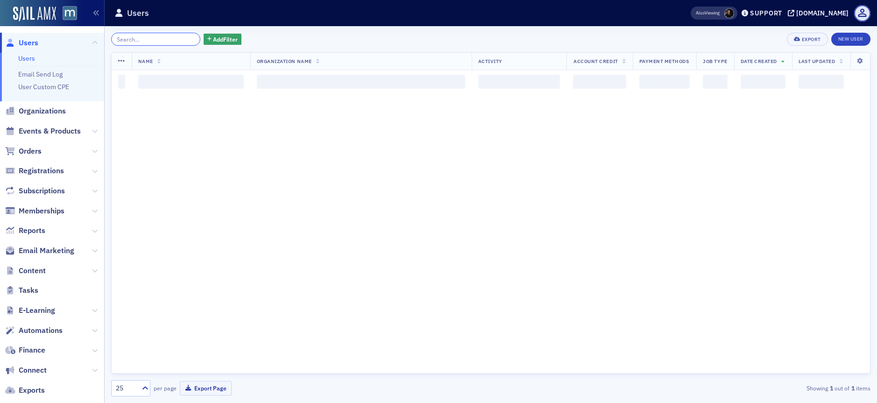
click at [165, 41] on input "search" at bounding box center [155, 39] width 89 height 13
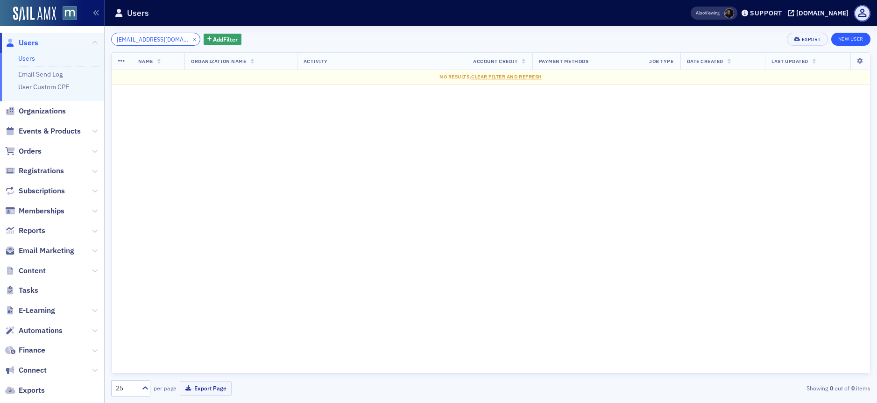
type input "lzeid@grfcpa.com"
click at [864, 36] on link "New User" at bounding box center [850, 39] width 39 height 13
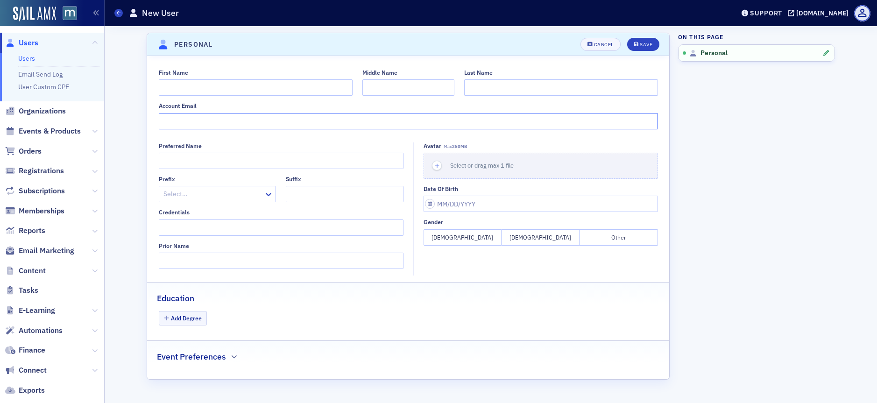
click at [177, 123] on input "Account Email" at bounding box center [408, 121] width 499 height 16
paste input "lzeid@grfcpa.com"
type input "lzeid@grfcpa.com"
click at [185, 85] on input "First Name" at bounding box center [256, 87] width 194 height 16
type input "Leslie"
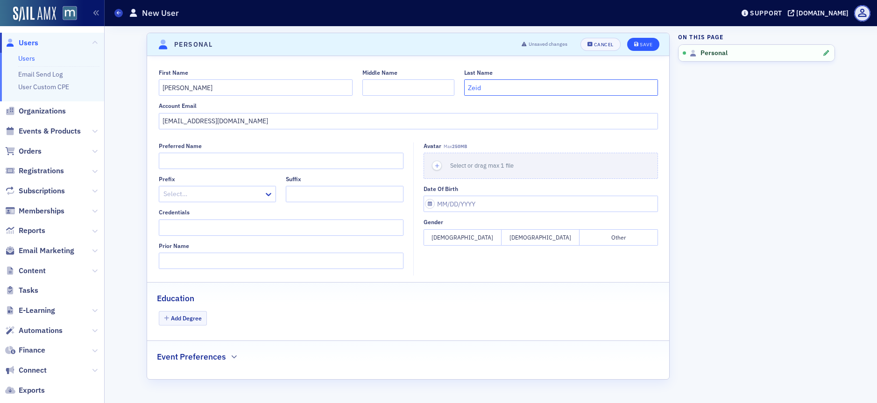
type input "Zeid"
click at [637, 38] on div "Unsaved changes Cancel Save" at bounding box center [587, 44] width 144 height 13
click at [644, 49] on button "Save" at bounding box center [643, 44] width 32 height 13
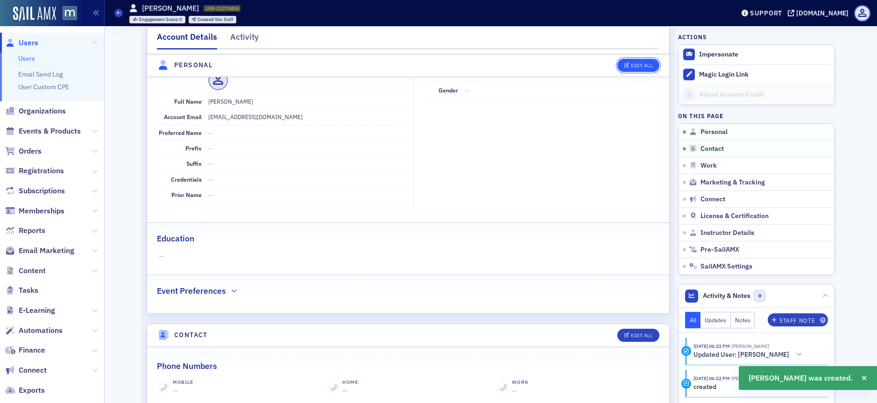
click at [640, 65] on div "Edit All" at bounding box center [641, 65] width 21 height 5
select select "US"
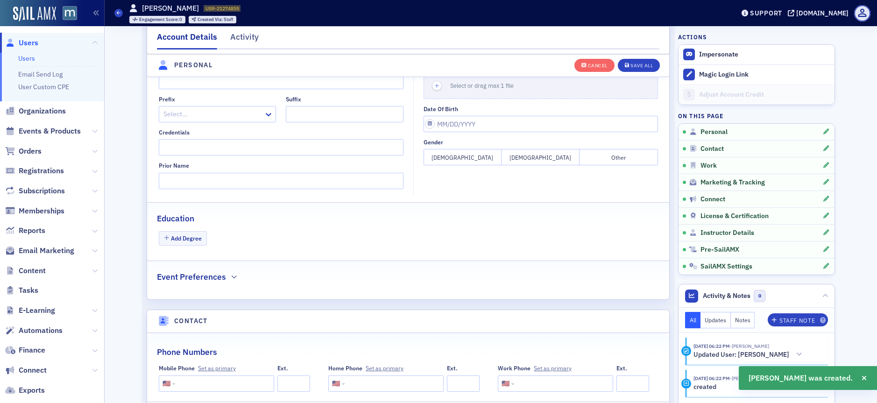
scroll to position [537, 0]
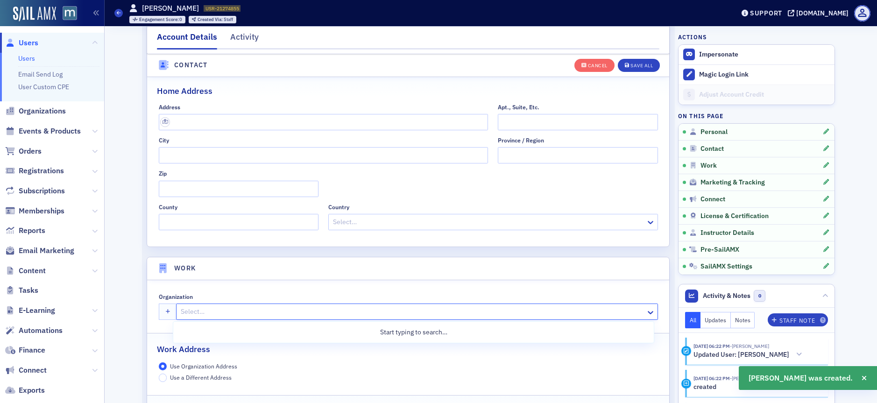
click at [244, 314] on div at bounding box center [412, 312] width 465 height 12
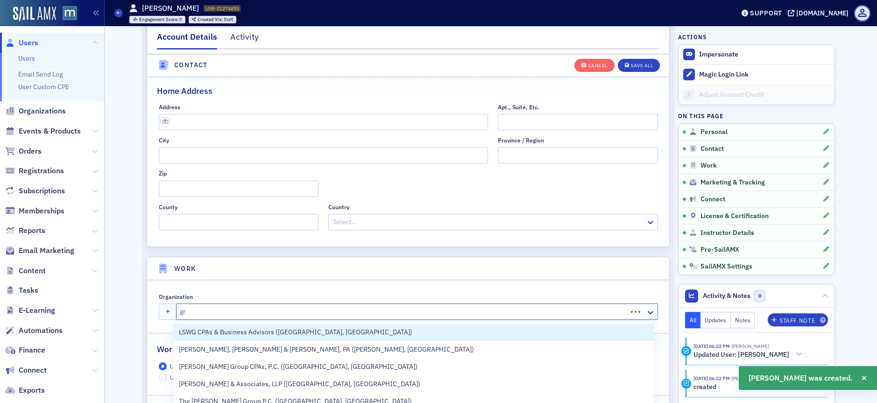
type input "grf"
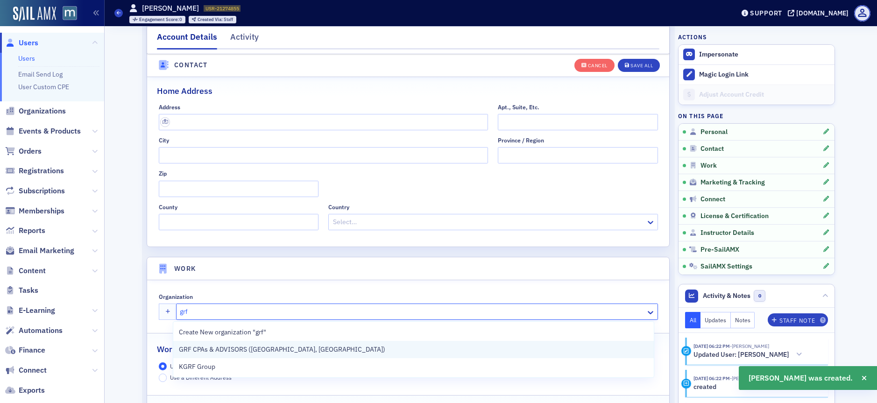
click at [224, 345] on span "GRF CPAs & ADVISORS ([GEOGRAPHIC_DATA], [GEOGRAPHIC_DATA])" at bounding box center [282, 350] width 206 height 10
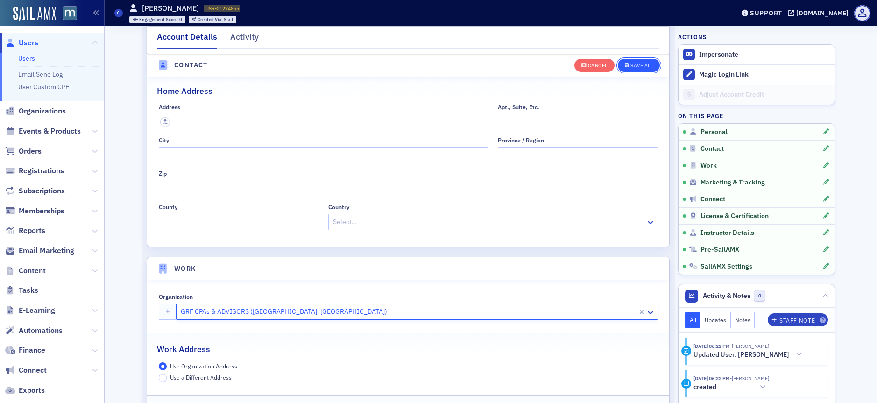
click at [630, 66] on div "Save All" at bounding box center [641, 65] width 22 height 5
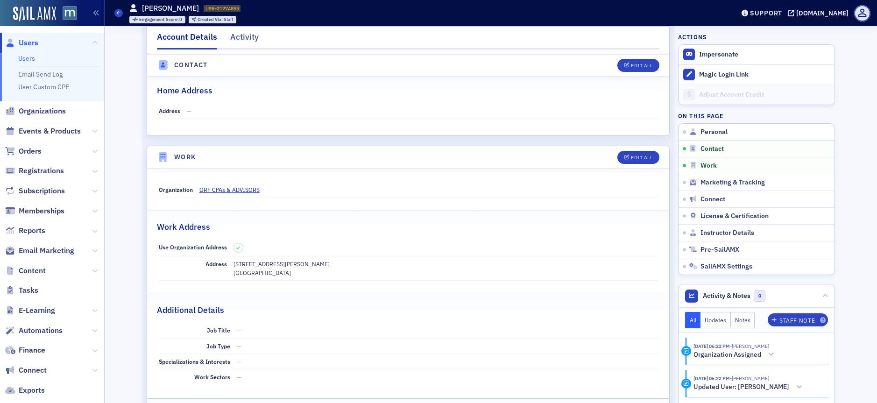
scroll to position [376, 0]
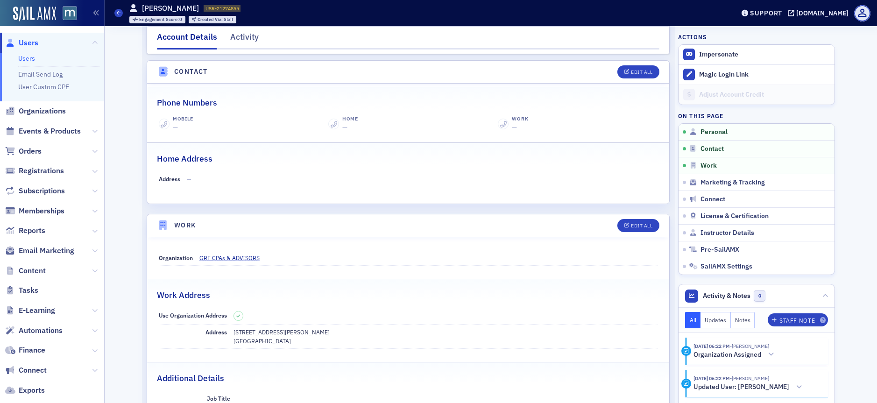
click at [36, 40] on span "Users" at bounding box center [29, 43] width 20 height 10
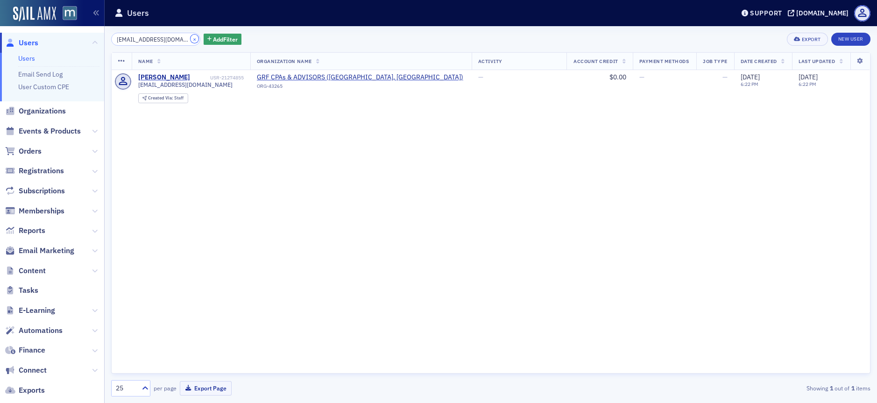
click at [191, 41] on button "×" at bounding box center [195, 39] width 8 height 8
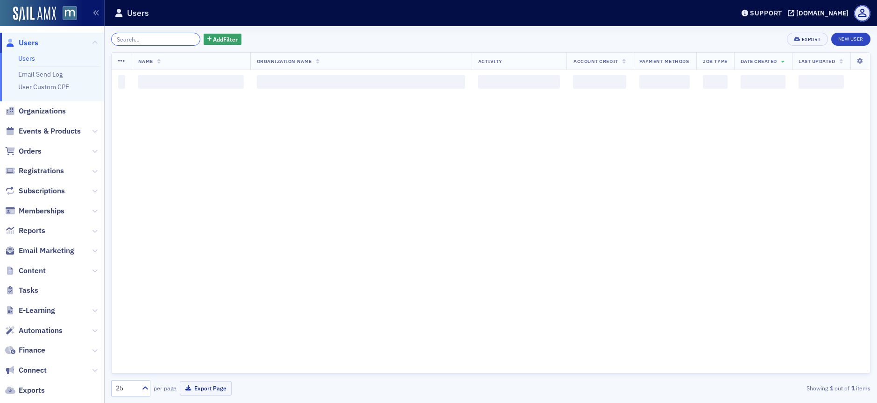
click at [180, 41] on input "search" at bounding box center [155, 39] width 89 height 13
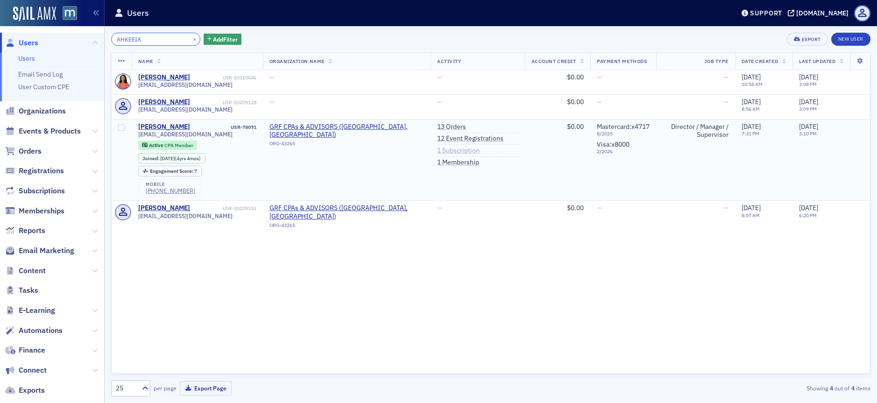
type input "AHKEEIA"
click at [437, 151] on link "1 Subscription" at bounding box center [458, 151] width 42 height 8
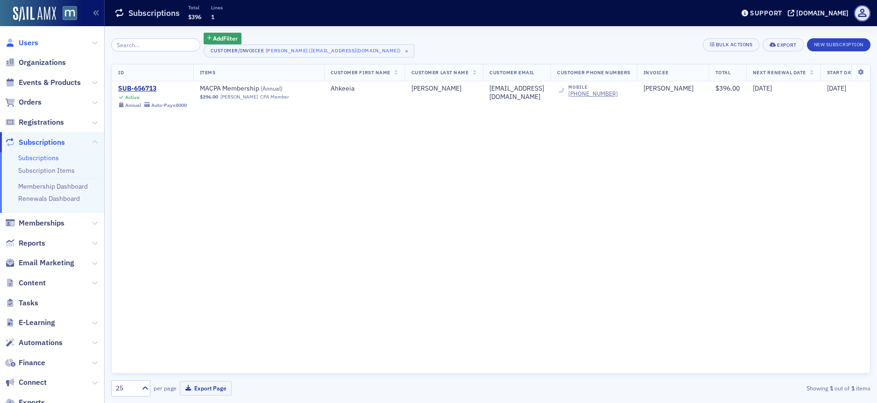
click at [34, 38] on span "Users" at bounding box center [29, 43] width 20 height 10
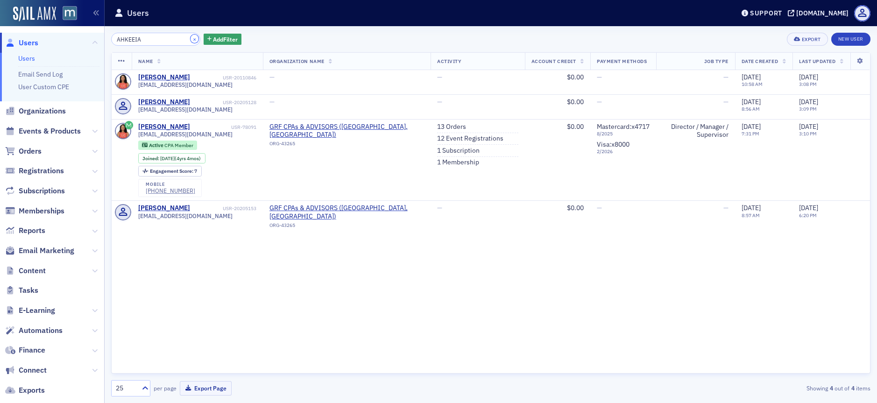
click at [191, 37] on button "×" at bounding box center [195, 39] width 8 height 8
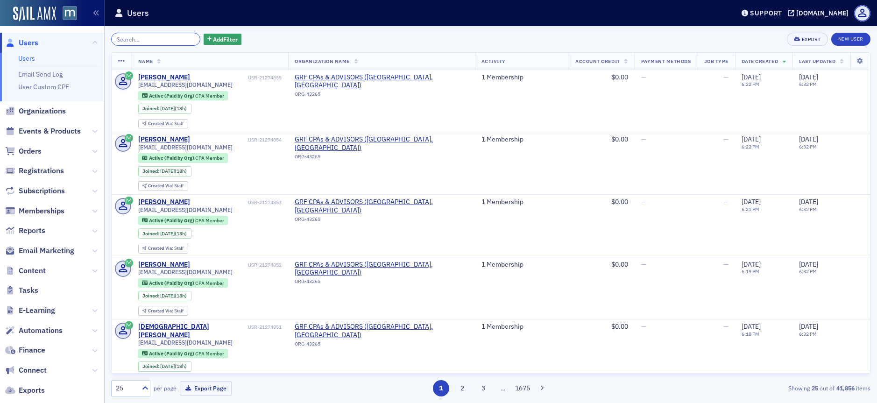
click at [172, 35] on input "search" at bounding box center [155, 39] width 89 height 13
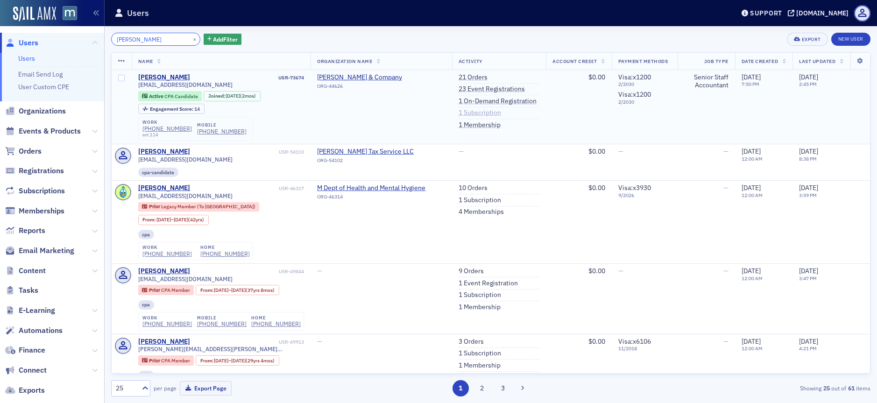
type input "avery carter"
click at [470, 113] on link "1 Subscription" at bounding box center [480, 113] width 42 height 8
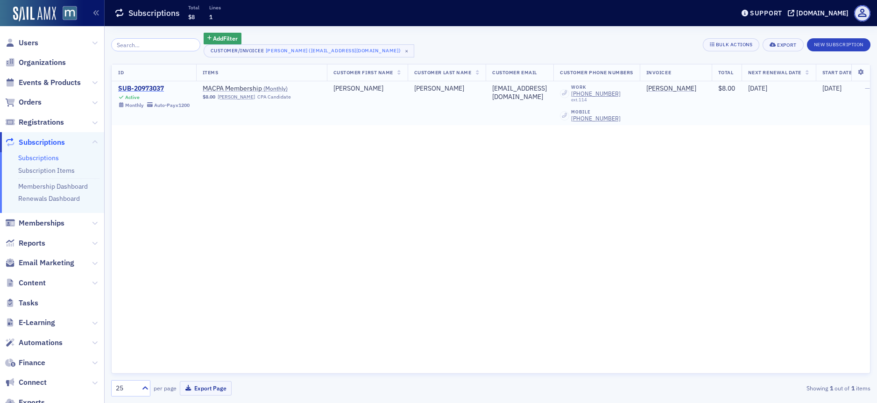
click at [149, 88] on div "SUB-20973037" at bounding box center [153, 89] width 71 height 8
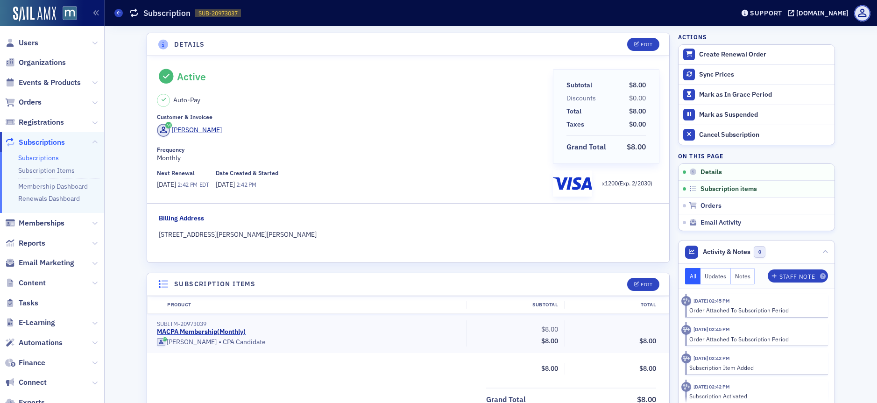
scroll to position [165, 0]
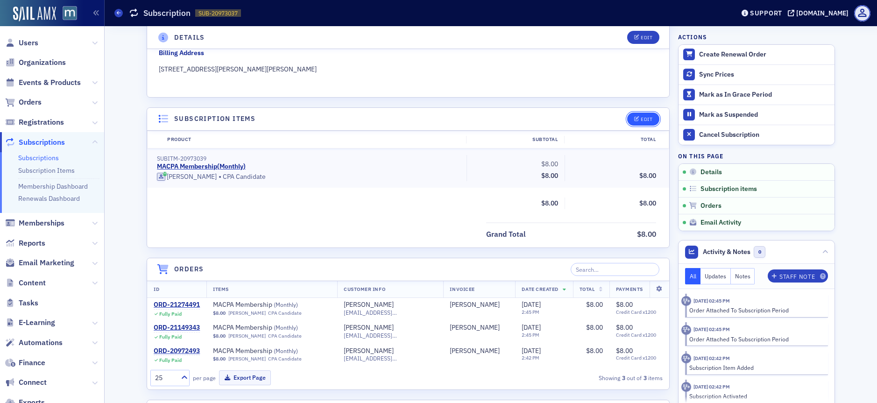
click at [636, 117] on span "Edit" at bounding box center [643, 119] width 18 height 5
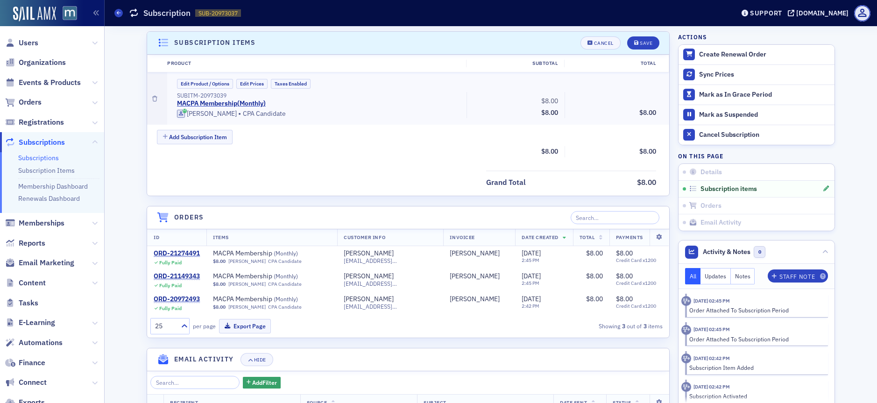
scroll to position [242, 0]
click at [203, 84] on button "Edit Product / Options" at bounding box center [205, 83] width 56 height 10
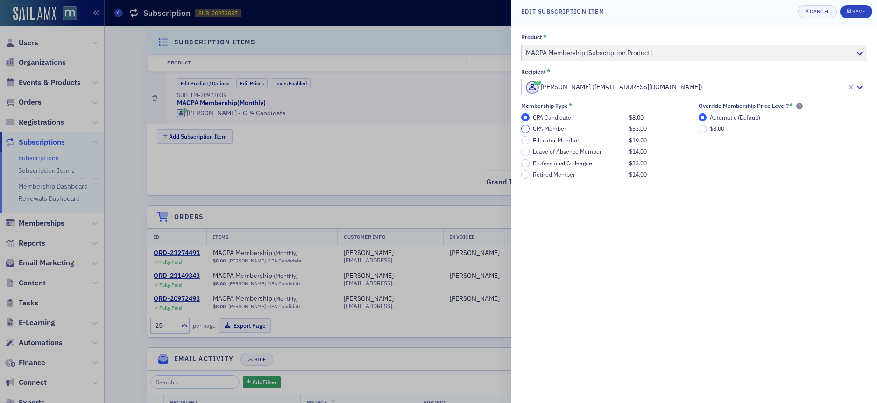
click at [527, 128] on input "CPA Member $33.00" at bounding box center [525, 129] width 8 height 8
click at [849, 8] on div "submit" at bounding box center [850, 11] width 6 height 7
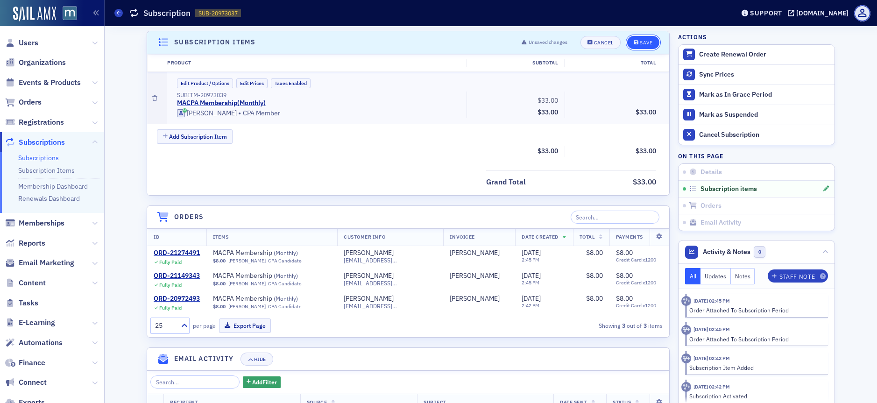
click at [629, 44] on button "Save" at bounding box center [643, 42] width 32 height 13
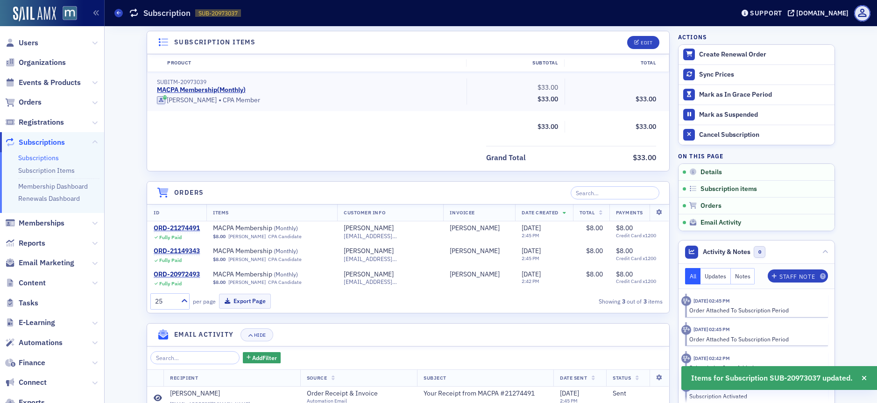
scroll to position [0, 0]
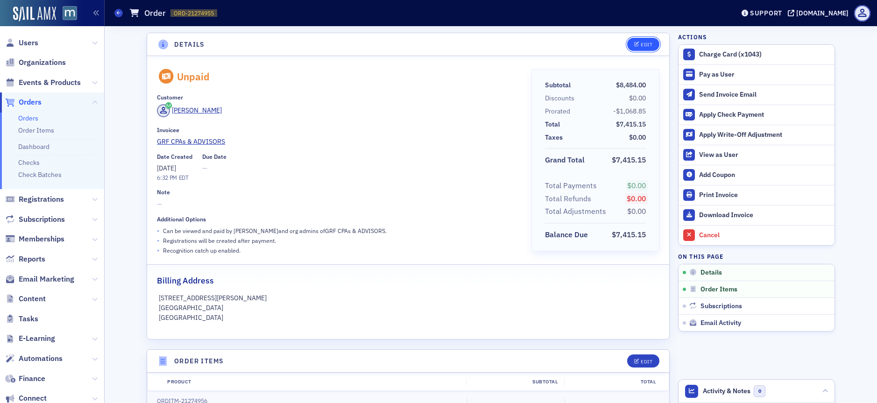
click at [641, 43] on div "Edit" at bounding box center [647, 44] width 12 height 5
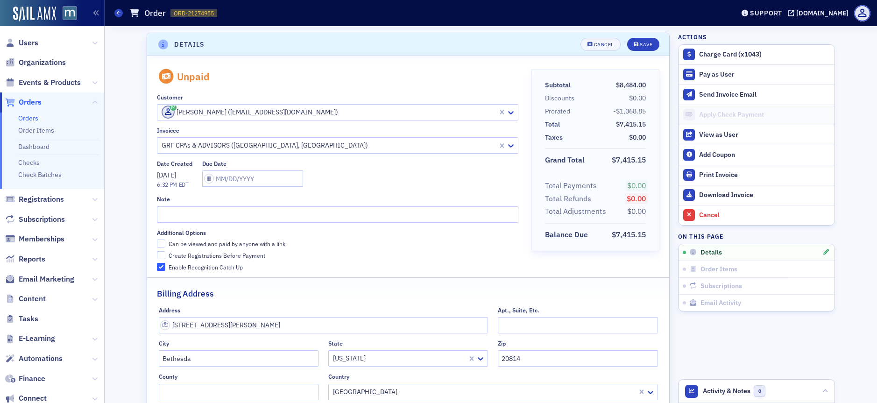
scroll to position [2, 0]
click at [158, 243] on input "Can be viewed and paid by anyone with a link" at bounding box center [161, 242] width 8 height 8
checkbox input "true"
click at [160, 252] on input "Create Registrations Before Payment" at bounding box center [161, 253] width 8 height 8
checkbox input "true"
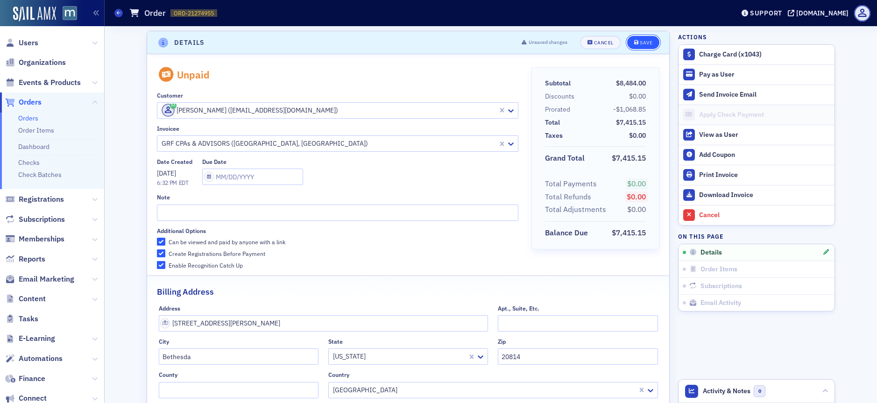
click at [644, 43] on div "Save" at bounding box center [646, 42] width 13 height 5
